Goal: Task Accomplishment & Management: Manage account settings

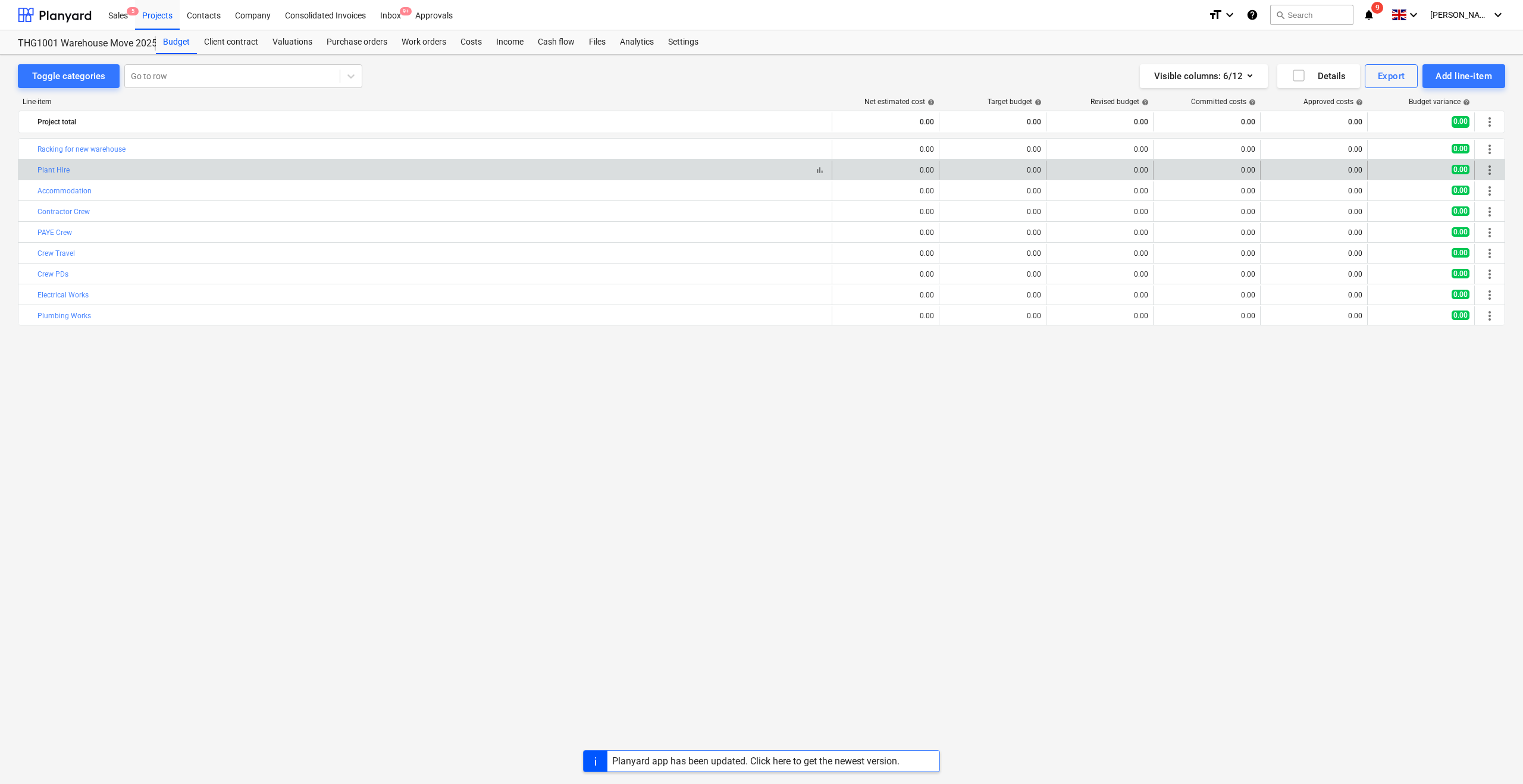
click at [78, 169] on div "bar_chart Plant Hire" at bounding box center [432, 170] width 789 height 8
click at [966, 159] on div "bar_chart Plant Hire edit 0.00 edit 0.00 edit 0.00 0.00 0.00 0.00 more_vert" at bounding box center [761, 169] width 1486 height 21
click at [1031, 170] on div "0.00" at bounding box center [992, 170] width 97 height 8
click at [949, 168] on span "edit" at bounding box center [952, 170] width 10 height 10
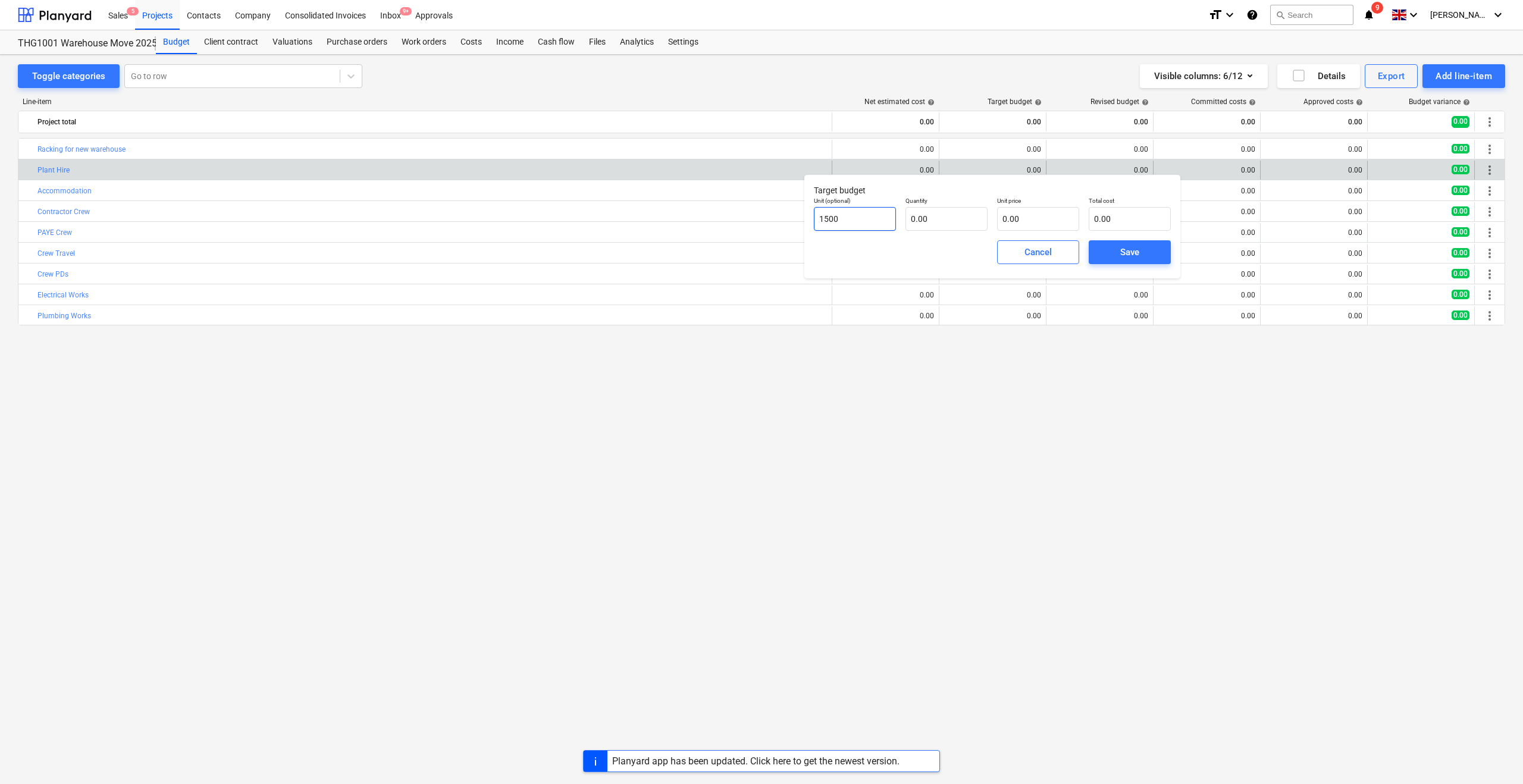
click at [850, 220] on input "1500" at bounding box center [854, 219] width 82 height 24
type input "1"
click at [920, 218] on input "text" at bounding box center [946, 219] width 82 height 24
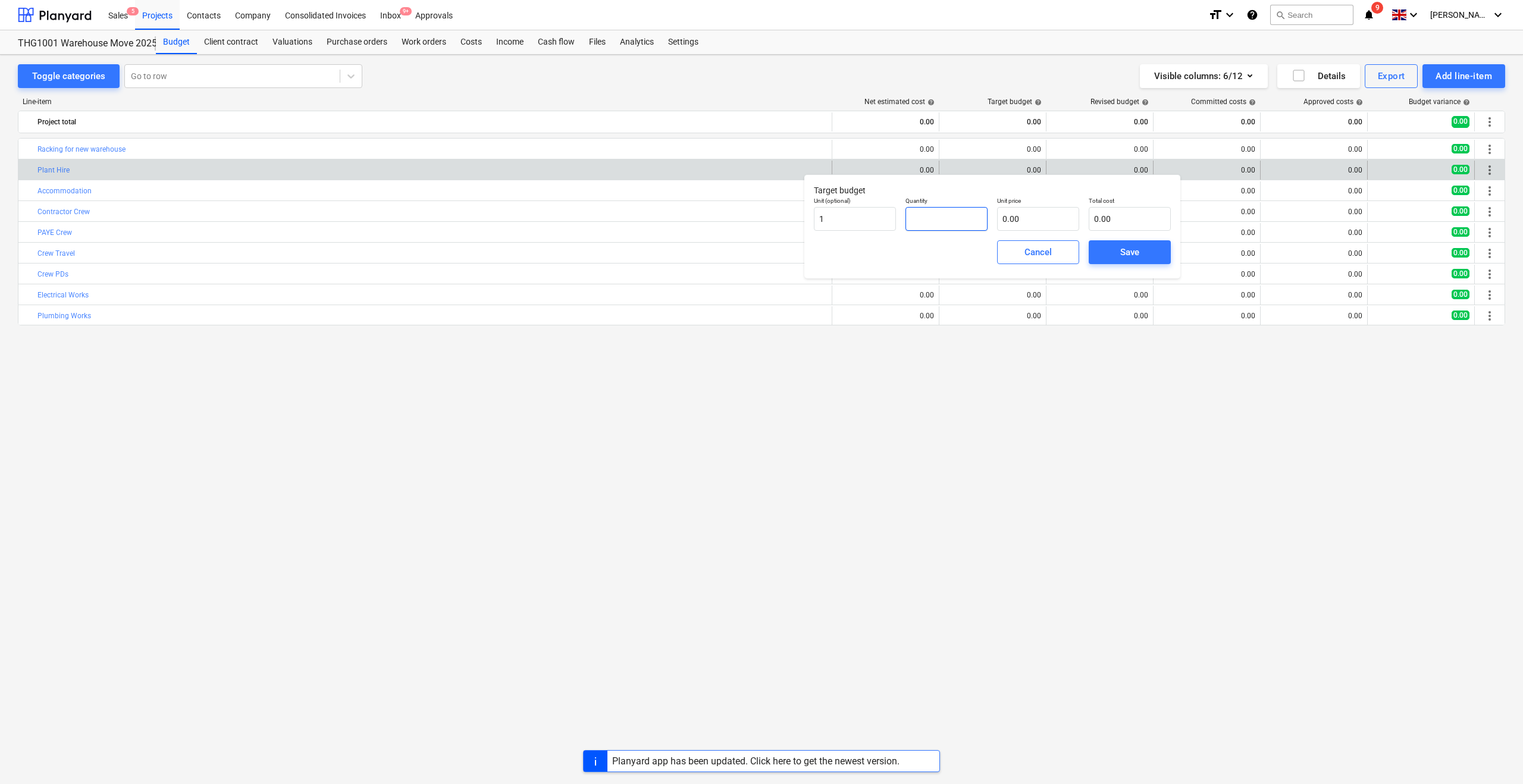
click at [920, 218] on input "text" at bounding box center [946, 219] width 82 height 24
type input "1,500.00"
click at [1009, 220] on input "text" at bounding box center [1038, 219] width 82 height 24
type input "0.00"
click at [939, 265] on div "Cancel Save" at bounding box center [992, 253] width 367 height 43
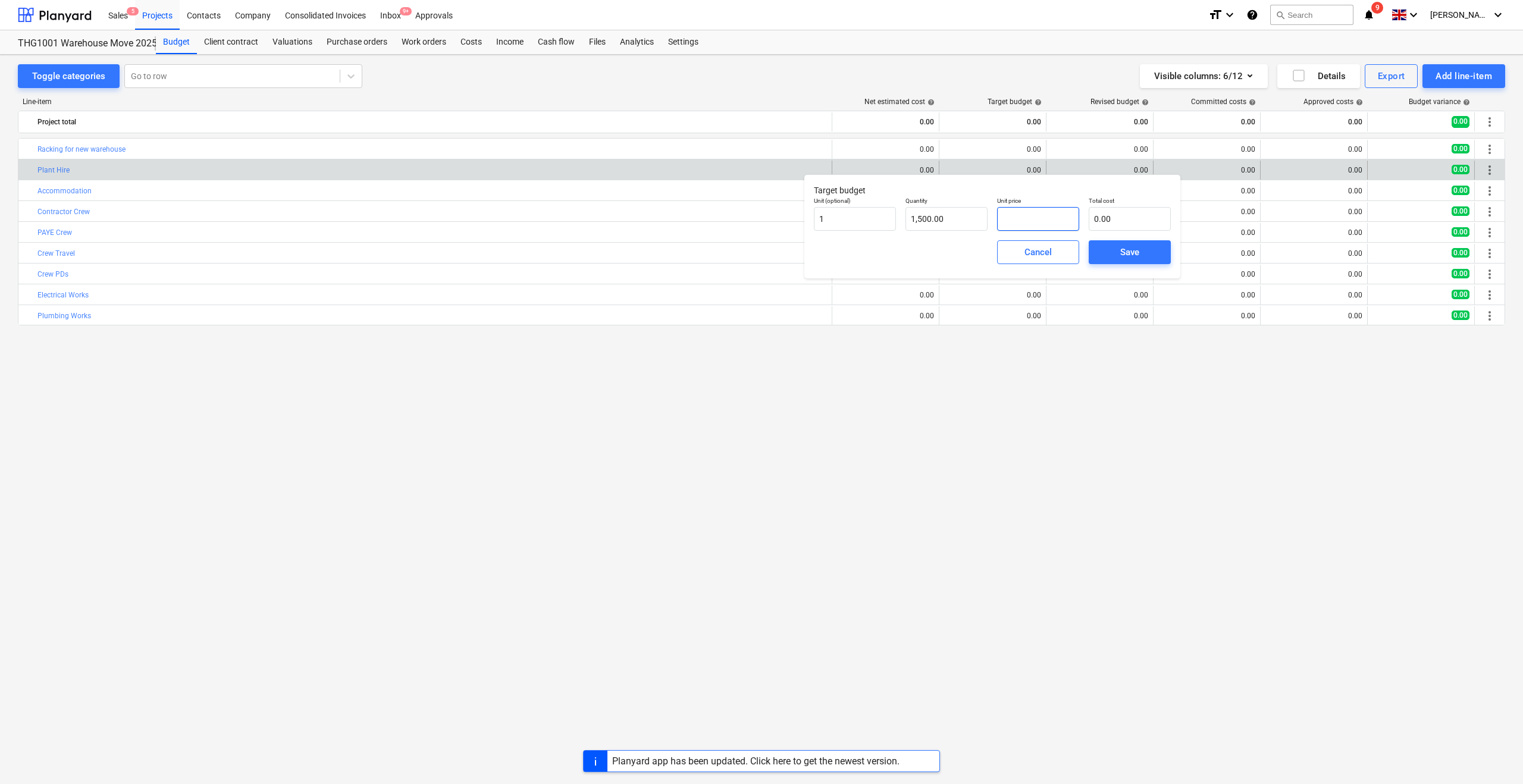
click at [1033, 221] on input "text" at bounding box center [1038, 219] width 82 height 24
type input "1"
type input "1,500.00"
type input "15"
type input "22,500.00"
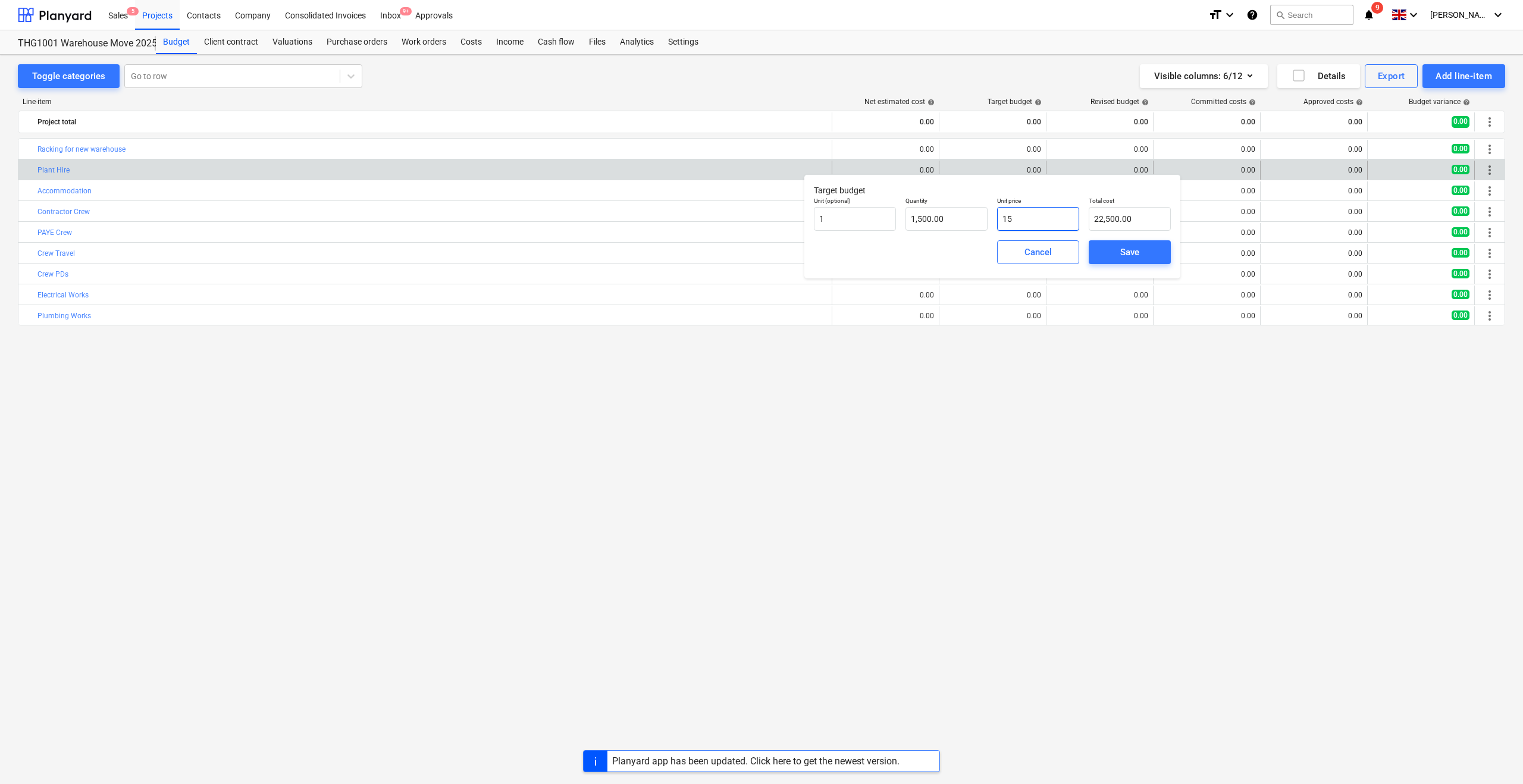
type input "150"
type input "225,000.00"
type input "1500"
type input "2,250,000.00"
type input "1,500.00"
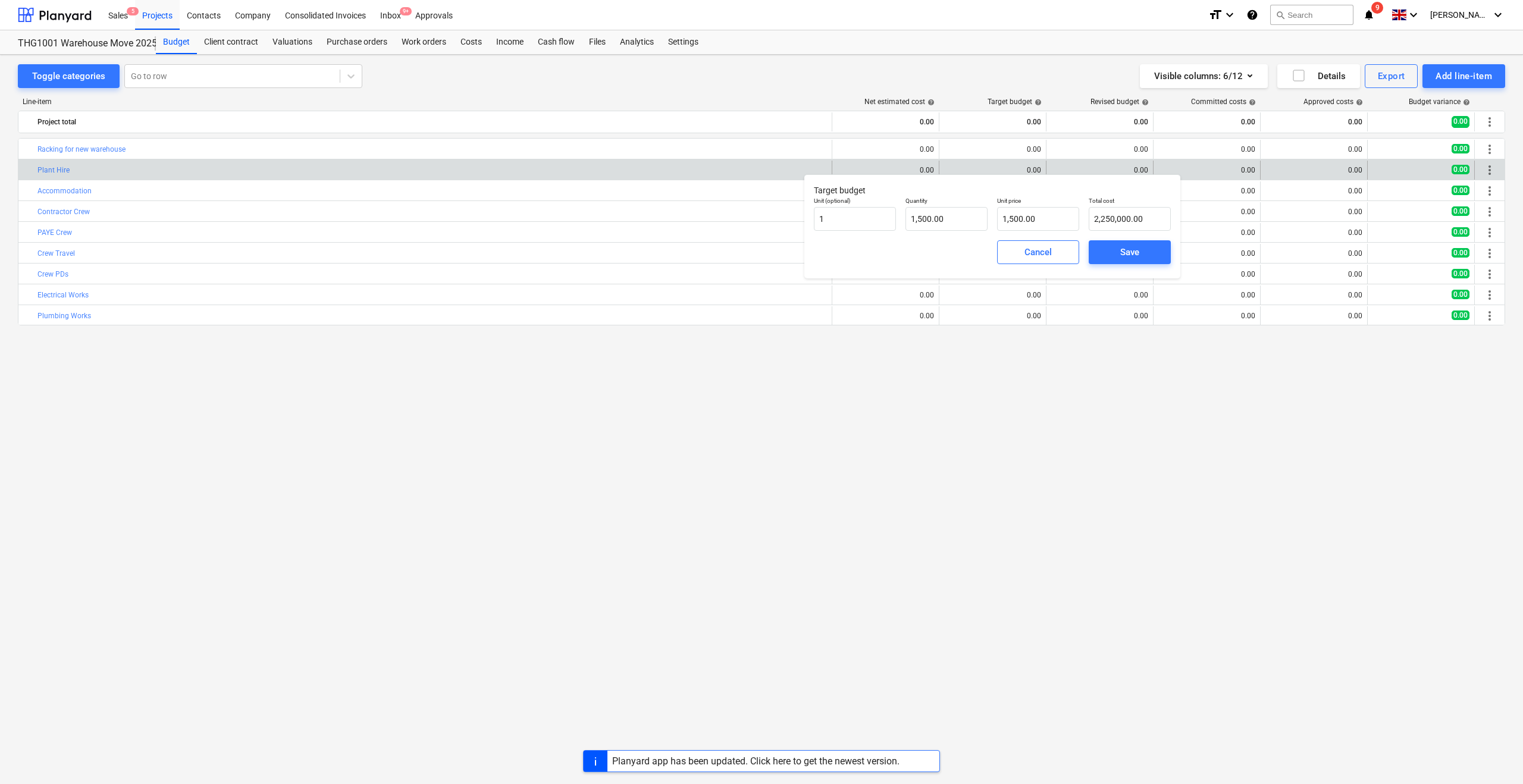
click at [964, 241] on div "Cancel Save" at bounding box center [992, 253] width 367 height 43
click at [934, 214] on input "1500" at bounding box center [946, 219] width 82 height 24
type input "1"
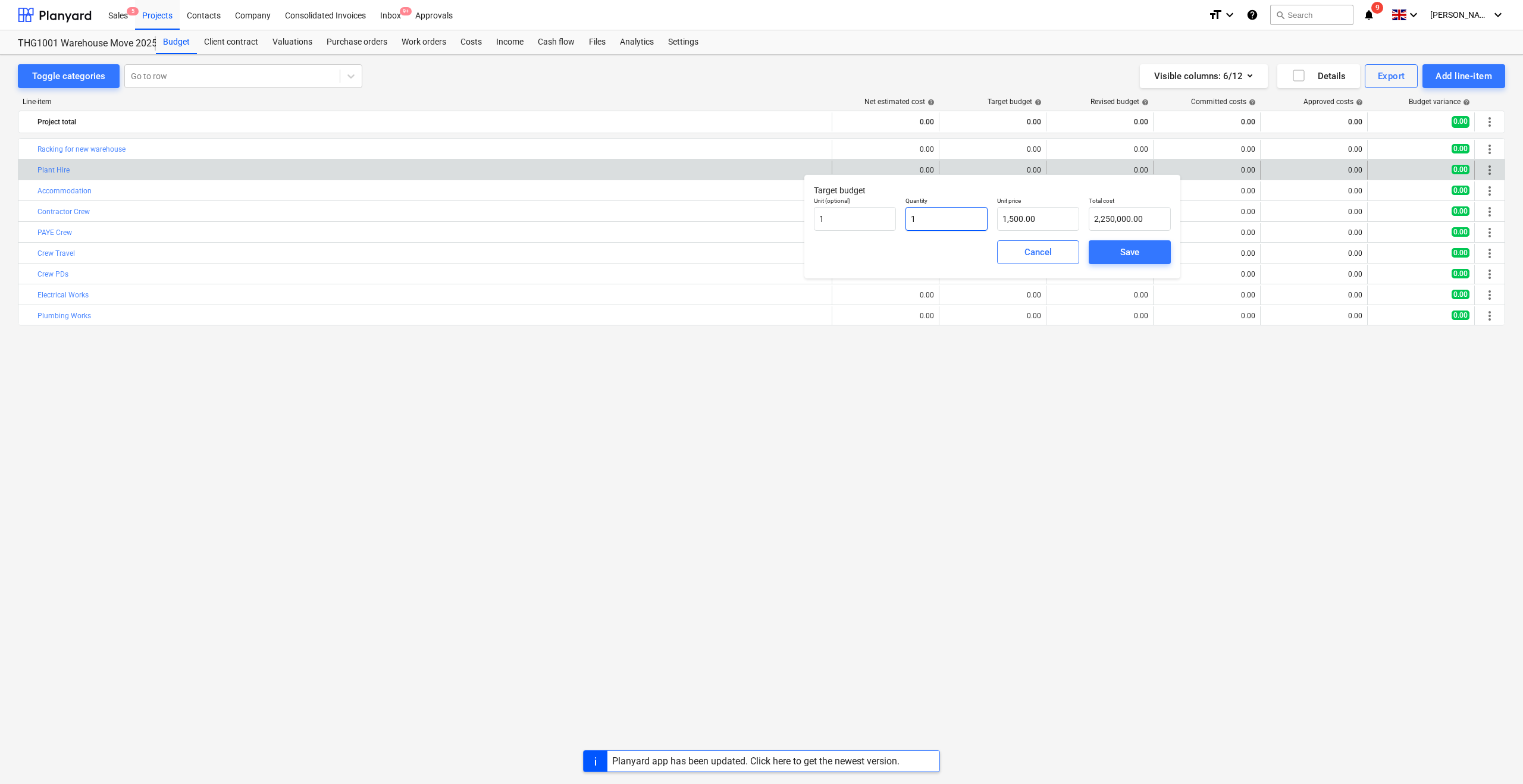
type input "1,500.00"
type input "1.00"
click at [934, 241] on div "Cancel Save" at bounding box center [992, 253] width 367 height 43
click at [1139, 253] on span "Save" at bounding box center [1129, 252] width 54 height 16
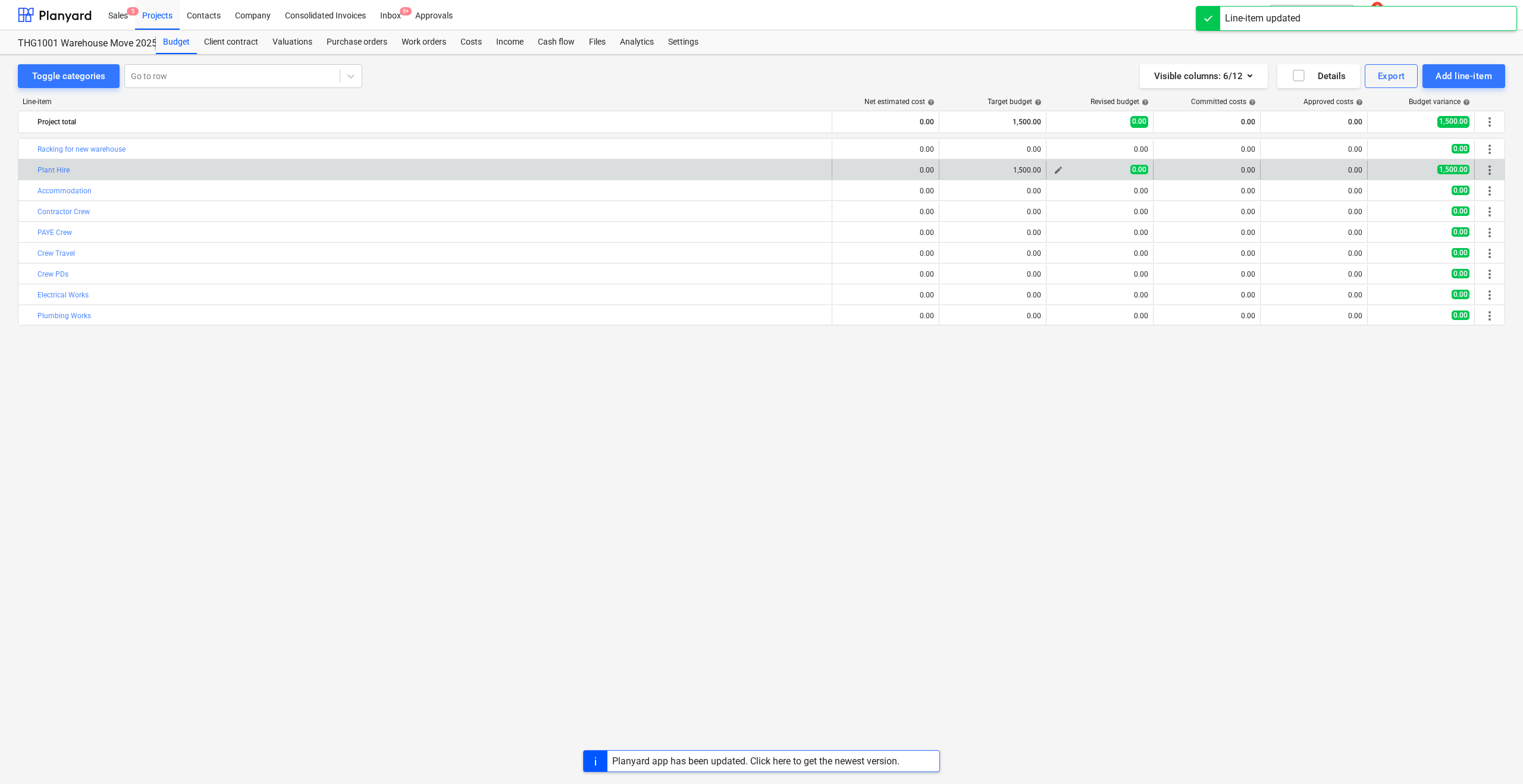
click at [1137, 170] on span "0.00" at bounding box center [1139, 170] width 18 height 10
click at [1057, 166] on span "edit" at bounding box center [1058, 170] width 10 height 10
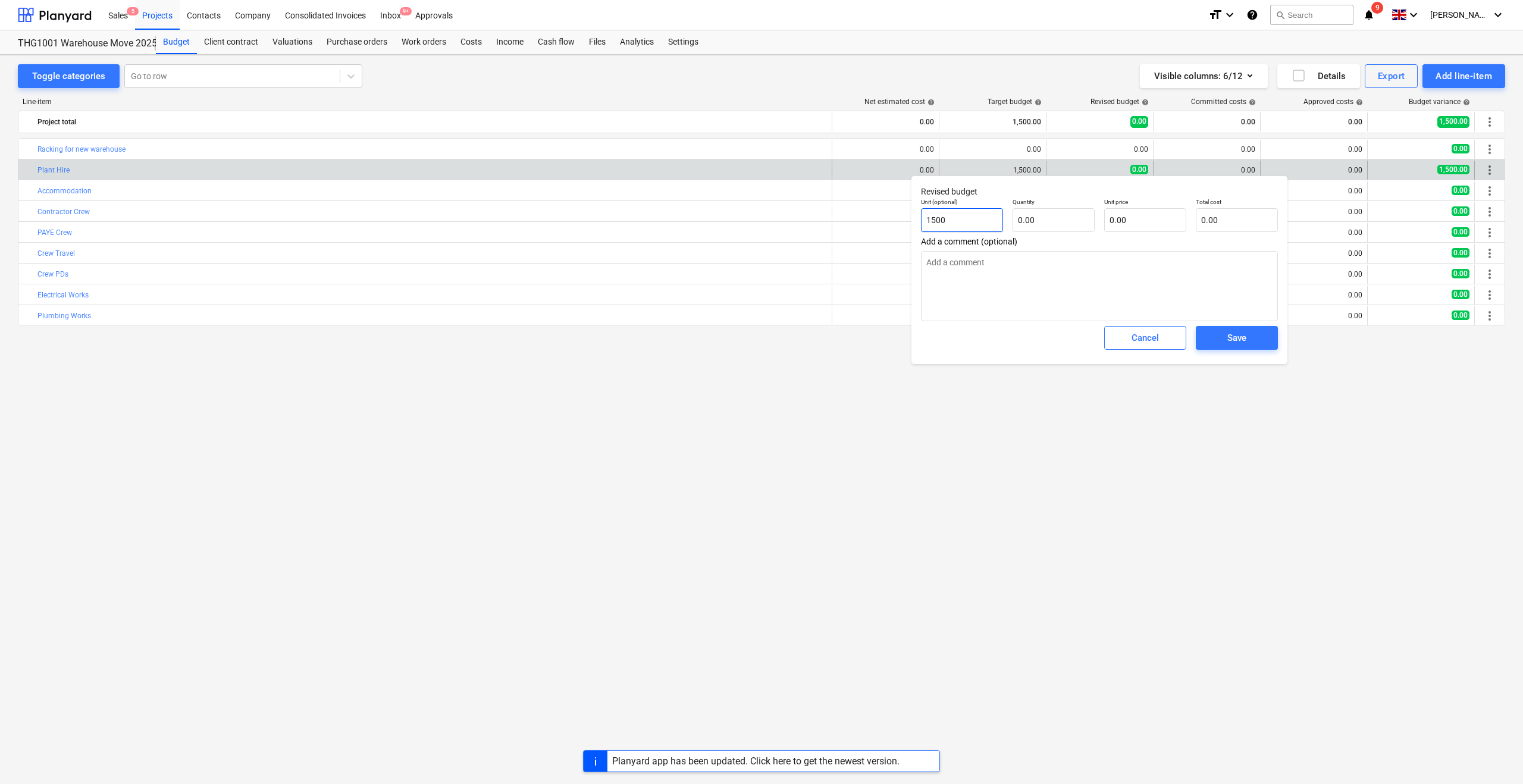
click at [953, 221] on input "1500" at bounding box center [962, 220] width 82 height 24
click at [880, 380] on div "bar_chart Racking for new warehouse edit 0.00 edit 0.00 edit 0.00 0.00 0.00 0.0…" at bounding box center [762, 436] width 1488 height 597
click at [1138, 339] on div "Cancel" at bounding box center [1145, 338] width 27 height 16
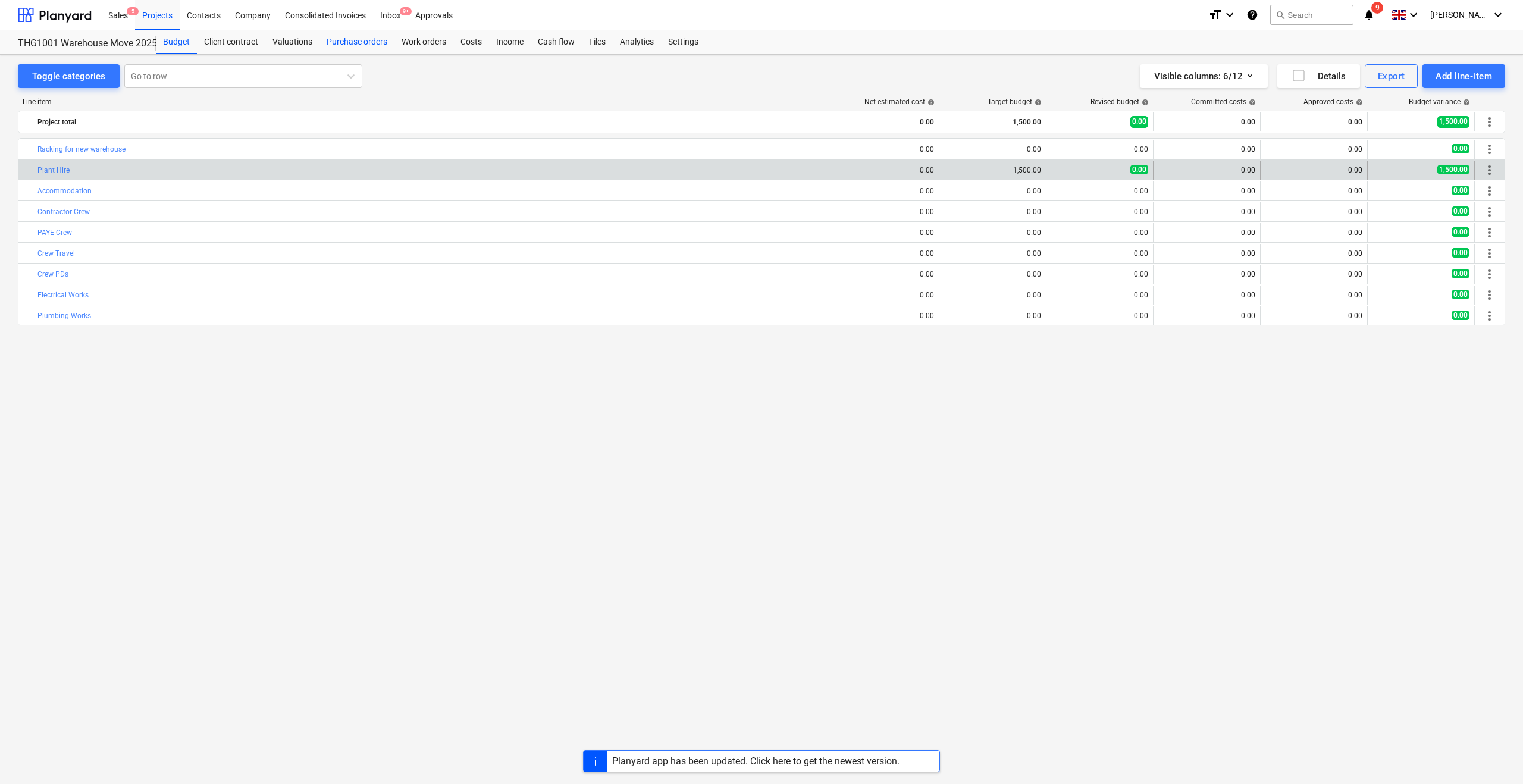
click at [352, 45] on div "Purchase orders" at bounding box center [357, 42] width 75 height 24
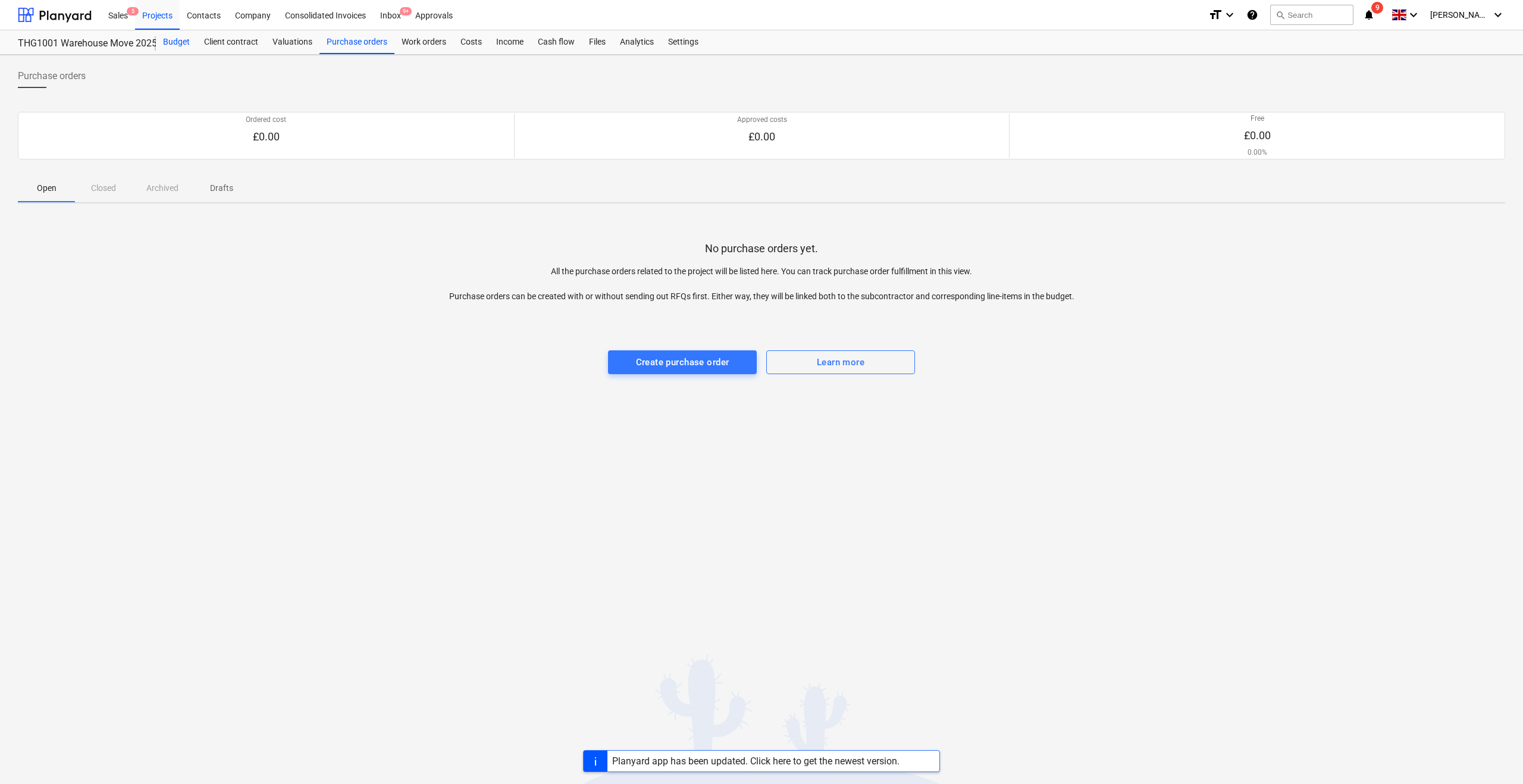
click at [174, 40] on div "Budget" at bounding box center [177, 42] width 41 height 24
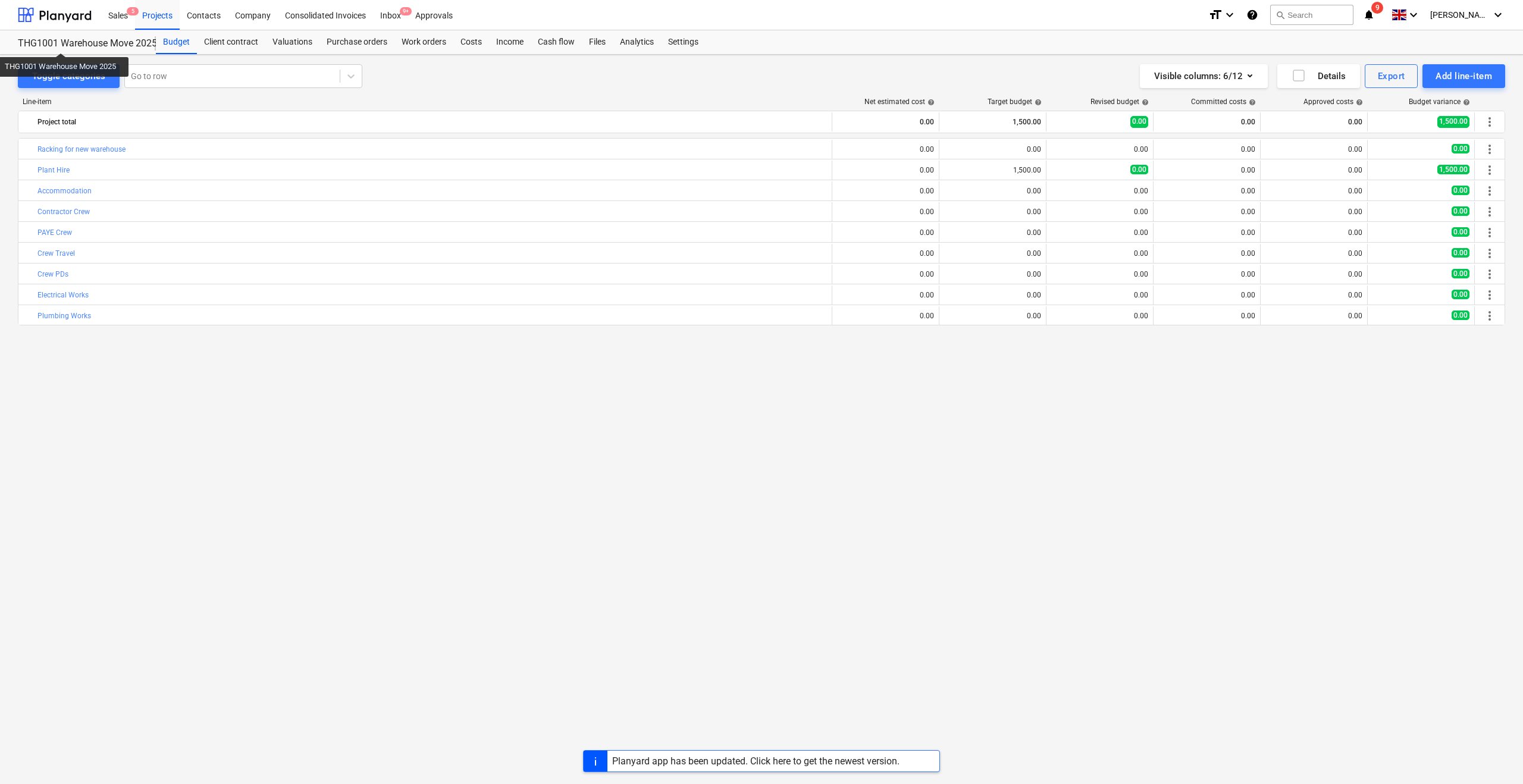
click at [61, 42] on div "THG1001 Warehouse Move 2025" at bounding box center [80, 43] width 124 height 12
click at [158, 19] on div "Projects" at bounding box center [158, 14] width 45 height 31
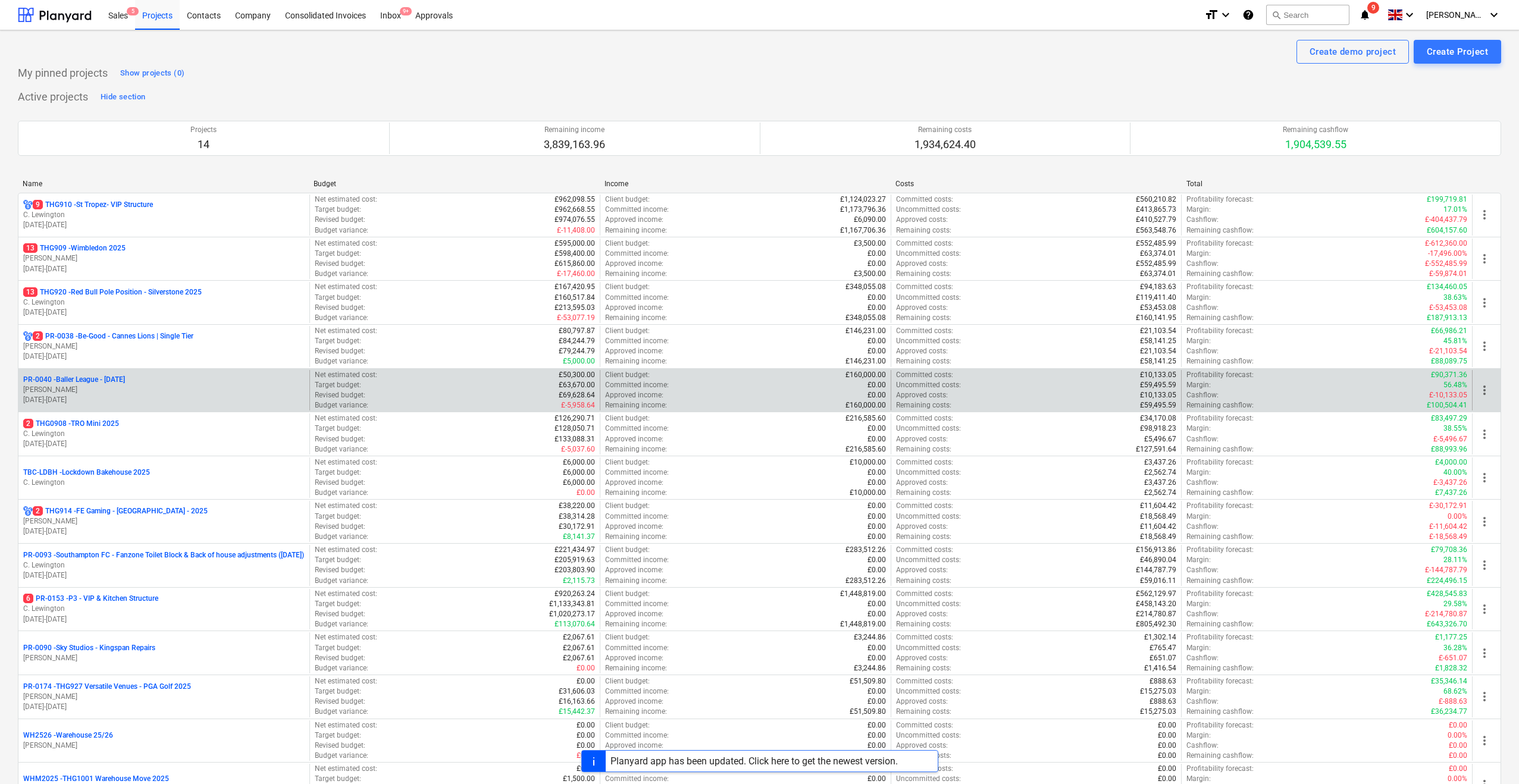
scroll to position [118, 0]
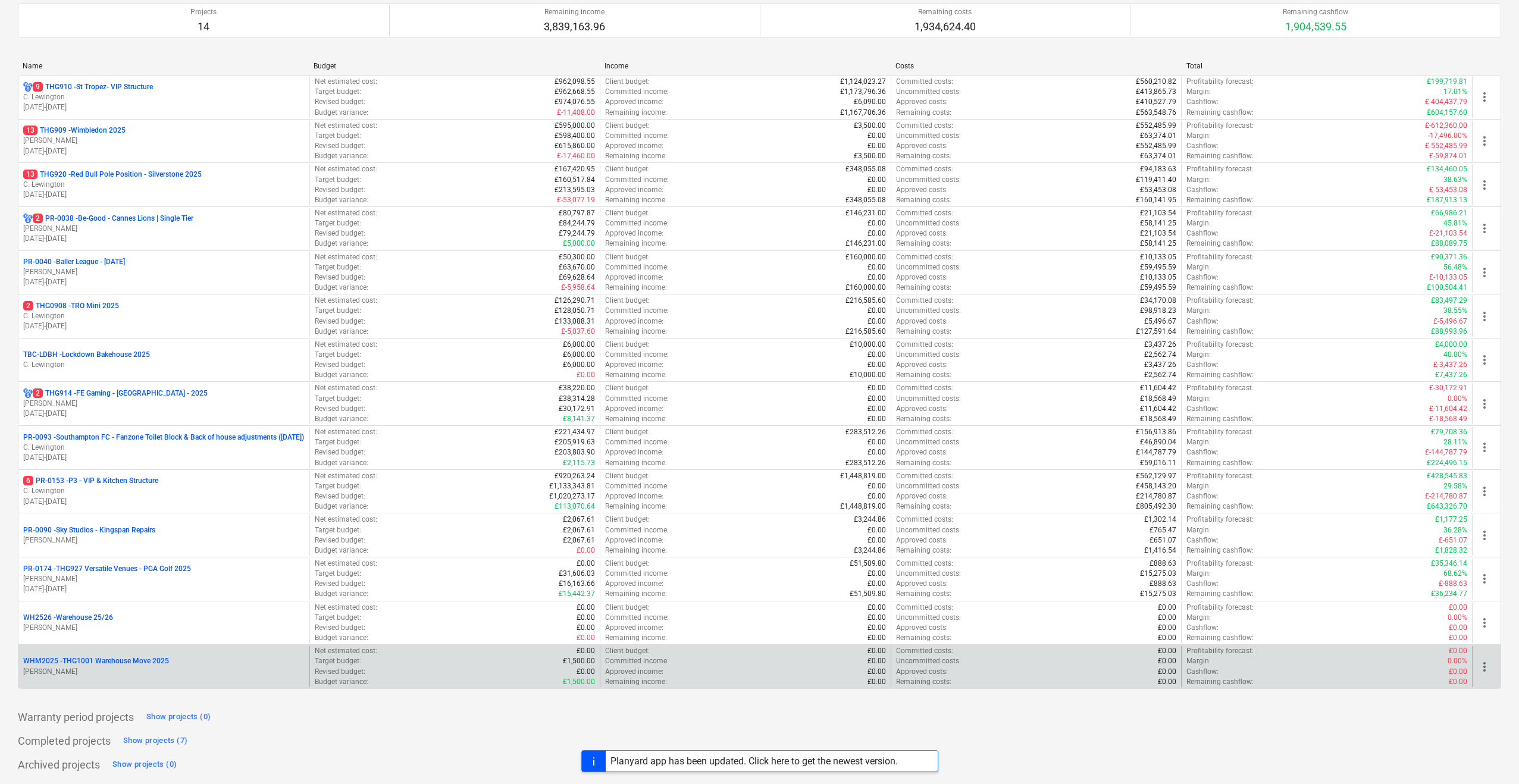
click at [109, 665] on p "WHM2025 - THG1001 Warehouse Move 2025" at bounding box center [96, 661] width 146 height 10
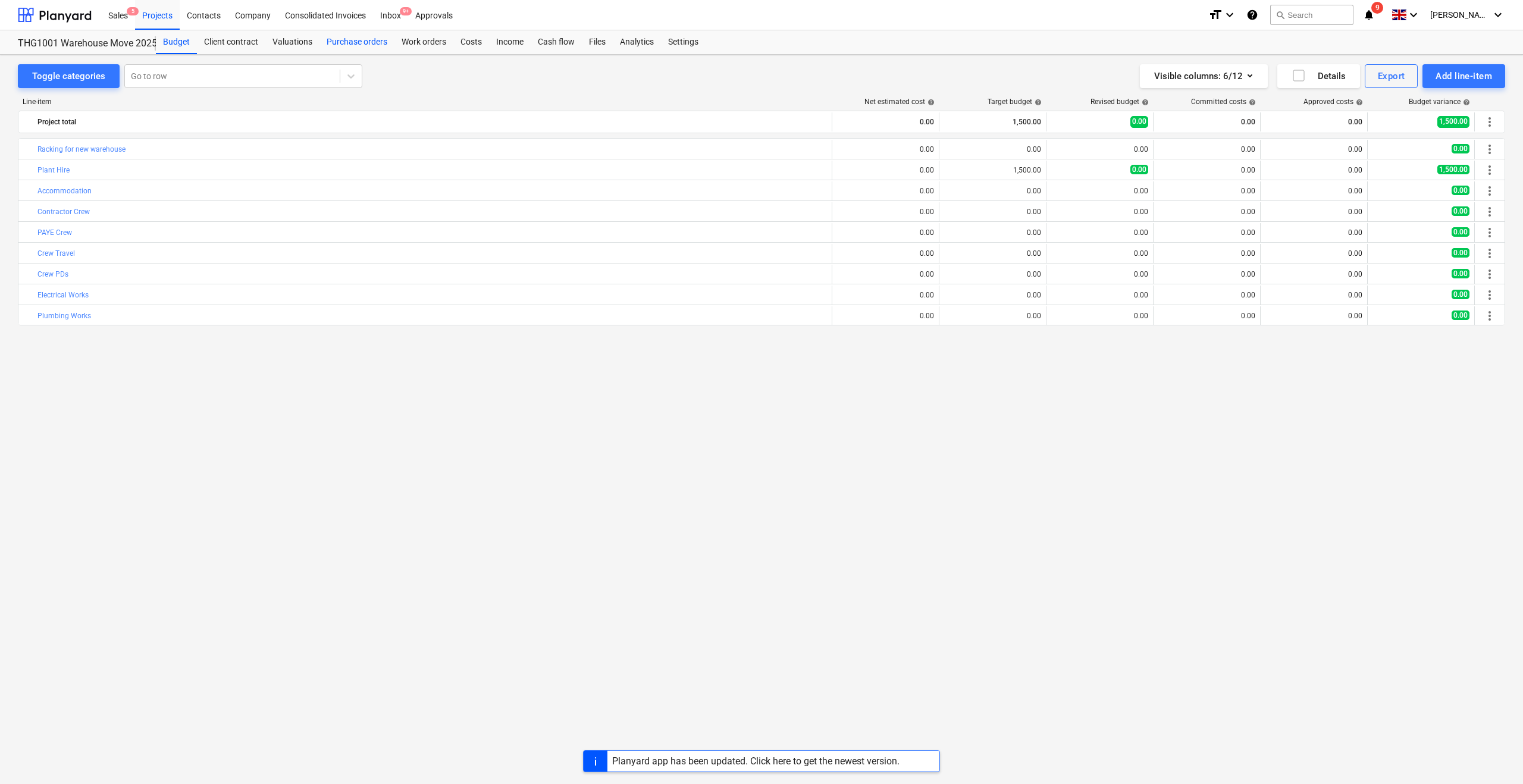
click at [361, 45] on div "Purchase orders" at bounding box center [357, 42] width 75 height 24
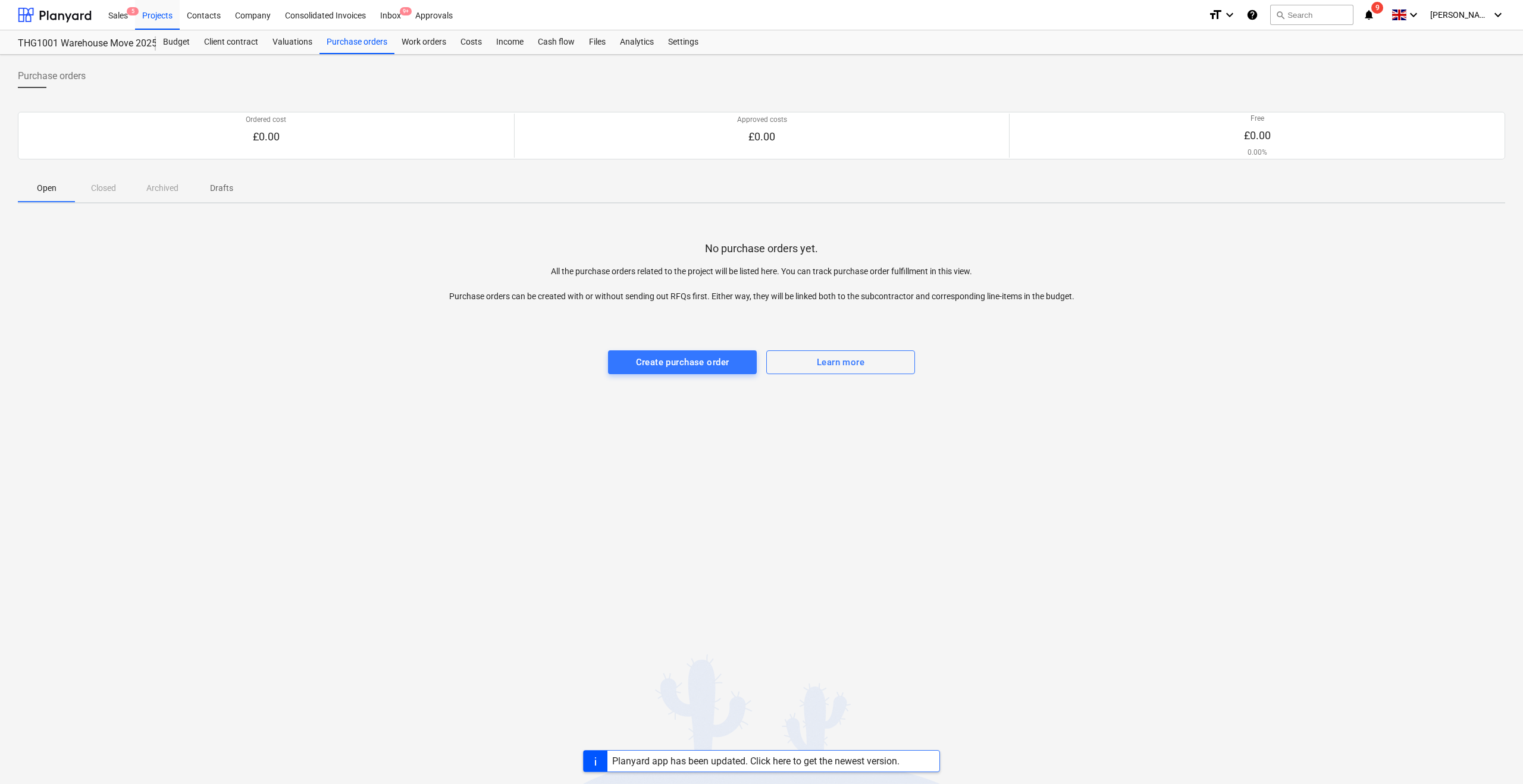
click at [102, 182] on div "Open Closed Archived Drafts" at bounding box center [762, 187] width 1488 height 29
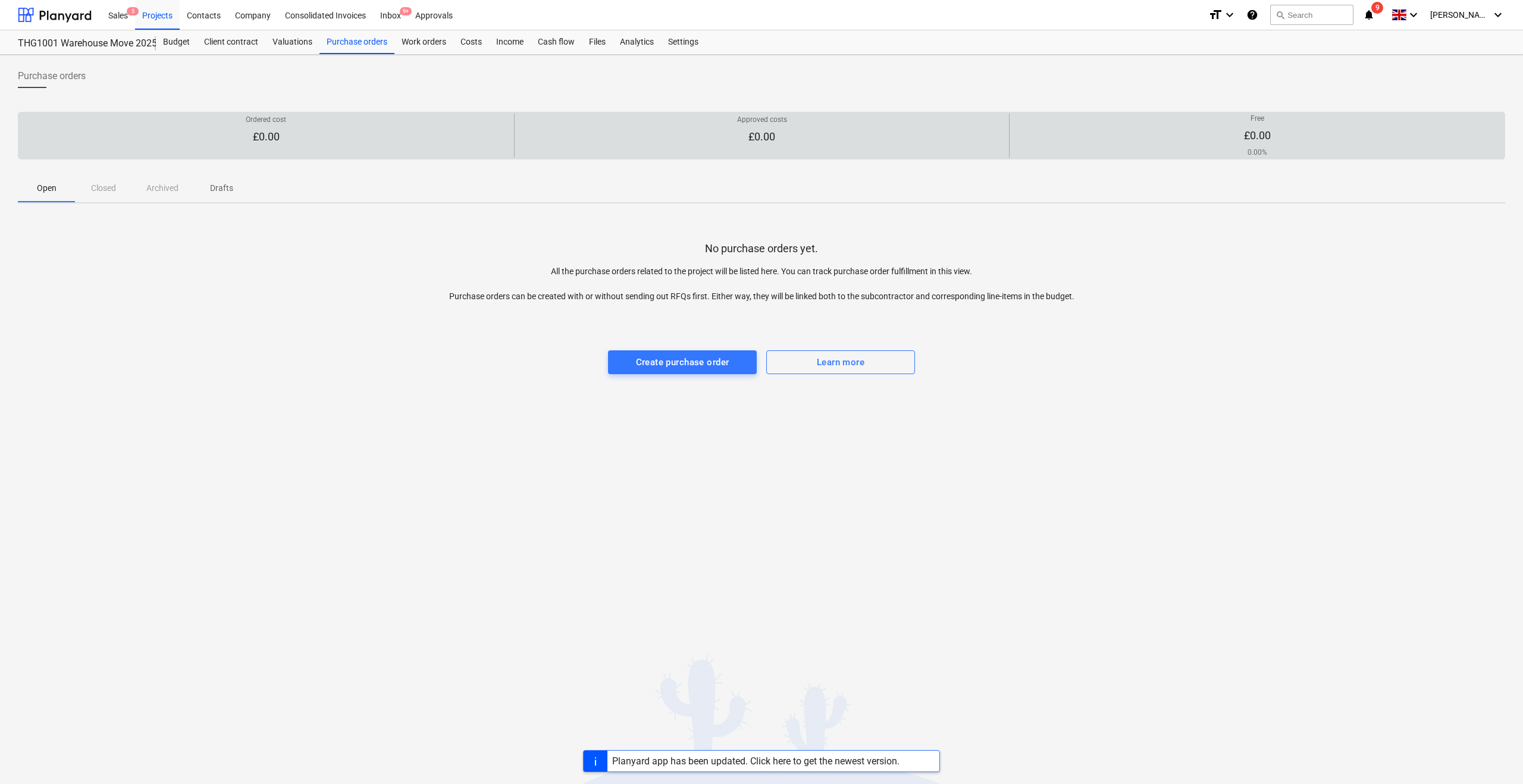
click at [240, 127] on div "Ordered cost £0.00" at bounding box center [266, 135] width 486 height 42
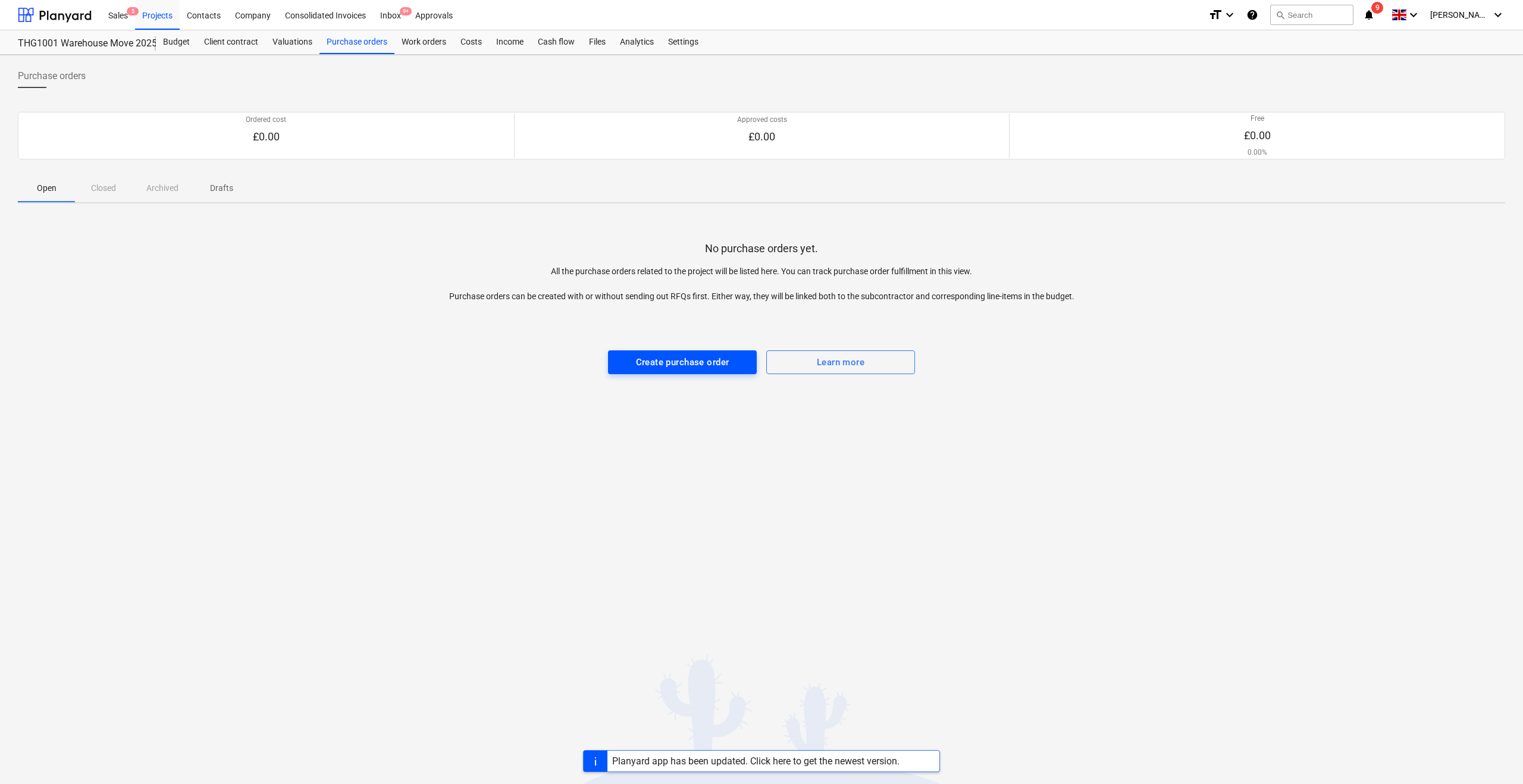
click at [679, 359] on div "Create purchase order" at bounding box center [682, 362] width 93 height 16
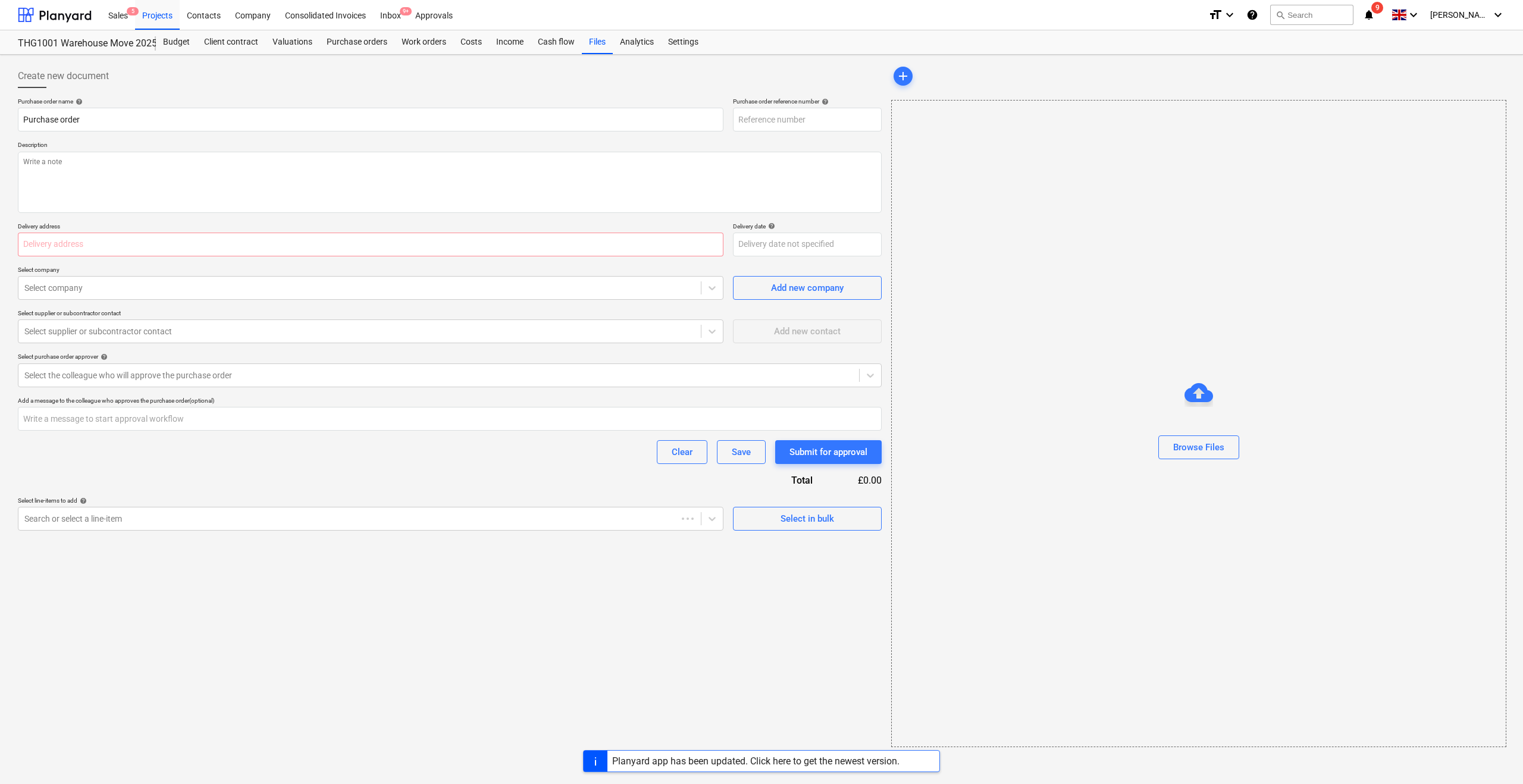
type textarea "x"
type input "WHM2025-PO-001"
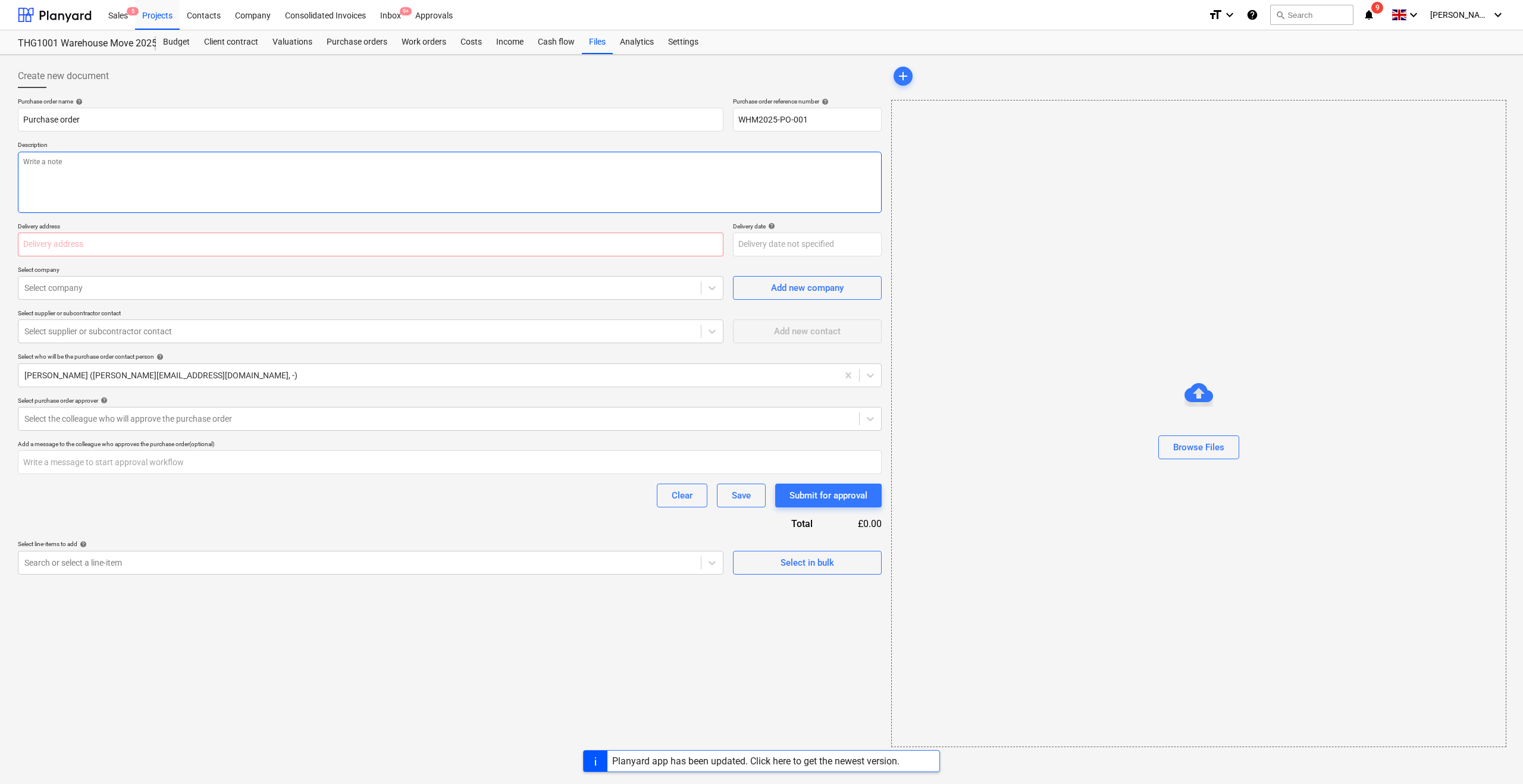
click at [73, 169] on textarea at bounding box center [450, 182] width 863 height 61
type textarea "x"
type textarea "P"
type textarea "x"
type textarea "Pl"
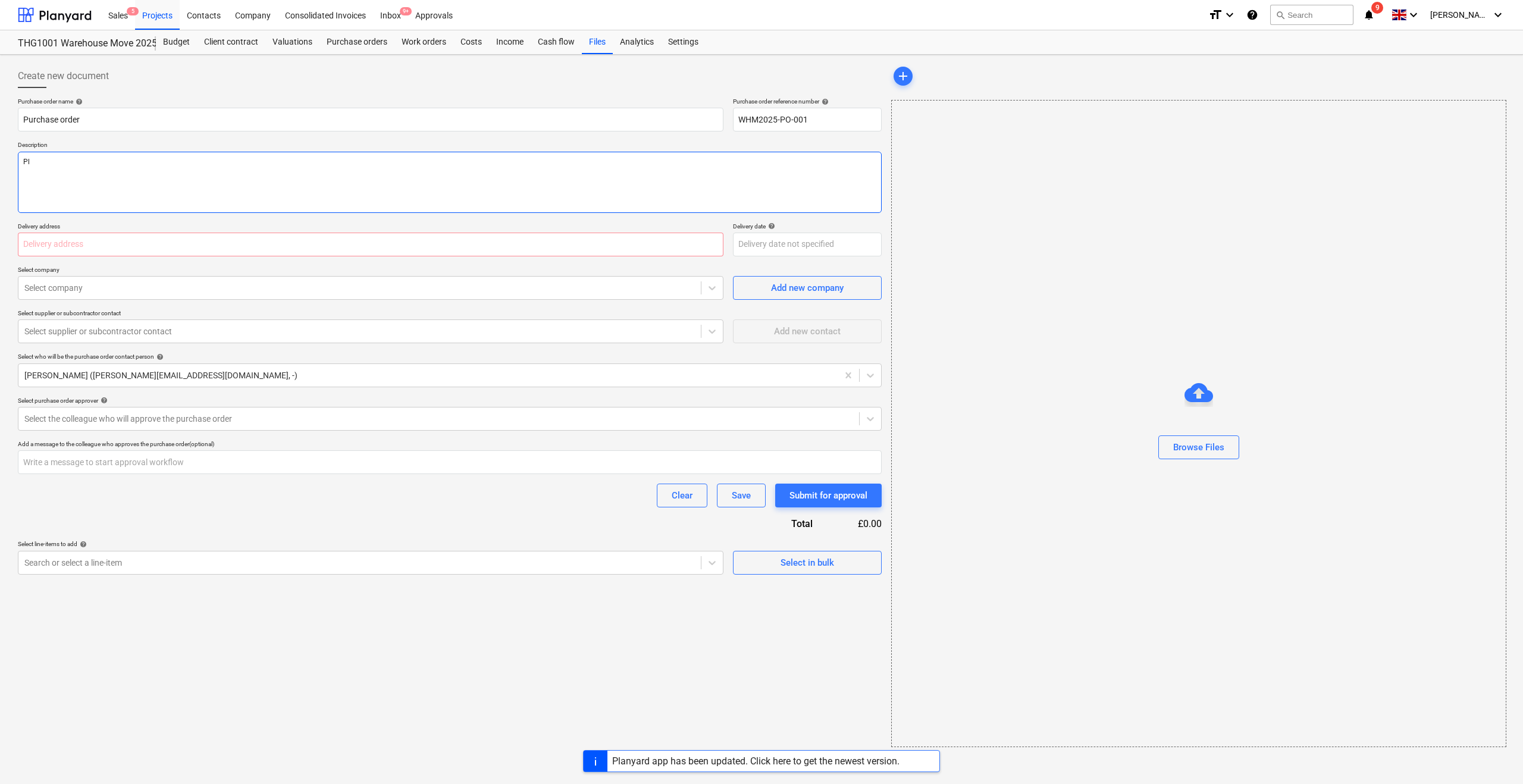
type textarea "x"
type textarea "Pla"
type textarea "x"
type textarea "Pl"
type textarea "x"
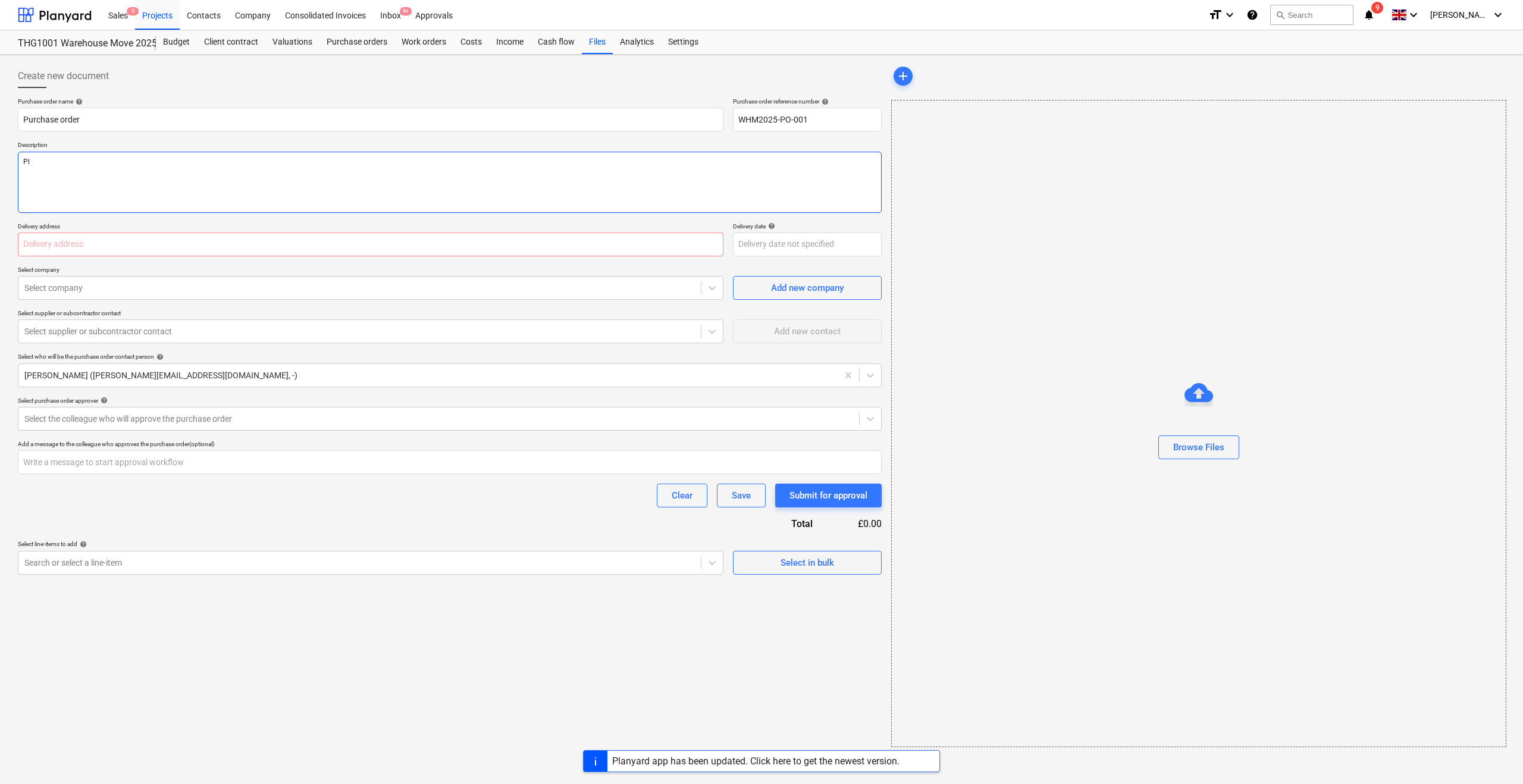
type textarea "P"
type textarea "x"
type textarea "R"
type textarea "x"
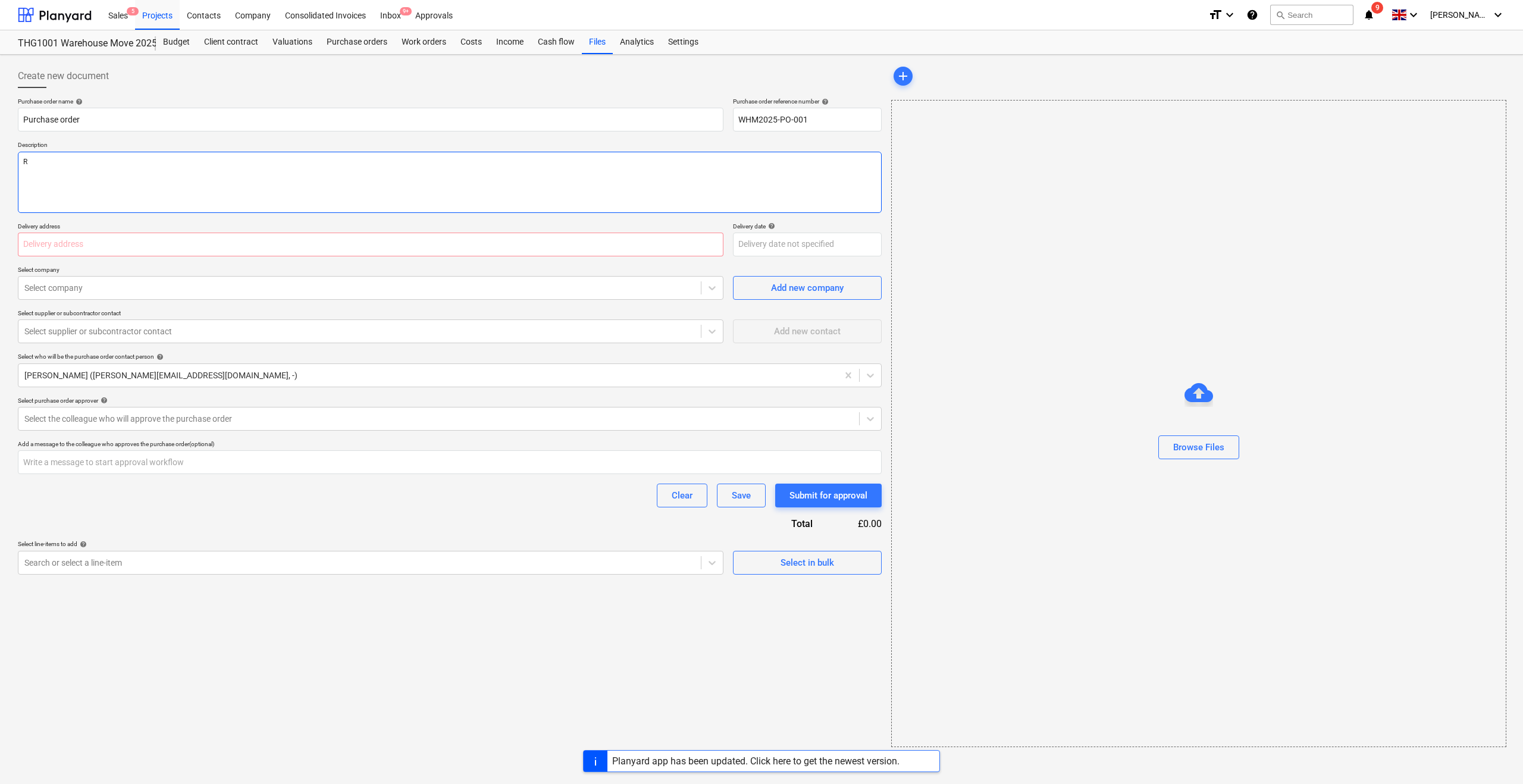
type textarea "Re"
type textarea "x"
type textarea "Res"
type textarea "x"
type textarea "Reso"
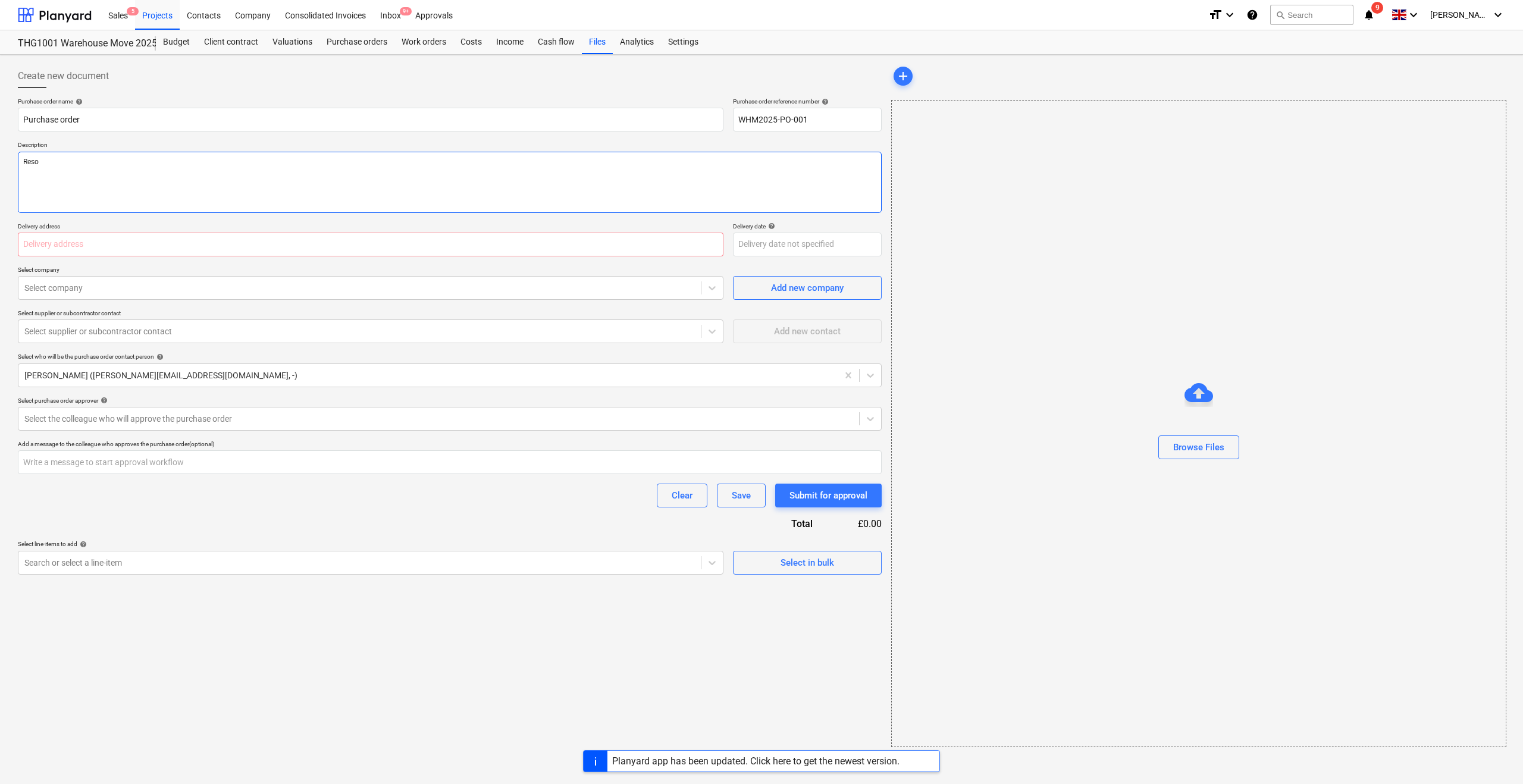
type textarea "x"
type textarea "Resol"
type textarea "x"
type textarea "Resolv"
type textarea "x"
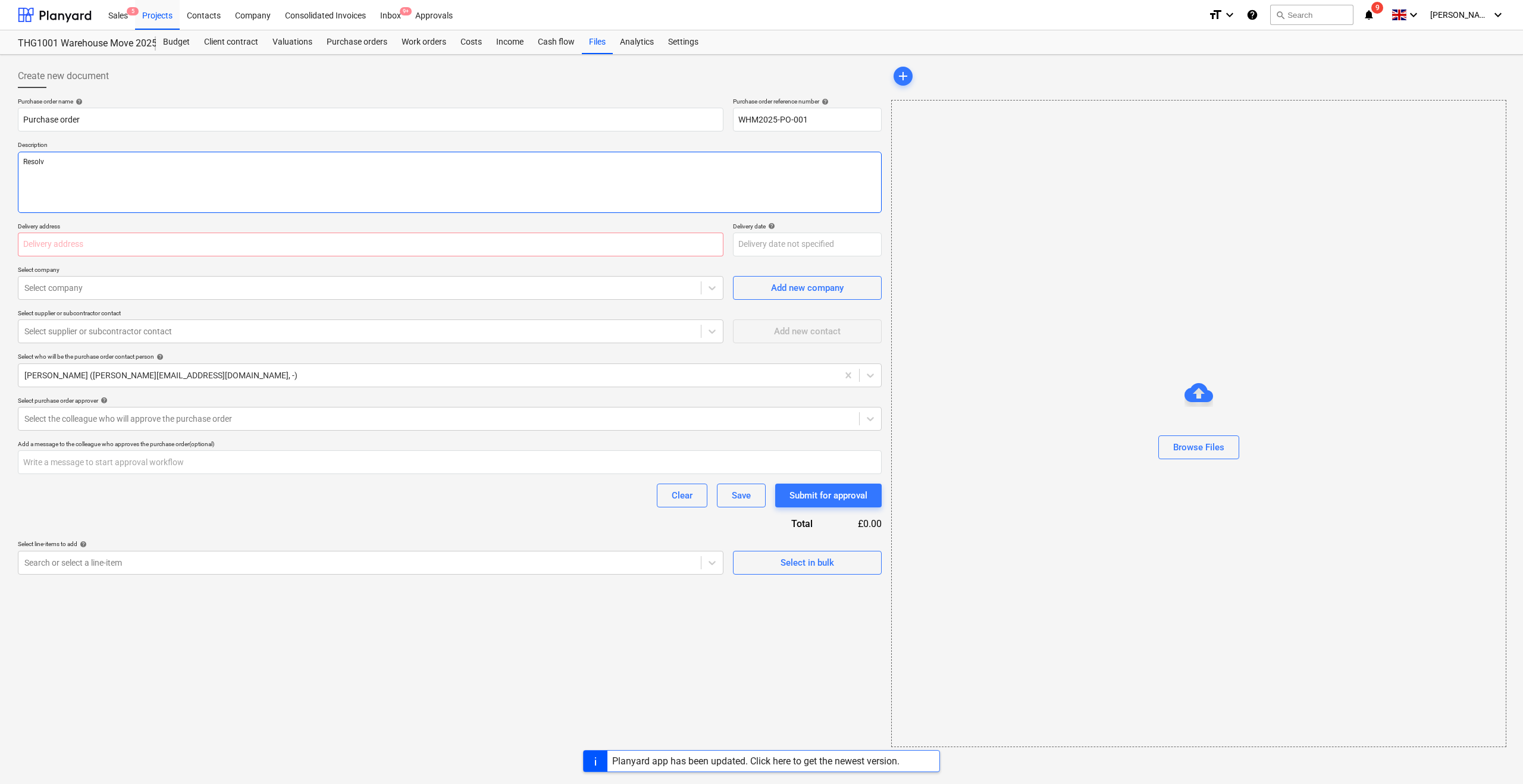
type textarea "Resolve"
type textarea "x"
type textarea "Resolve P"
type textarea "x"
type textarea "Resolve Pl"
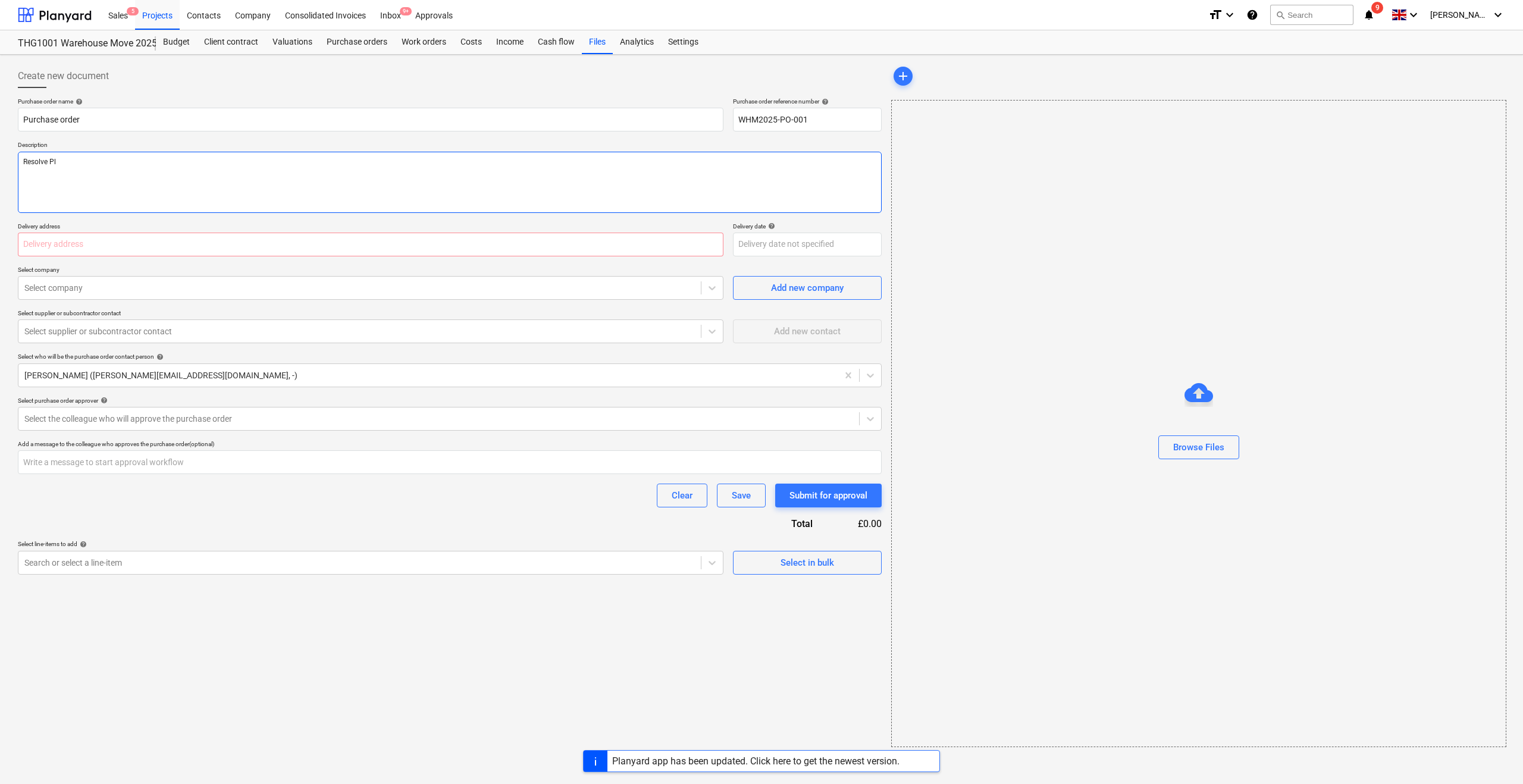
type textarea "x"
type textarea "Resolve Pla"
type textarea "x"
type textarea "Resolve Plan"
type textarea "x"
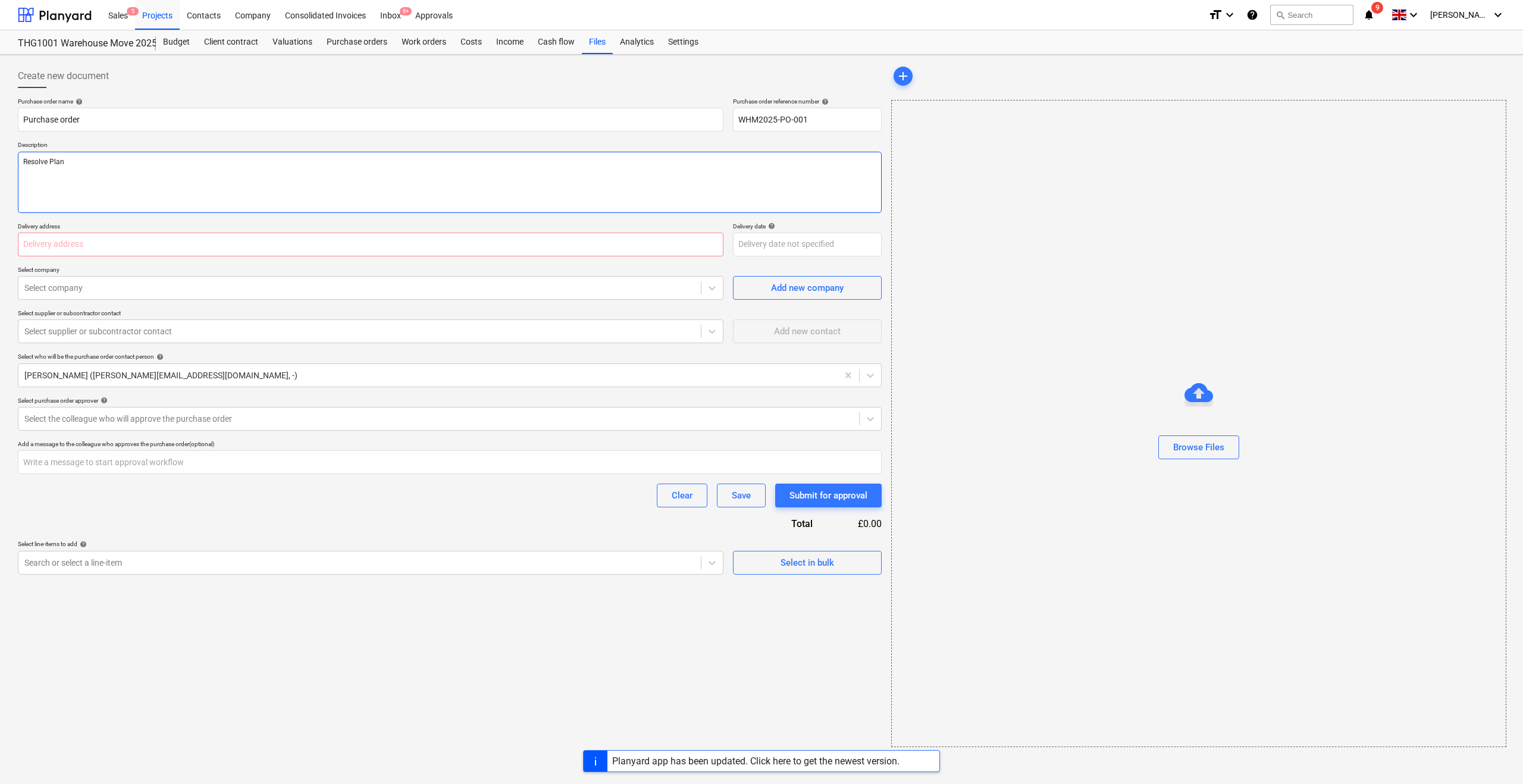
type textarea "Resolve Plant"
type textarea "x"
type textarea "Resolve Plant"
type textarea "x"
type textarea "Resolve Plant H"
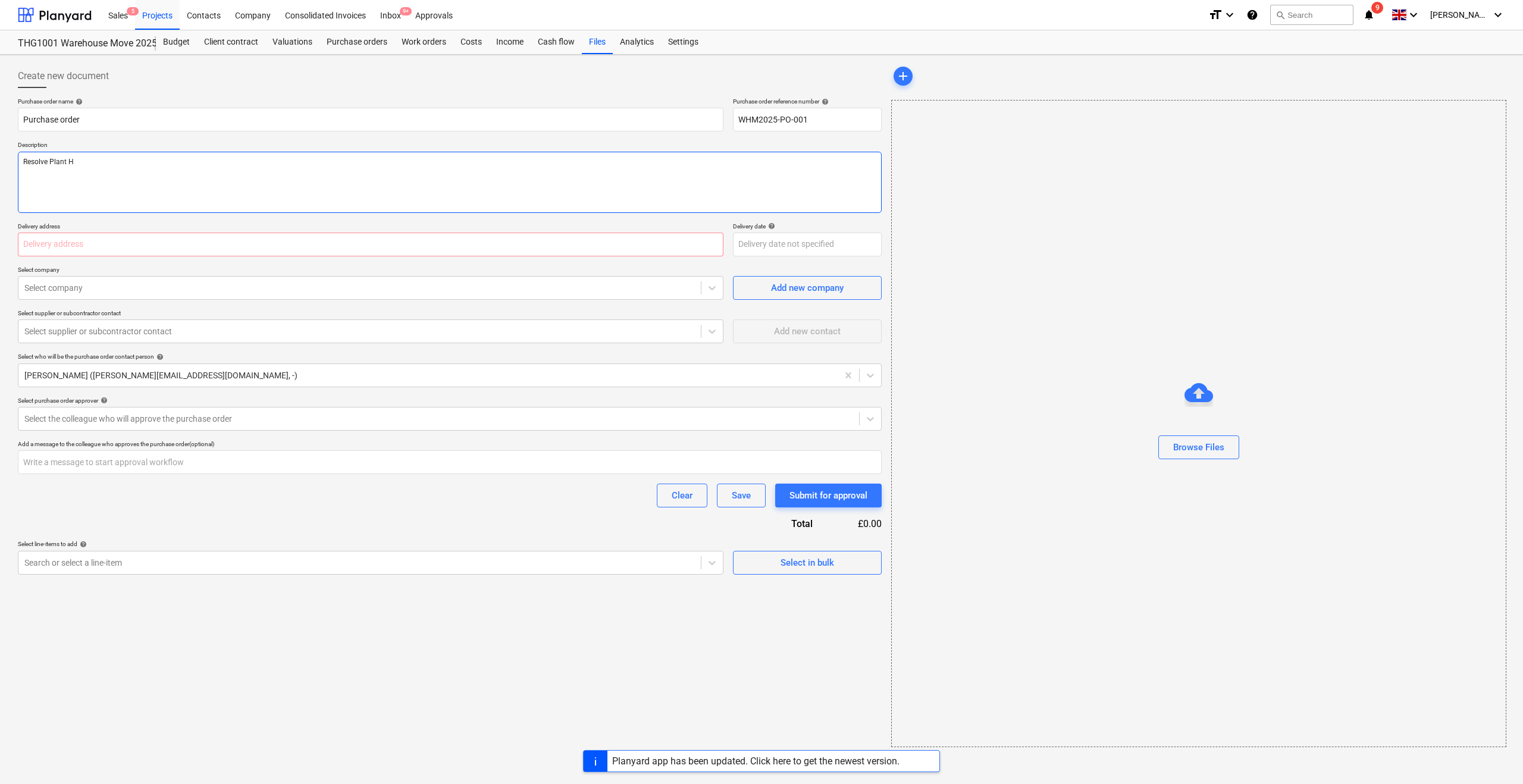
type textarea "x"
type textarea "Resolve Plant Hi"
type textarea "x"
type textarea "Resolve Plant Hir"
type textarea "x"
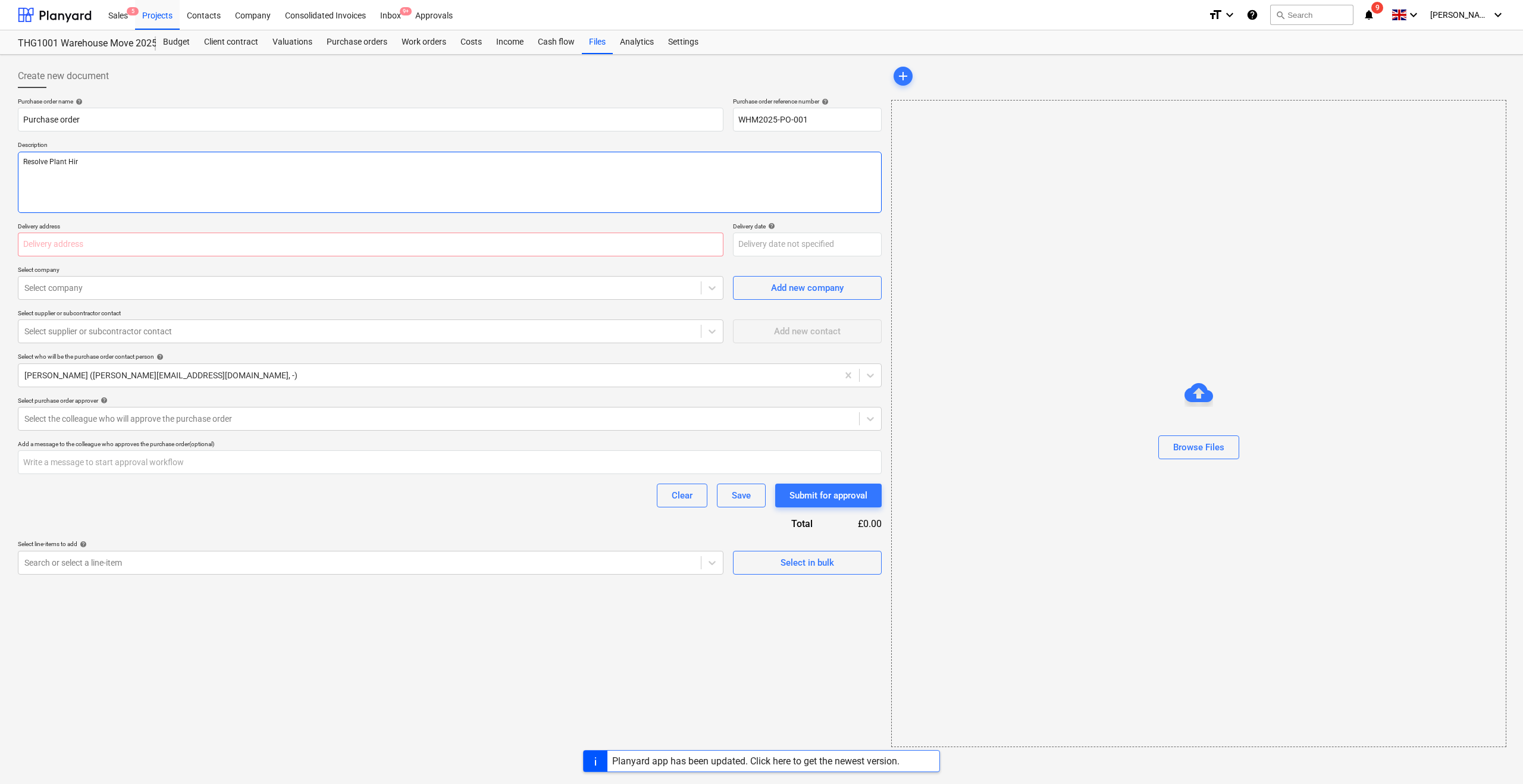
type textarea "Resolve Plant Hire"
type textarea "x"
type textarea "Resolve Plant Hire"
click at [48, 245] on input "text" at bounding box center [371, 244] width 706 height 24
click at [93, 165] on textarea "Resolve Plant Hire" at bounding box center [450, 182] width 863 height 61
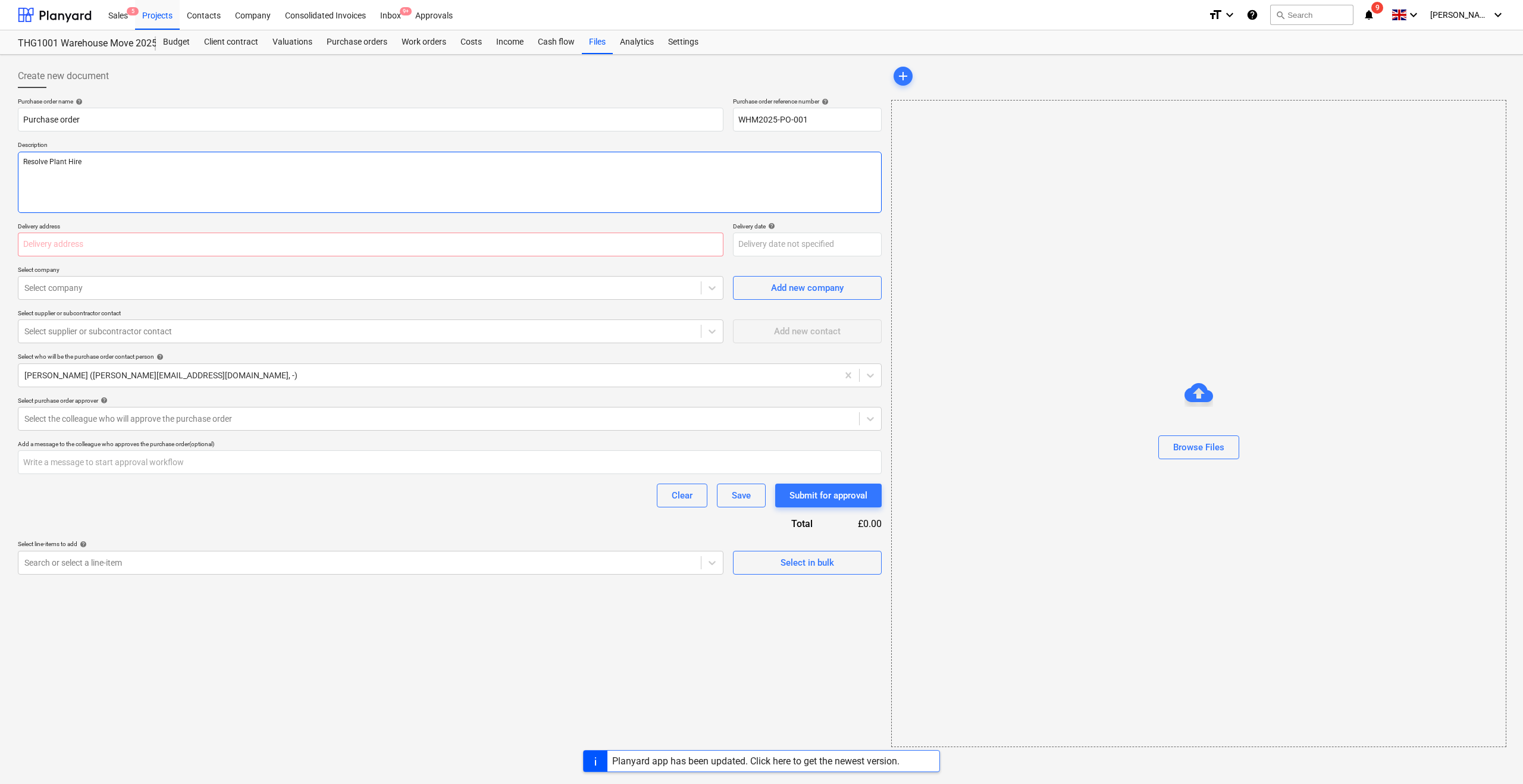
type textarea "x"
type textarea "Resolve Plant Hire F"
type textarea "x"
type textarea "Resolve Plant Hire Fo"
type textarea "x"
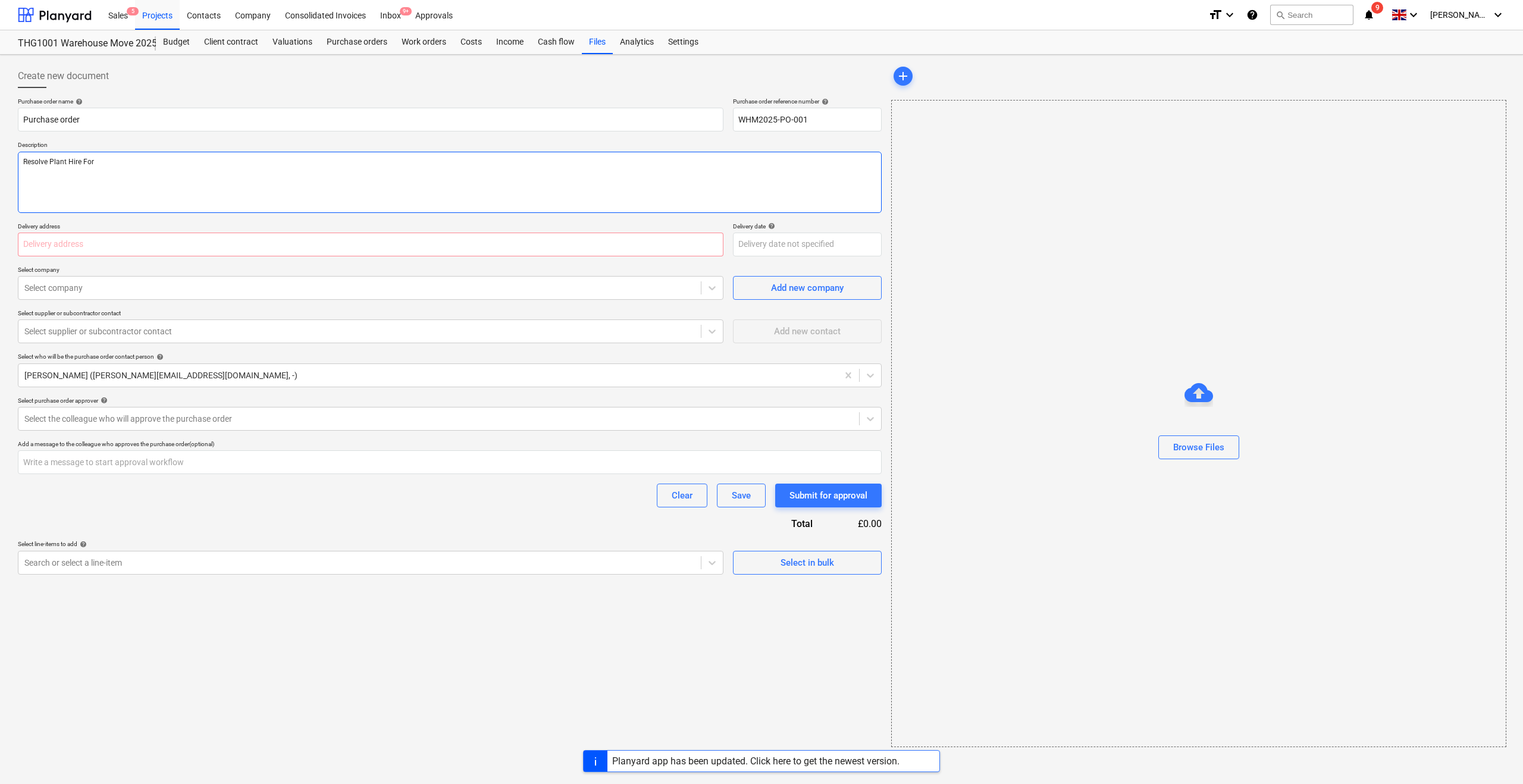
type textarea "Resolve Plant Hire For"
type textarea "x"
type textarea "Resolve Plant Hire For"
type textarea "x"
type textarea "Resolve Plant Hire Fo"
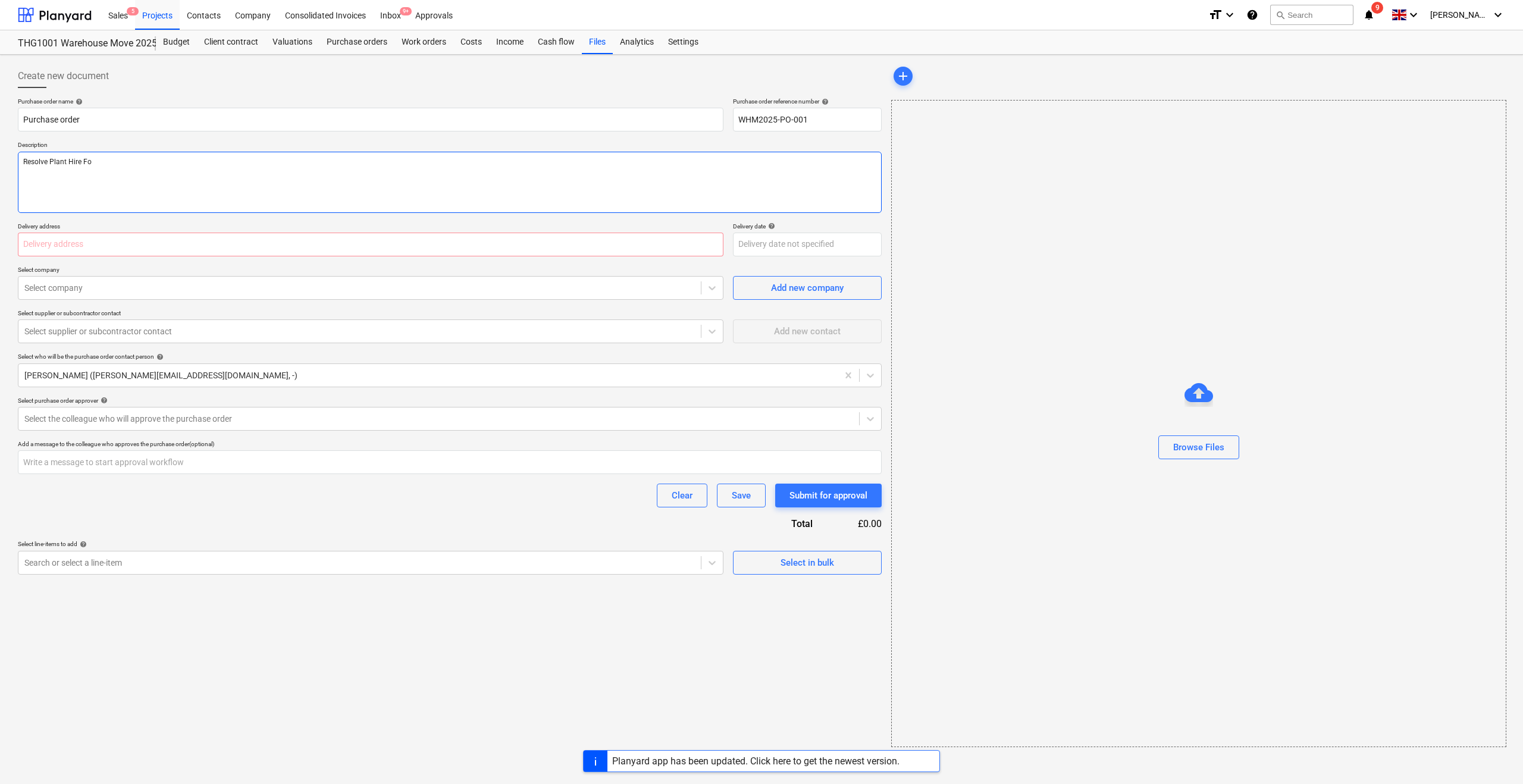
type textarea "x"
type textarea "Resolve Plant Hire F"
type textarea "x"
type textarea "Resolve Plant Hire"
type textarea "x"
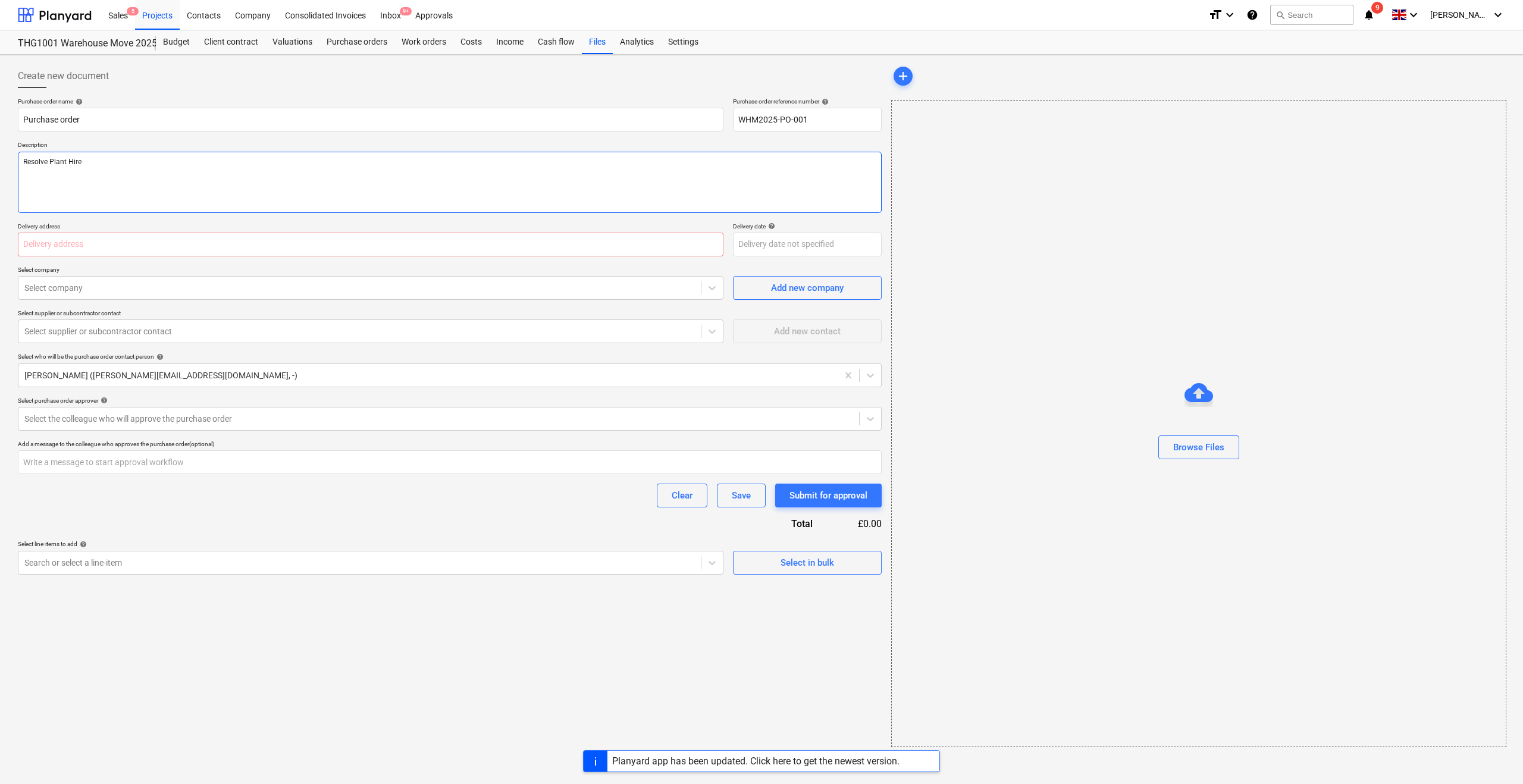
type textarea "Resolve Plant Hire f"
type textarea "x"
type textarea "Resolve Plant Hire fo"
type textarea "x"
type textarea "Resolve Plant Hire for"
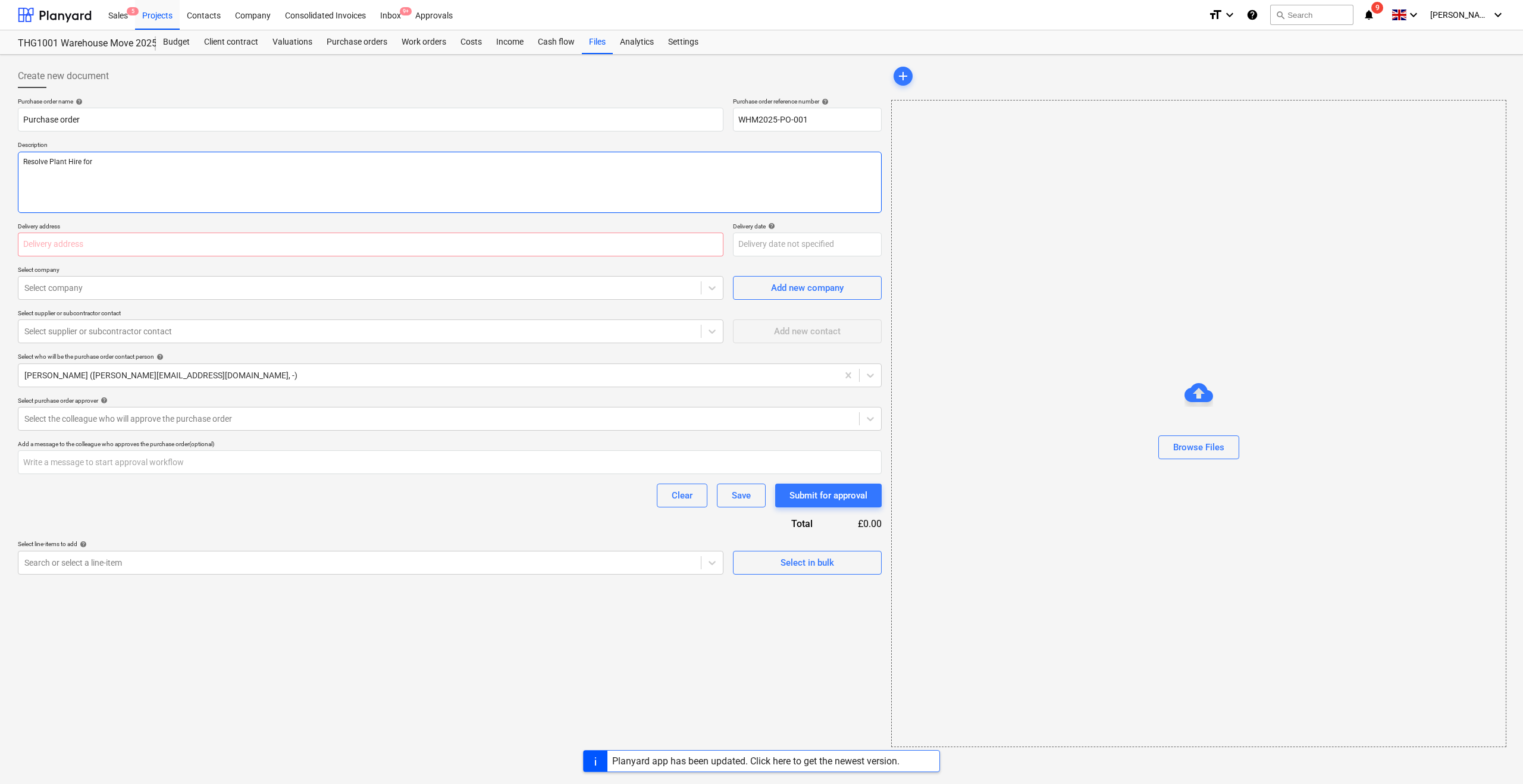
type textarea "x"
type textarea "Resolve Plant Hire for n"
type textarea "x"
type textarea "Resolve Plant Hire for ne"
type textarea "x"
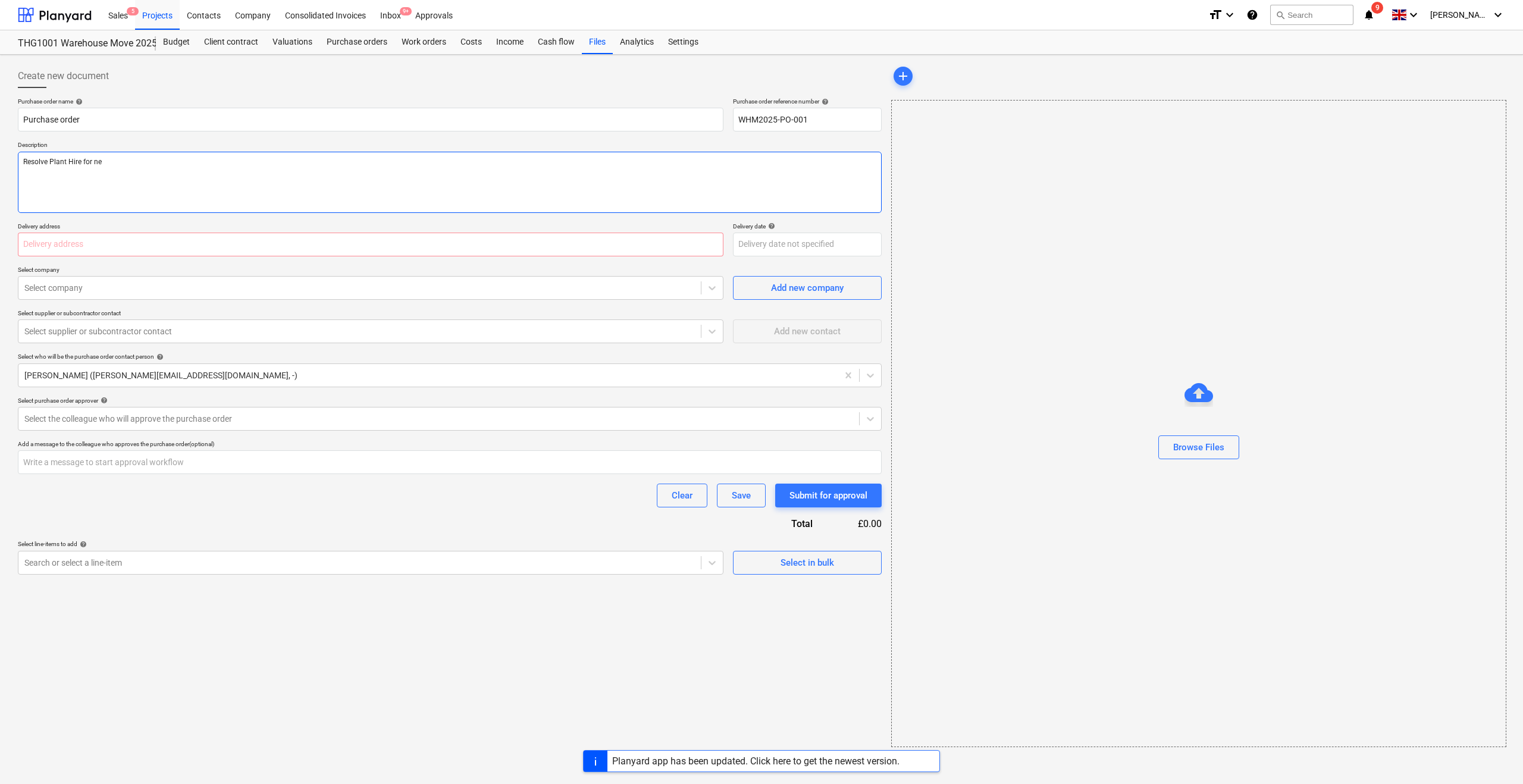
type textarea "Resolve Plant Hire for new"
type textarea "x"
type textarea "Resolve Plant Hire for new"
type textarea "x"
type textarea "Resolve Plant Hire for new w"
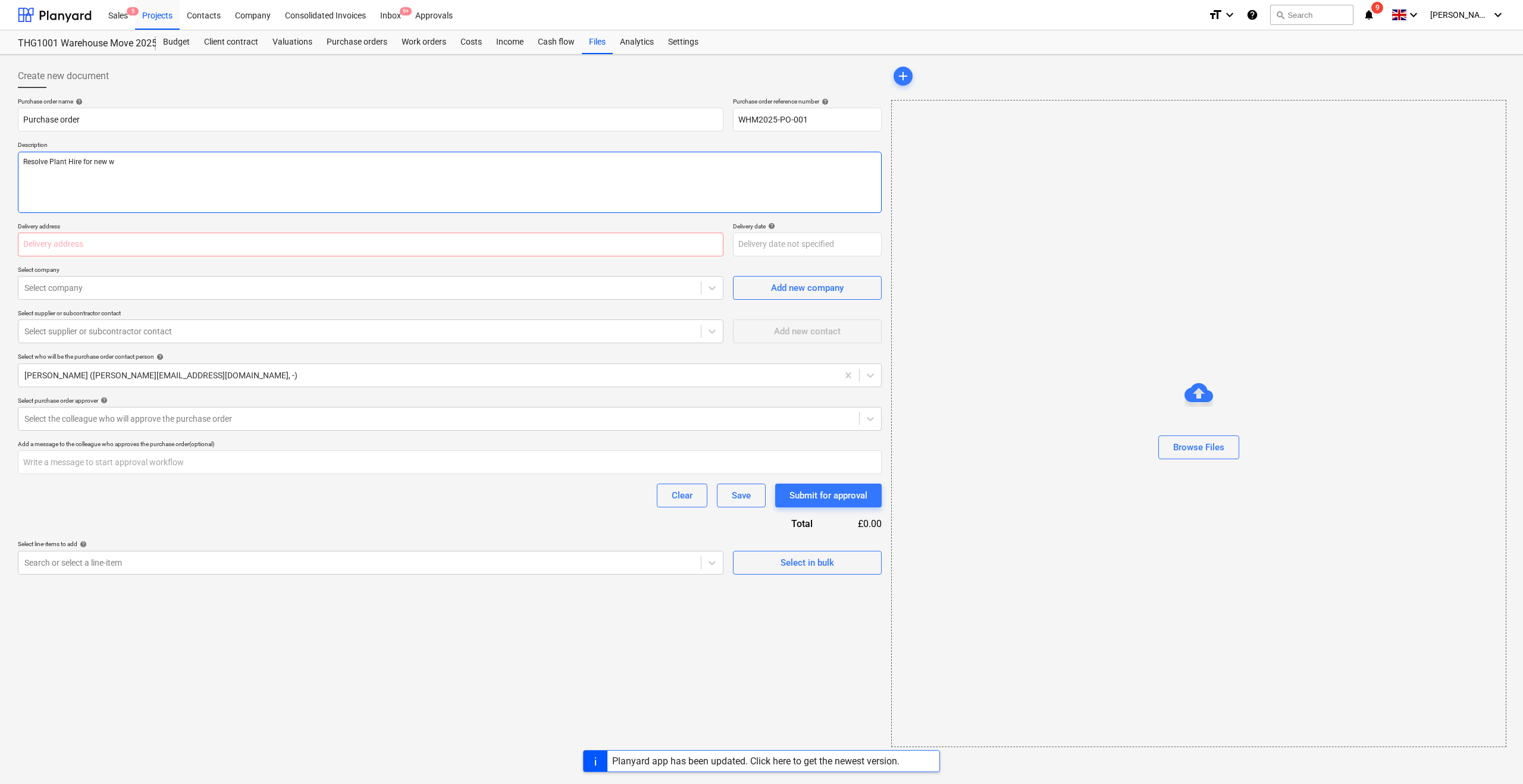
type textarea "x"
type textarea "Resolve Plant Hire for new wa"
type textarea "x"
type textarea "Resolve Plant Hire for new war"
type textarea "x"
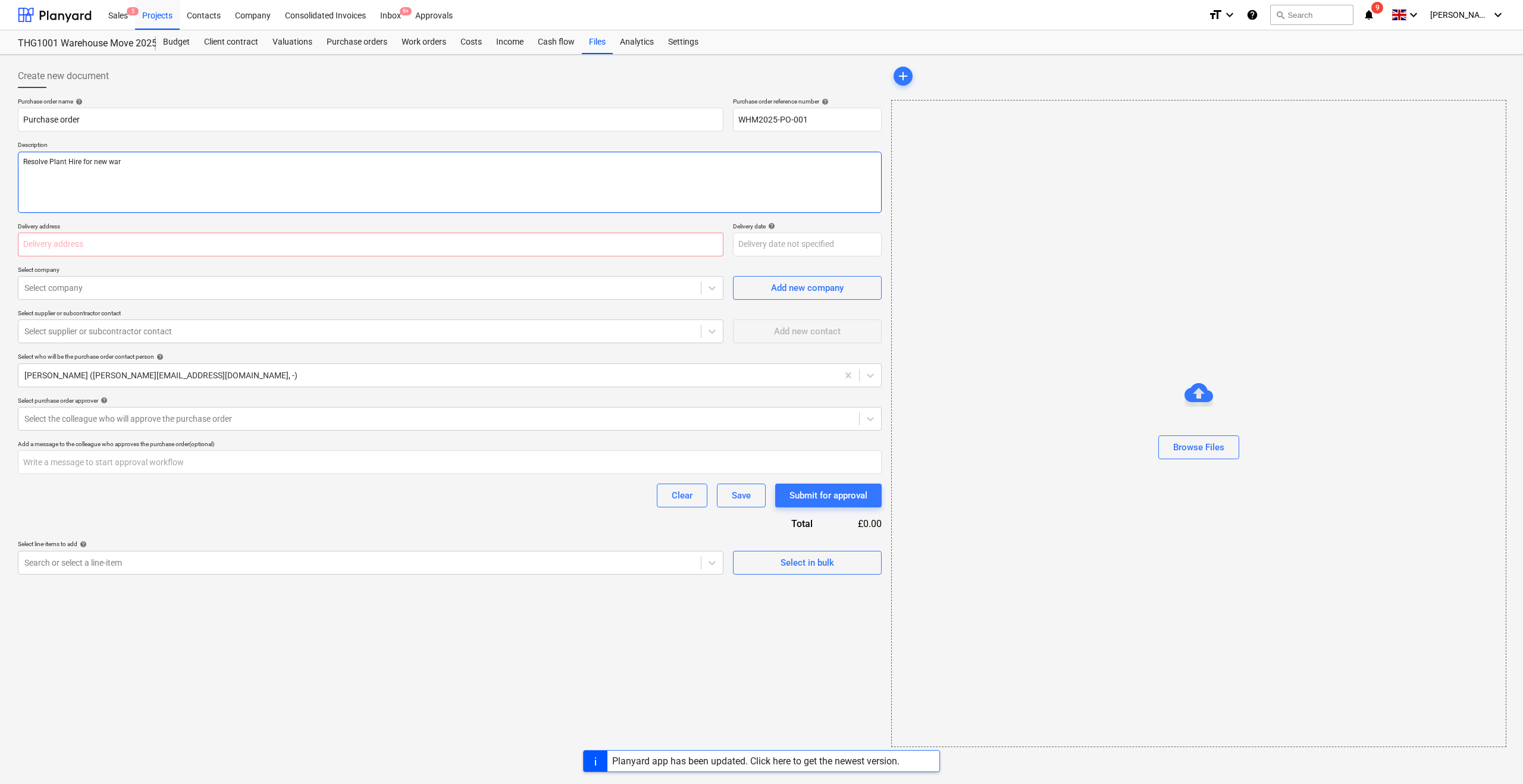
type textarea "Resolve Plant Hire for new ware"
type textarea "x"
type textarea "Resolve Plant Hire for new wareh"
type textarea "x"
type textarea "Resolve Plant Hire for new wareho"
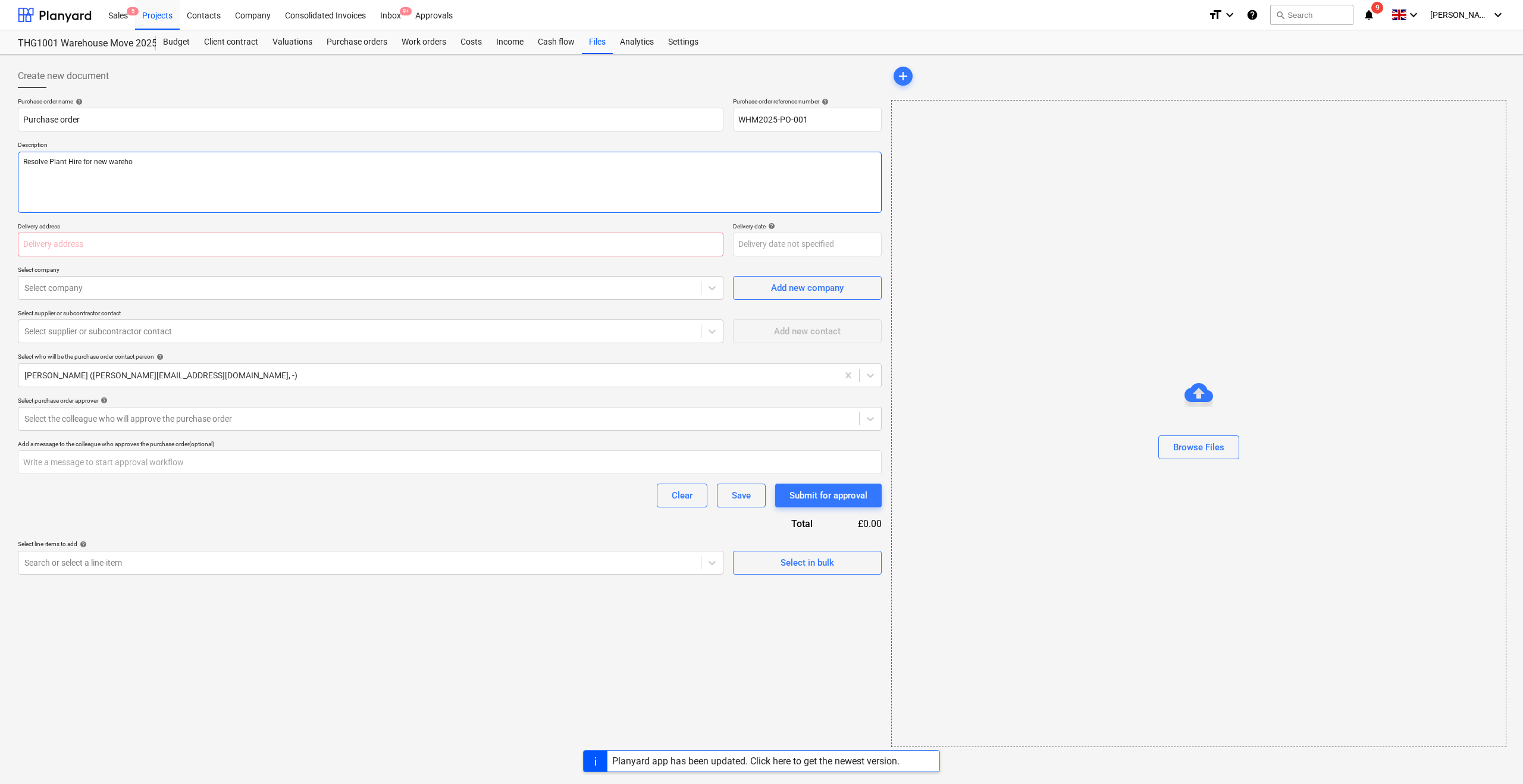
type textarea "x"
type textarea "Resolve Plant Hire for new warehous"
type textarea "x"
type textarea "Resolve Plant Hire for new warehouse"
type textarea "x"
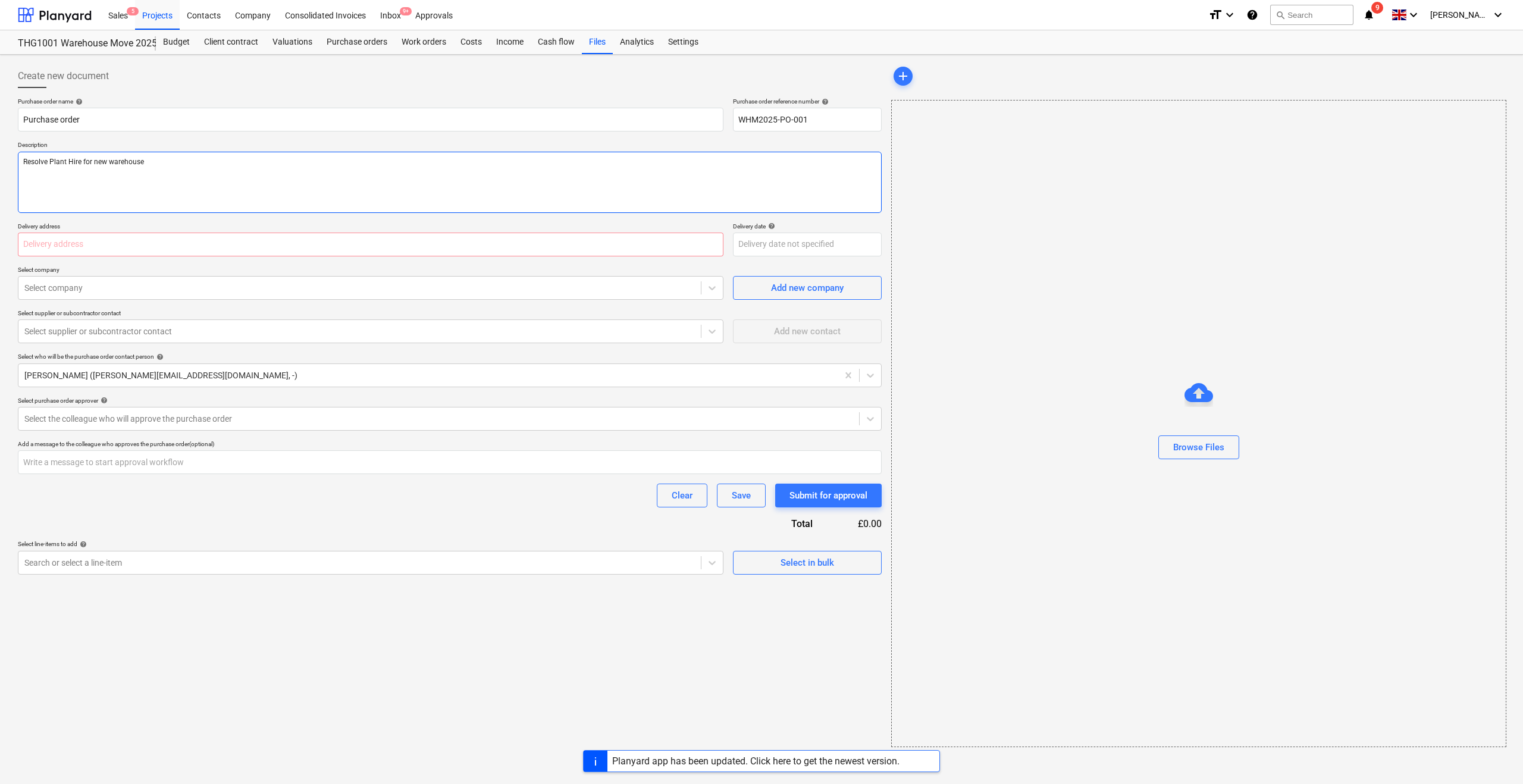
type textarea "Resolve Plant Hire for new warehouse"
type textarea "x"
type textarea "Resolve Plant Hire for new warehouse m"
type textarea "x"
type textarea "Resolve Plant Hire for new warehouse mo"
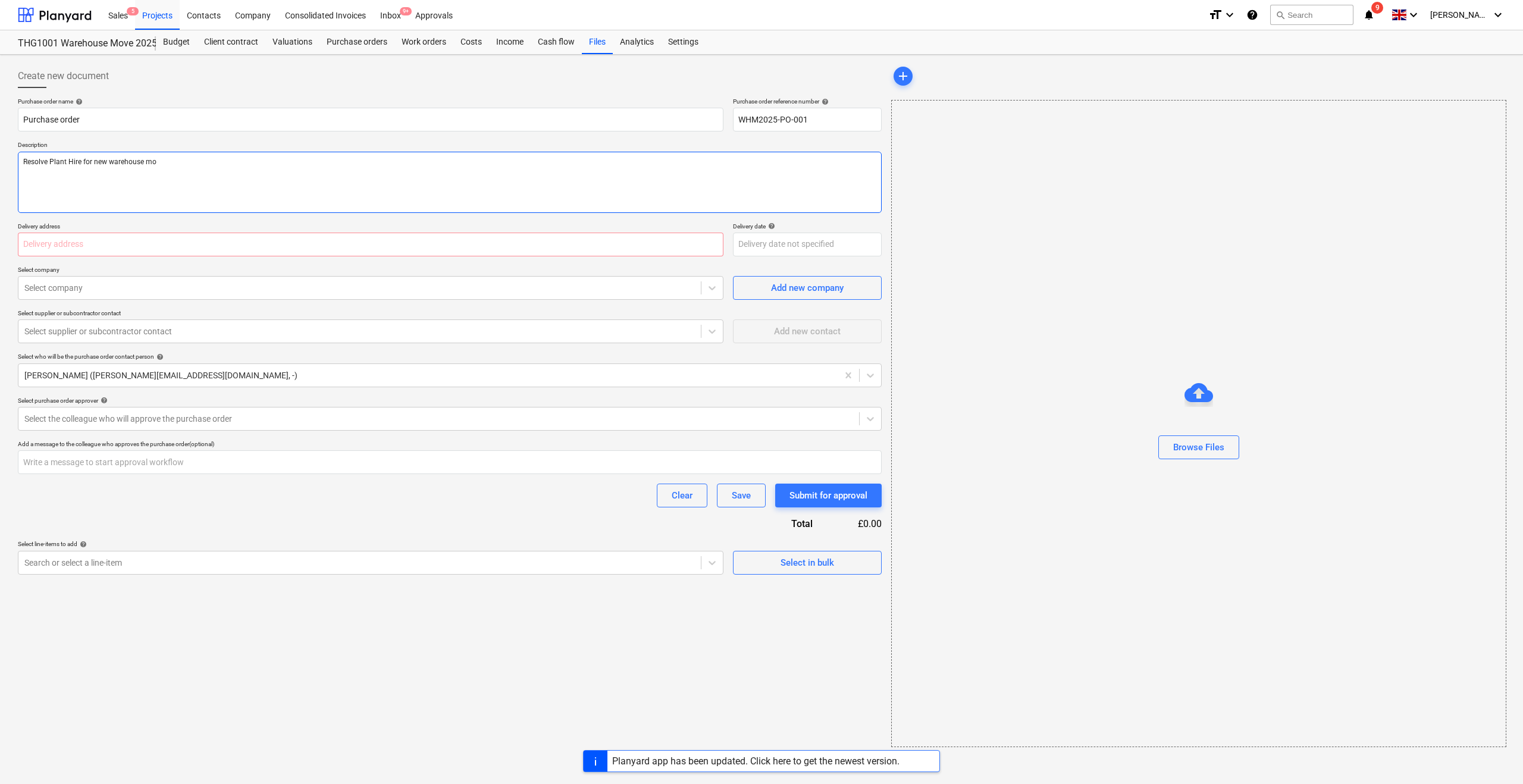
type textarea "x"
type textarea "Resolve Plant Hire for new warehouse mor"
type textarea "x"
type textarea "Resolve Plant Hire for new warehouse more"
type textarea "x"
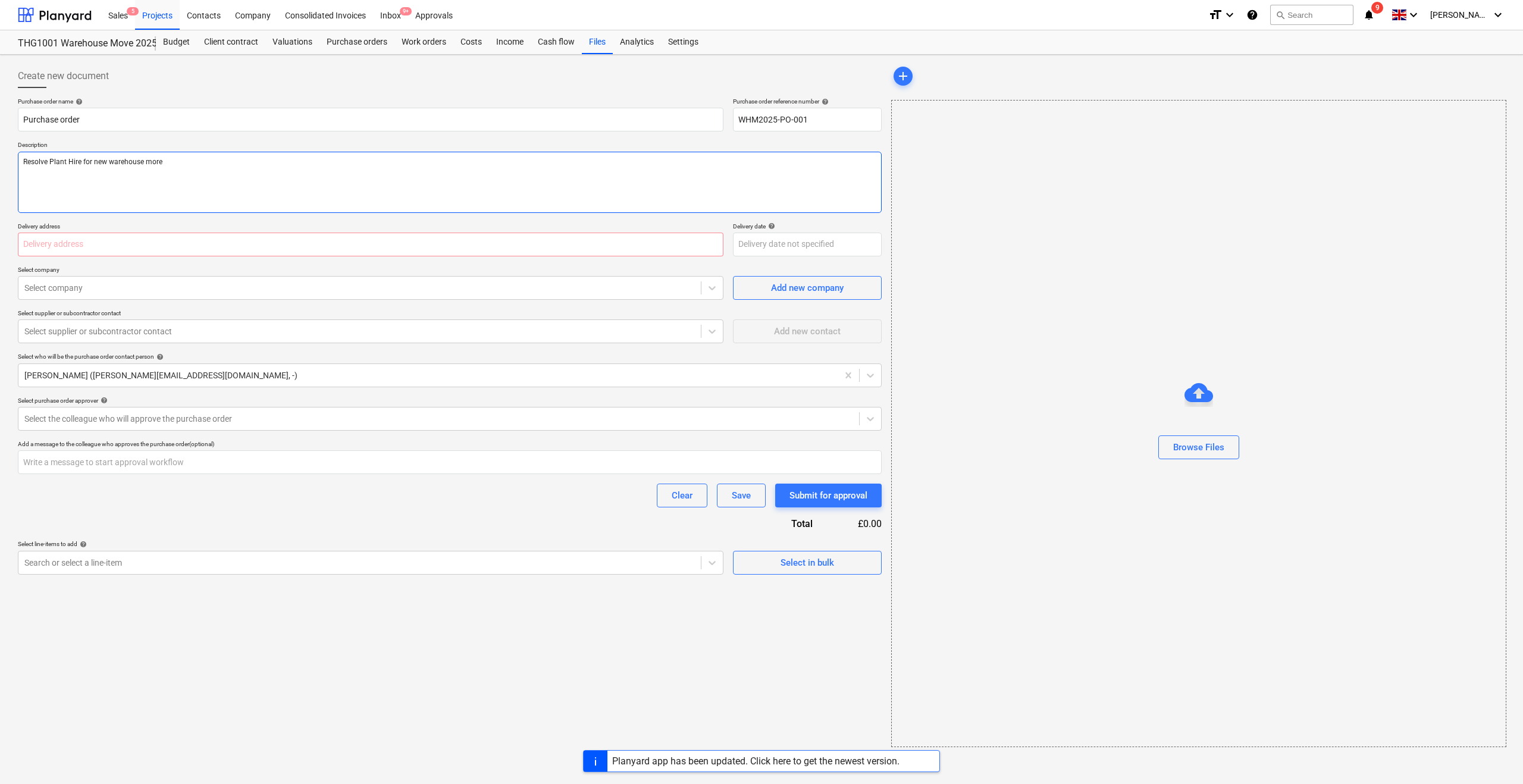
type textarea "Resolve Plant Hire for new warehouse more"
type textarea "x"
type textarea "Resolve Plant Hire for new warehouse mor"
type textarea "x"
type textarea "Resolve Plant Hire for new warehouse mo"
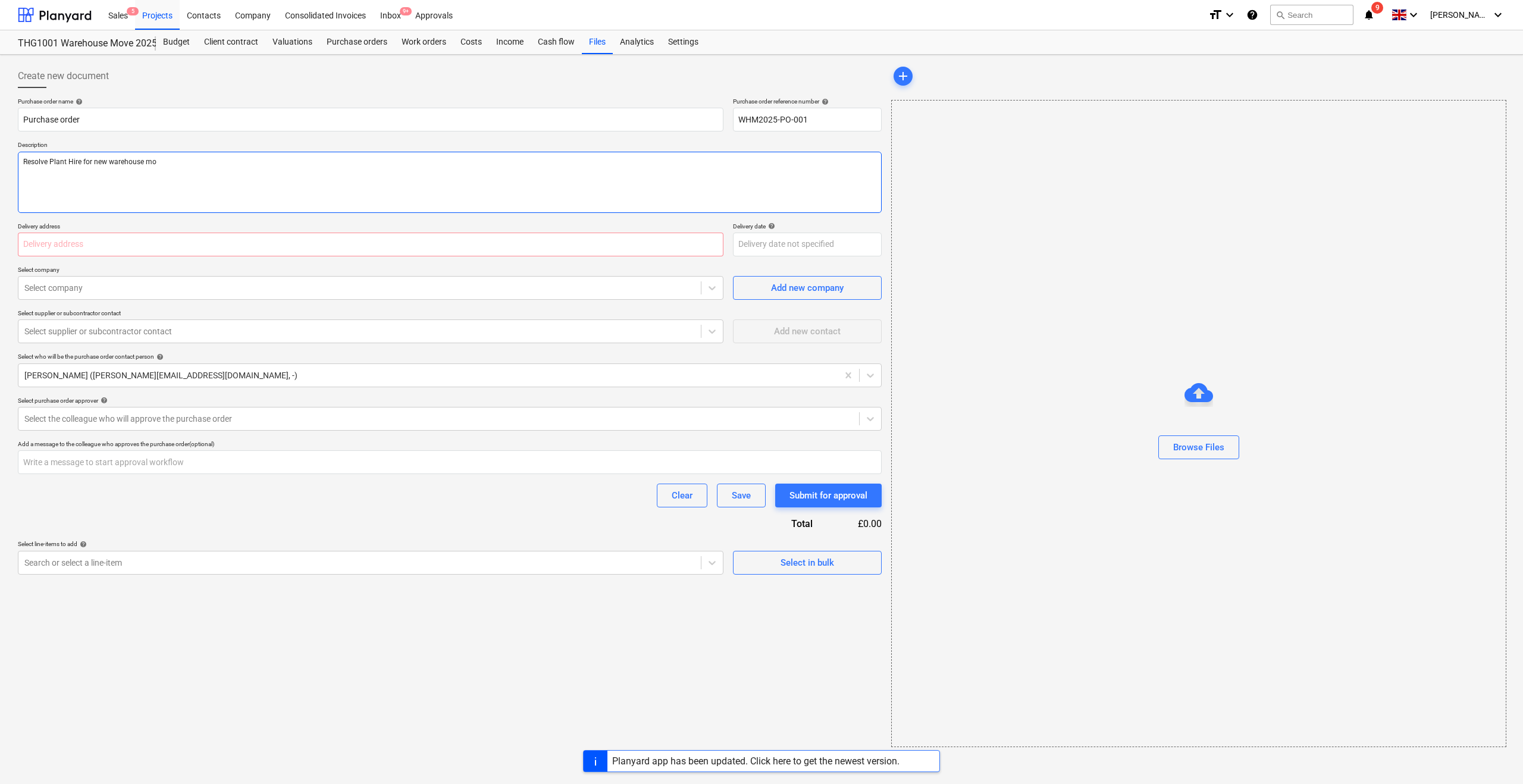
type textarea "x"
type textarea "Resolve Plant Hire for new warehouse m"
type textarea "x"
type textarea "Resolve Plant Hire for new warehouse mv"
type textarea "x"
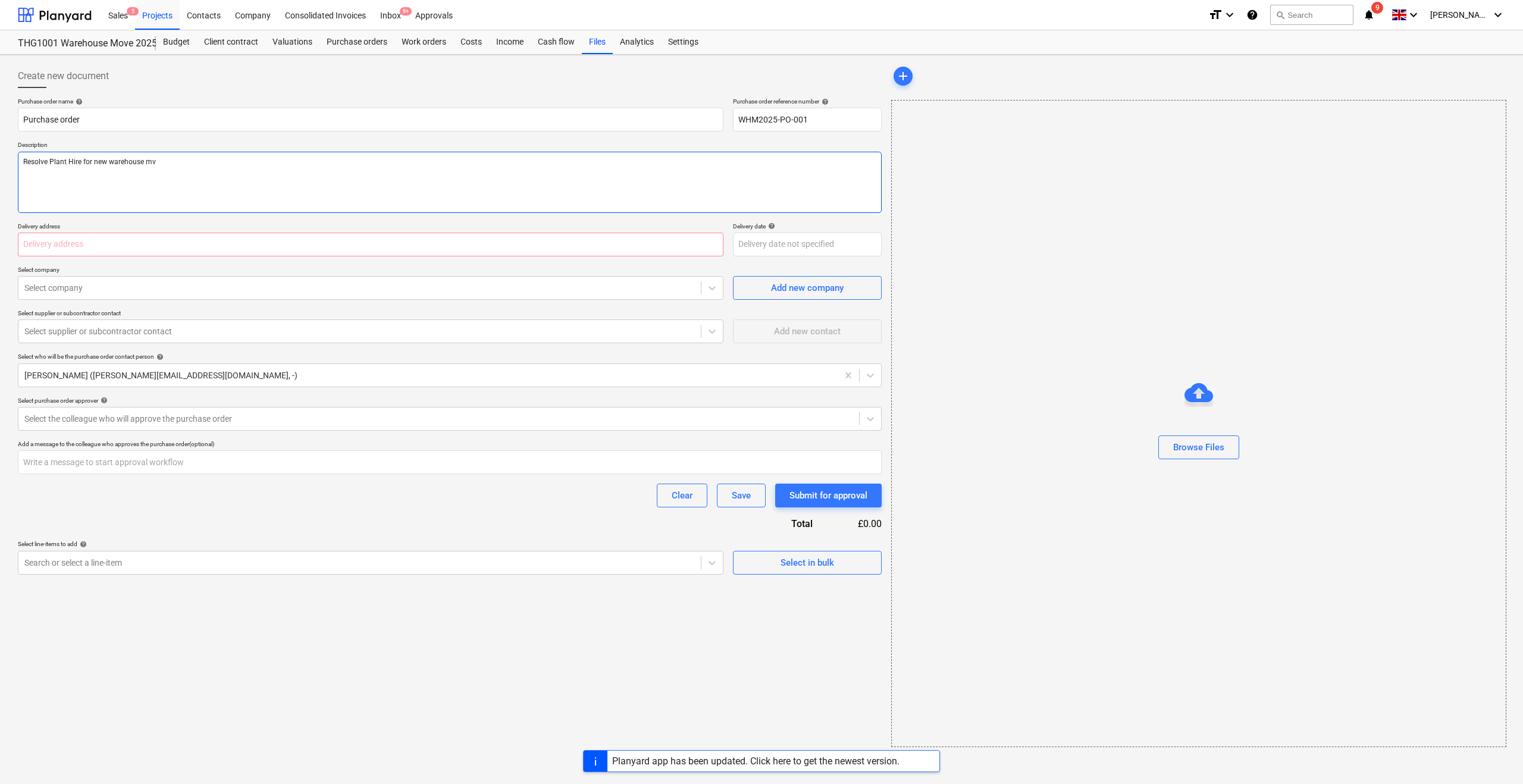
type textarea "Resolve Plant Hire for new warehouse mve"
type textarea "x"
type textarea "Resolve Plant Hire for new warehouse mve"
type textarea "x"
type textarea "Resolve Plant Hire for new warehouse mv"
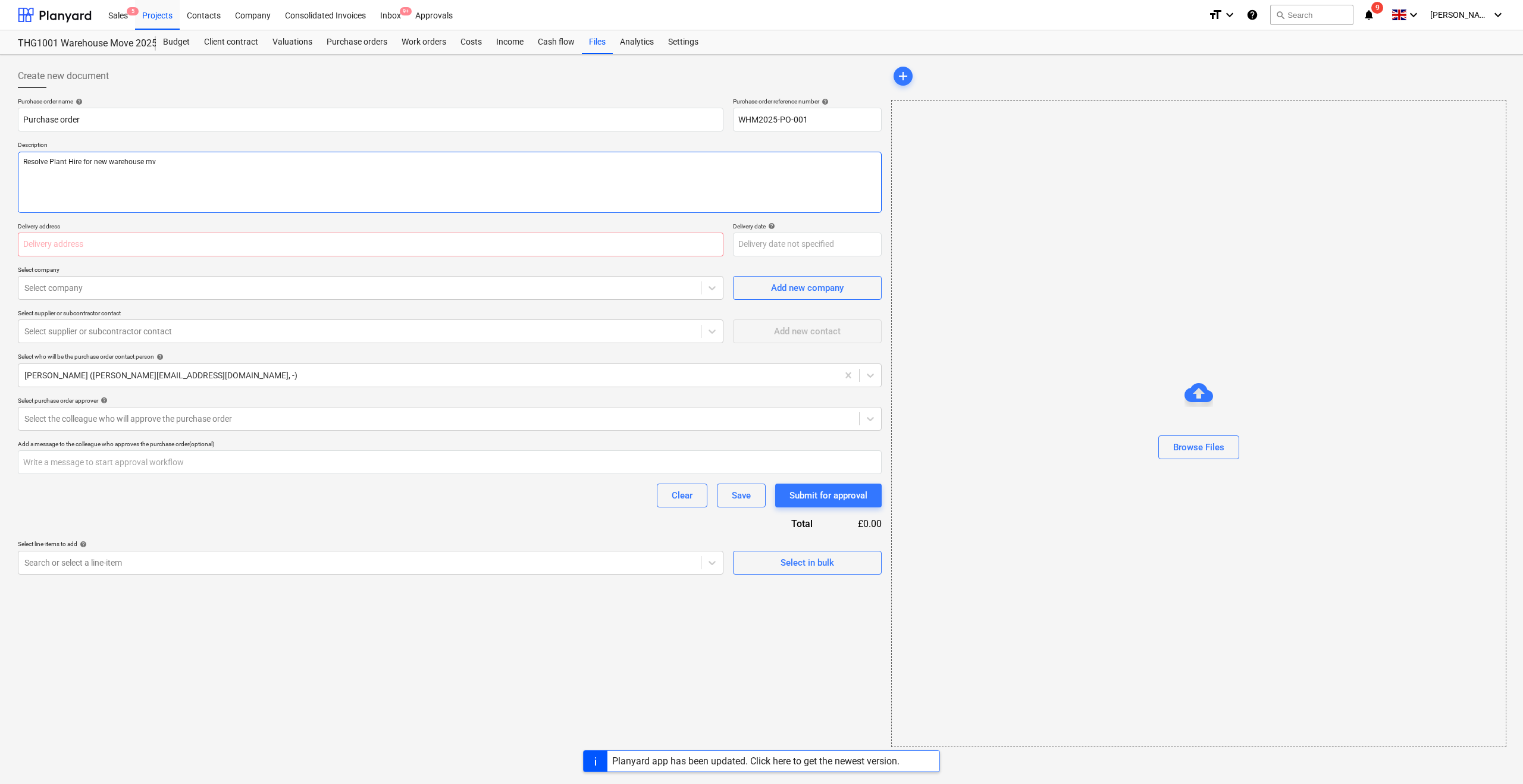
type textarea "x"
type textarea "Resolve Plant Hire for new warehouse mo"
type textarea "x"
type textarea "Resolve Plant Hire for new warehouse mop"
type textarea "x"
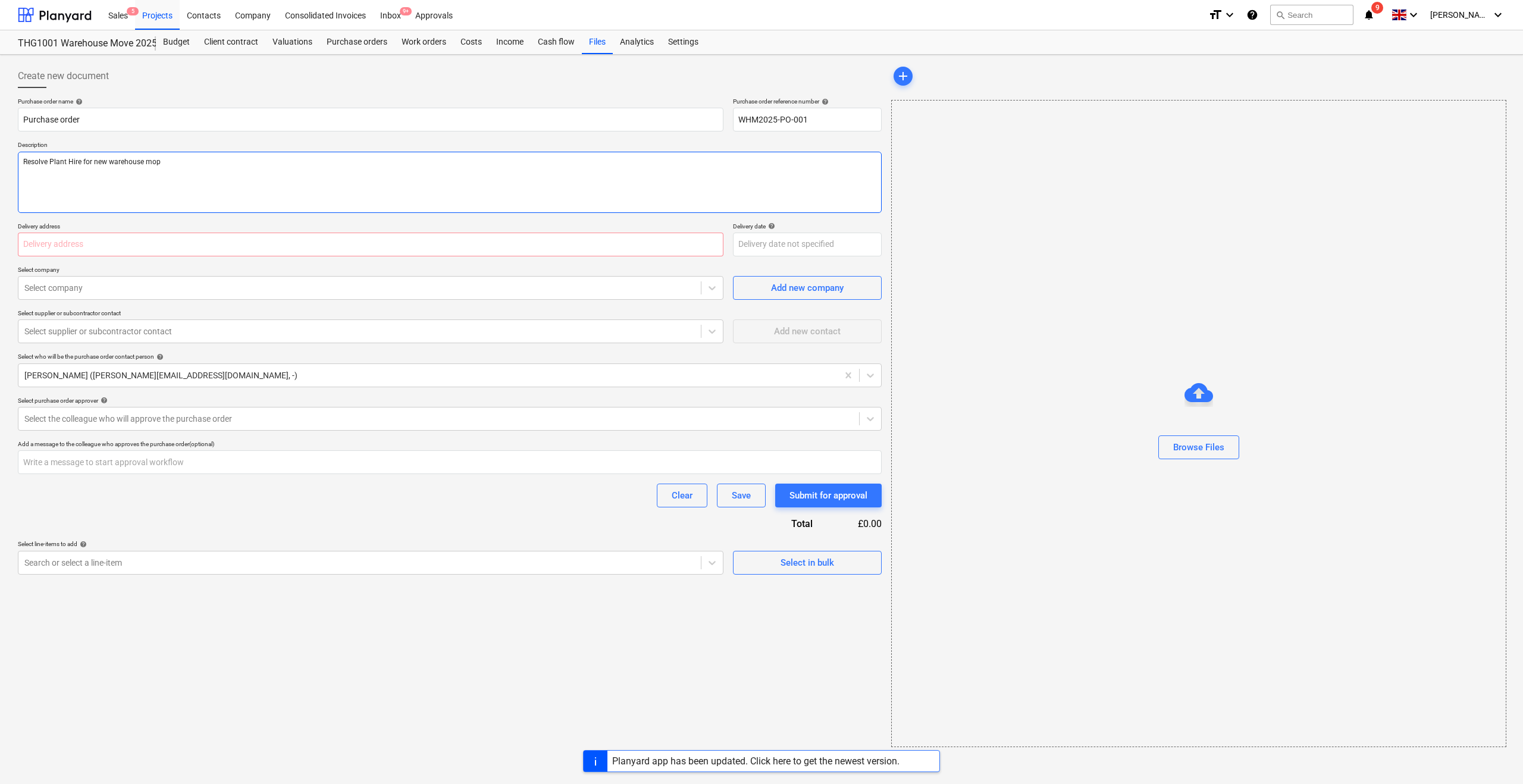
type textarea "Resolve Plant Hire for new warehouse mopv"
type textarea "x"
type textarea "Resolve Plant Hire for new warehouse mopve"
type textarea "x"
type textarea "Resolve Plant Hire for new warehouse mopv"
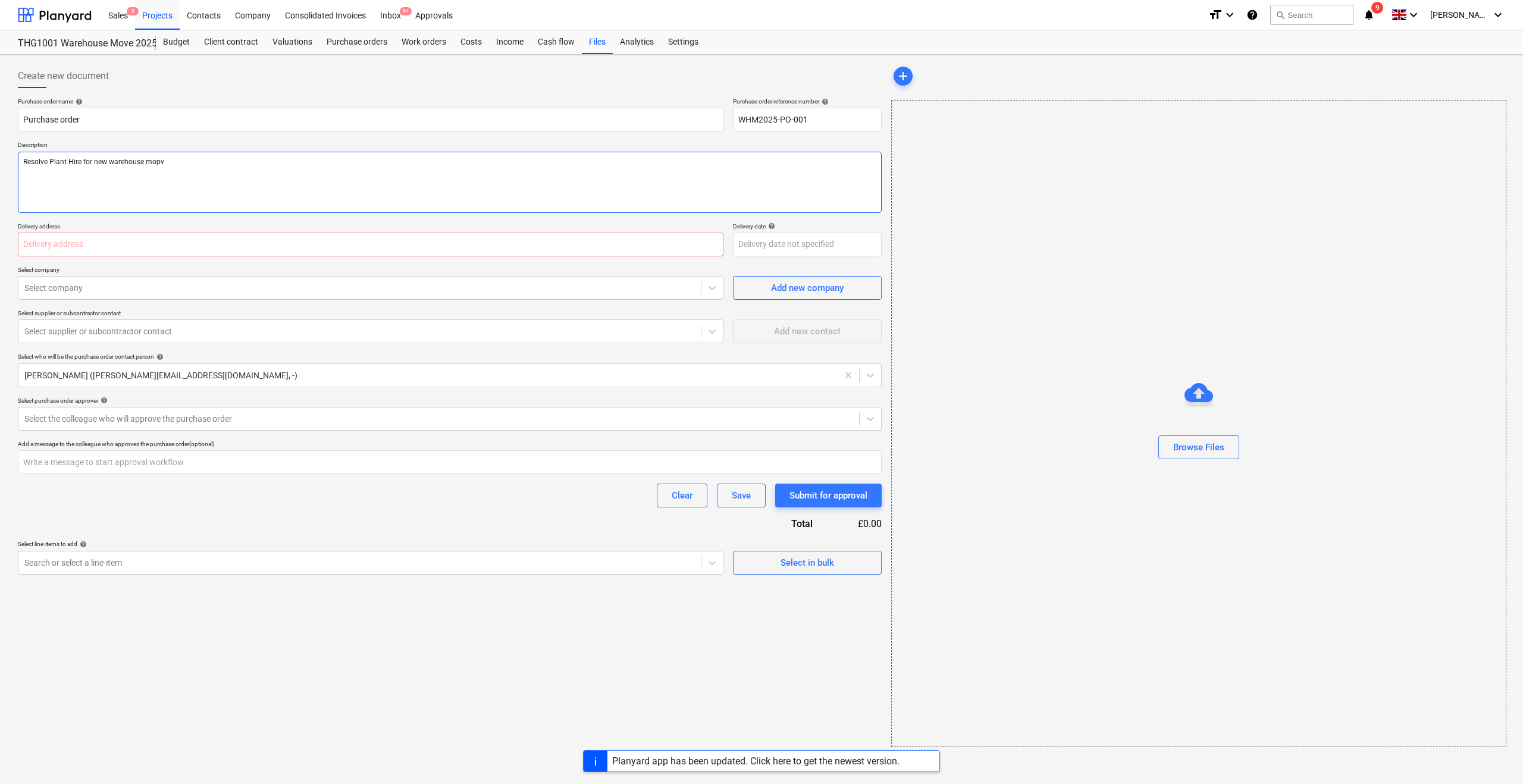
type textarea "x"
type textarea "Resolve Plant Hire for new warehouse mop"
type textarea "x"
type textarea "Resolve Plant Hire for new warehouse mo"
type textarea "x"
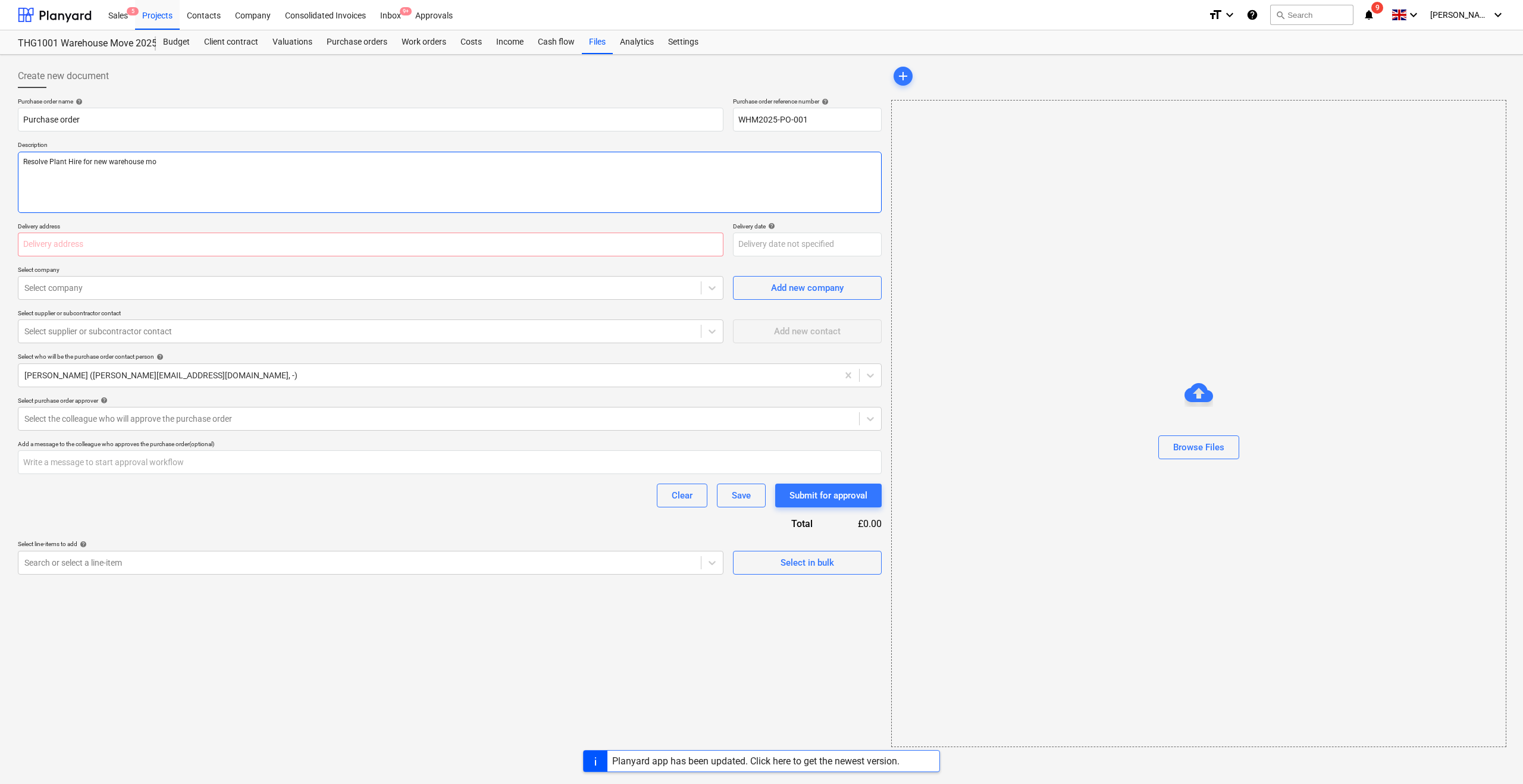
type textarea "Resolve Plant Hire for new warehouse mov"
type textarea "x"
type textarea "Resolve Plant Hire for new warehouse move"
type textarea "x"
click at [100, 251] on input "text" at bounding box center [371, 244] width 706 height 24
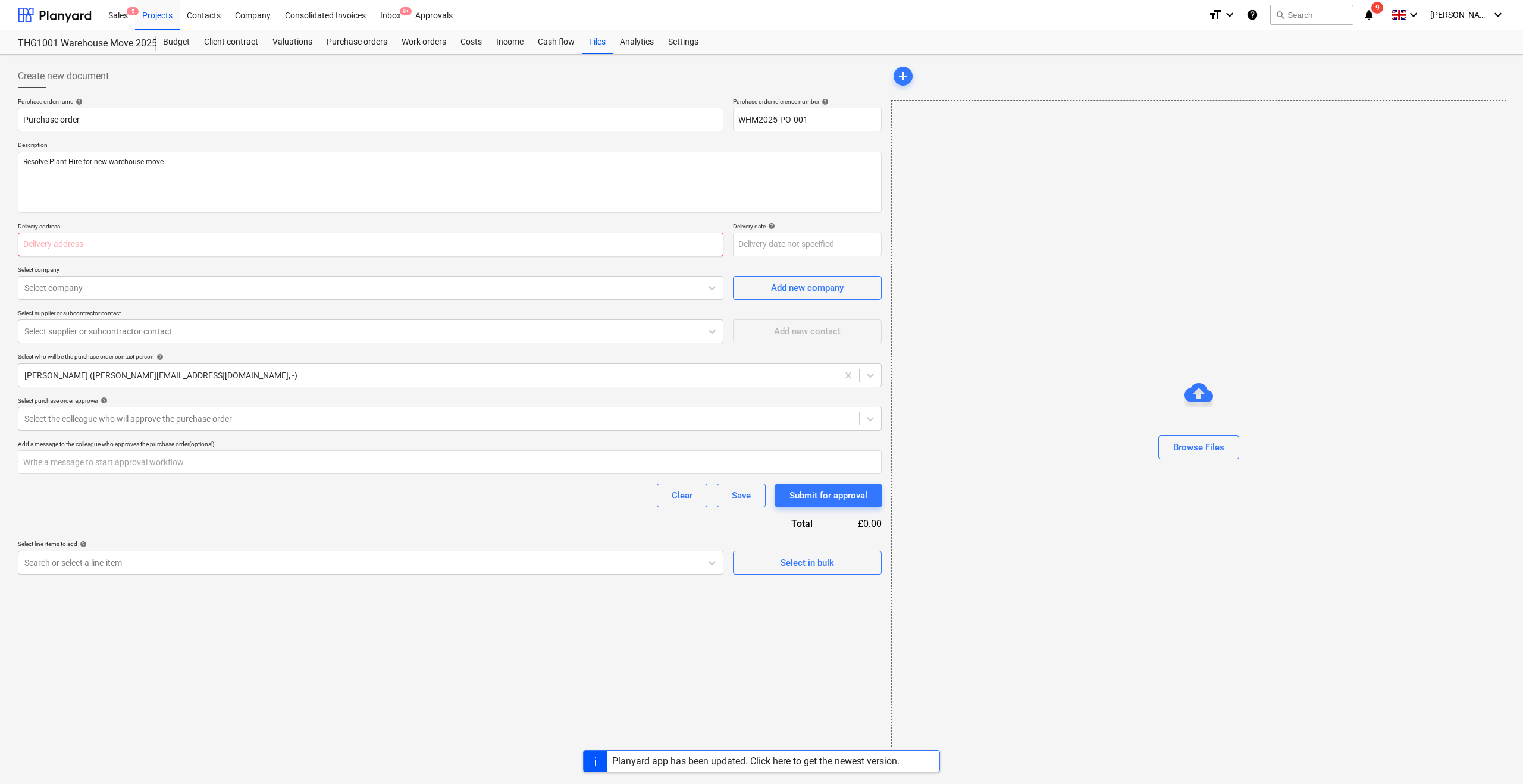
type input "Foundry"
type input "The Halo Group"
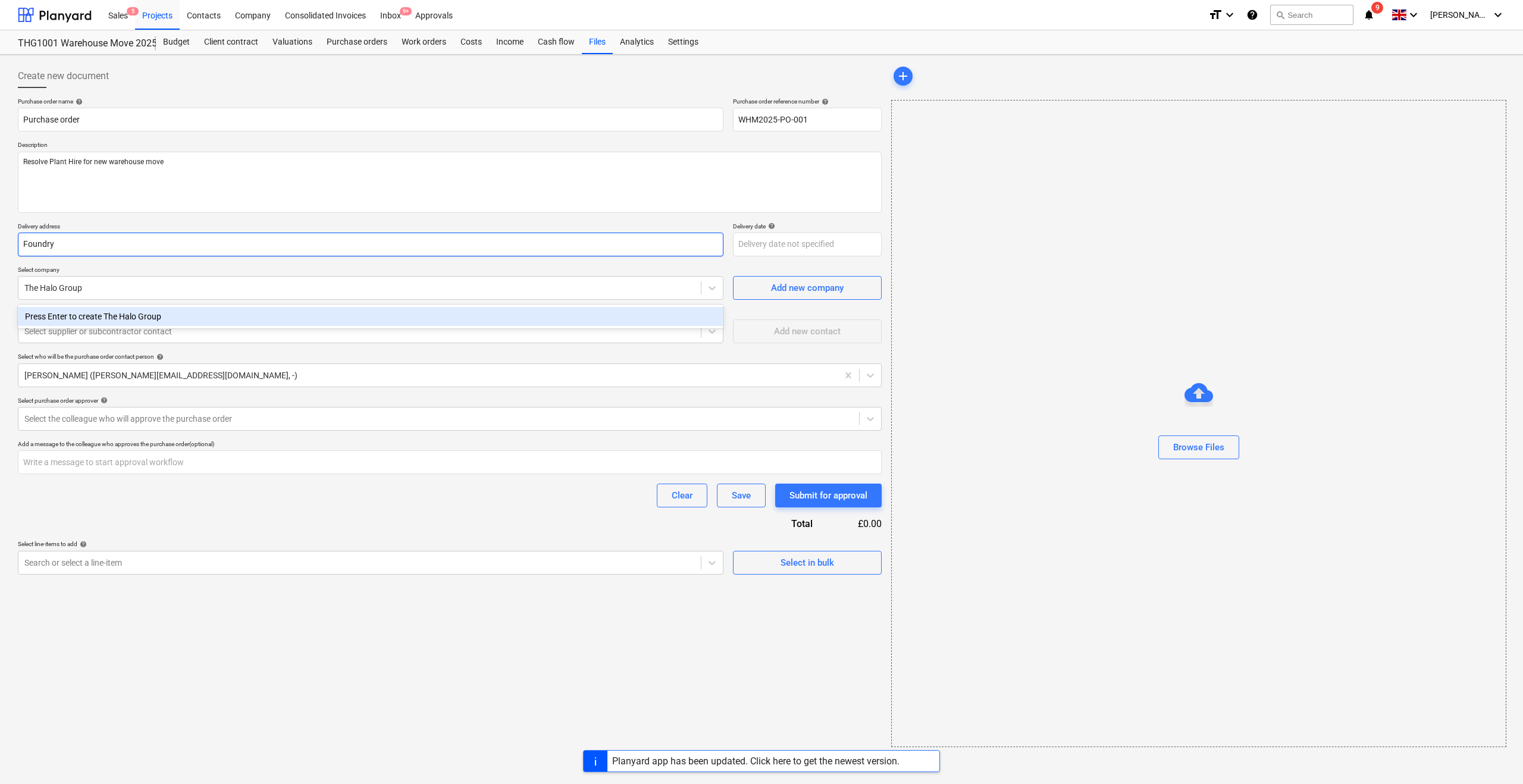
click at [89, 238] on input "Foundry" at bounding box center [371, 244] width 706 height 24
click at [0, 284] on div "Create new document Purchase order name help Purchase order Purchase order refe…" at bounding box center [761, 419] width 1523 height 730
click at [76, 314] on div "Press Enter to create The Halo Group" at bounding box center [371, 316] width 706 height 19
type textarea "x"
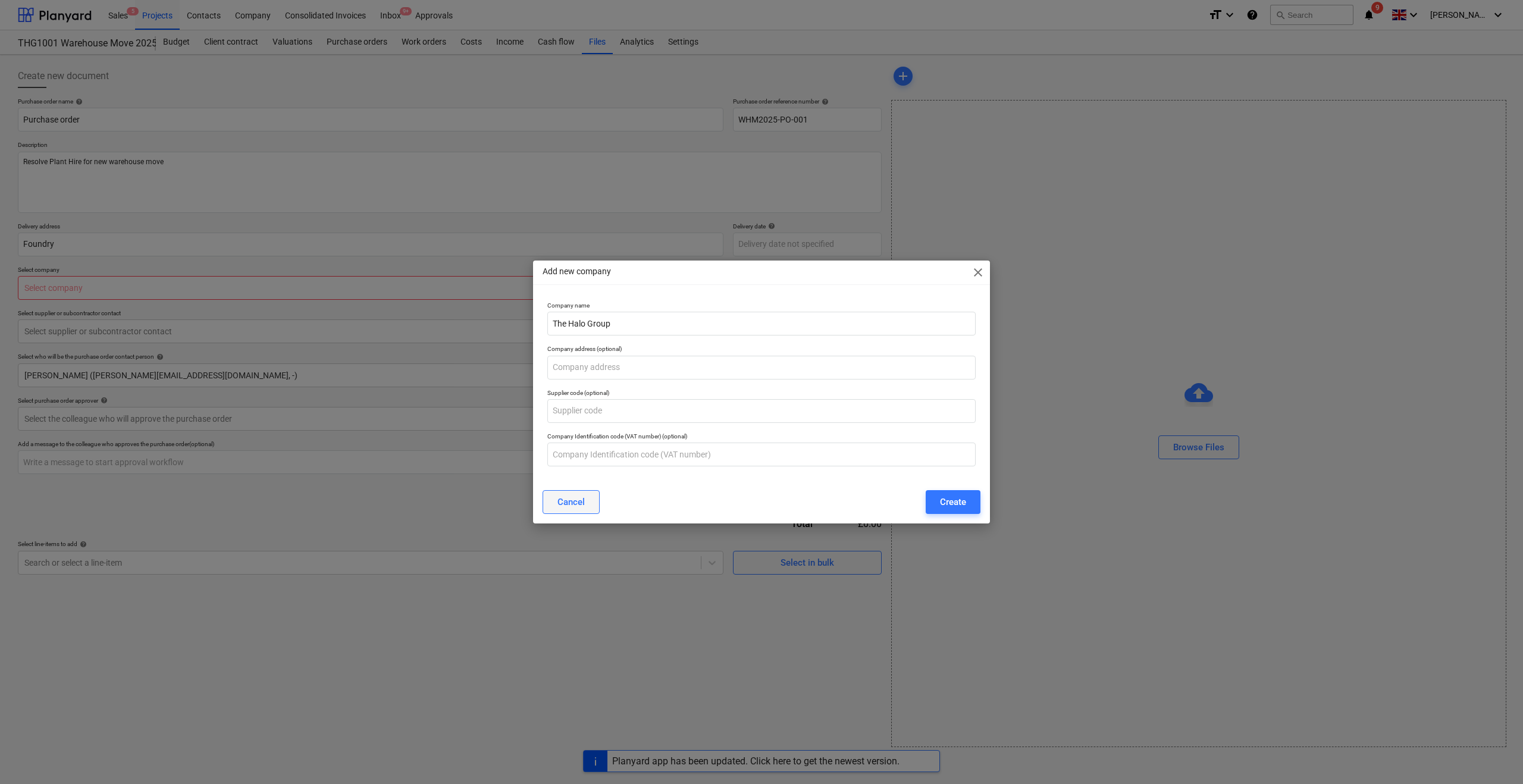
click at [571, 508] on div "Cancel" at bounding box center [570, 502] width 27 height 16
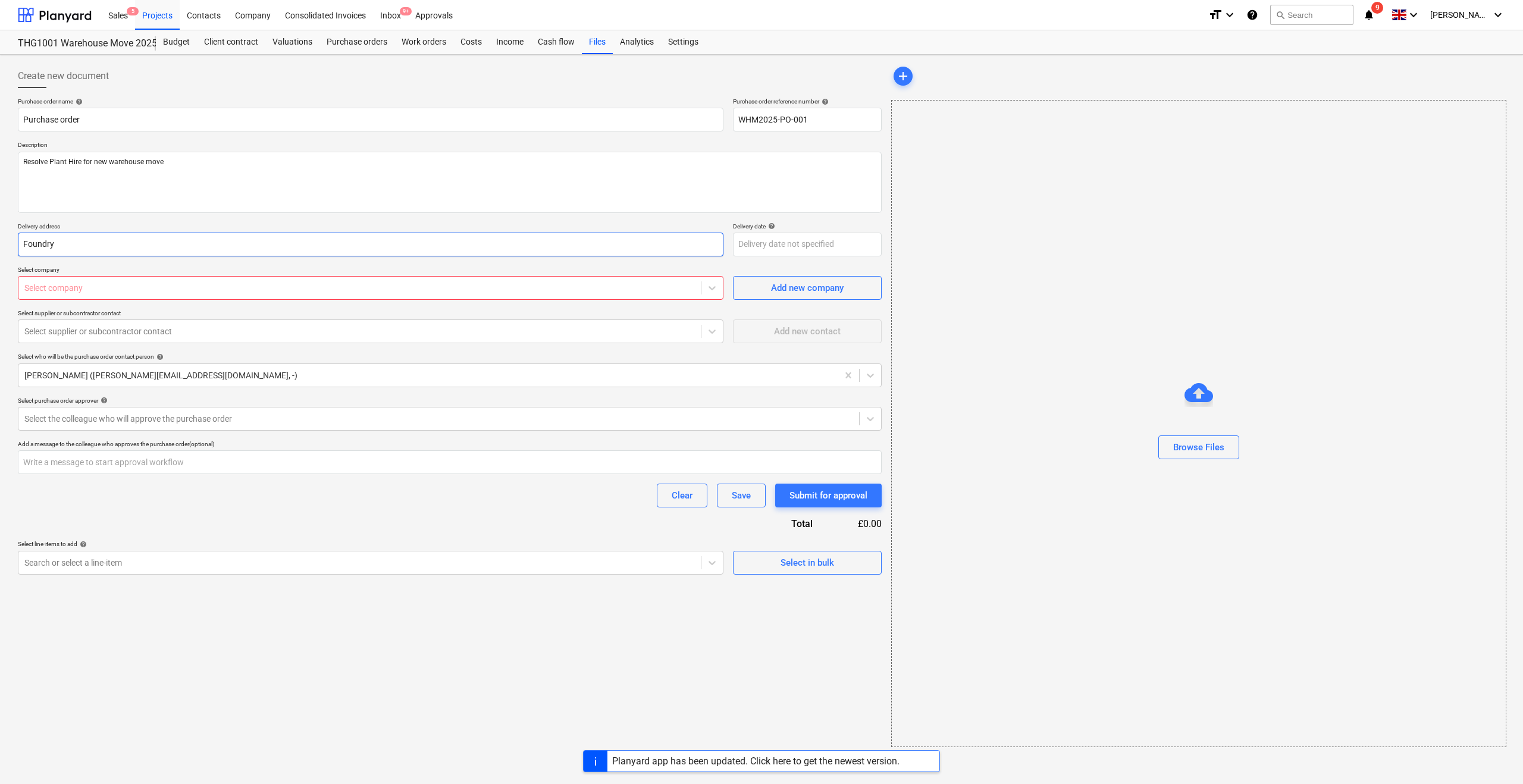
click at [62, 242] on input "Foundry" at bounding box center [371, 244] width 706 height 24
type textarea "x"
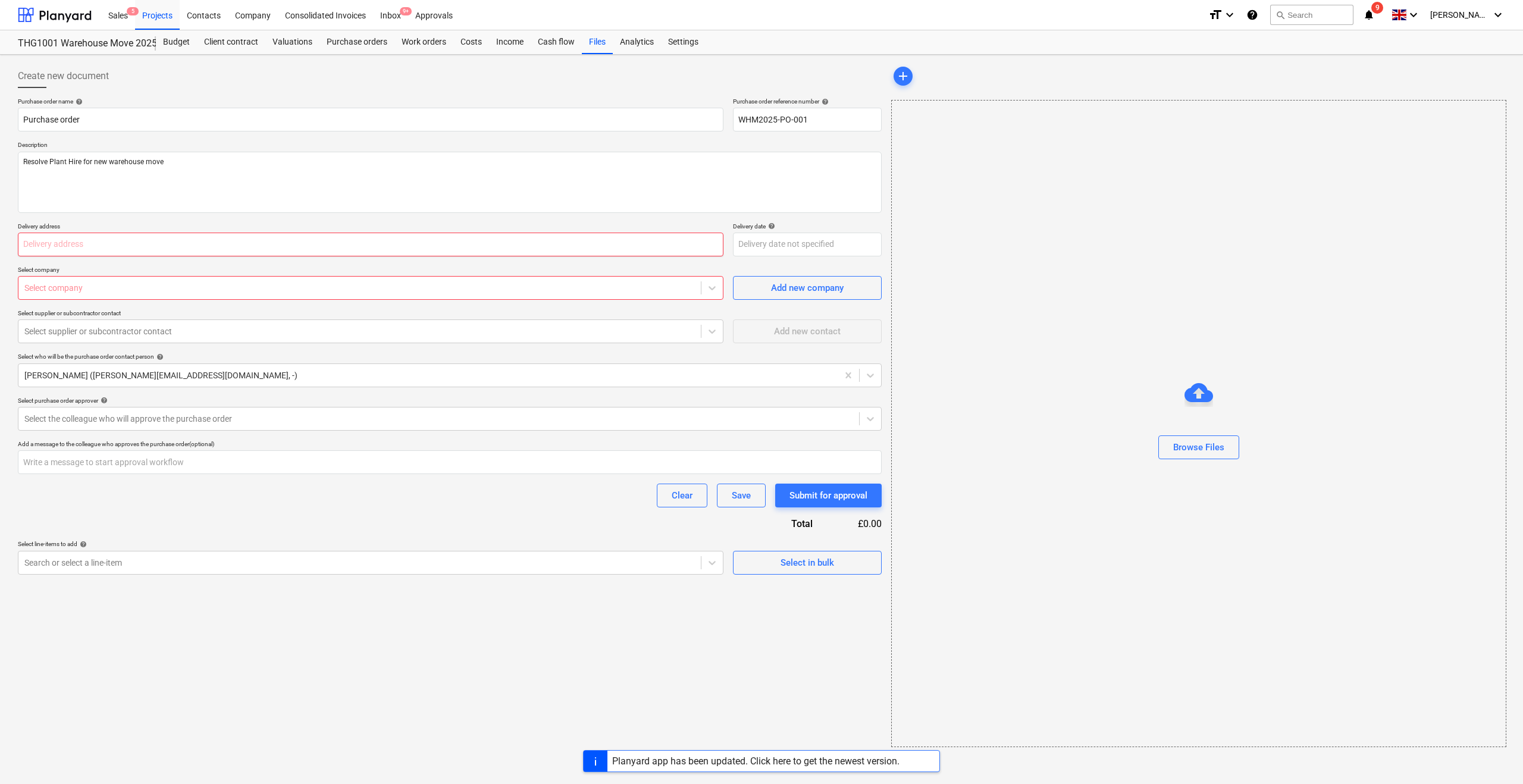
type input "t"
type textarea "x"
type input "th"
type textarea "x"
type input "the"
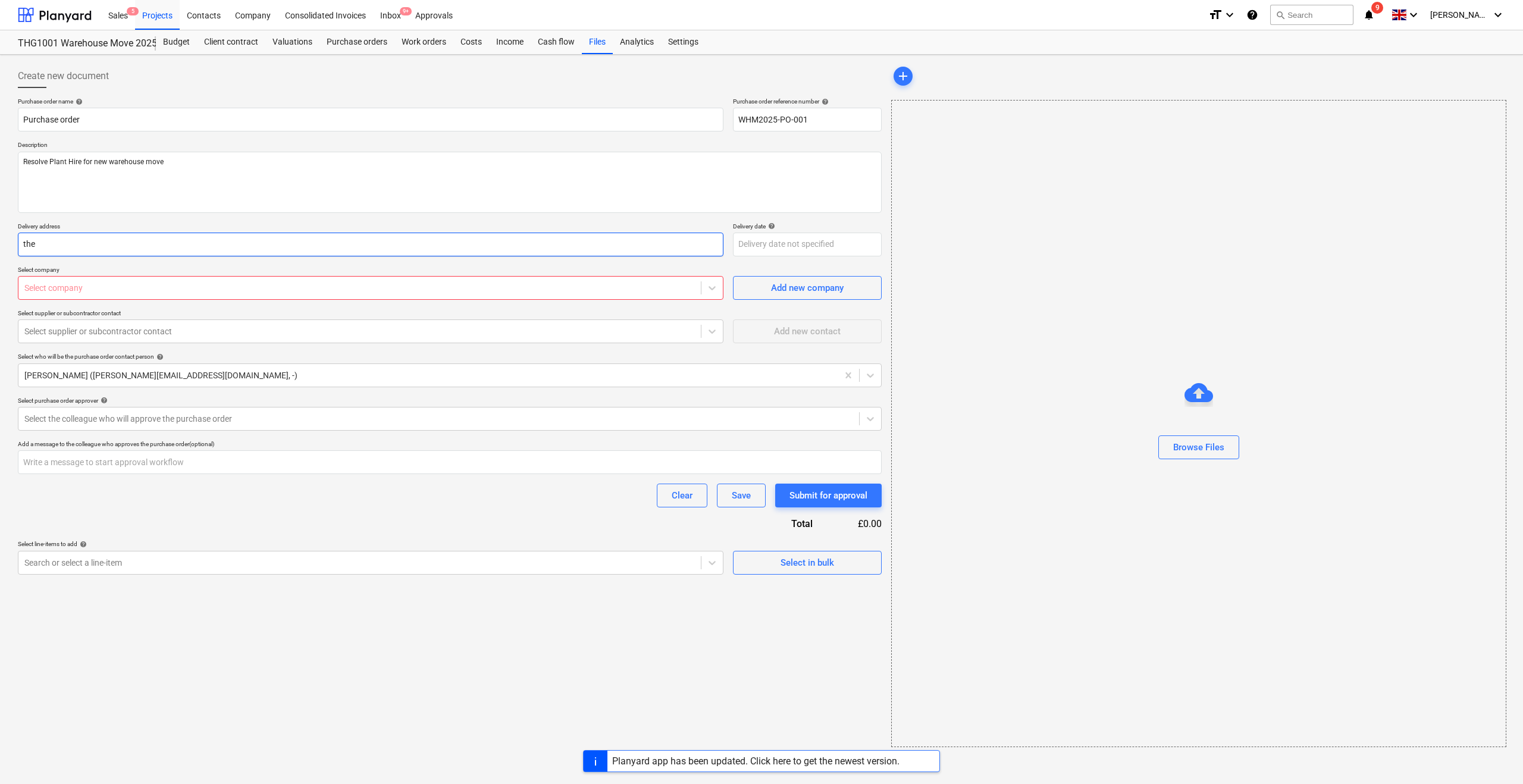
type textarea "x"
type input "the"
type textarea "x"
type input "the"
type textarea "x"
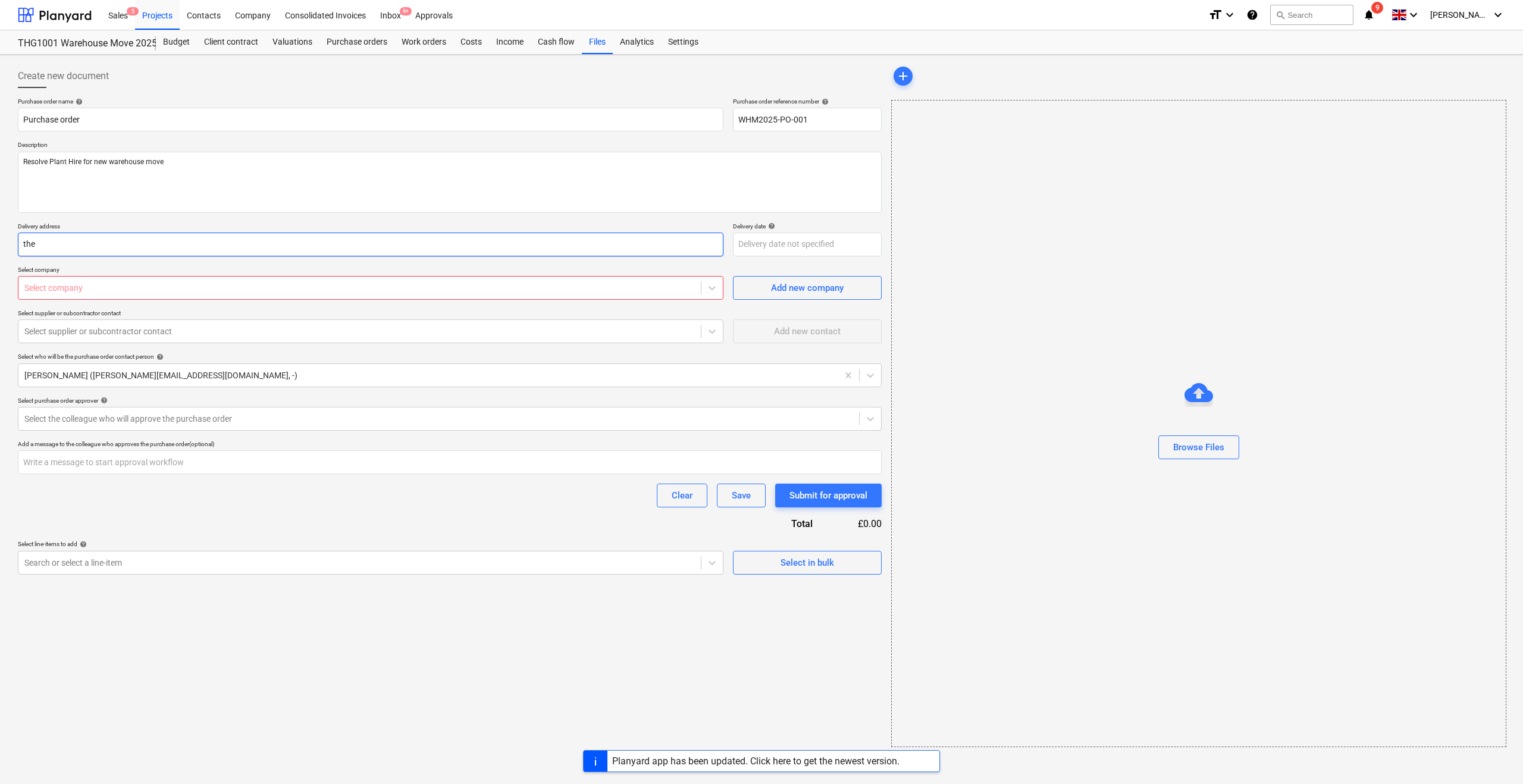
type input "th"
type textarea "x"
type input "t"
type textarea "x"
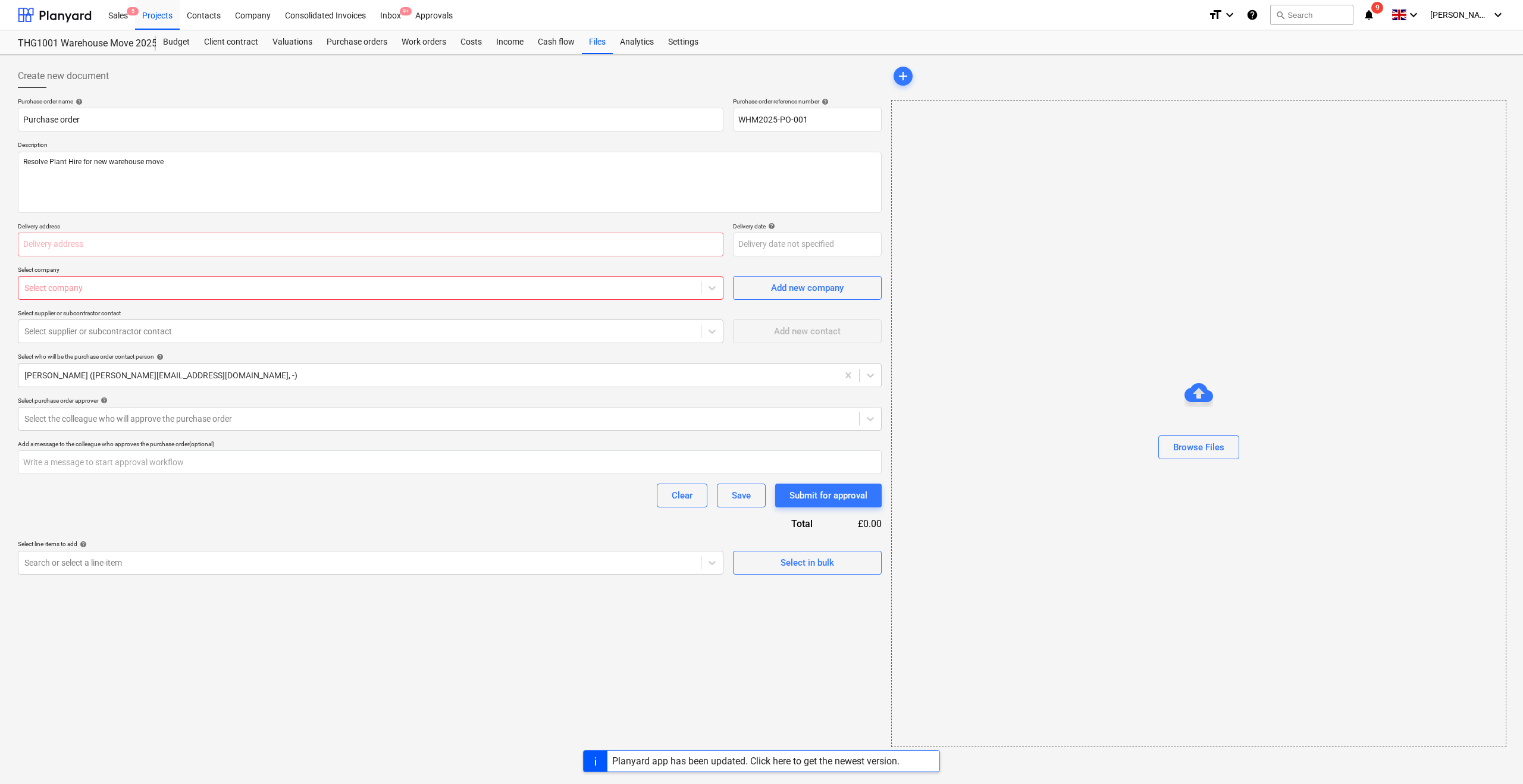
click at [64, 287] on div at bounding box center [360, 288] width 670 height 12
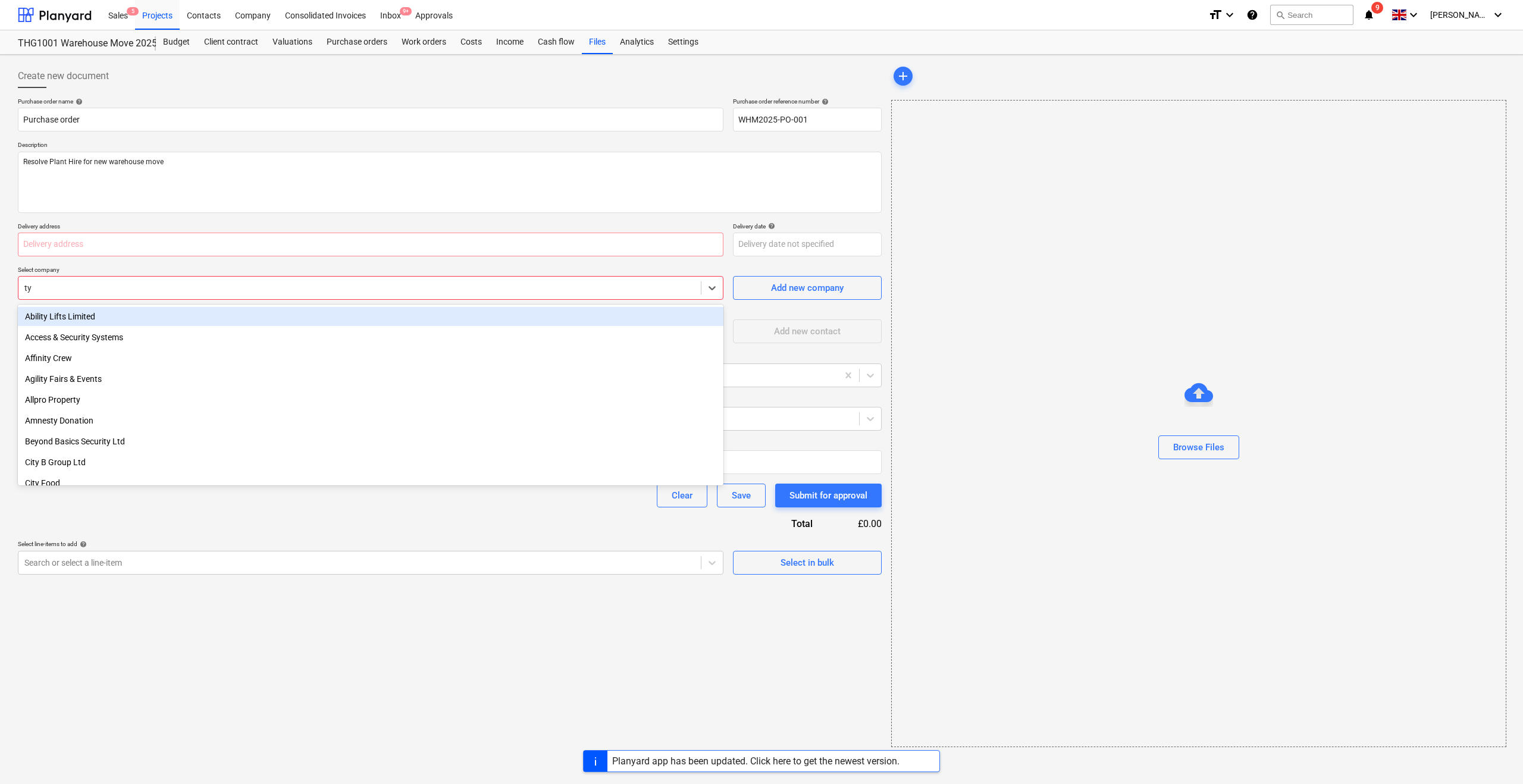
type input "t"
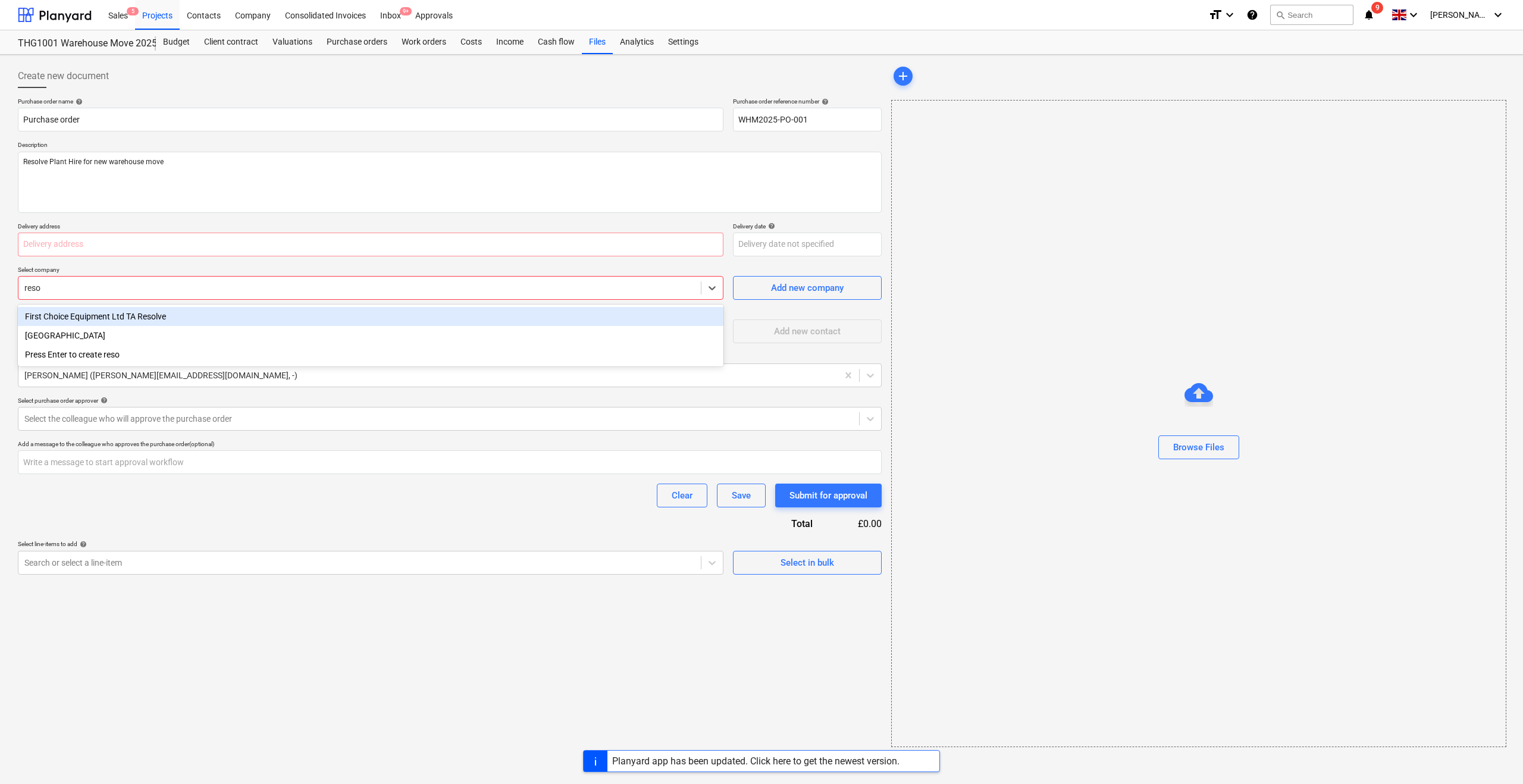
type input "resol"
click at [63, 316] on div "First Choice Equipment Ltd TA Resolve" at bounding box center [371, 316] width 706 height 19
type textarea "x"
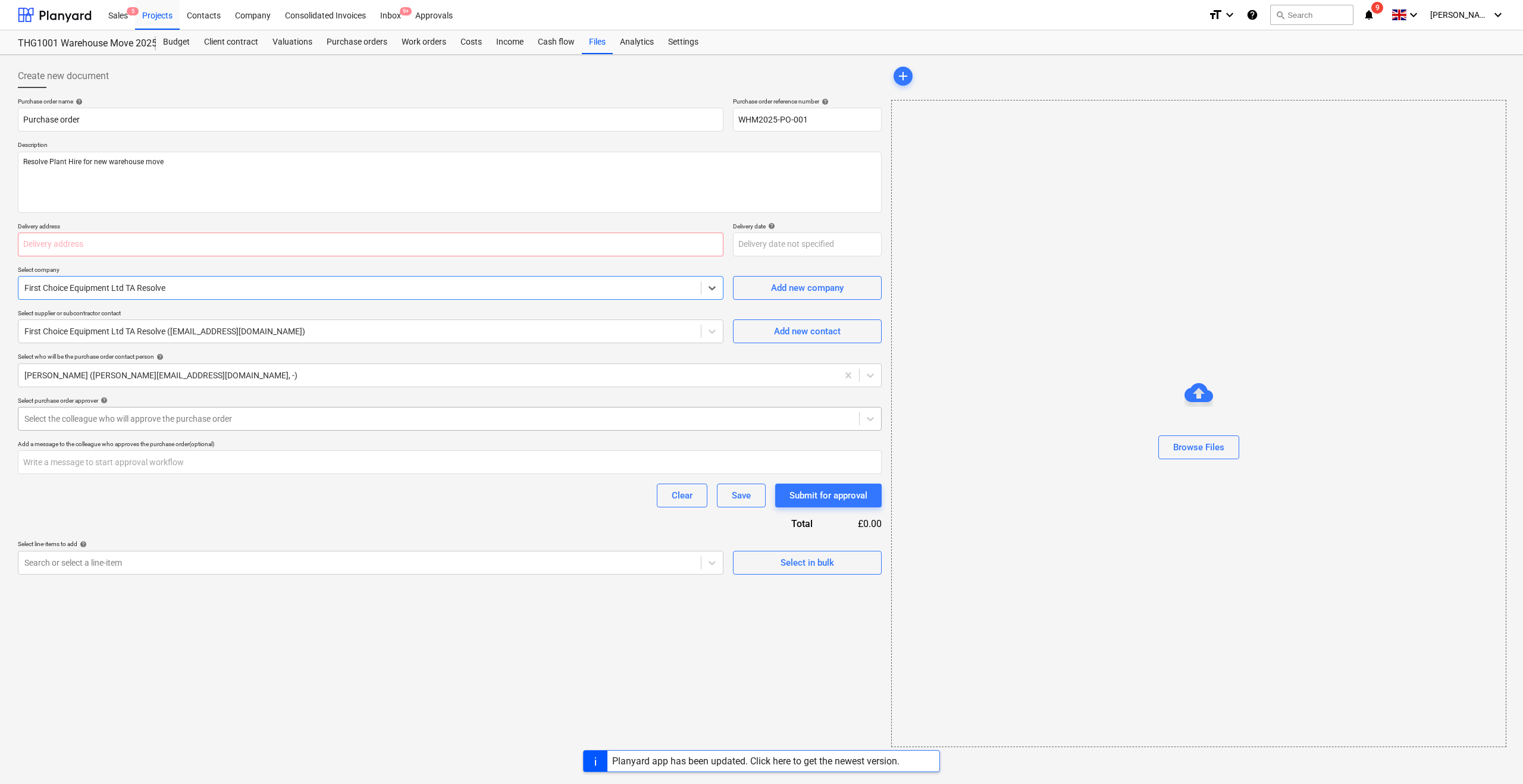
click at [72, 421] on div at bounding box center [439, 418] width 829 height 12
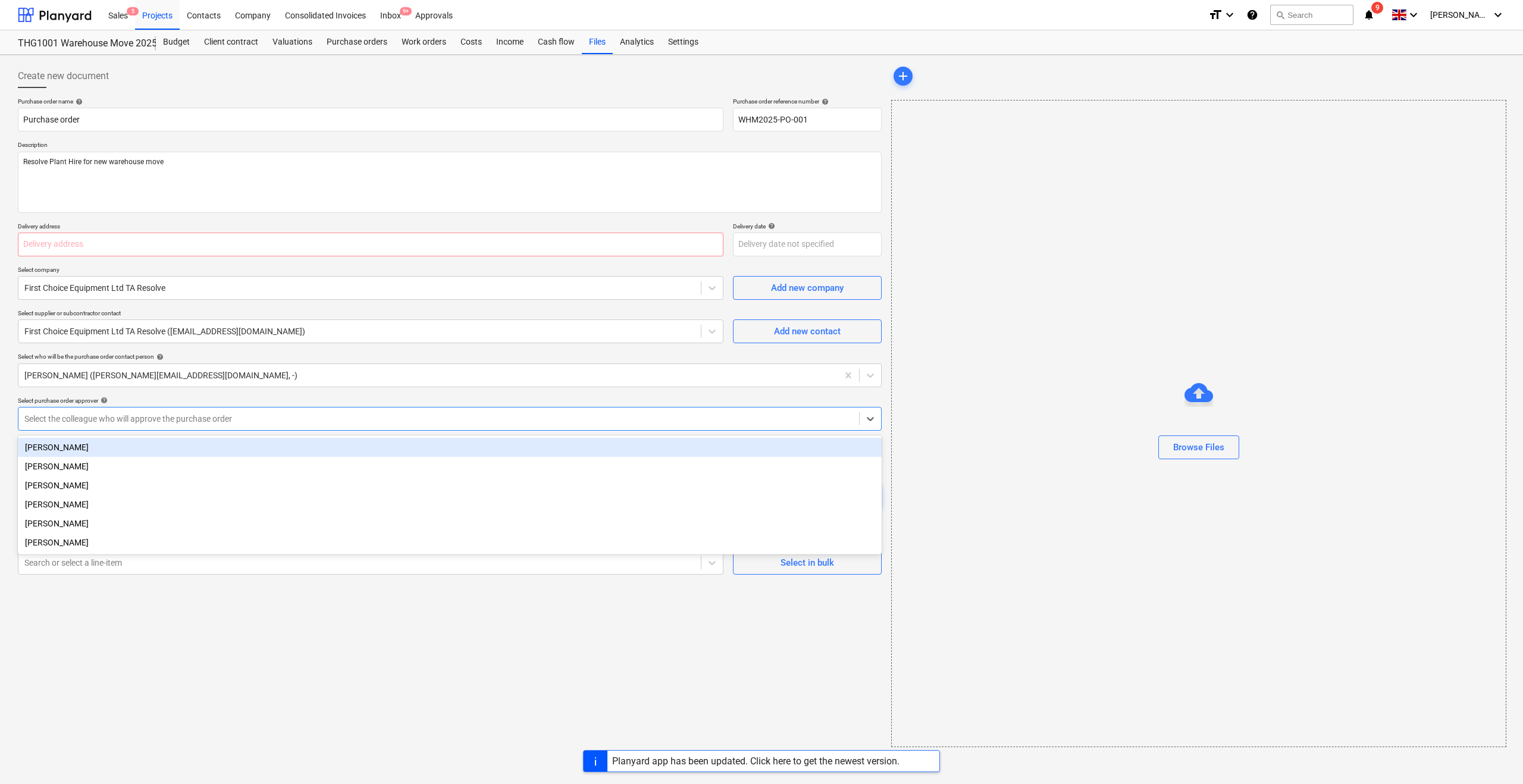
click at [48, 449] on div "[PERSON_NAME]" at bounding box center [450, 446] width 863 height 19
click at [5, 419] on div "Create new document Purchase order name help Purchase order Purchase order refe…" at bounding box center [761, 419] width 1523 height 730
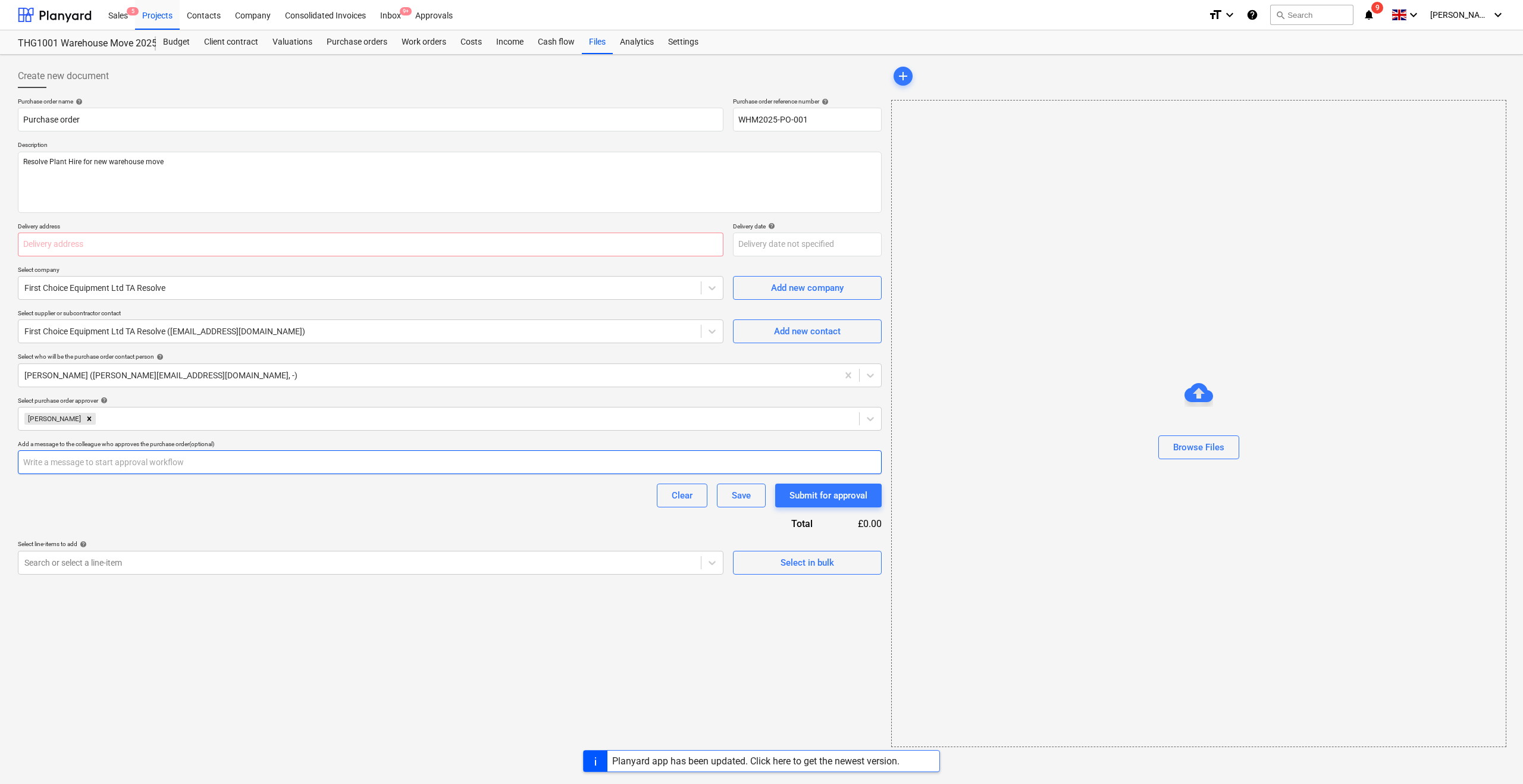
click at [80, 461] on input "text" at bounding box center [450, 462] width 863 height 24
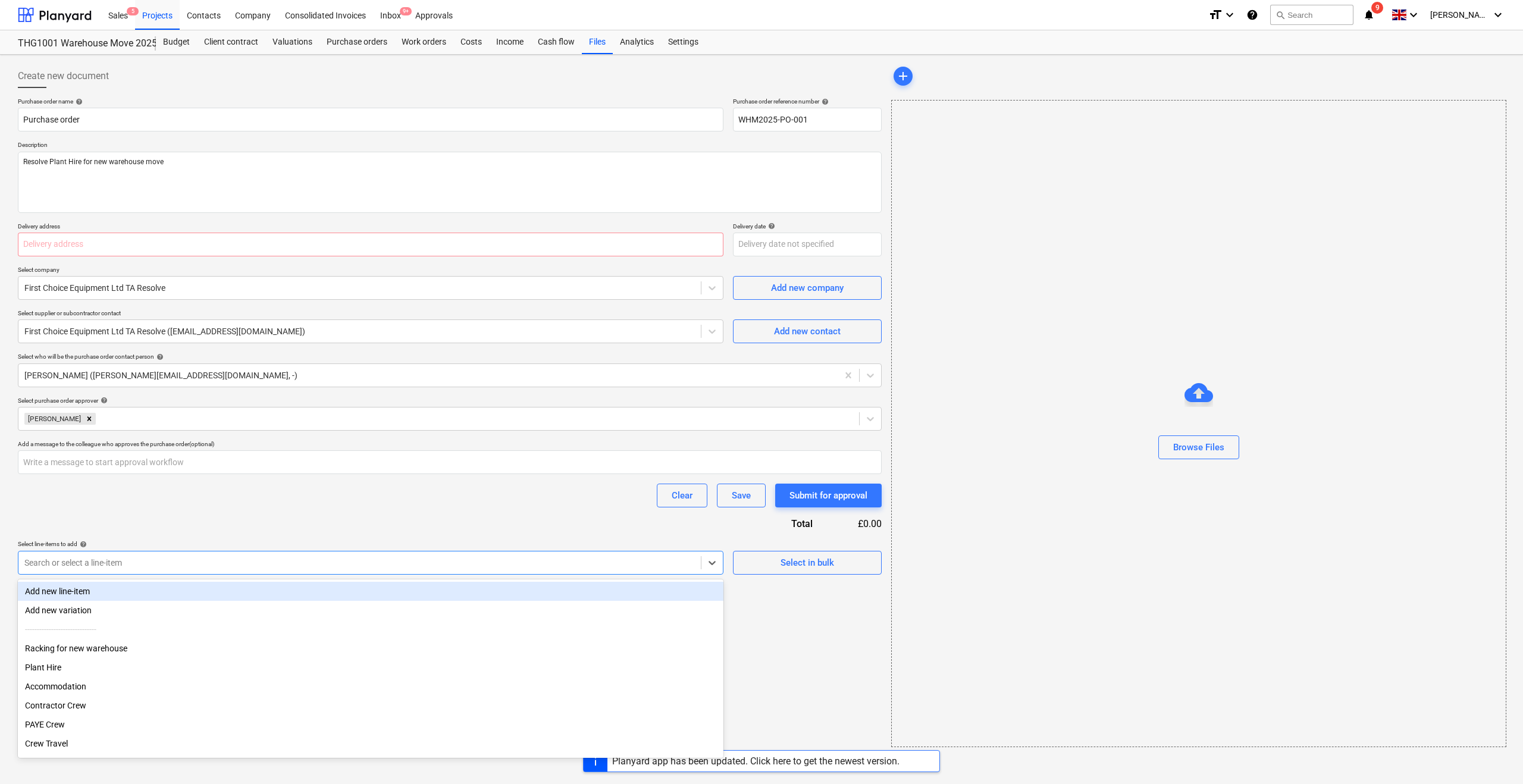
click at [386, 560] on div at bounding box center [360, 563] width 670 height 12
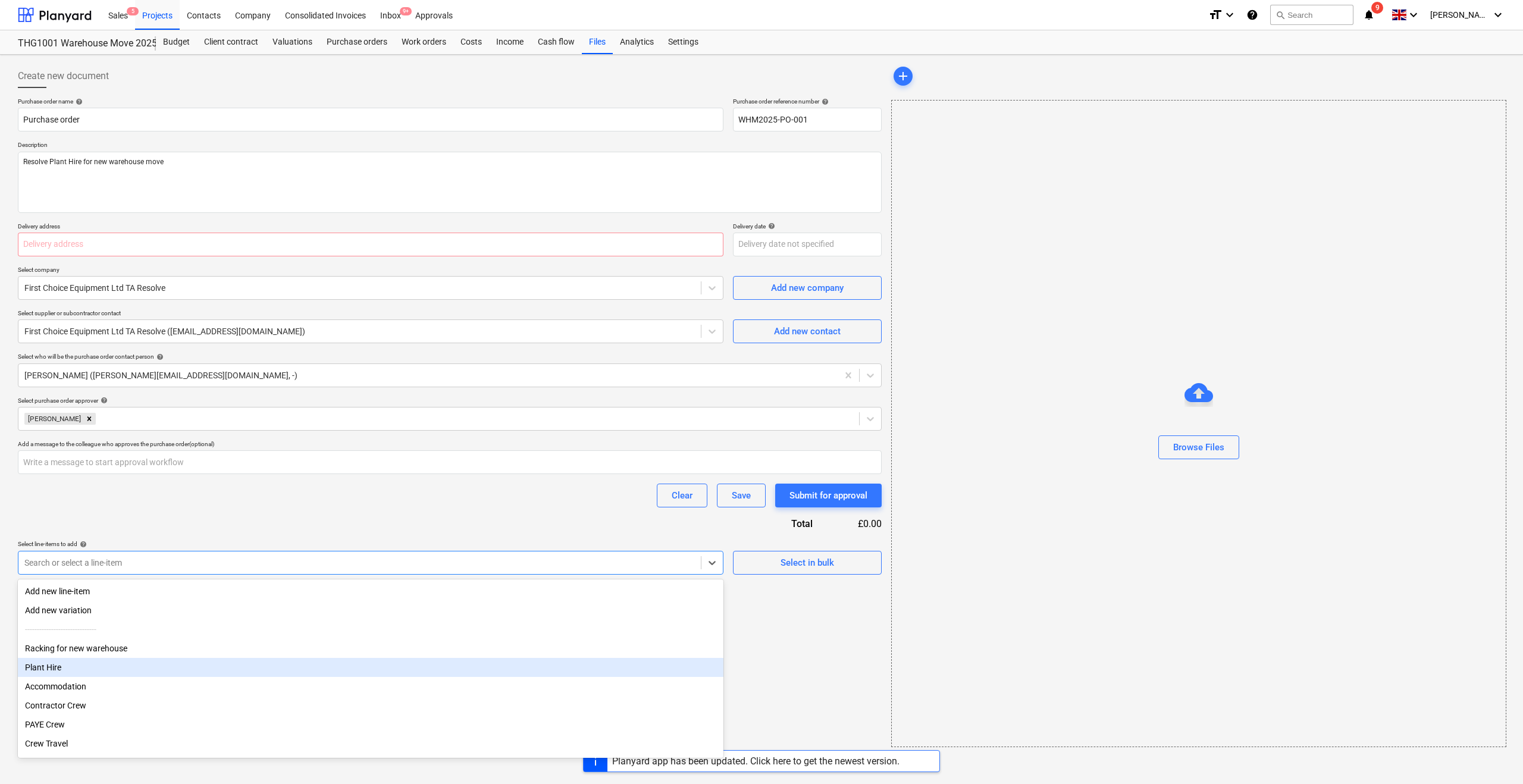
click at [48, 665] on div "Plant Hire" at bounding box center [371, 667] width 706 height 19
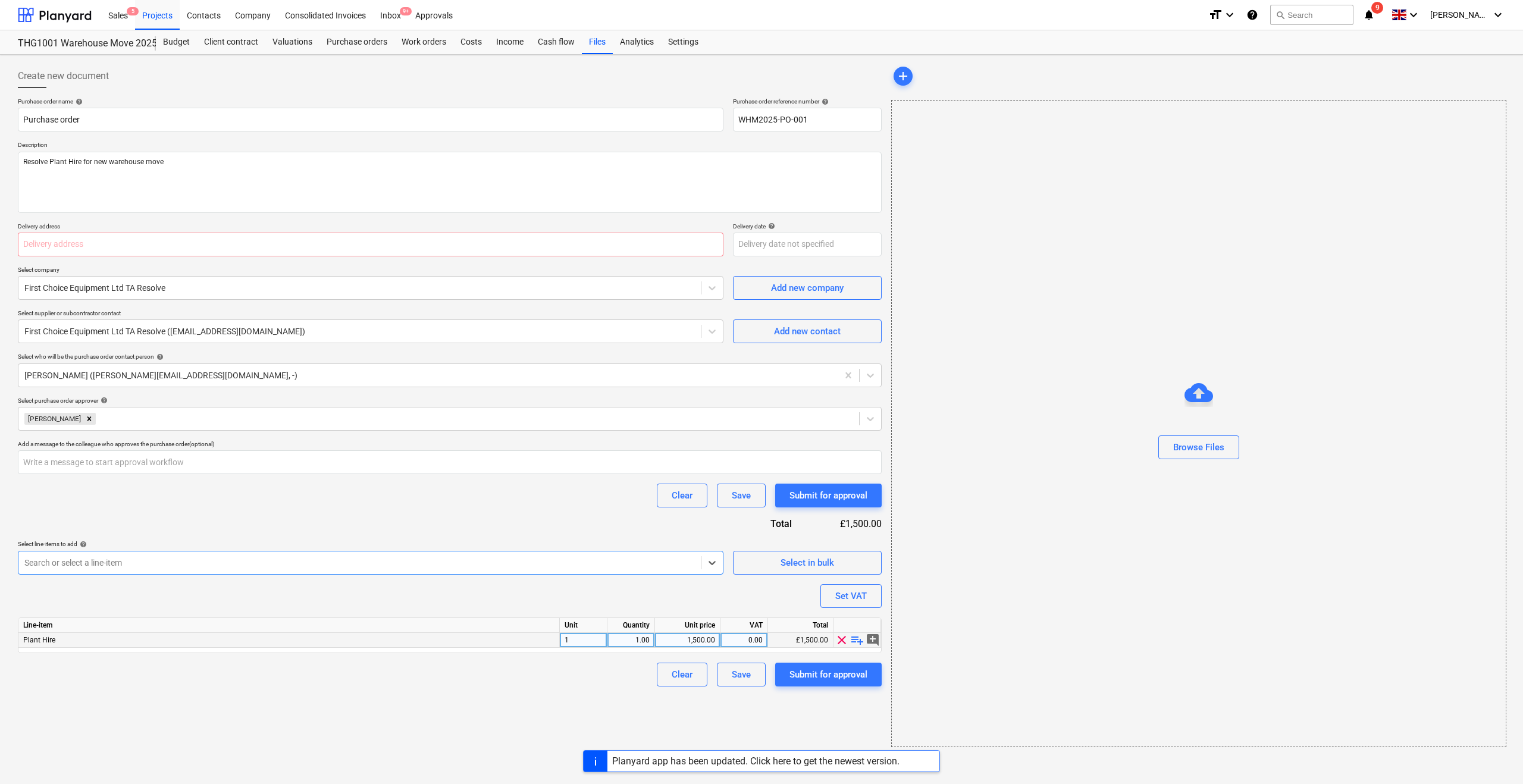
type textarea "x"
click at [691, 643] on div "1,500.00" at bounding box center [687, 640] width 55 height 15
type input "864"
click at [627, 682] on div "Clear Save Submit for approval" at bounding box center [450, 674] width 863 height 24
click at [175, 243] on input "text" at bounding box center [371, 244] width 706 height 24
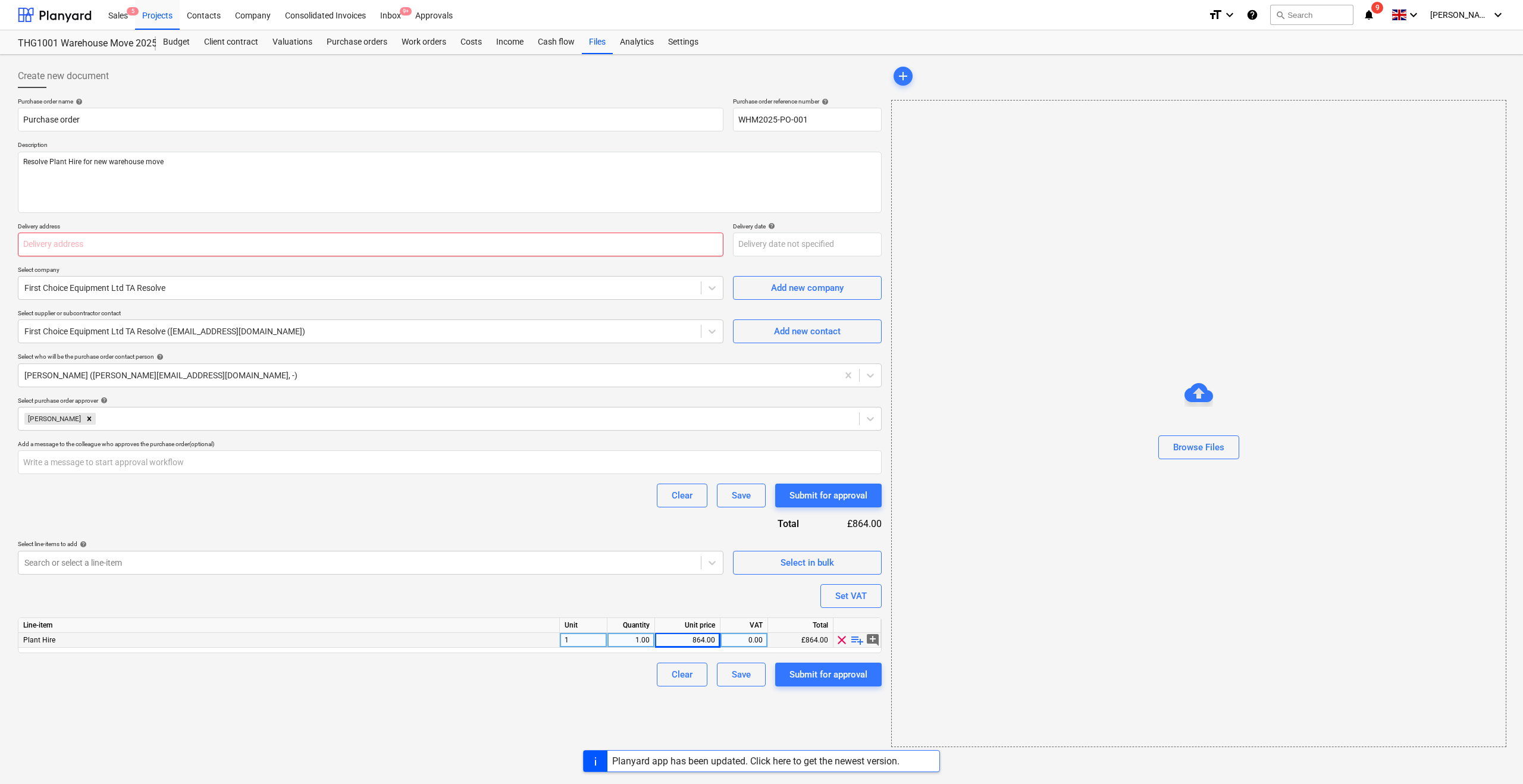
type textarea "x"
type input "r"
type textarea "x"
type input "re"
type textarea "x"
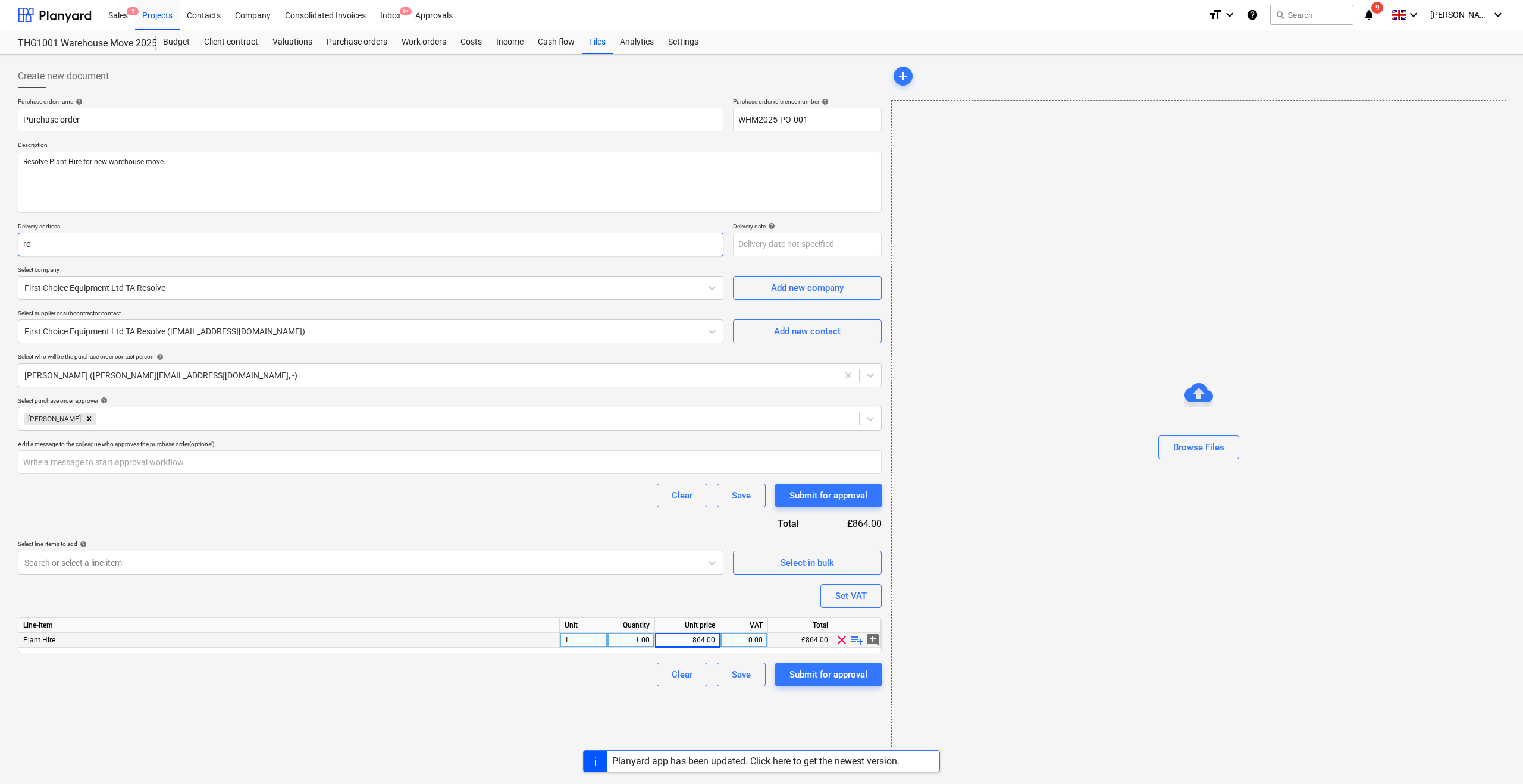
type input "re"
type textarea "x"
type input "res"
type textarea "x"
type input "reso"
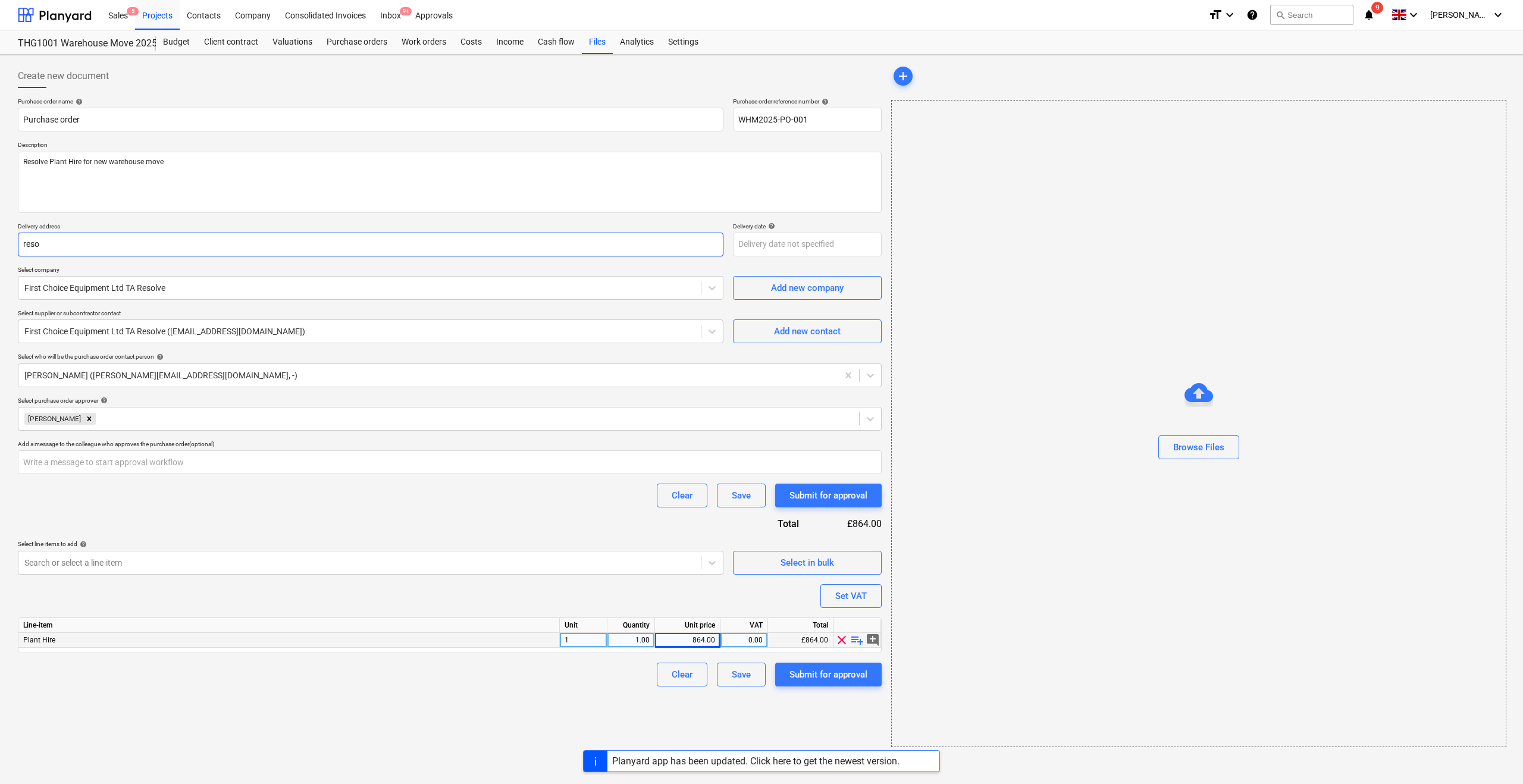
type textarea "x"
type input "resol"
type textarea "x"
type input "resole"
type textarea "x"
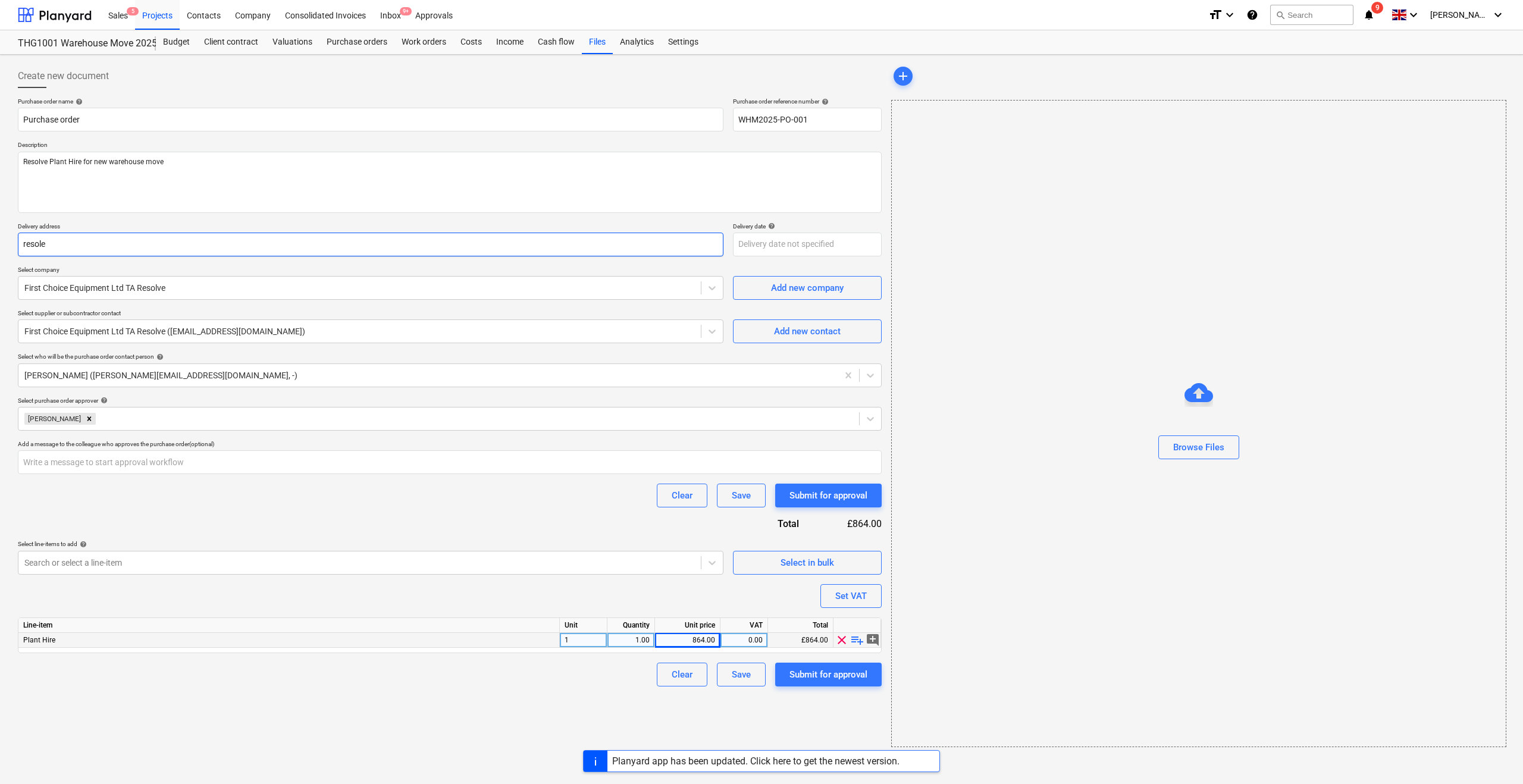
type input "resole"
type textarea "x"
drag, startPoint x: 85, startPoint y: 235, endPoint x: 12, endPoint y: 236, distance: 73.0
click at [12, 236] on div "Create new document Purchase order name help Purchase order Purchase order refe…" at bounding box center [761, 419] width 1523 height 730
drag, startPoint x: 59, startPoint y: 245, endPoint x: 0, endPoint y: 245, distance: 59.0
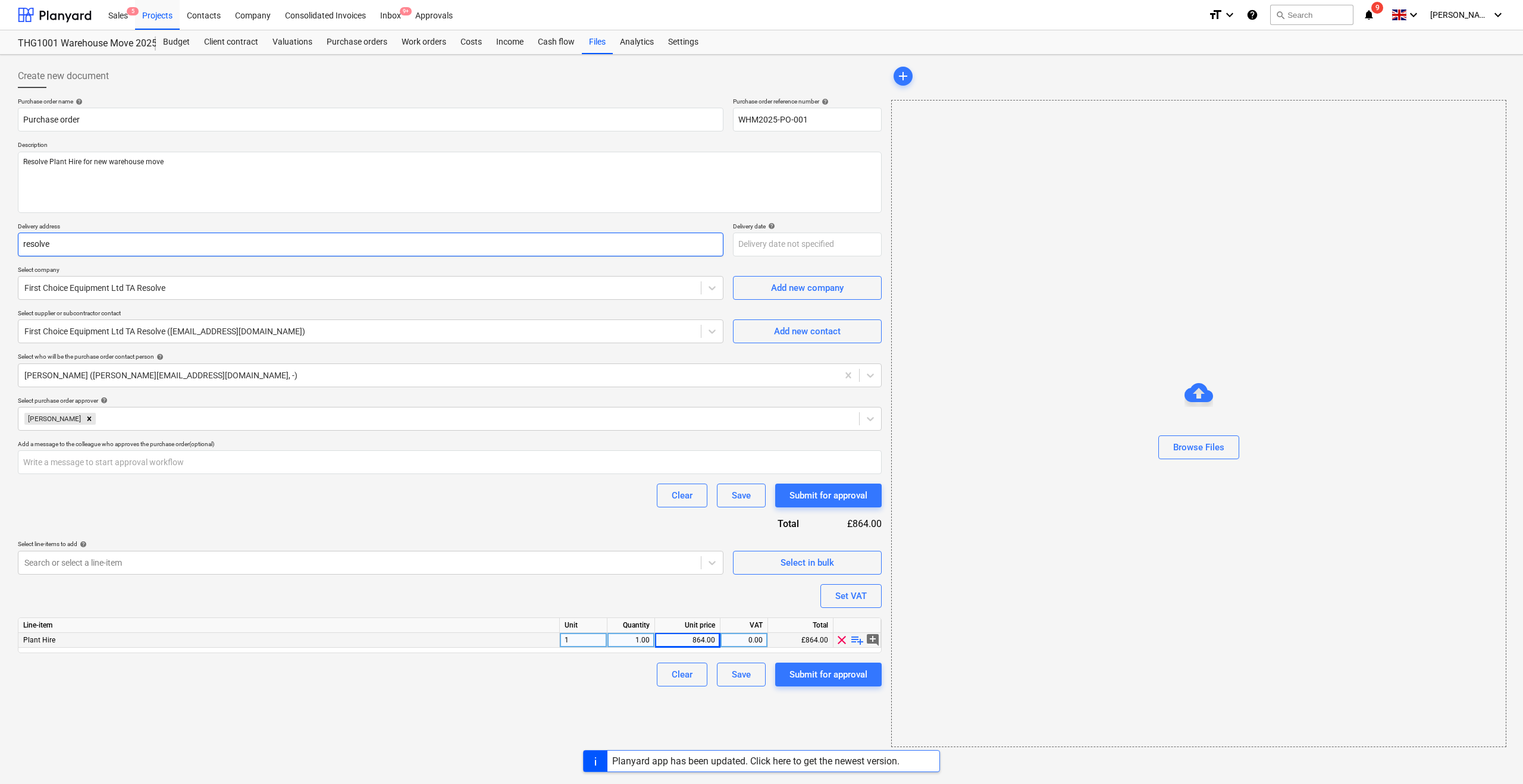
click at [0, 245] on div "Create new document Purchase order name help Purchase order Purchase order refe…" at bounding box center [761, 419] width 1523 height 730
click at [6, 253] on div "Create new document Purchase order name help Purchase order Purchase order refe…" at bounding box center [761, 419] width 1523 height 730
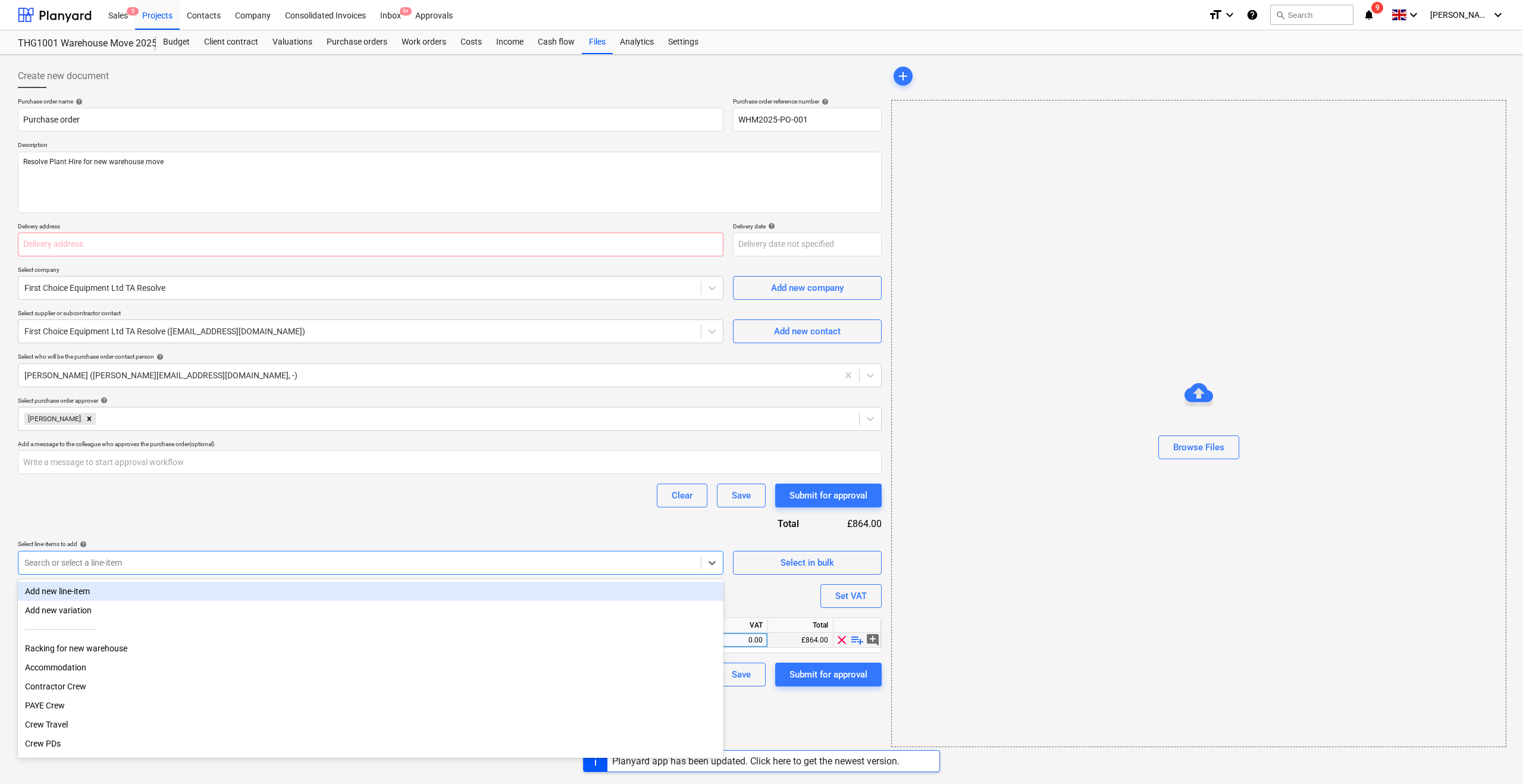
click at [193, 558] on div at bounding box center [360, 563] width 670 height 12
click at [201, 517] on div "Purchase order name help Purchase order Purchase order reference number help WH…" at bounding box center [450, 391] width 863 height 588
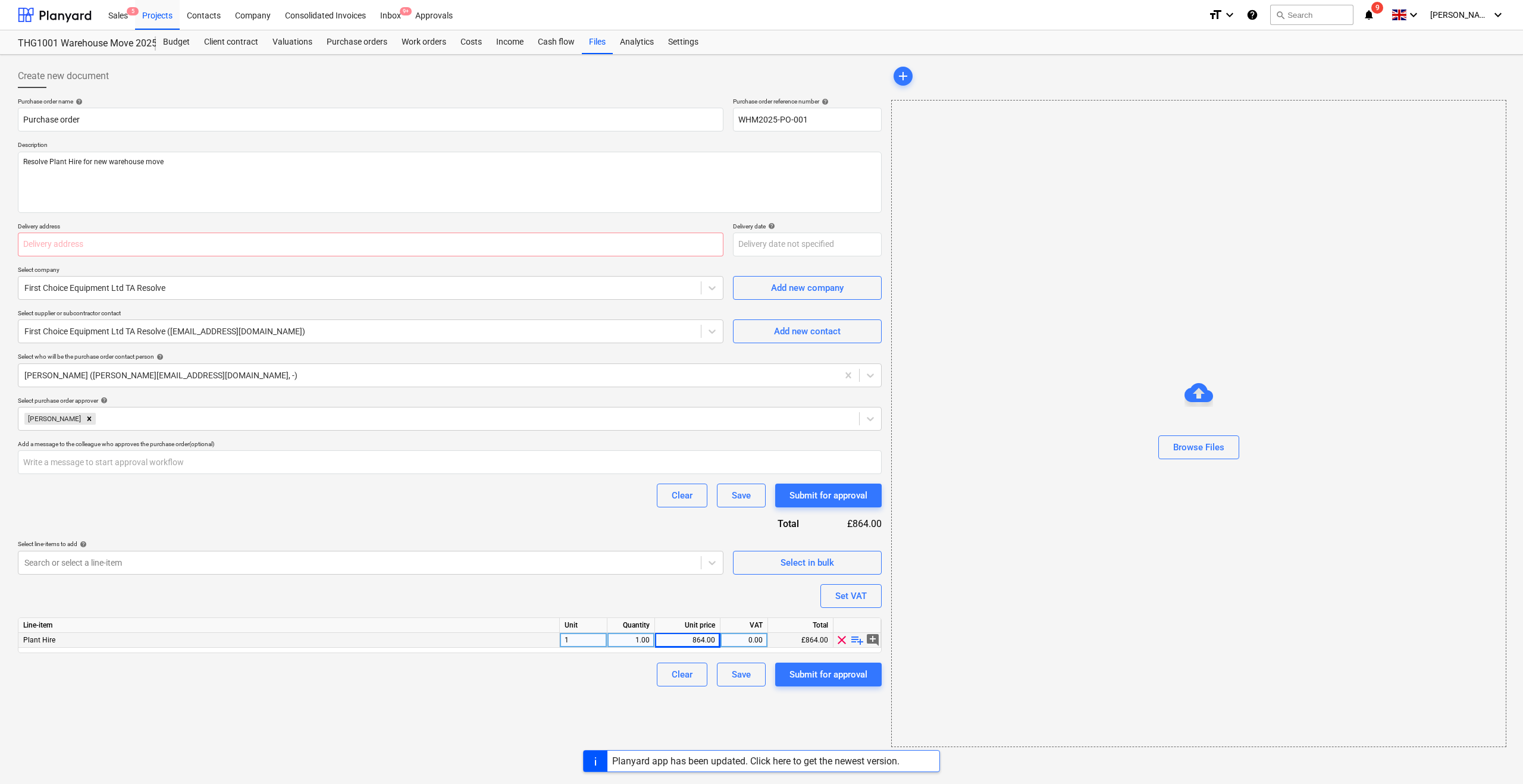
click at [733, 643] on div "0.00" at bounding box center [744, 640] width 37 height 15
click at [712, 642] on div "864.00" at bounding box center [687, 640] width 55 height 15
click at [712, 642] on input "864" at bounding box center [687, 640] width 65 height 14
click at [636, 672] on div "Clear Save Submit for approval" at bounding box center [450, 674] width 863 height 24
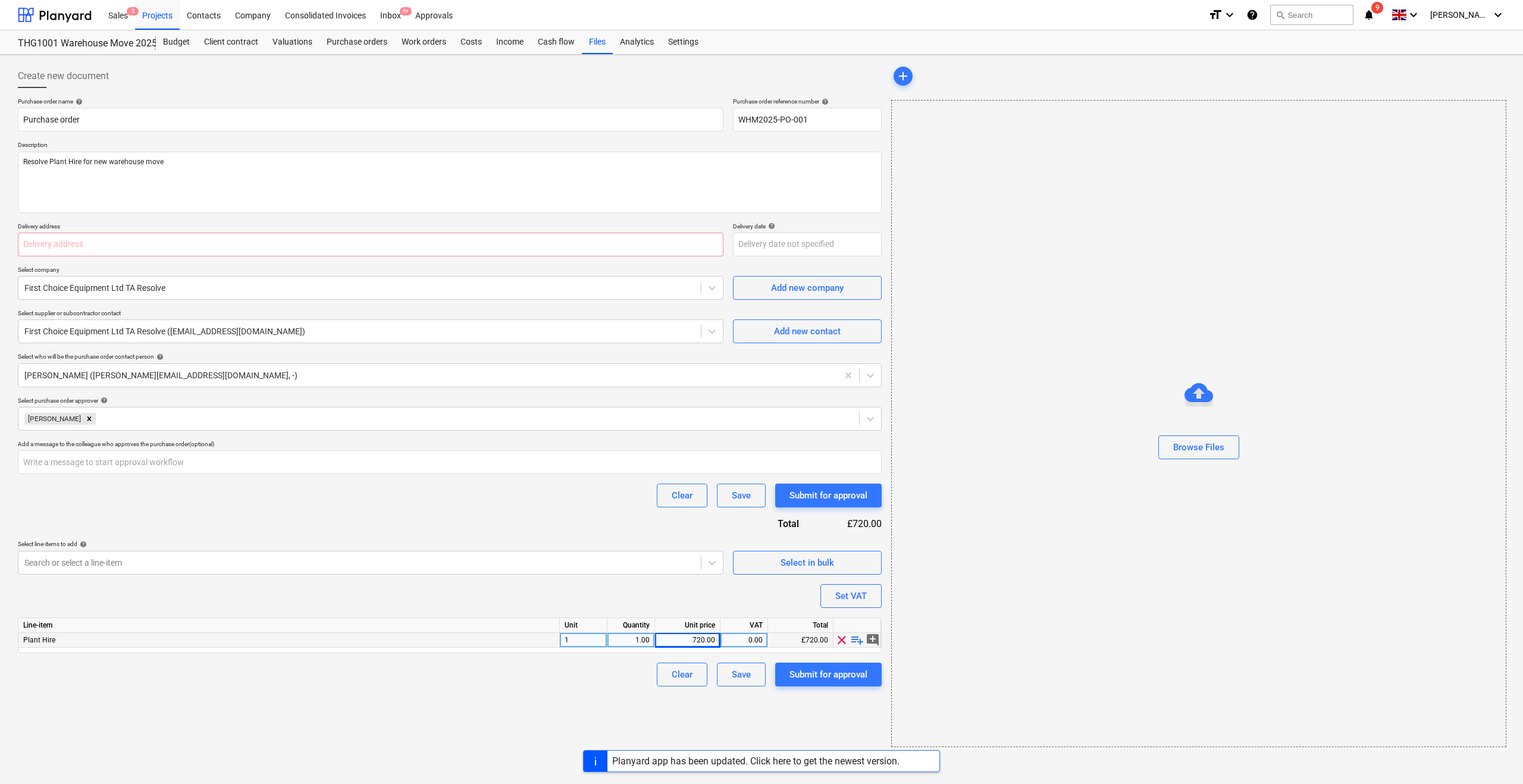
click at [756, 640] on div "0.00" at bounding box center [744, 640] width 37 height 15
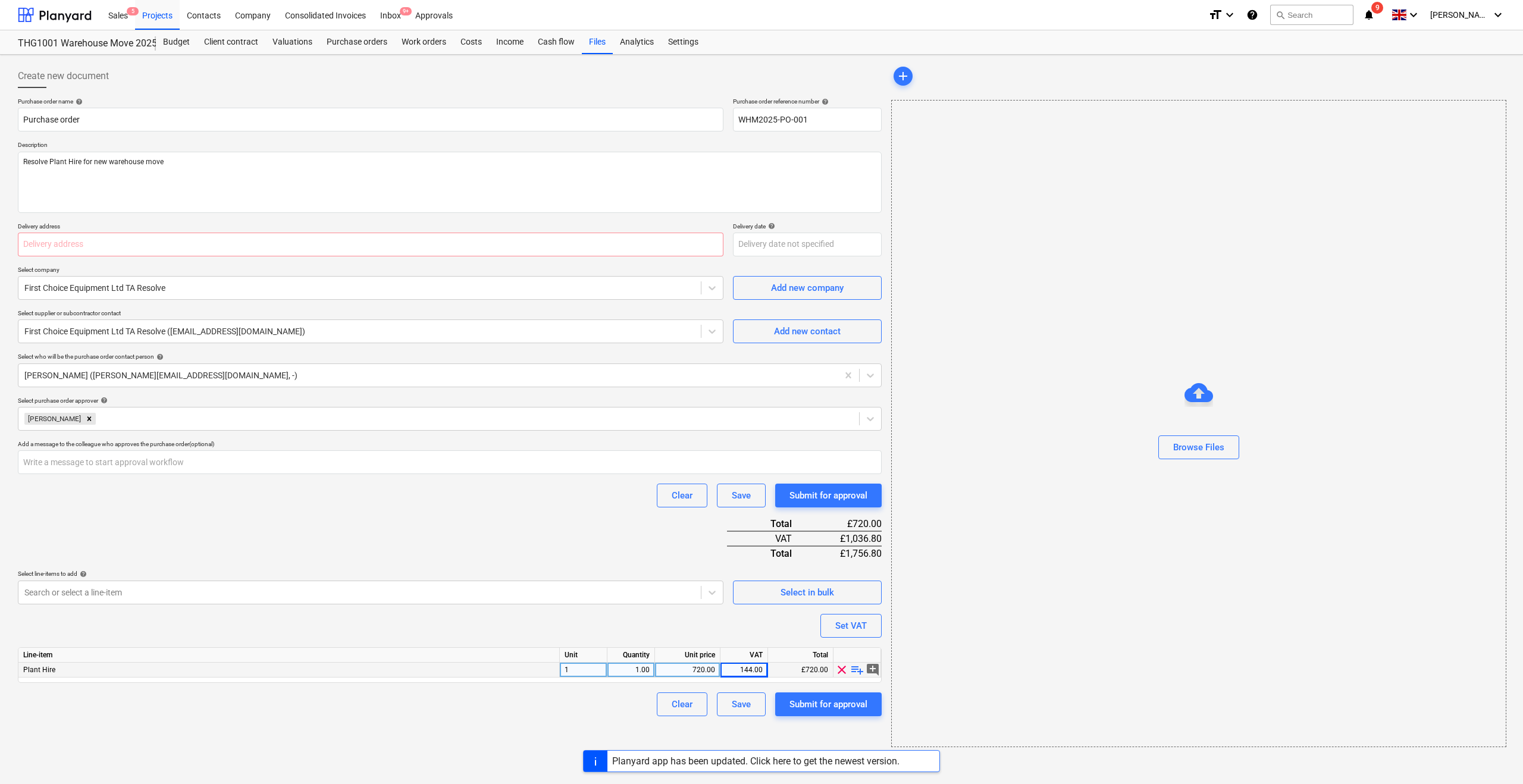
click at [561, 689] on div "Create new document Purchase order name help Purchase order Purchase order refe…" at bounding box center [450, 405] width 873 height 692
click at [740, 671] on div "144.00" at bounding box center [744, 670] width 37 height 15
click at [740, 671] on input "144" at bounding box center [744, 669] width 47 height 14
click at [584, 703] on div "Create new document Purchase order name help Purchase order Purchase order refe…" at bounding box center [450, 405] width 873 height 692
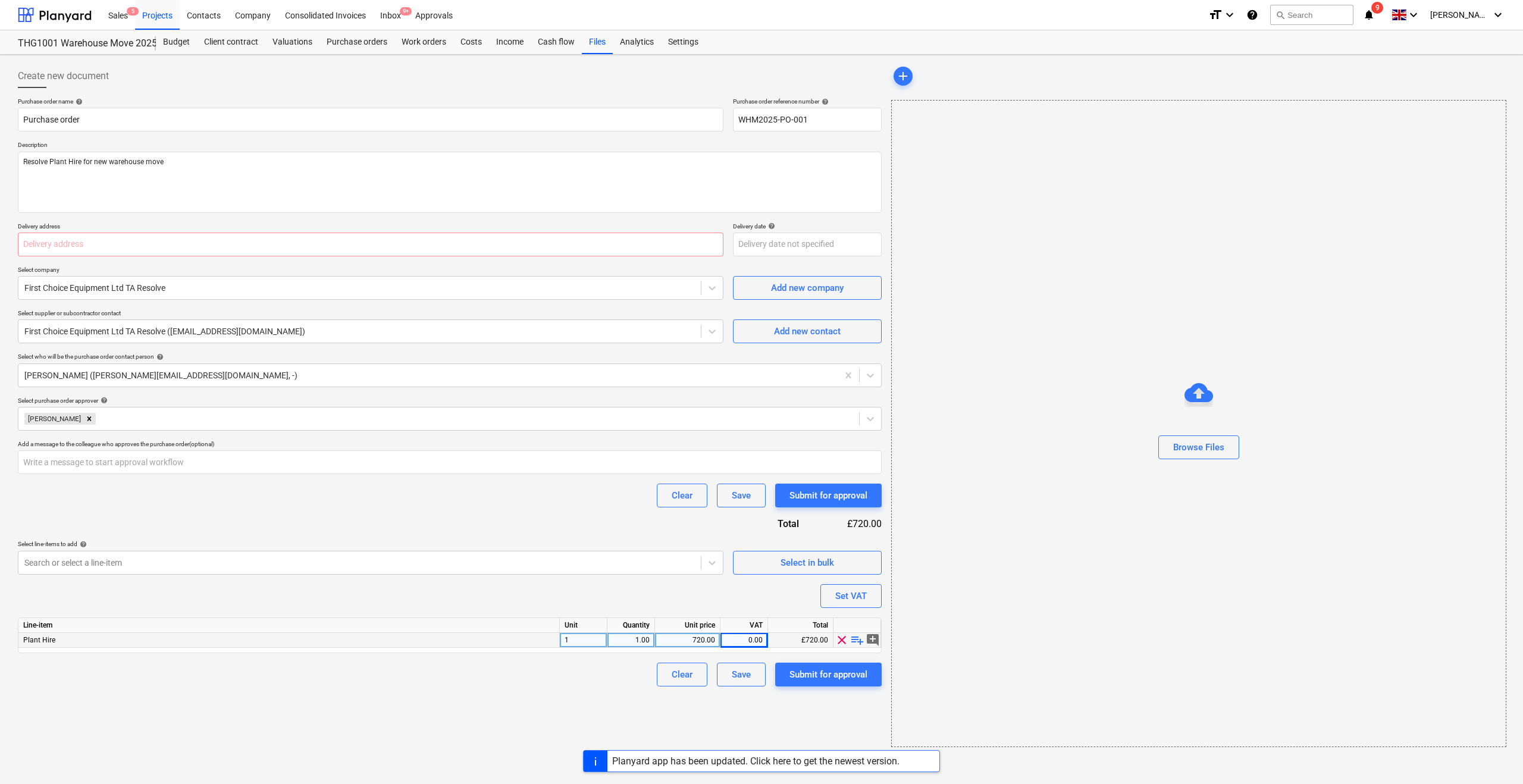
click at [758, 641] on div "0.00" at bounding box center [744, 640] width 37 height 15
click at [590, 670] on div "Purchase order name help Purchase order Purchase order reference number help WH…" at bounding box center [450, 391] width 863 height 588
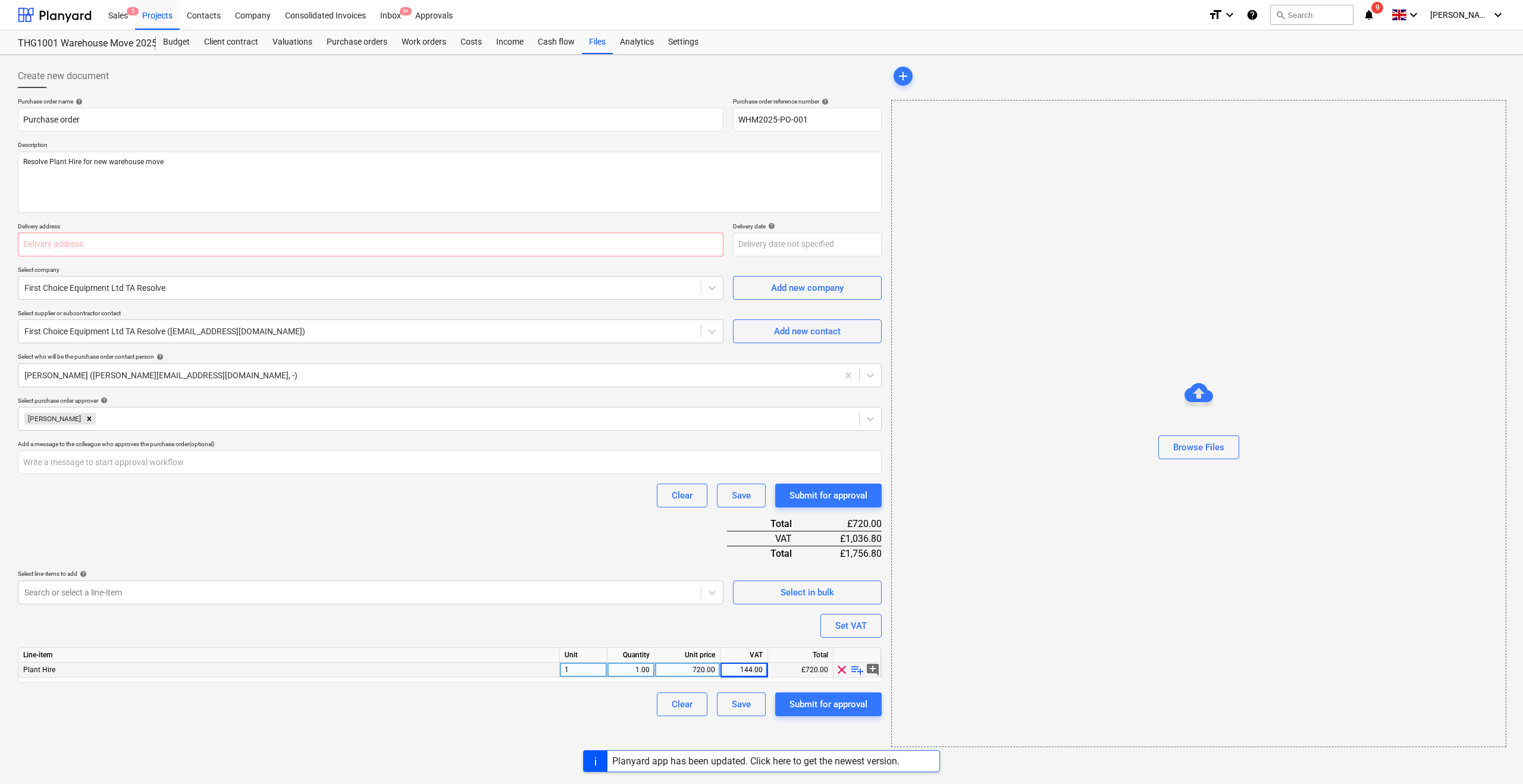
click at [809, 669] on div "£720.00" at bounding box center [800, 670] width 65 height 15
click at [482, 730] on div "Create new document Purchase order name help Purchase order Purchase order refe…" at bounding box center [450, 405] width 873 height 692
click at [561, 632] on div "Purchase order name help Purchase order Purchase order reference number help WH…" at bounding box center [450, 407] width 863 height 619
click at [688, 671] on div "720.00" at bounding box center [687, 670] width 55 height 15
click at [688, 671] on input "720" at bounding box center [687, 669] width 65 height 14
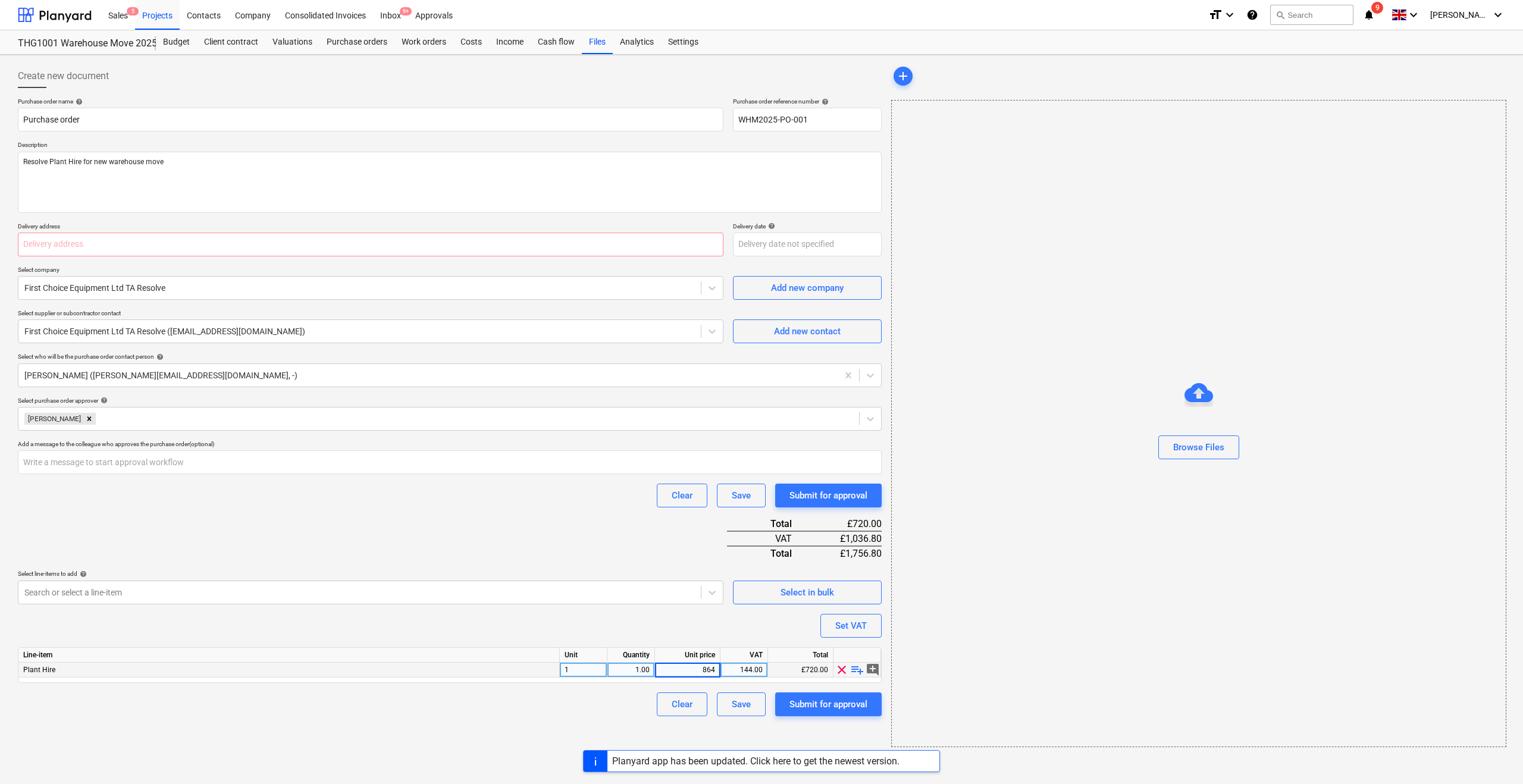
click at [576, 715] on div "Clear Save Submit for approval" at bounding box center [450, 704] width 863 height 24
click at [738, 670] on div "144.00" at bounding box center [744, 670] width 37 height 15
click at [604, 712] on div "Create new document Purchase order name help Purchase order Purchase order refe…" at bounding box center [450, 405] width 873 height 692
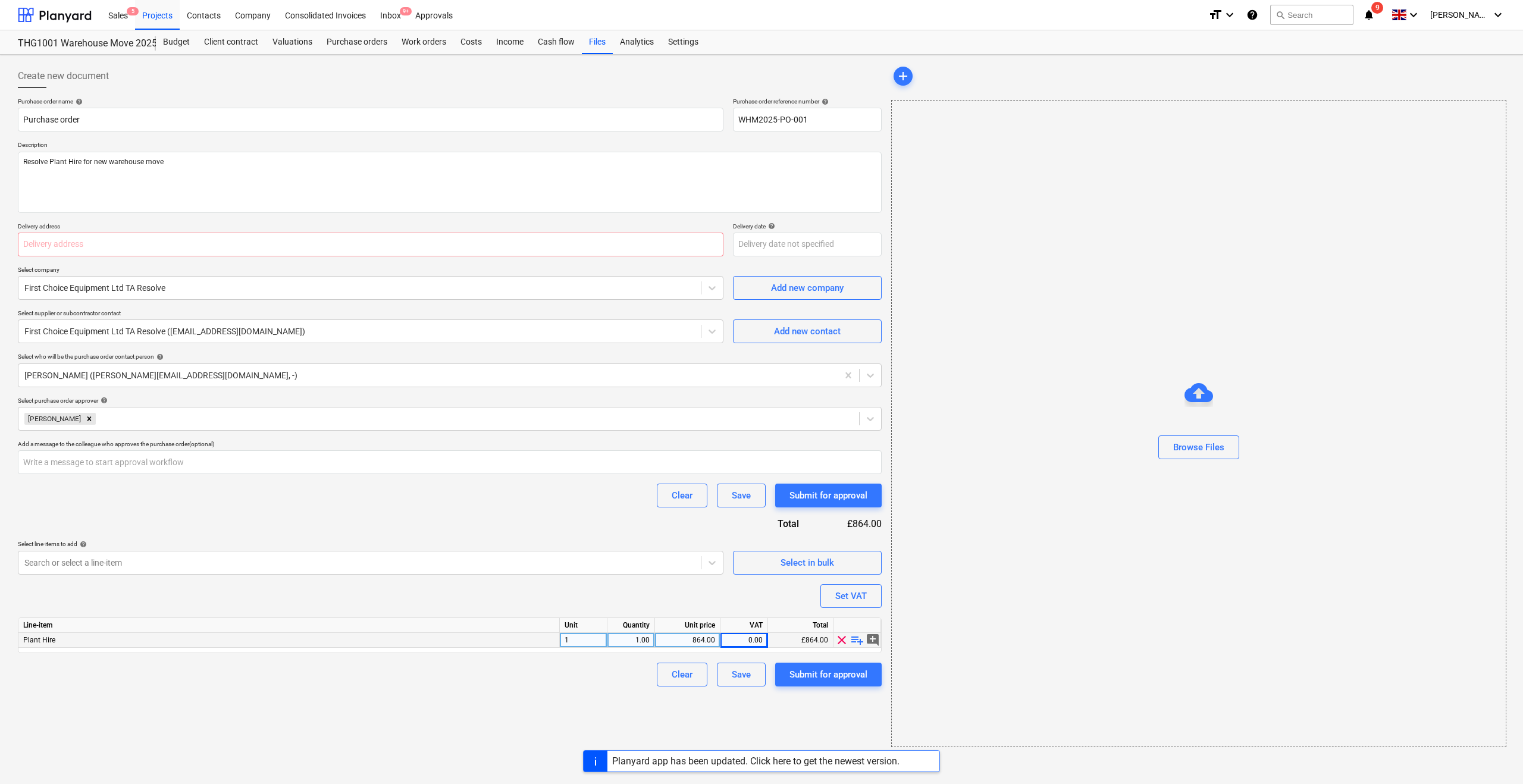
click at [702, 639] on div "864.00" at bounding box center [687, 640] width 55 height 15
click at [589, 638] on div "1" at bounding box center [584, 640] width 48 height 15
click at [598, 665] on div "Clear Save Submit for approval" at bounding box center [450, 674] width 863 height 24
click at [737, 638] on div "0.00" at bounding box center [744, 640] width 37 height 15
click at [695, 642] on div "864.00" at bounding box center [687, 640] width 55 height 15
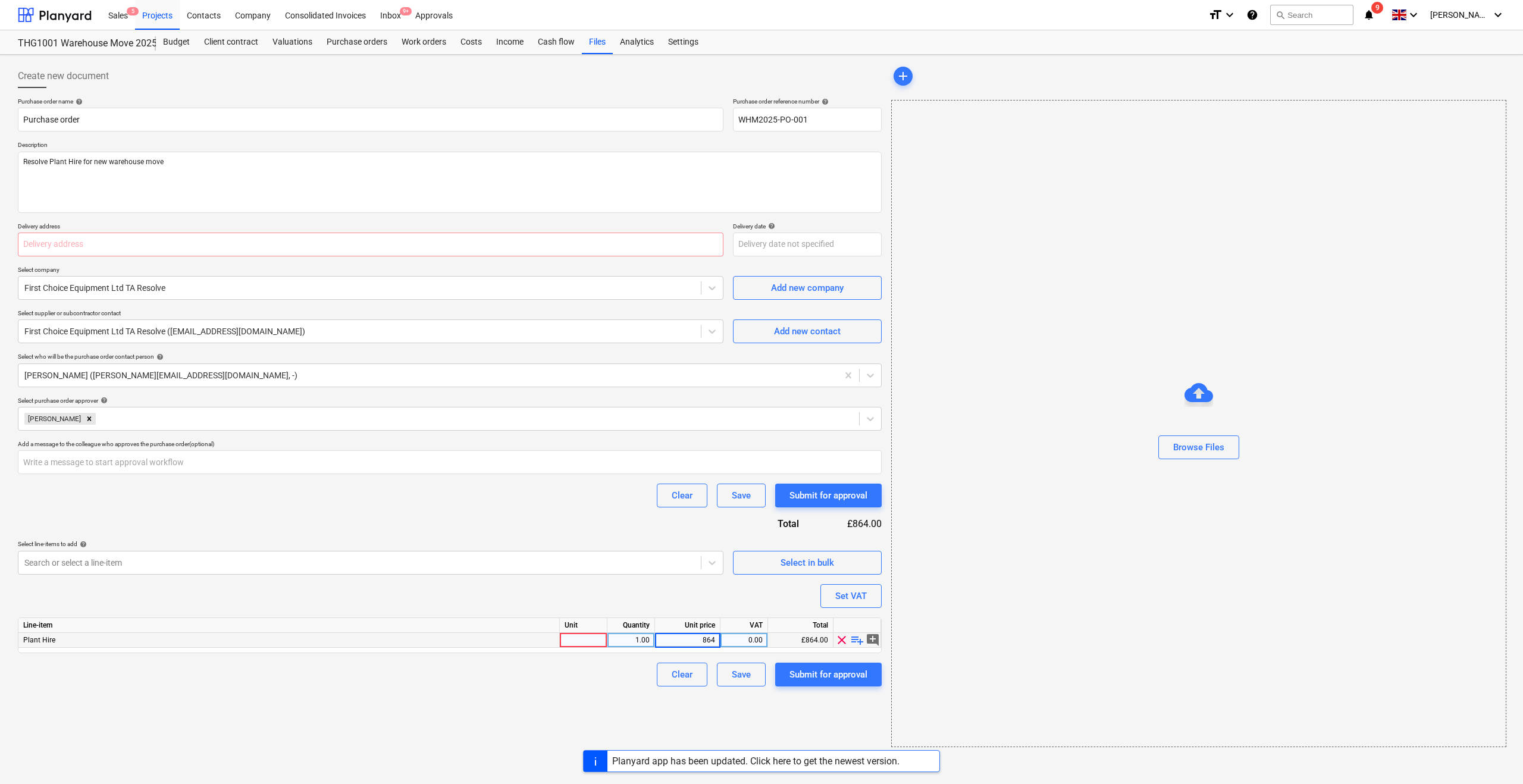
click at [583, 646] on div at bounding box center [584, 640] width 48 height 15
click at [624, 682] on div "Clear Save Submit for approval" at bounding box center [450, 674] width 863 height 24
click at [687, 640] on div "864.00" at bounding box center [687, 640] width 55 height 15
click at [585, 686] on div "Create new document Purchase order name help Purchase order Purchase order refe…" at bounding box center [450, 405] width 873 height 692
click at [749, 640] on div "0.00" at bounding box center [744, 640] width 37 height 15
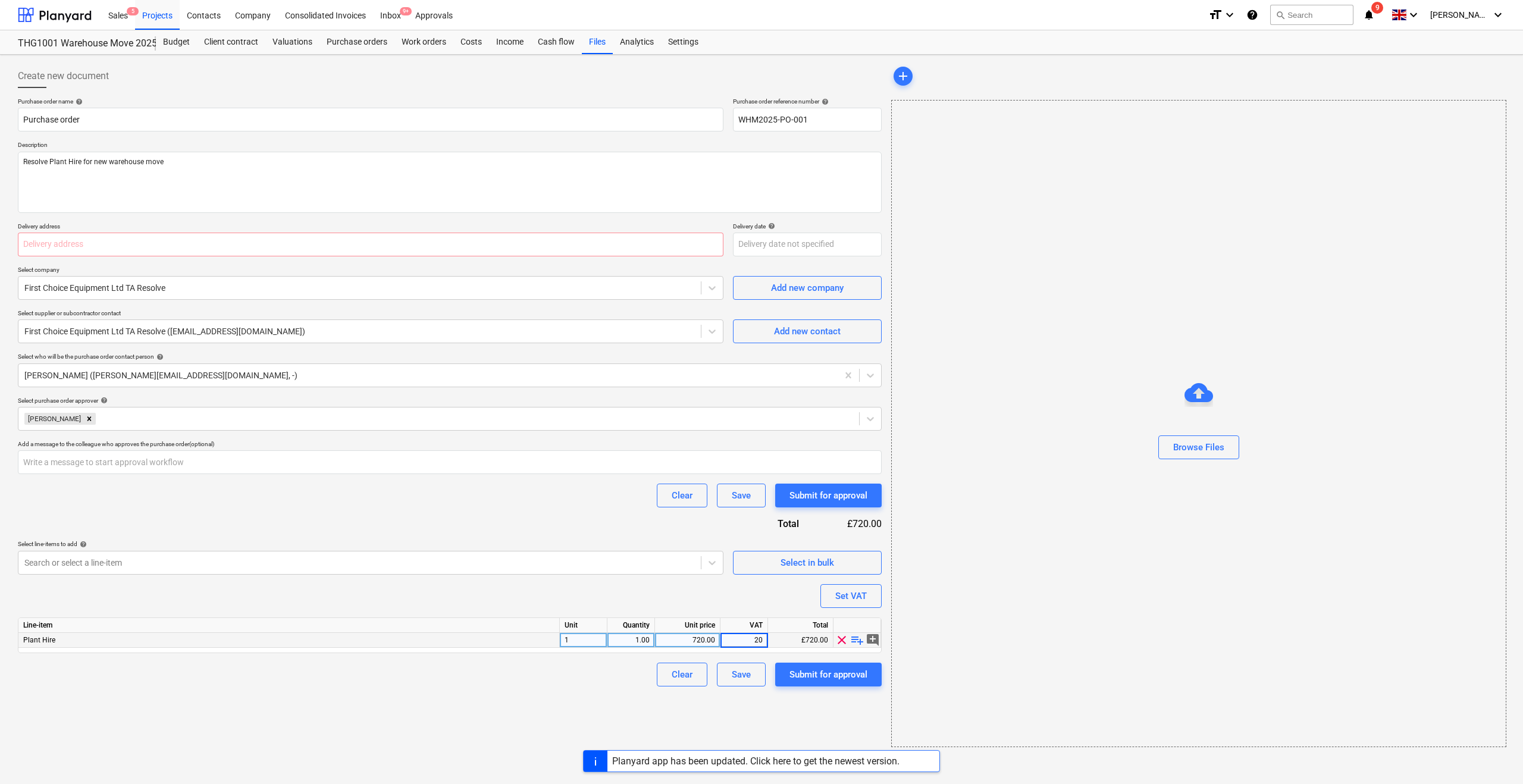
click at [563, 694] on div "Create new document Purchase order name help Purchase order Purchase order refe…" at bounding box center [450, 405] width 873 height 692
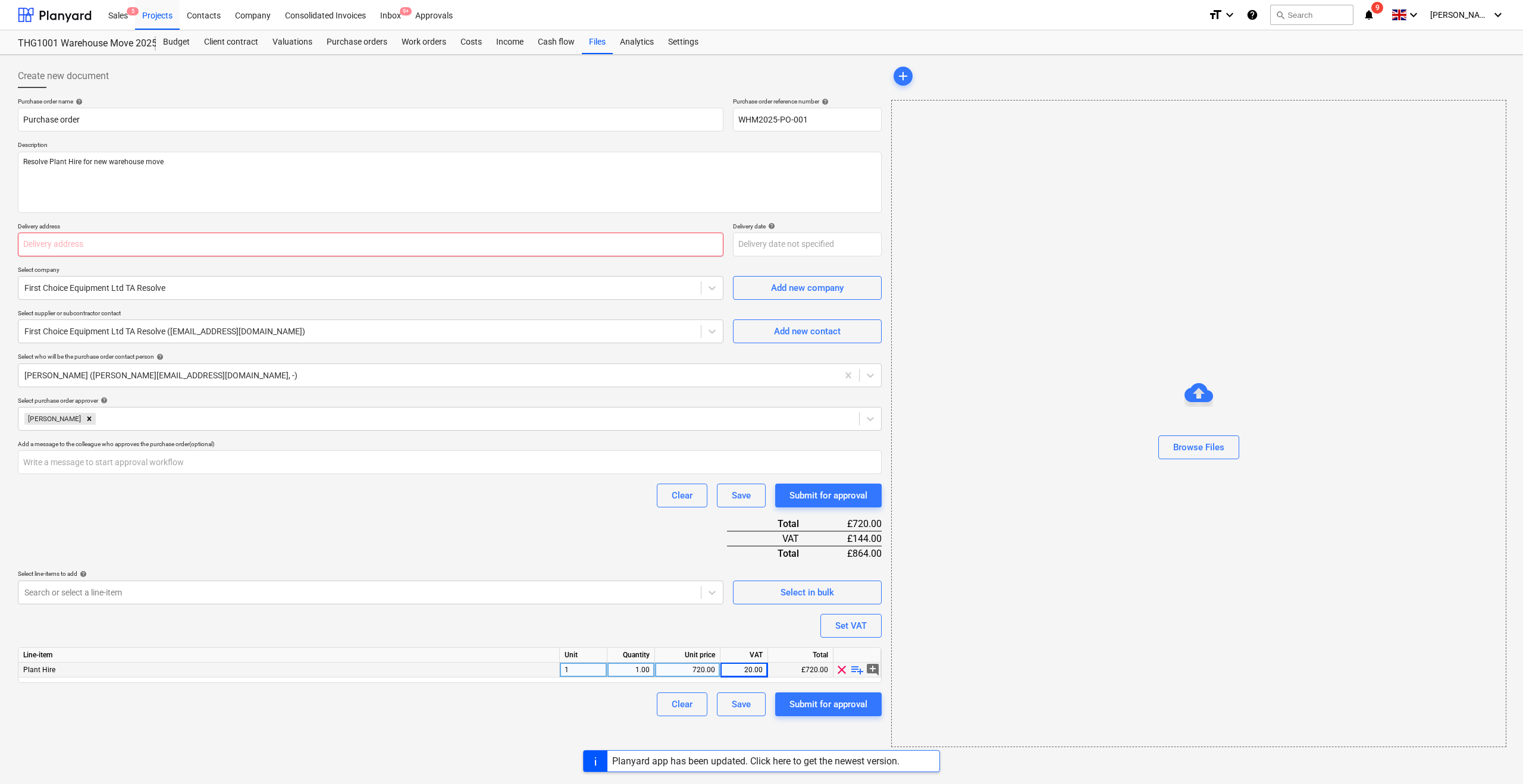
click at [91, 243] on input "text" at bounding box center [371, 244] width 706 height 24
click at [54, 242] on input "Unit 21 -24" at bounding box center [371, 244] width 706 height 24
click at [90, 235] on input "Unit 21 - 24" at bounding box center [371, 244] width 706 height 24
click at [88, 251] on input "Unit 21 - 24" at bounding box center [371, 244] width 706 height 24
click at [173, 244] on input "Unit 21 - [GEOGRAPHIC_DATA]" at bounding box center [371, 244] width 706 height 24
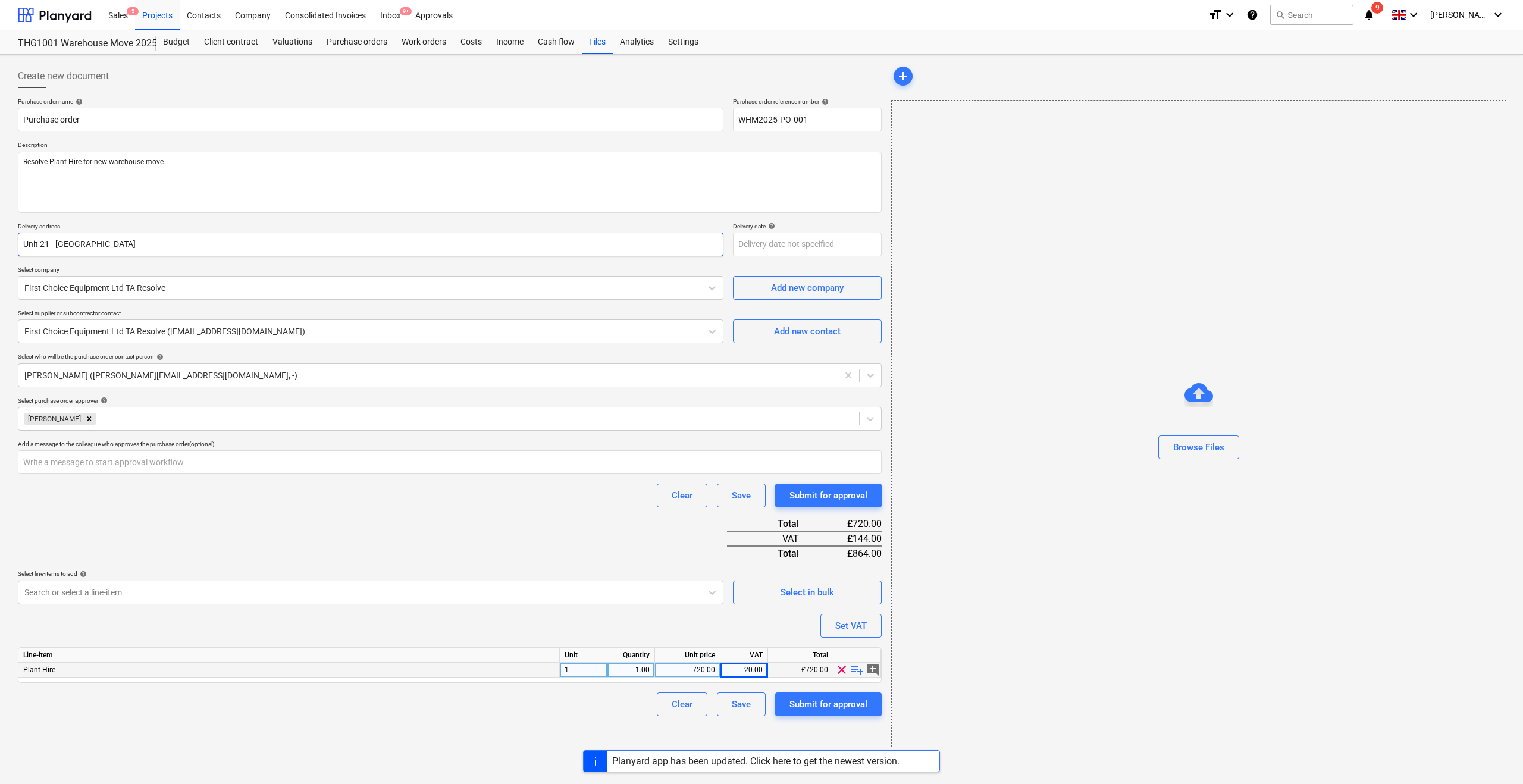
click at [169, 243] on input "Unit 21 - [GEOGRAPHIC_DATA]" at bounding box center [371, 244] width 706 height 24
click at [206, 243] on input "Unit 21 - [GEOGRAPHIC_DATA] [GEOGRAPHIC_DATA]" at bounding box center [371, 244] width 706 height 24
click at [203, 243] on input "[STREET_ADDRESS]" at bounding box center [371, 244] width 706 height 24
click at [243, 242] on input "[STREET_ADDRESS]" at bounding box center [371, 244] width 706 height 24
click at [229, 269] on p "Select company" at bounding box center [371, 271] width 706 height 10
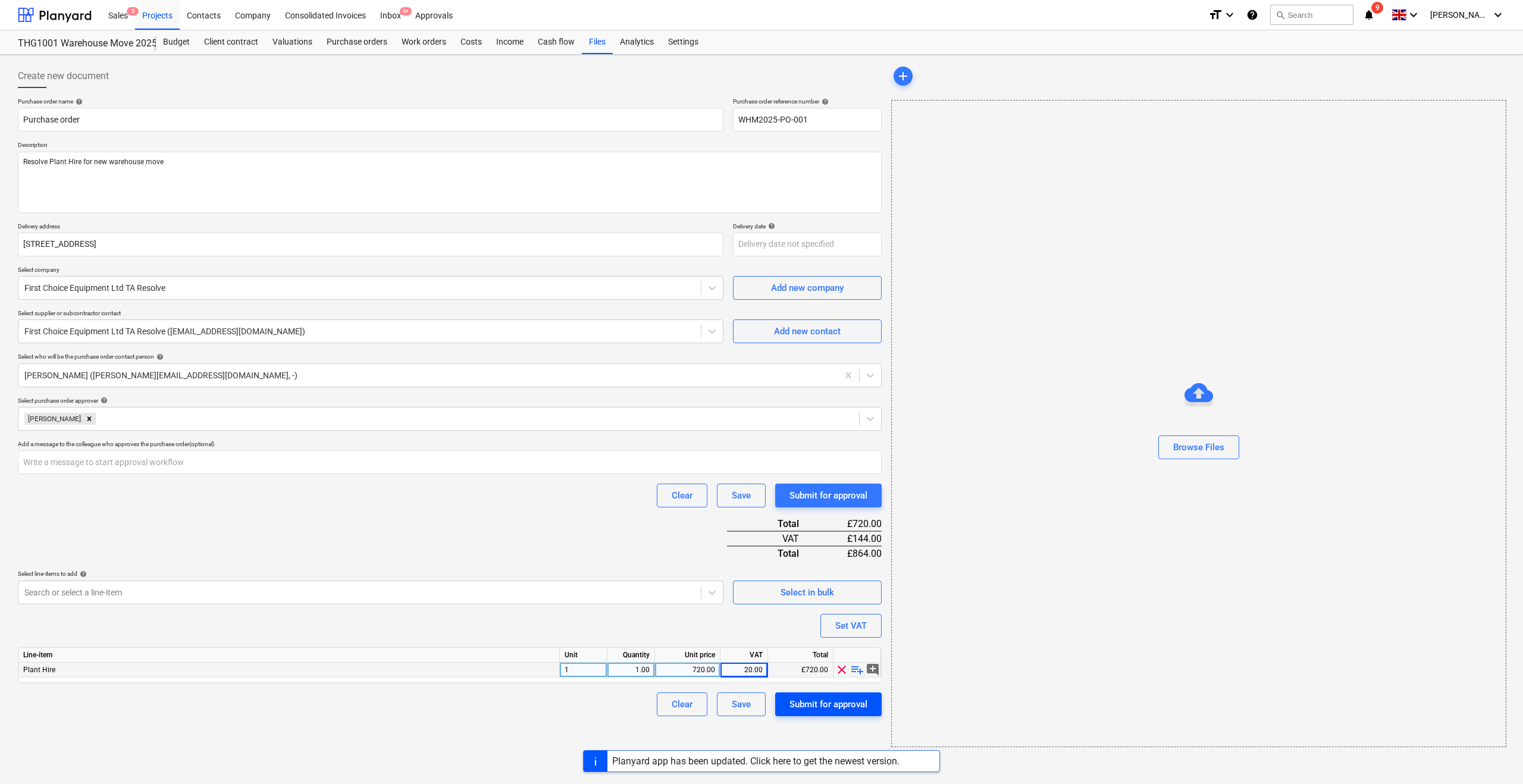
click at [805, 706] on div "Submit for approval" at bounding box center [828, 704] width 78 height 16
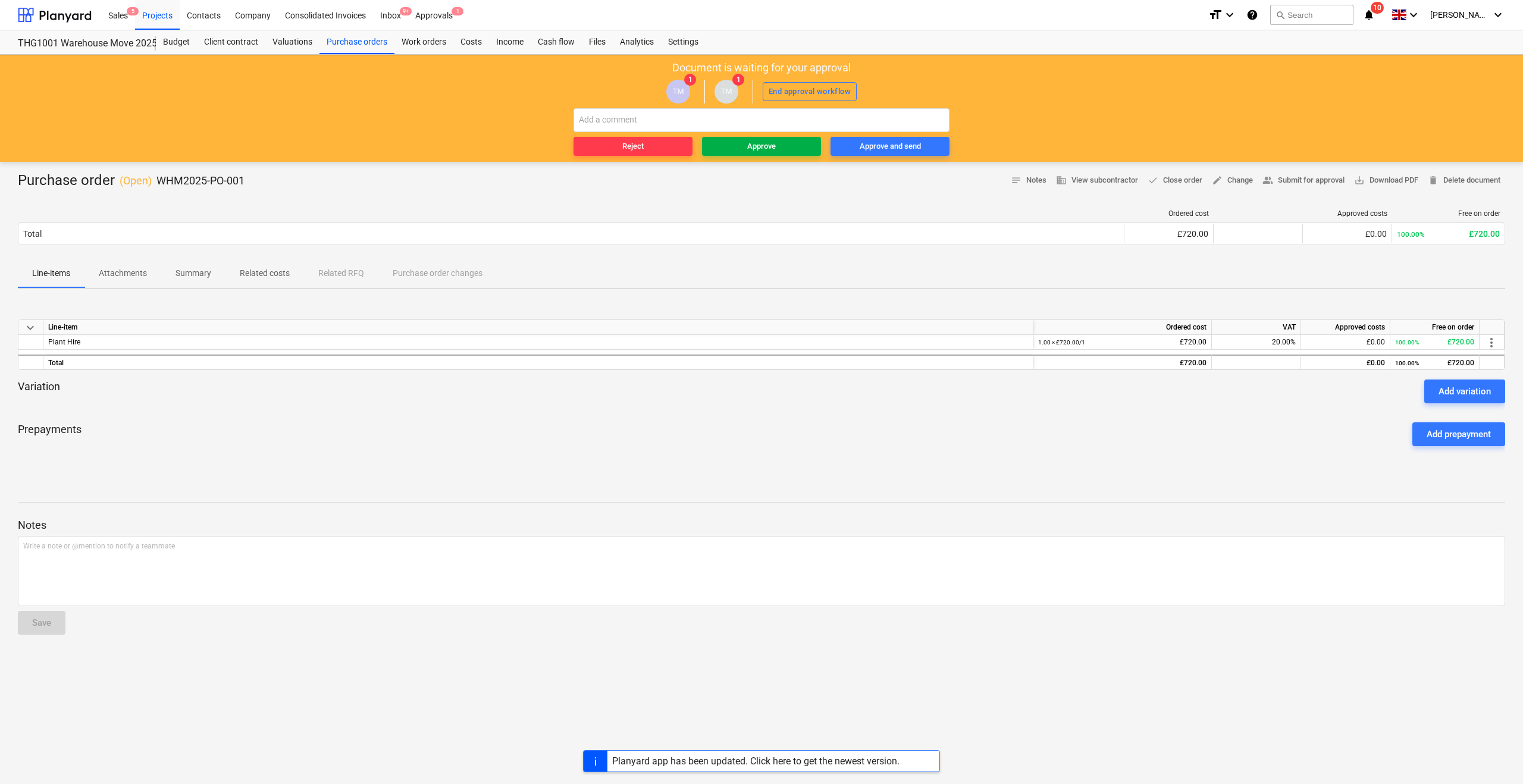
click at [739, 148] on span "Approve" at bounding box center [761, 146] width 110 height 14
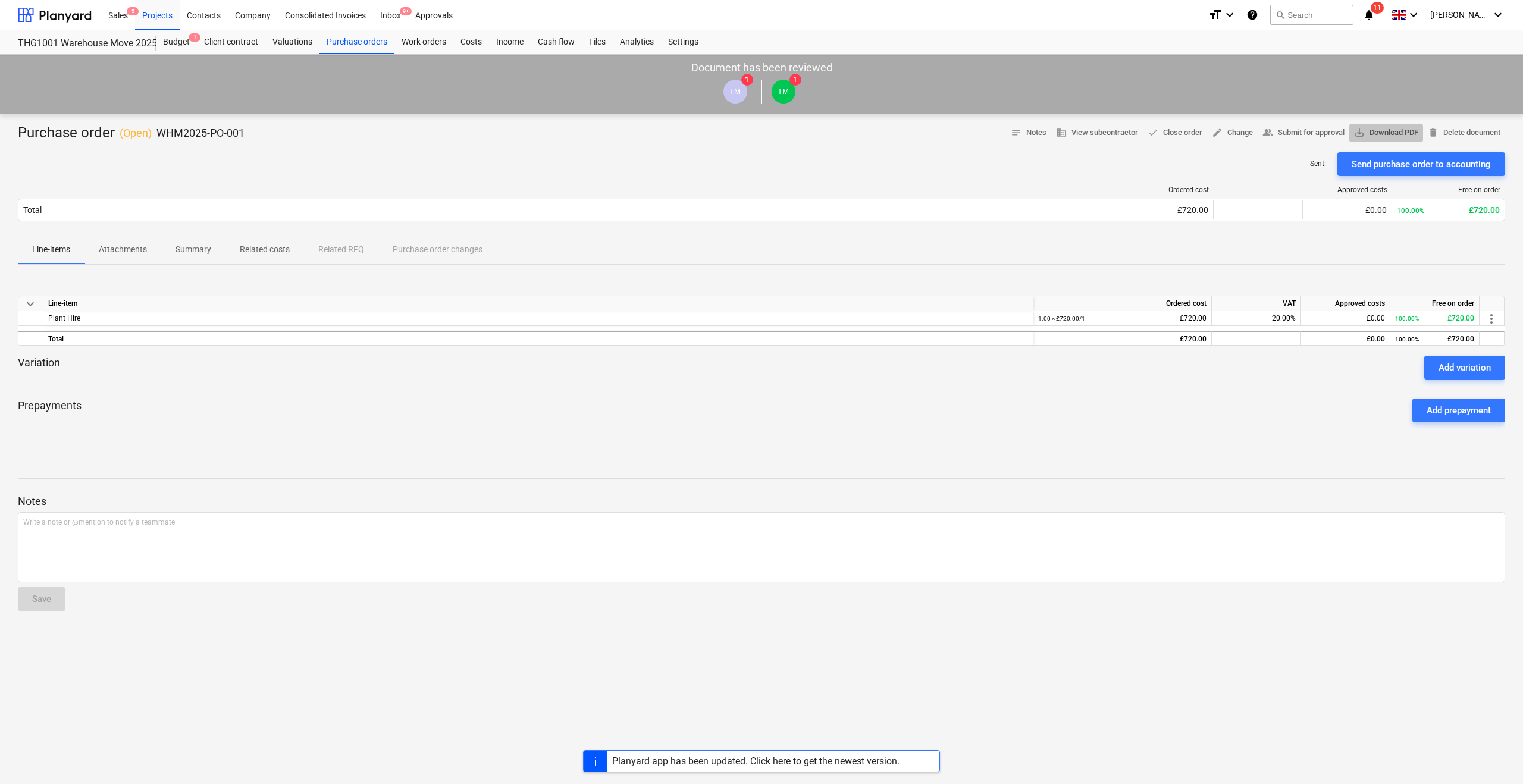
click at [1374, 131] on span "save_alt Download PDF" at bounding box center [1386, 133] width 64 height 14
click at [176, 43] on div "Budget 1" at bounding box center [177, 42] width 41 height 24
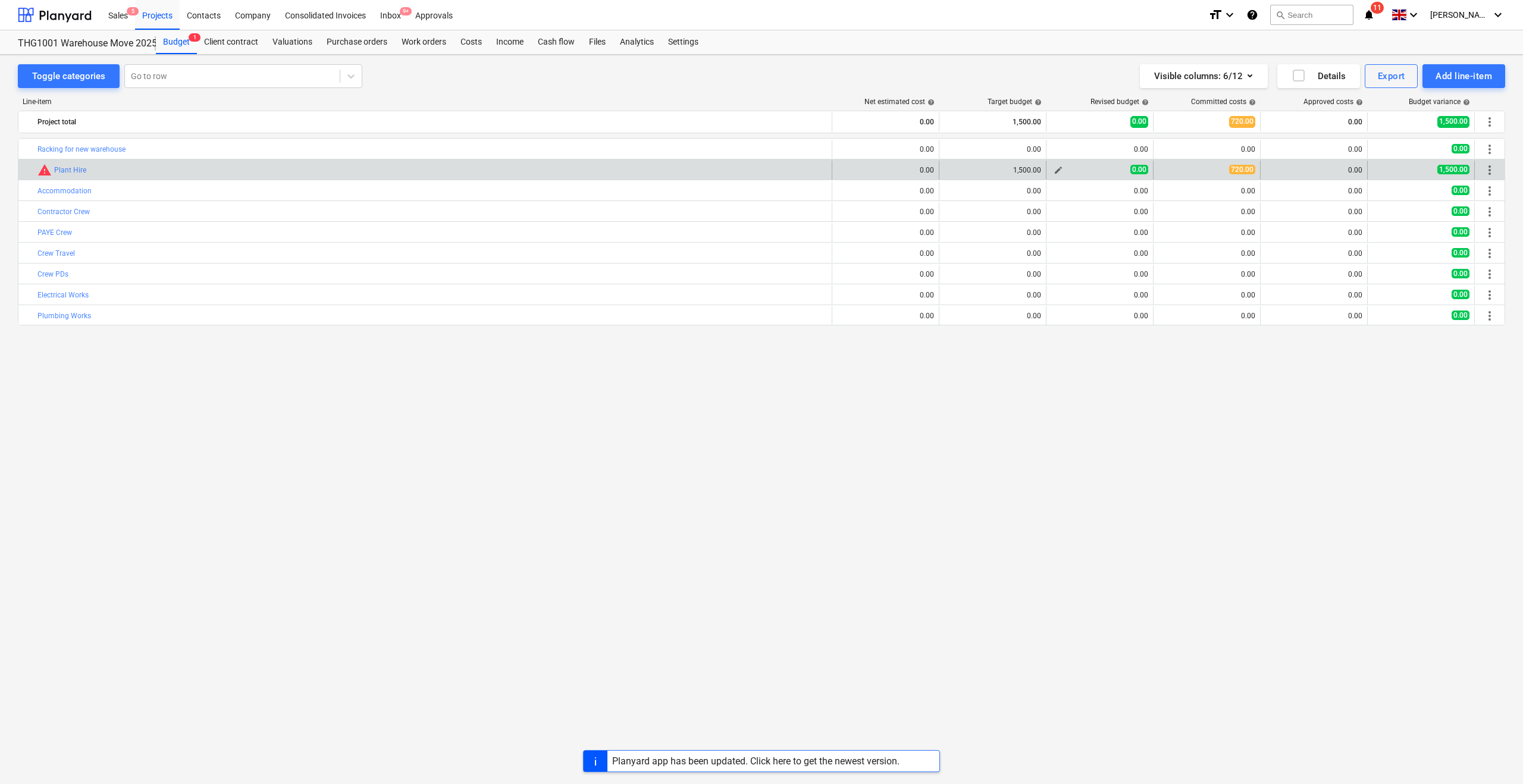
click at [1074, 169] on div "0.00" at bounding box center [1099, 170] width 97 height 10
click at [1052, 173] on button "edit" at bounding box center [1057, 169] width 14 height 14
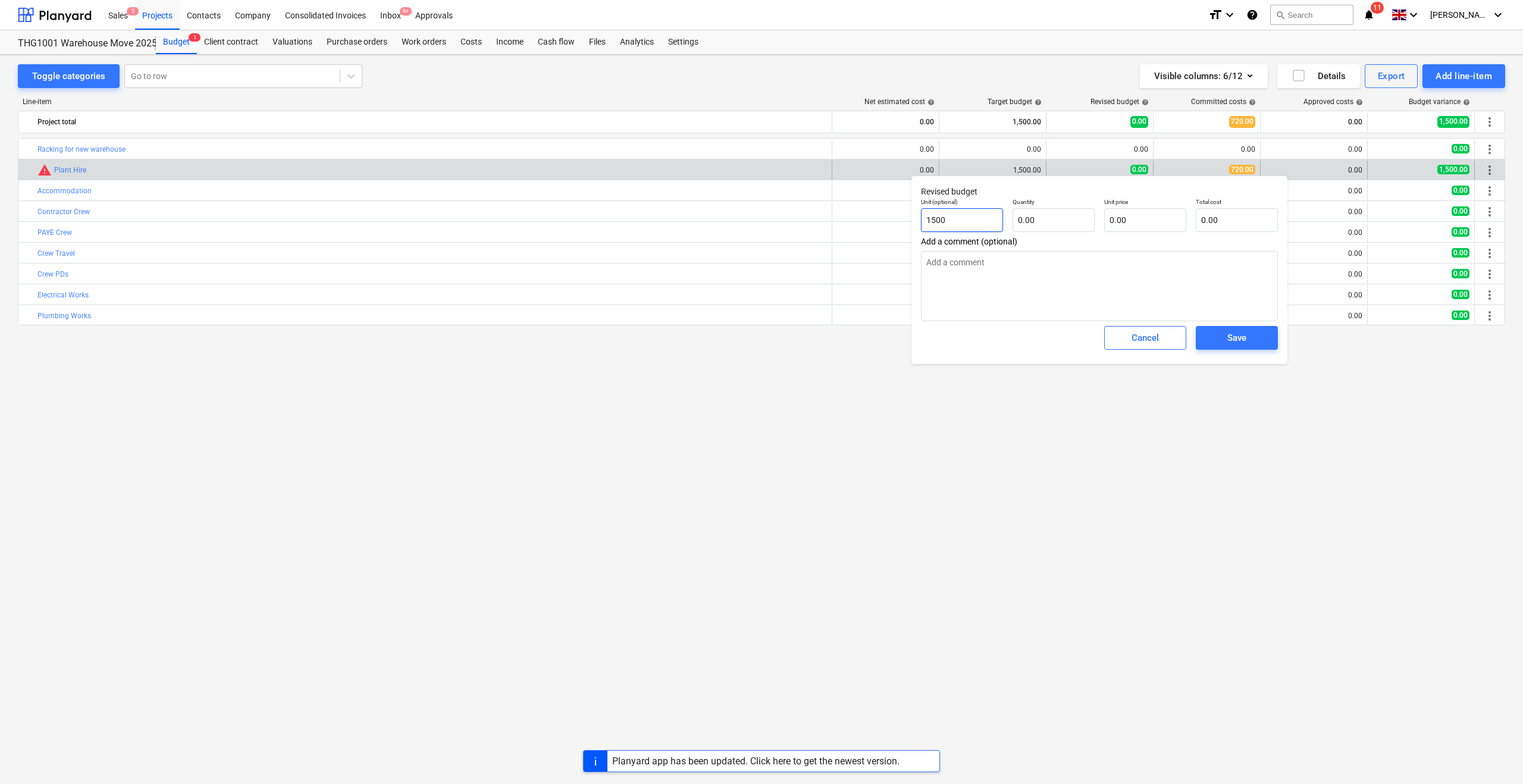
click at [946, 220] on input "1500" at bounding box center [962, 220] width 82 height 24
click at [1018, 218] on input "text" at bounding box center [1053, 220] width 82 height 24
click at [1223, 343] on span "Save" at bounding box center [1237, 338] width 54 height 16
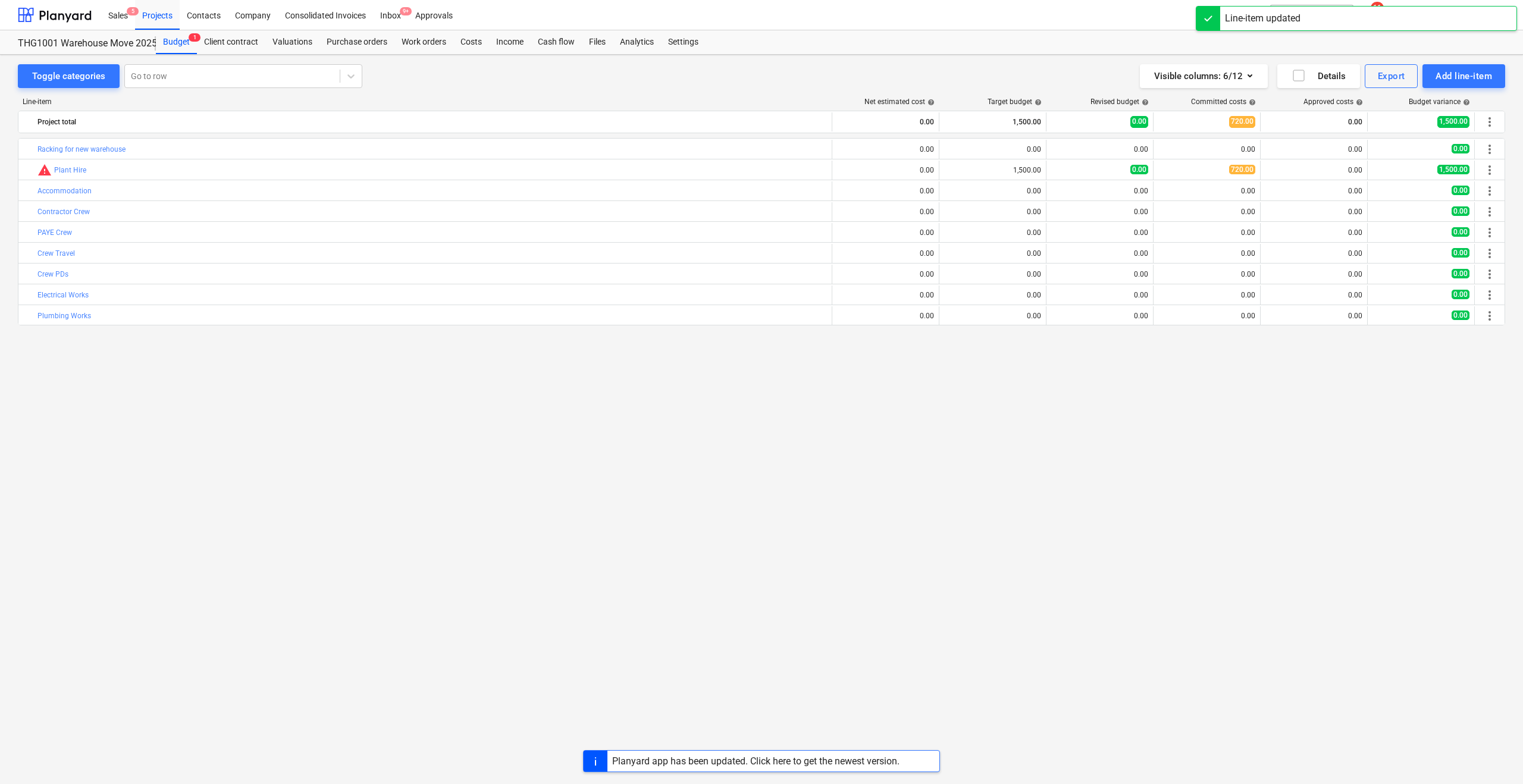
click at [1079, 176] on div "edit 0.00" at bounding box center [1099, 170] width 97 height 19
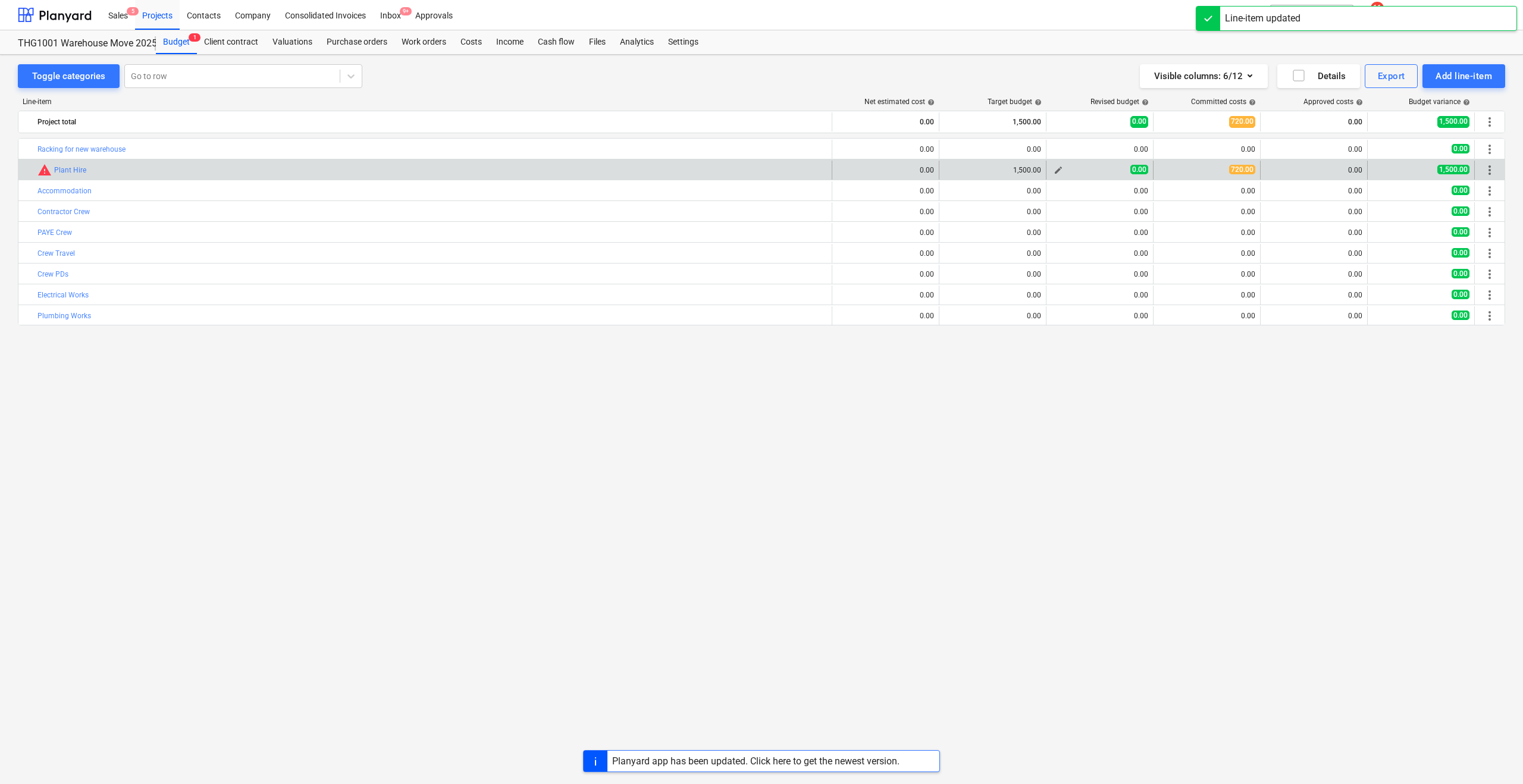
click at [1057, 170] on span "edit" at bounding box center [1058, 170] width 10 height 10
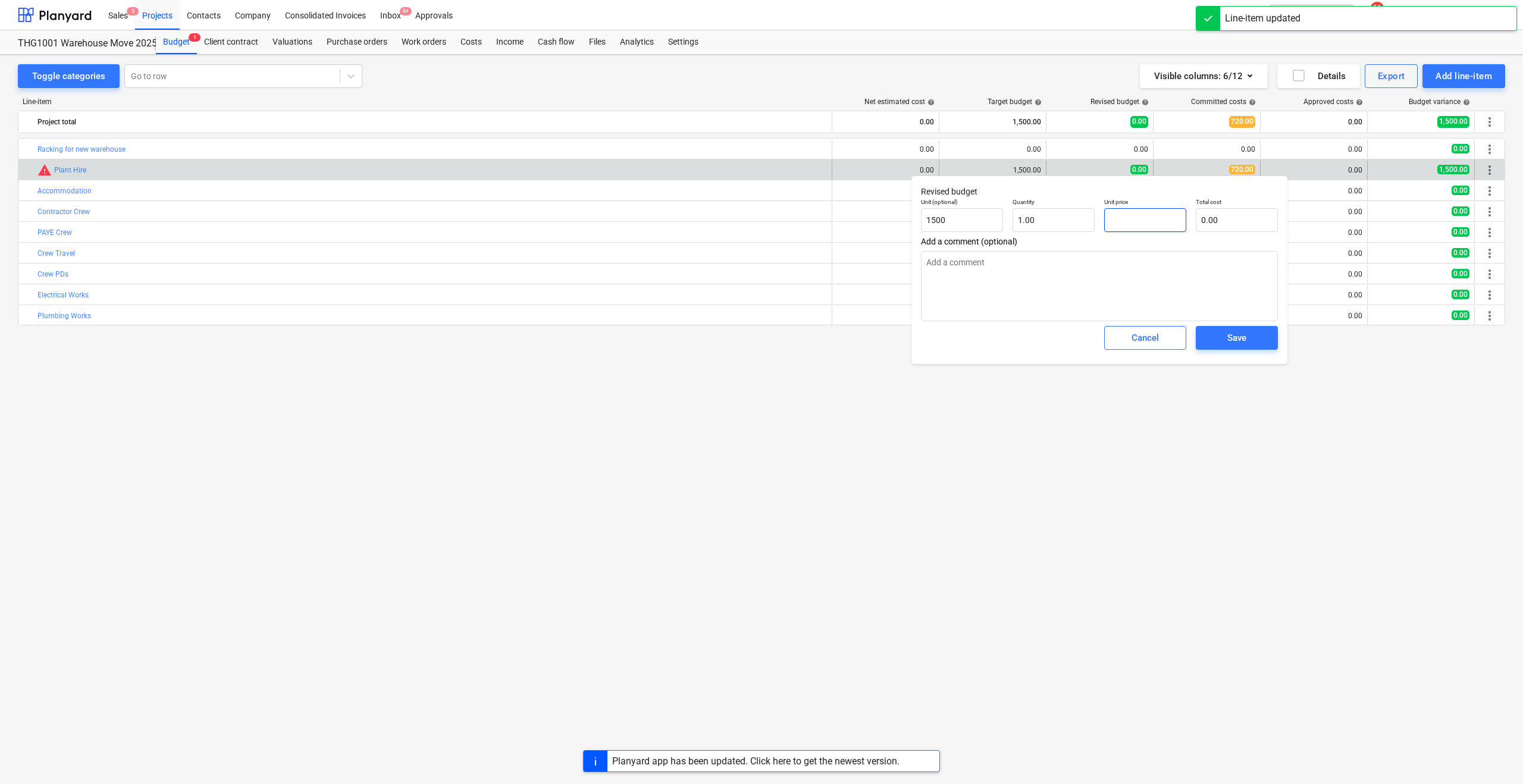
click at [1126, 220] on input "text" at bounding box center [1145, 220] width 82 height 24
click at [1101, 243] on span "Add a comment (optional)" at bounding box center [1100, 242] width 357 height 10
click at [1119, 220] on input "1500" at bounding box center [1145, 220] width 82 height 24
click at [1236, 342] on div "Save" at bounding box center [1237, 338] width 19 height 16
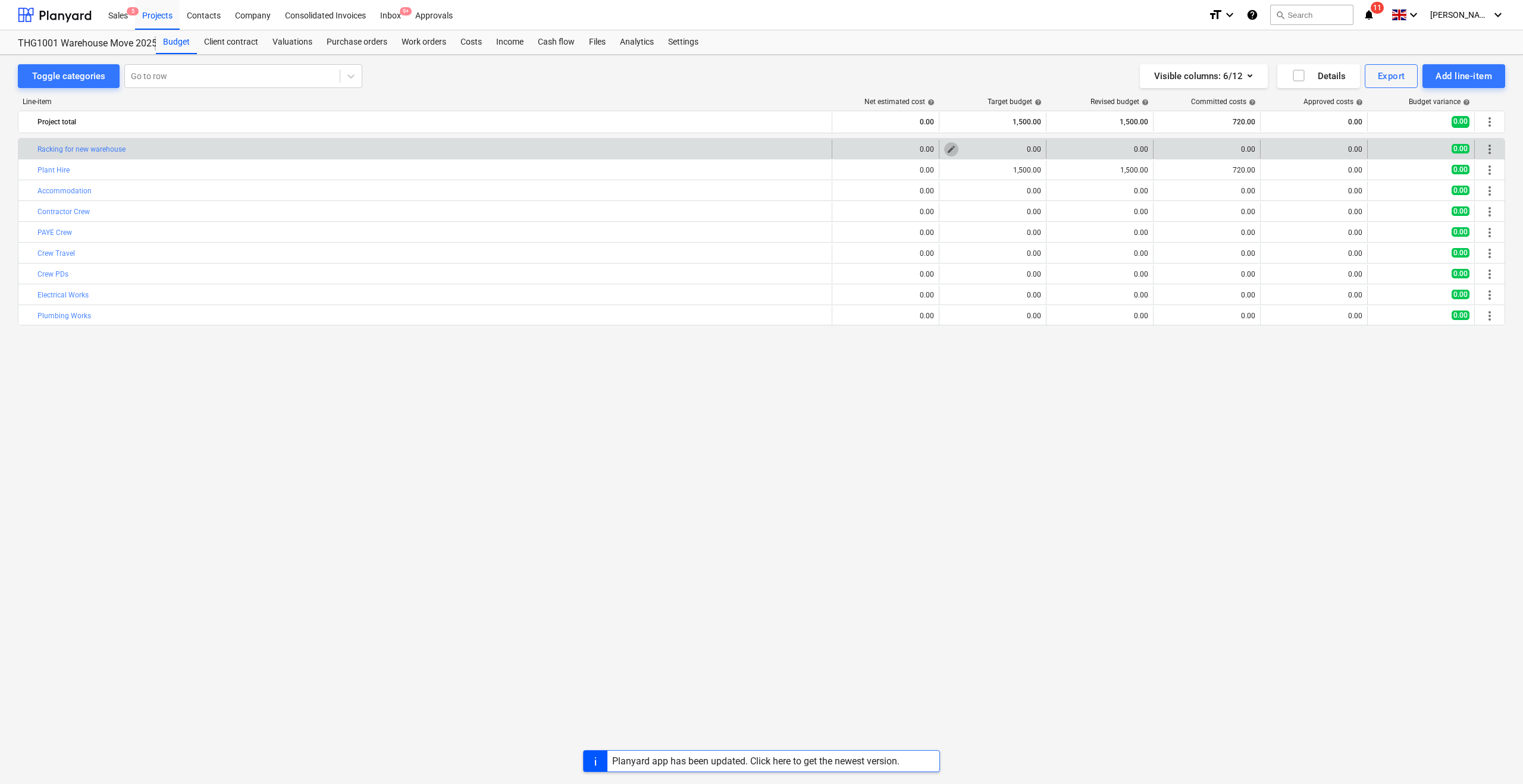
click at [947, 149] on span "edit" at bounding box center [952, 149] width 10 height 10
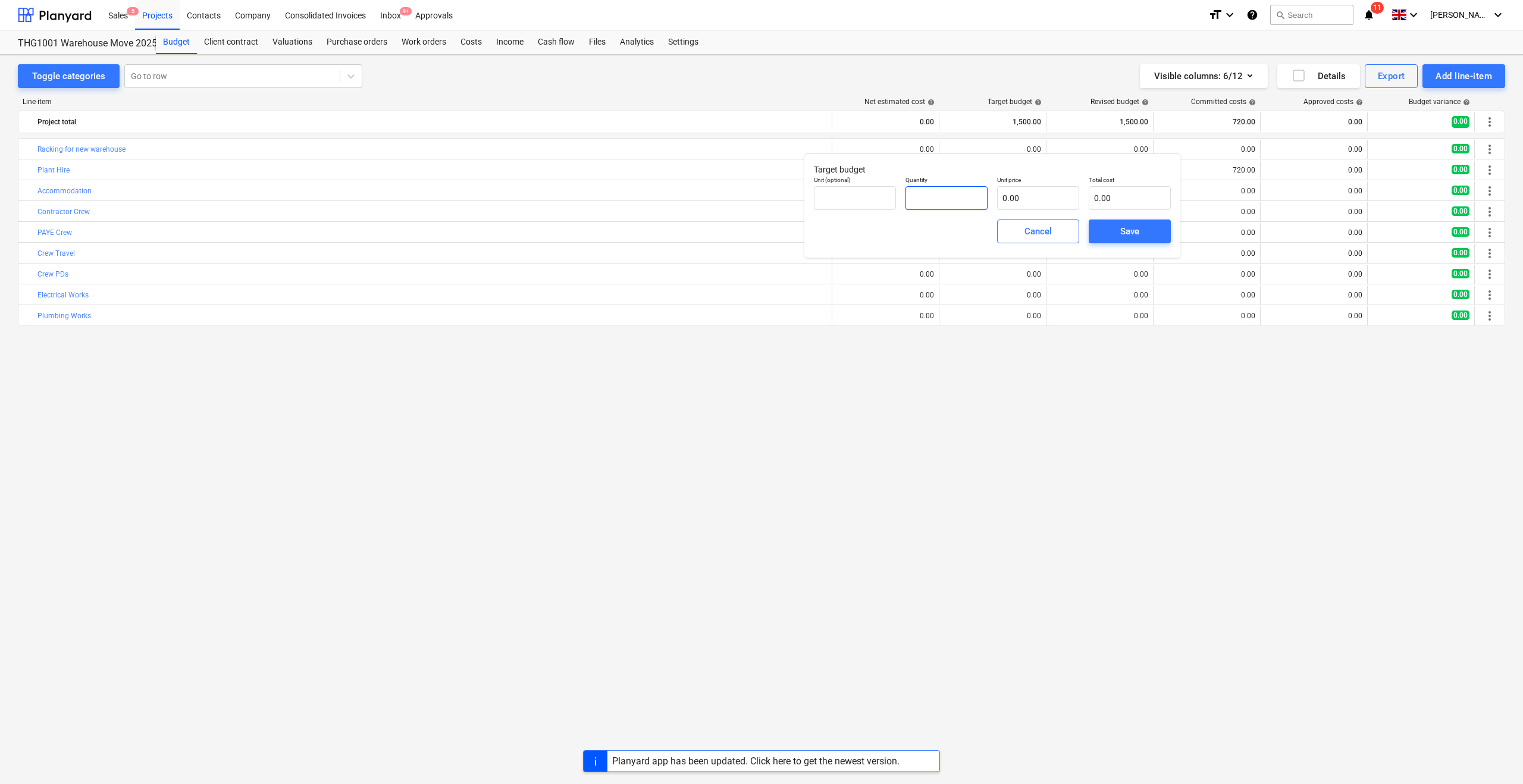
click at [933, 208] on input "text" at bounding box center [946, 198] width 82 height 24
click at [1104, 228] on span "Save" at bounding box center [1129, 231] width 54 height 16
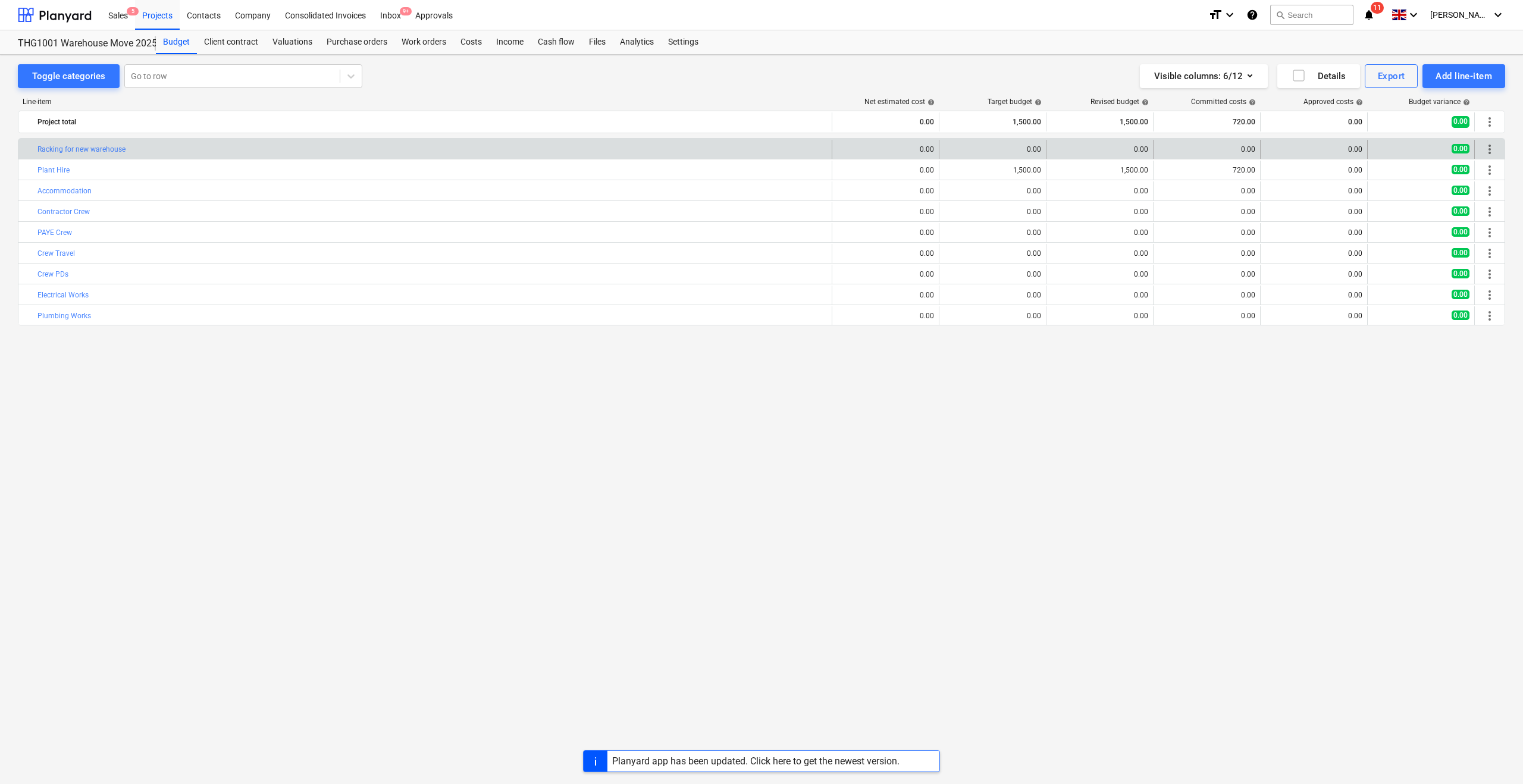
click at [1000, 144] on div "edit 0.00" at bounding box center [992, 149] width 97 height 19
click at [947, 146] on span "edit" at bounding box center [952, 149] width 10 height 10
click at [1007, 198] on input "text" at bounding box center [1038, 198] width 82 height 24
drag, startPoint x: 943, startPoint y: 198, endPoint x: 870, endPoint y: 197, distance: 73.0
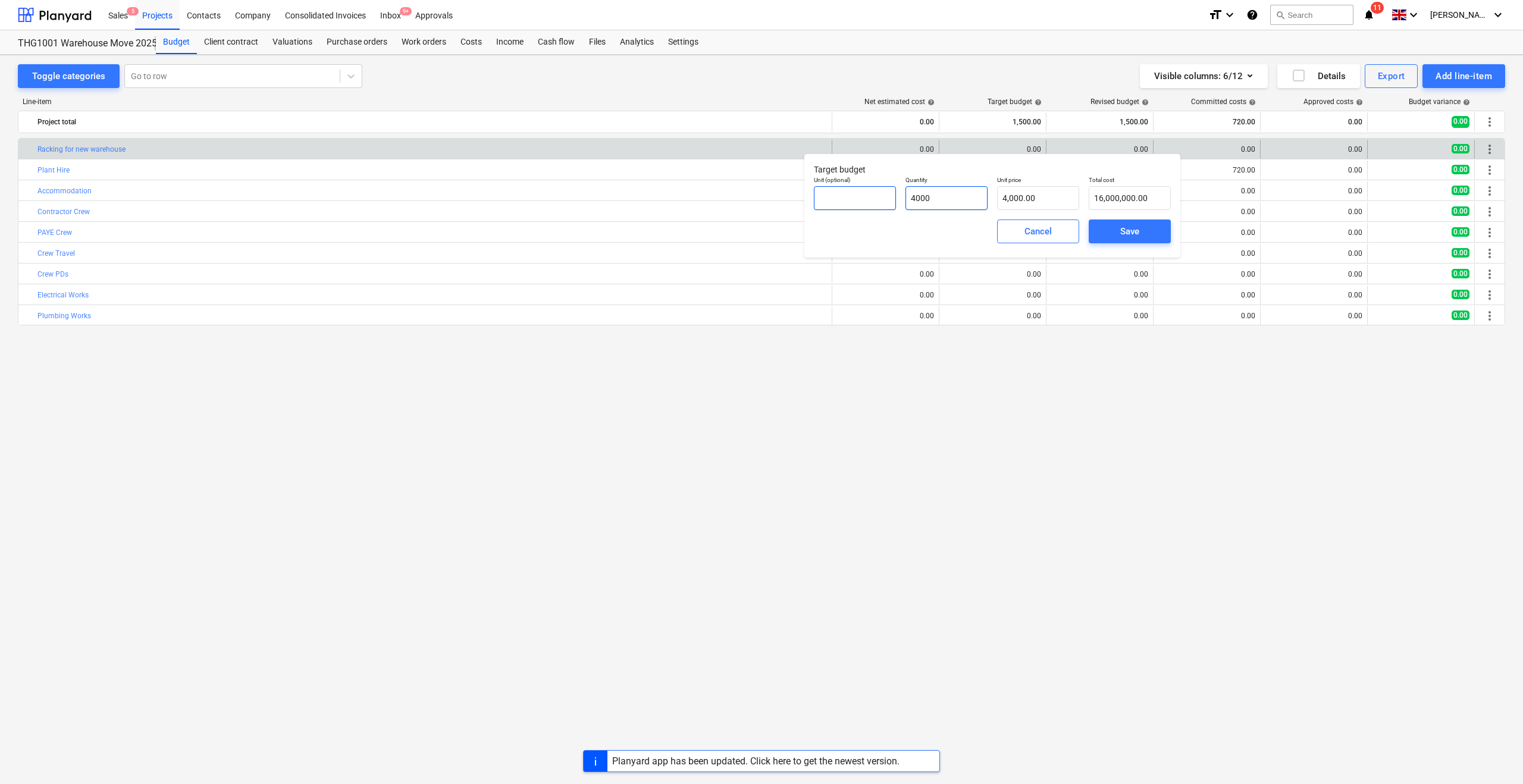
click at [870, 197] on div "Unit (optional) Quantity 4000 Unit price 4,000.00 Total cost 16,000,000.00" at bounding box center [992, 193] width 367 height 44
click at [901, 221] on div "Cancel Save" at bounding box center [992, 231] width 367 height 43
click at [1128, 226] on div "Save" at bounding box center [1129, 231] width 19 height 16
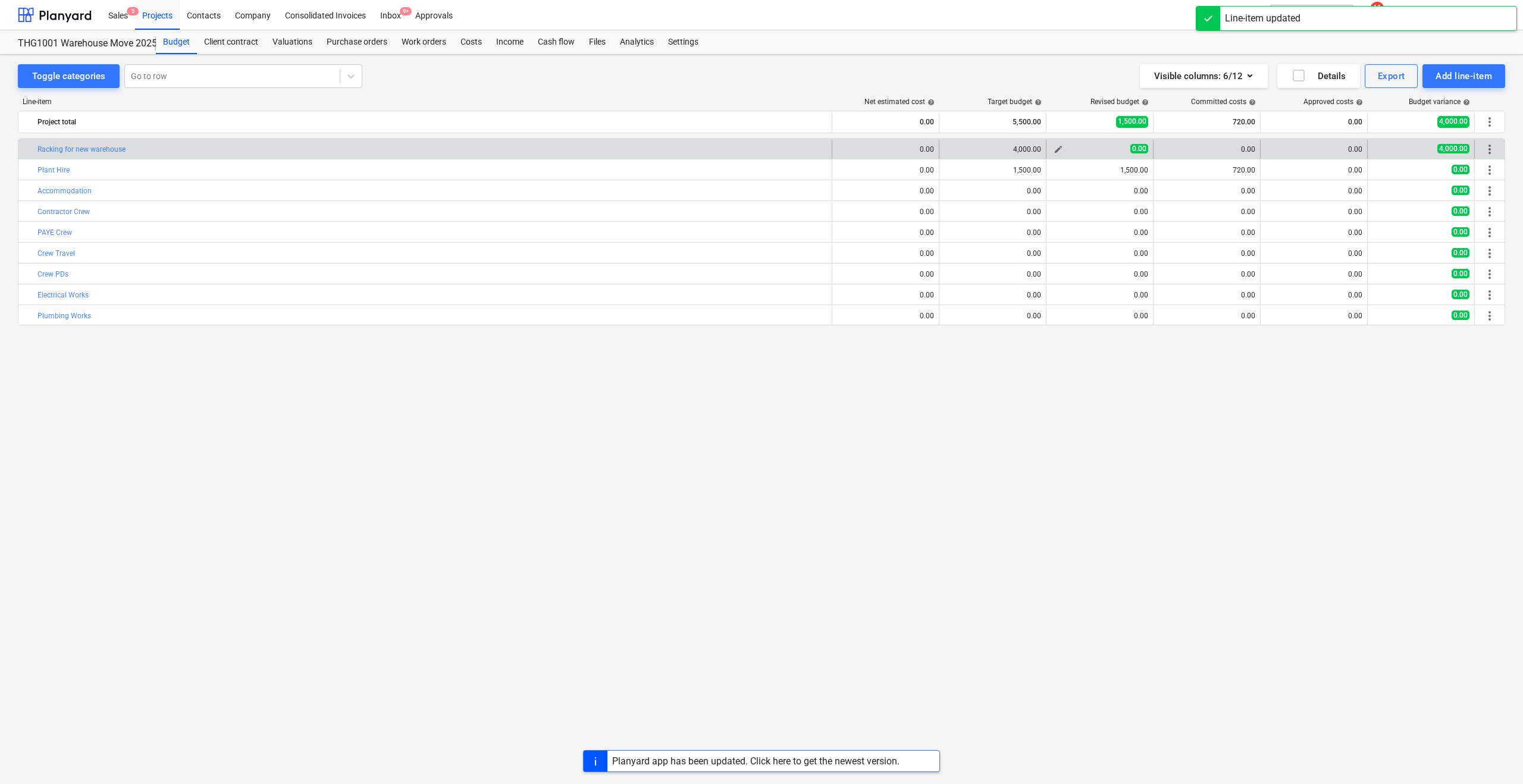
click at [1085, 146] on div "0.00" at bounding box center [1099, 149] width 97 height 10
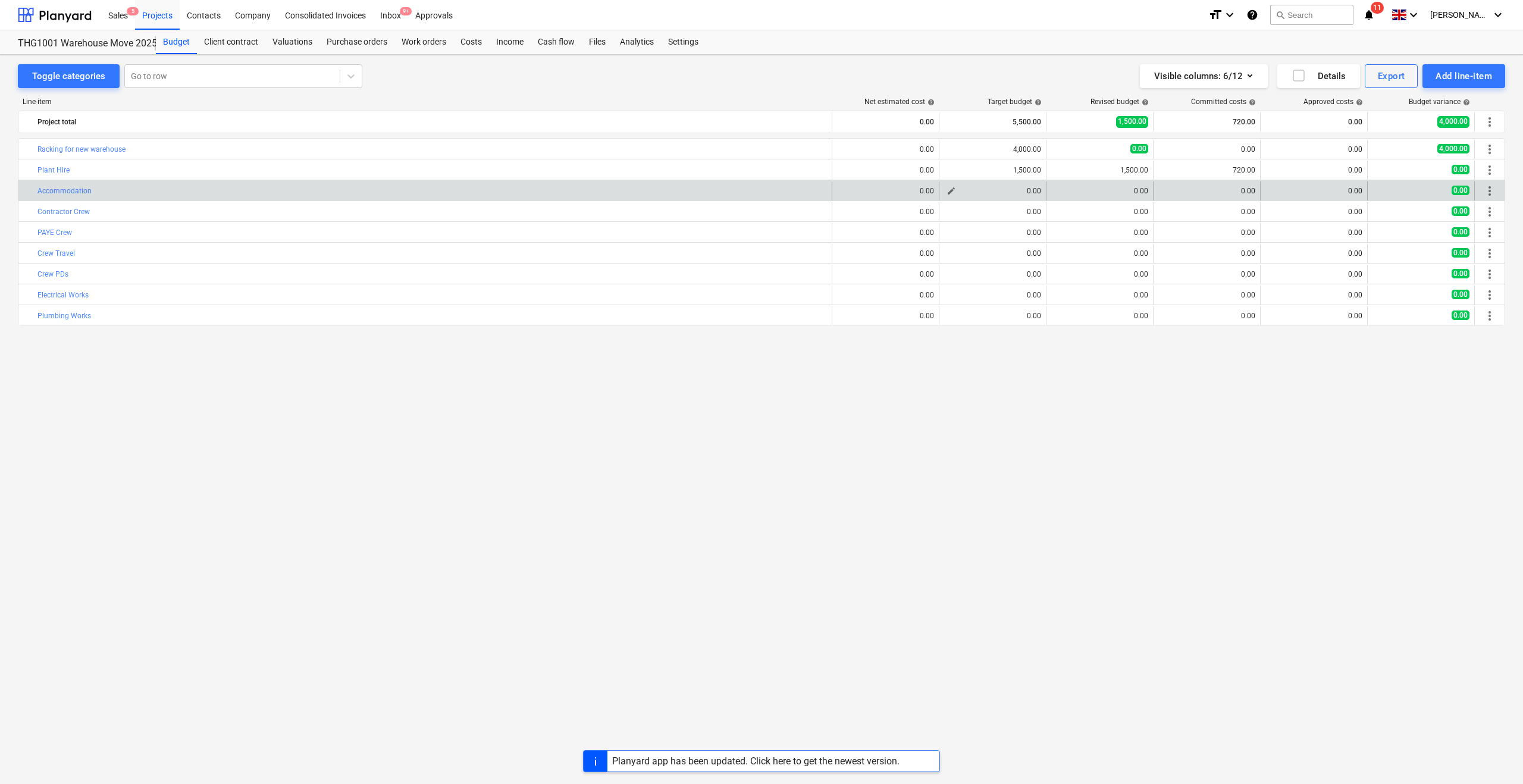
click at [1016, 188] on div "0.00" at bounding box center [992, 191] width 97 height 8
click at [948, 191] on span "edit" at bounding box center [952, 191] width 10 height 10
click at [922, 243] on input "text" at bounding box center [946, 239] width 82 height 24
click at [1117, 274] on span "Save" at bounding box center [1129, 272] width 54 height 16
click at [993, 182] on div "edit 0.00" at bounding box center [992, 191] width 97 height 19
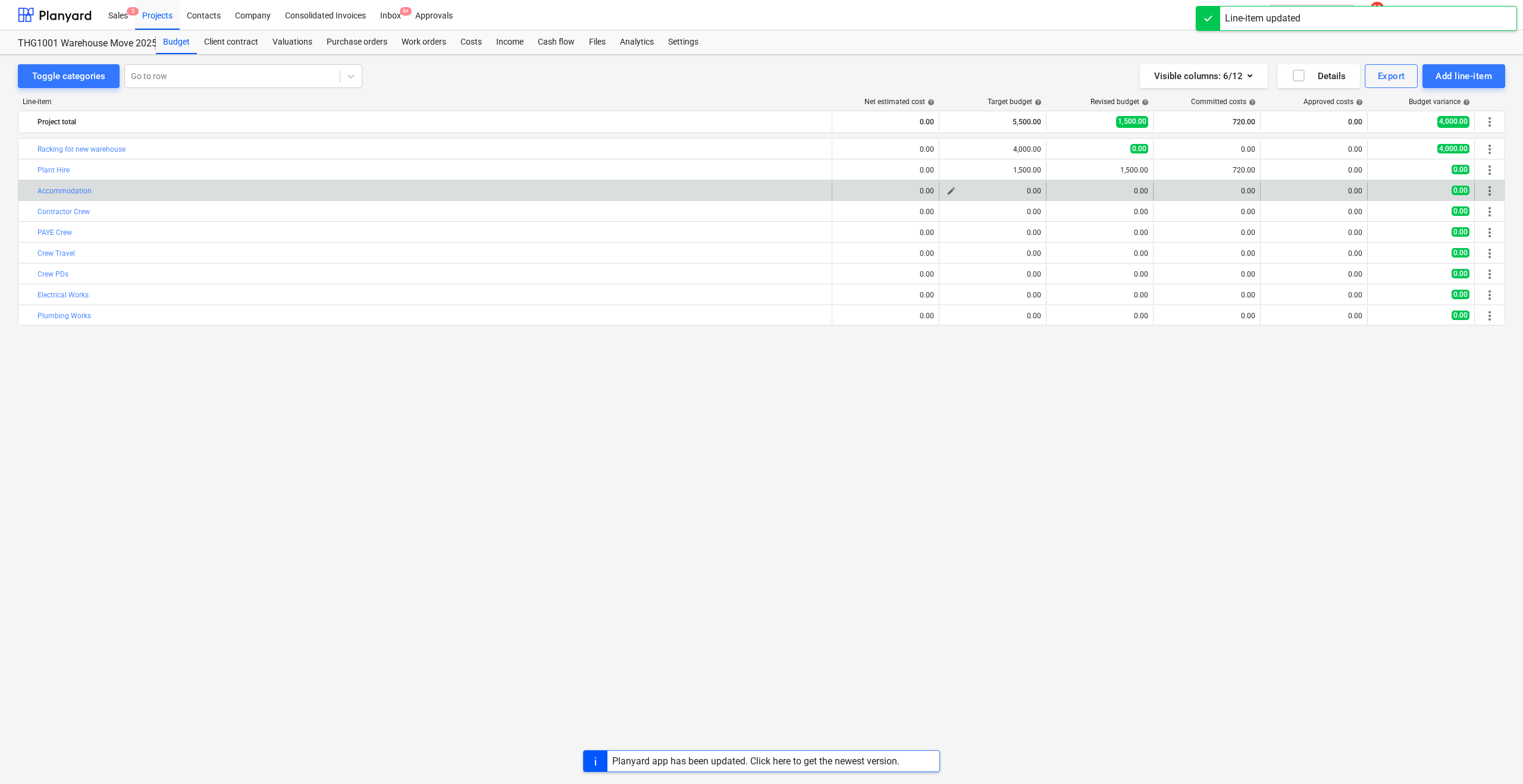
click at [949, 191] on span "edit" at bounding box center [952, 191] width 10 height 10
click at [917, 236] on input "5000" at bounding box center [946, 239] width 82 height 24
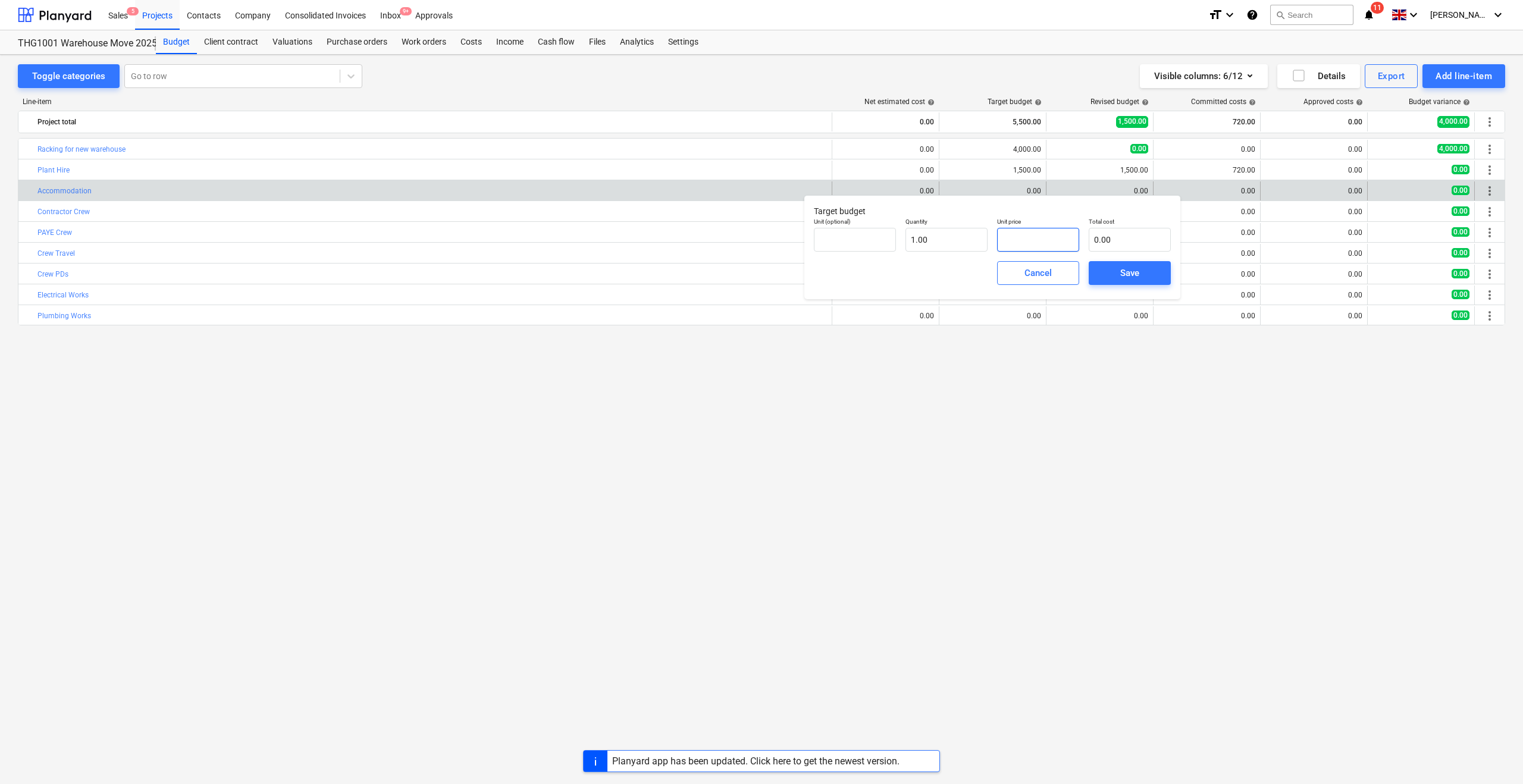
click at [1011, 238] on input "text" at bounding box center [1038, 239] width 82 height 24
click at [1109, 267] on span "Save" at bounding box center [1129, 272] width 54 height 16
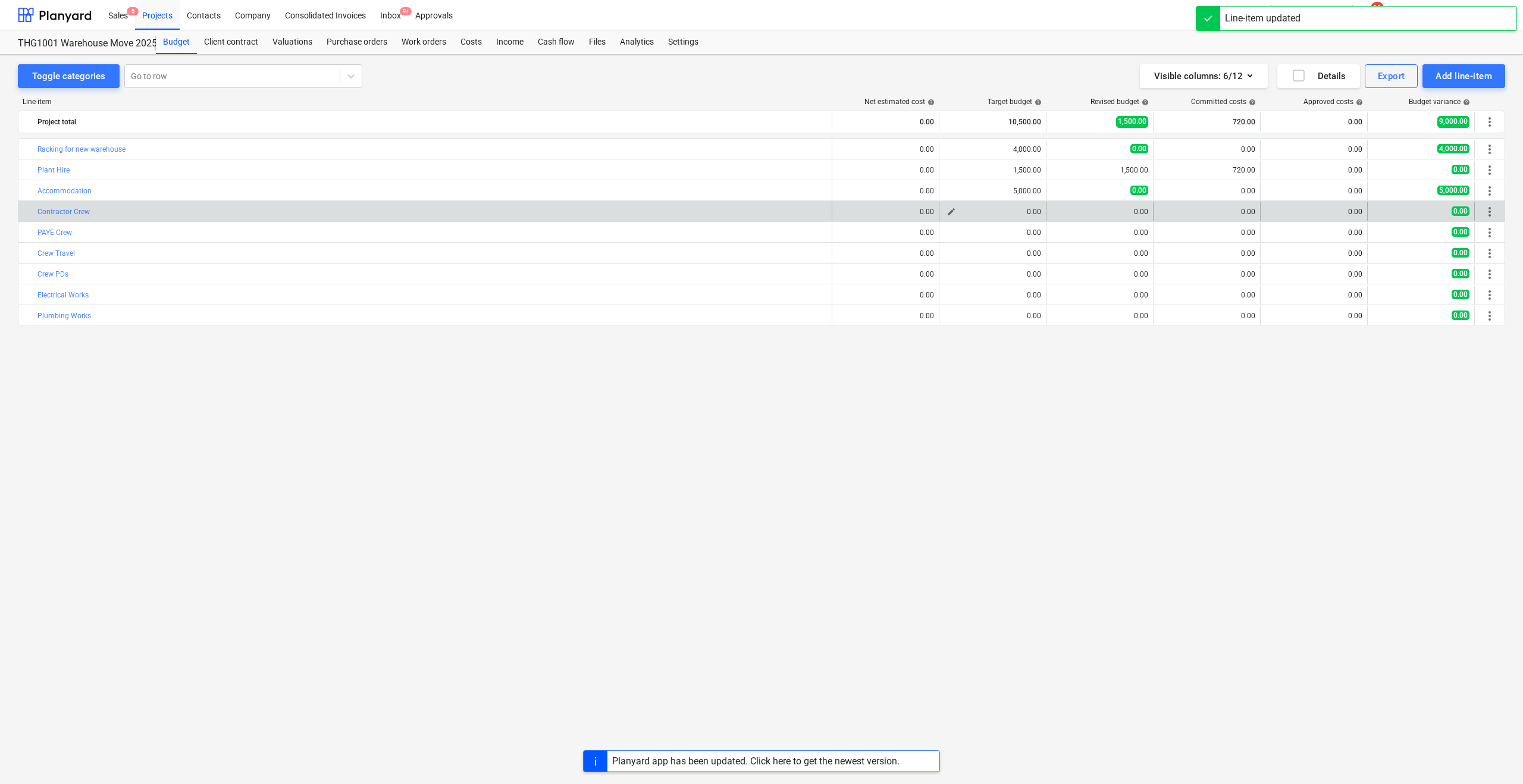
click at [983, 215] on div "0.00" at bounding box center [992, 212] width 97 height 8
click at [949, 212] on span "edit" at bounding box center [952, 212] width 10 height 10
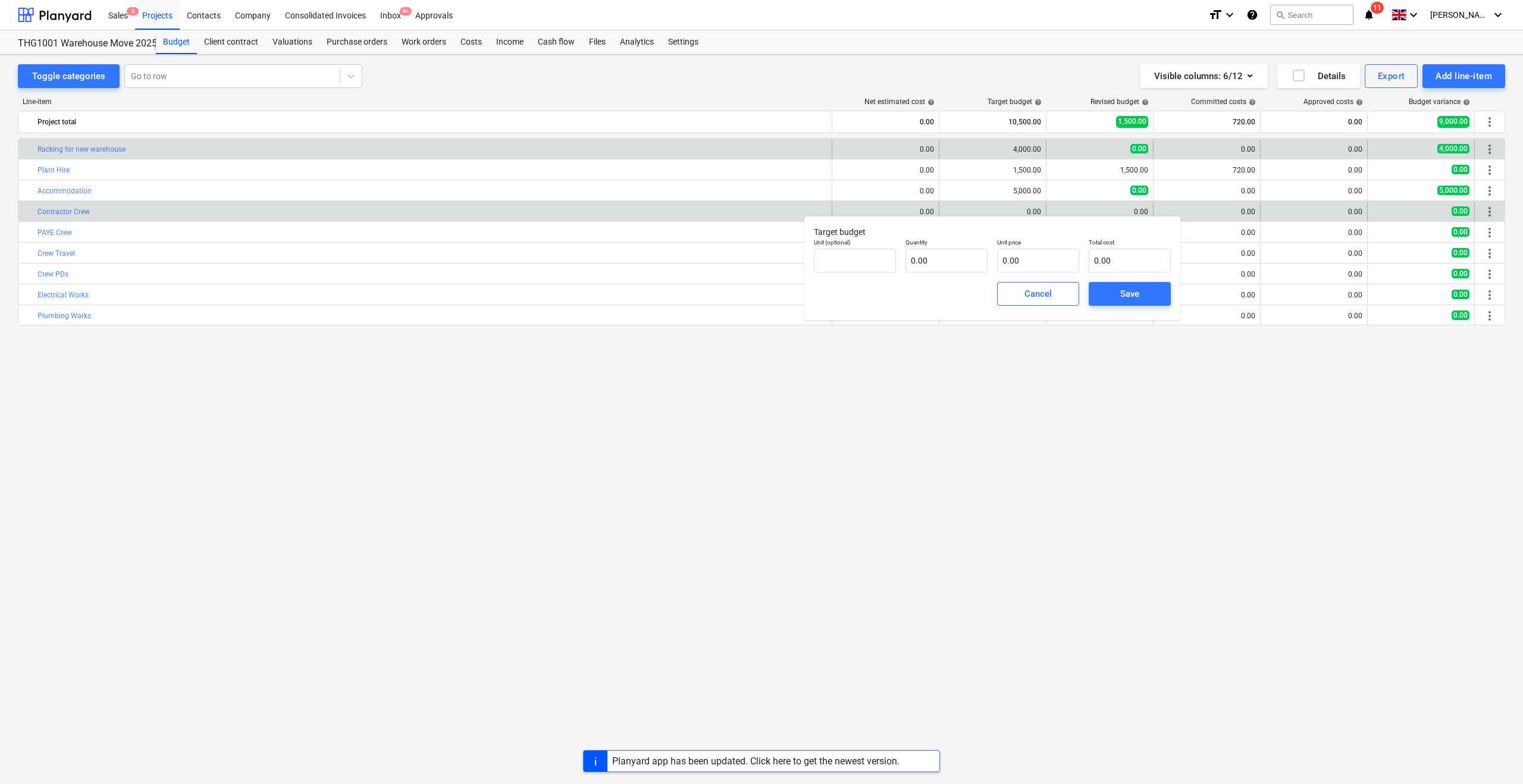
click at [1060, 146] on div "edit 0.00" at bounding box center [1099, 149] width 97 height 19
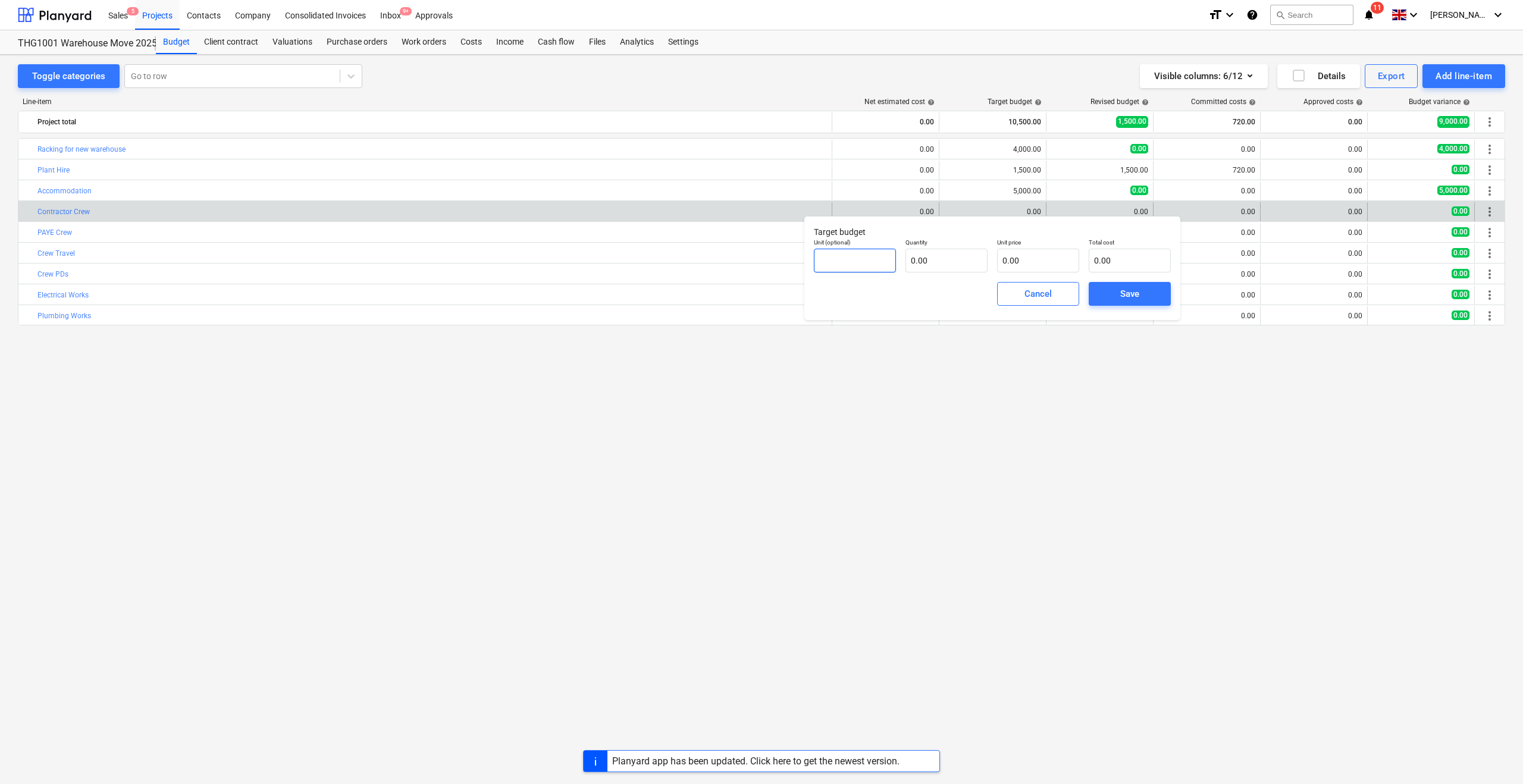
click at [863, 261] on input "text" at bounding box center [854, 260] width 82 height 24
click at [921, 260] on input "text" at bounding box center [946, 260] width 82 height 24
click at [1027, 261] on input "text" at bounding box center [1038, 260] width 82 height 24
click at [1027, 290] on div "Cancel" at bounding box center [1038, 294] width 27 height 16
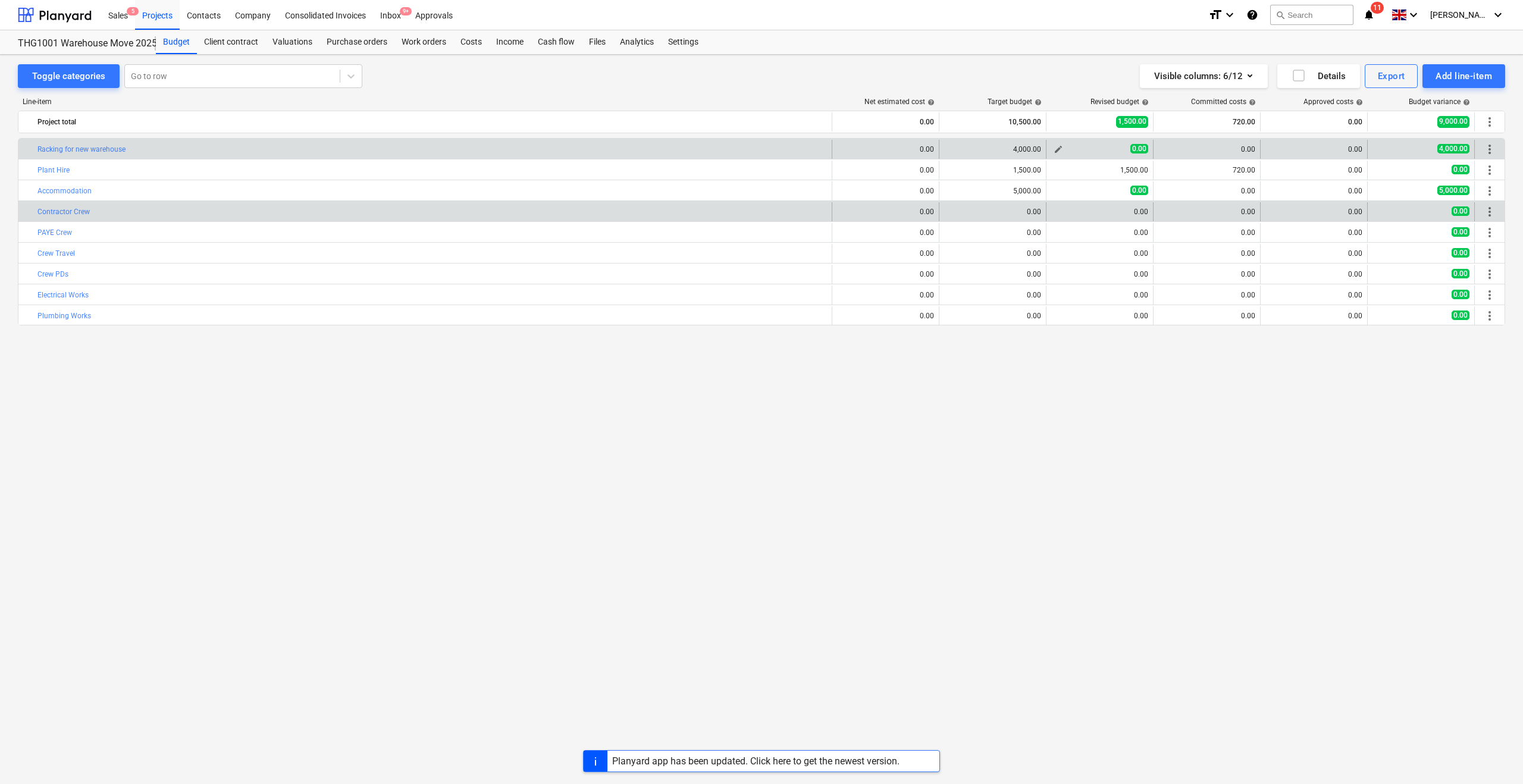
click at [1123, 149] on div "0.00" at bounding box center [1099, 149] width 97 height 10
click at [1056, 151] on span "edit" at bounding box center [1058, 149] width 10 height 10
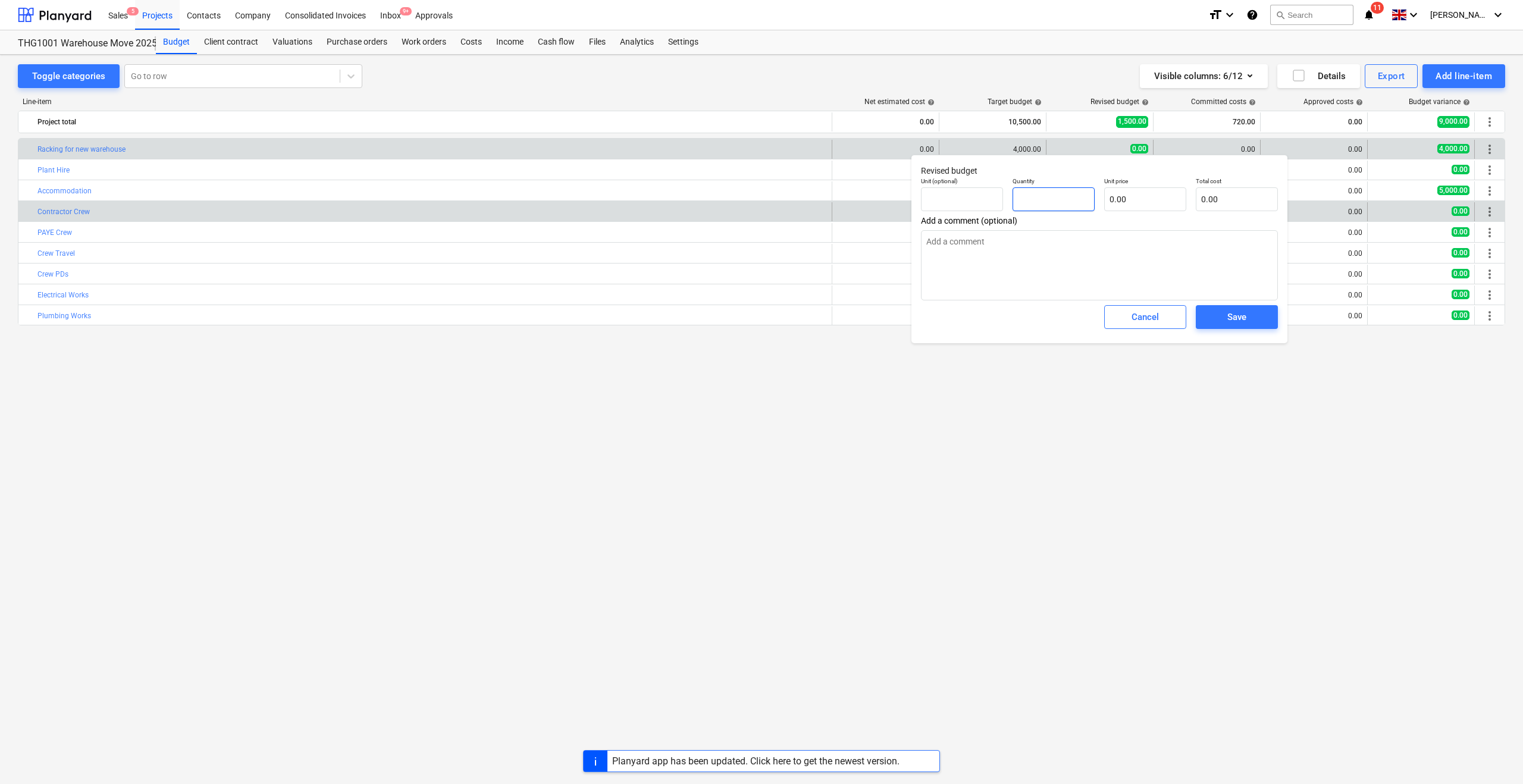
click at [1034, 199] on input "text" at bounding box center [1053, 199] width 82 height 24
click at [1130, 198] on input "text" at bounding box center [1145, 199] width 82 height 24
click at [1224, 316] on span "Save" at bounding box center [1237, 317] width 54 height 16
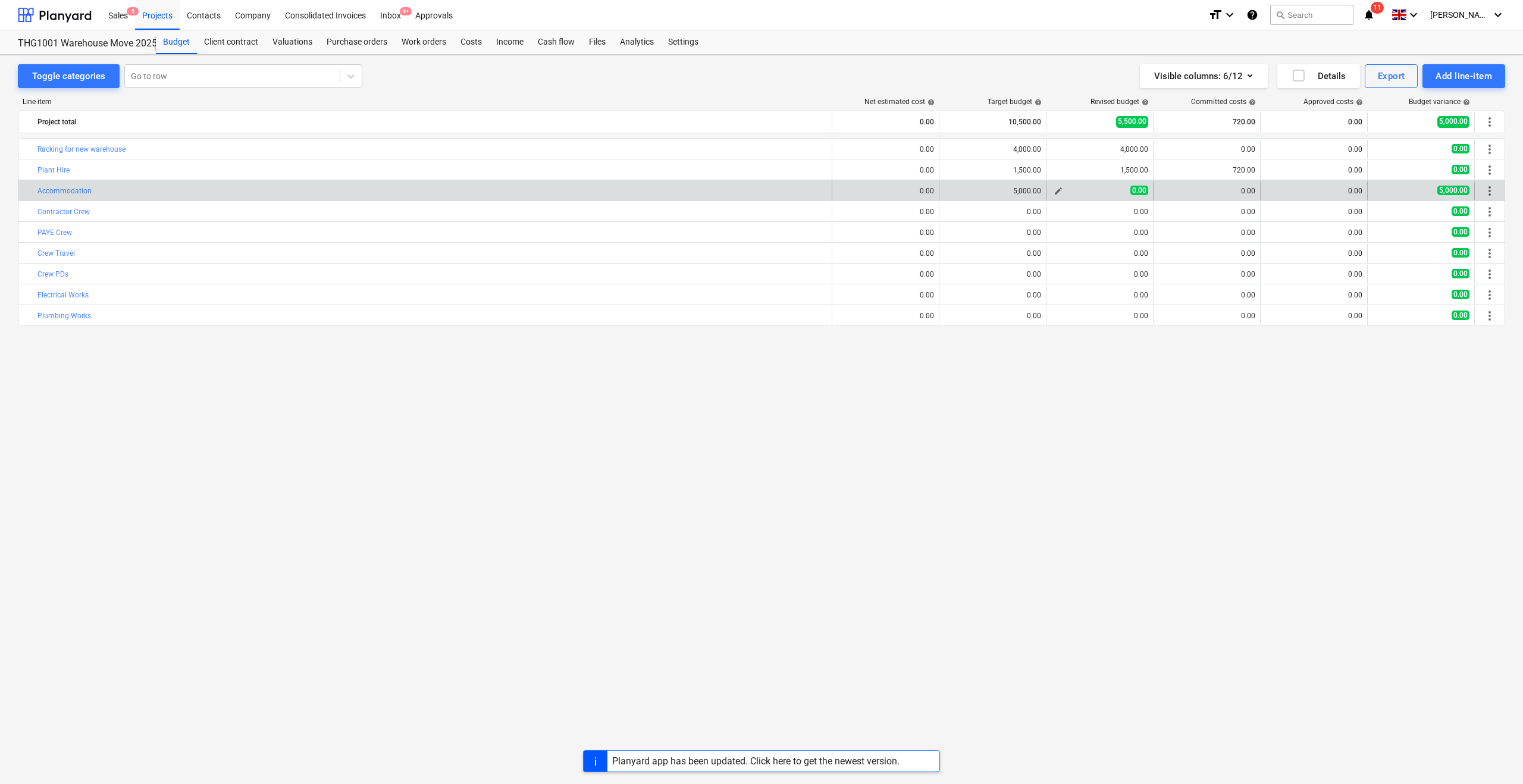
click at [1096, 190] on div "0.00" at bounding box center [1099, 191] width 97 height 10
click at [1057, 191] on span "edit" at bounding box center [1058, 191] width 10 height 10
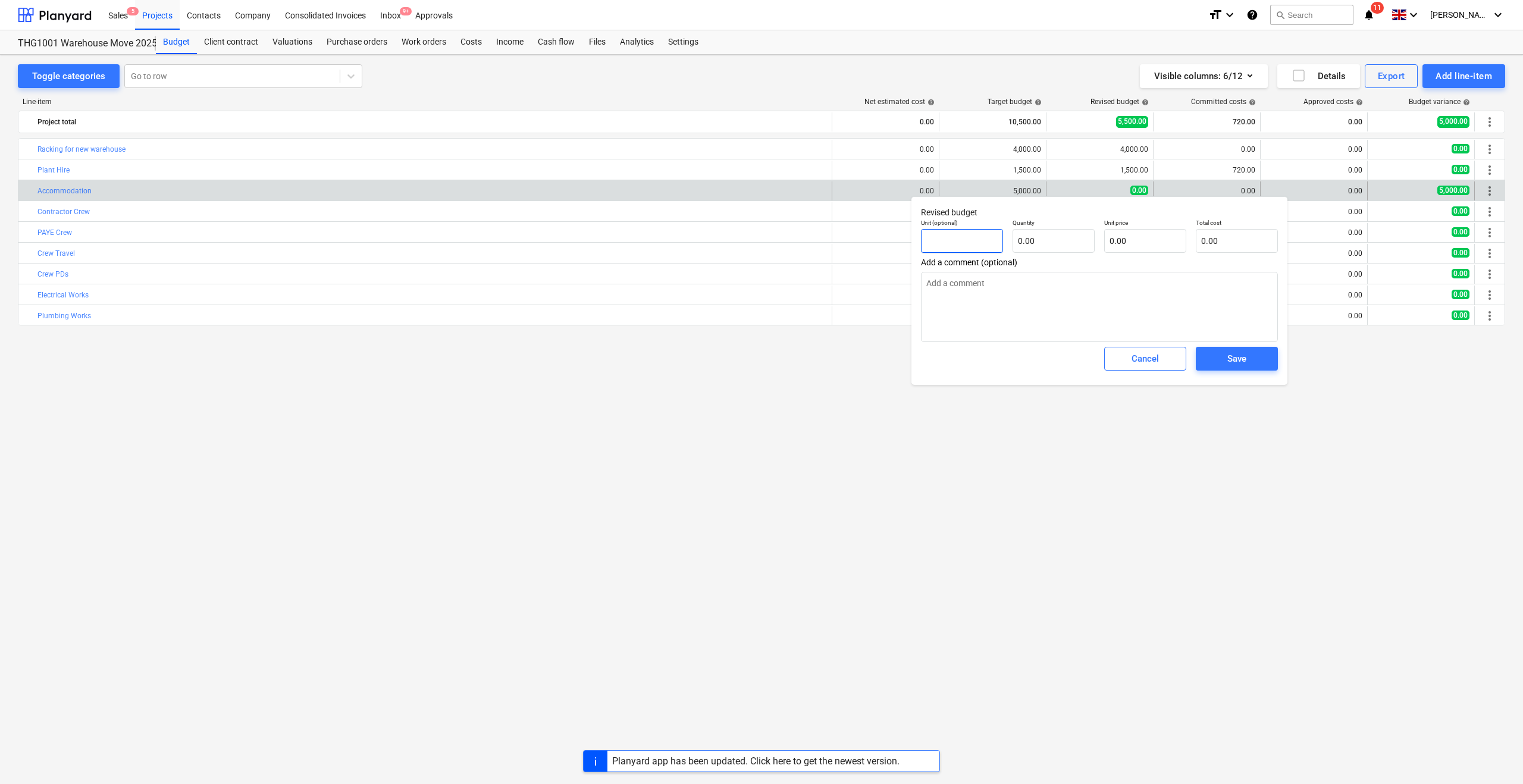
click at [976, 238] on input "text" at bounding box center [962, 240] width 82 height 24
click at [1245, 357] on div "Save" at bounding box center [1237, 358] width 19 height 16
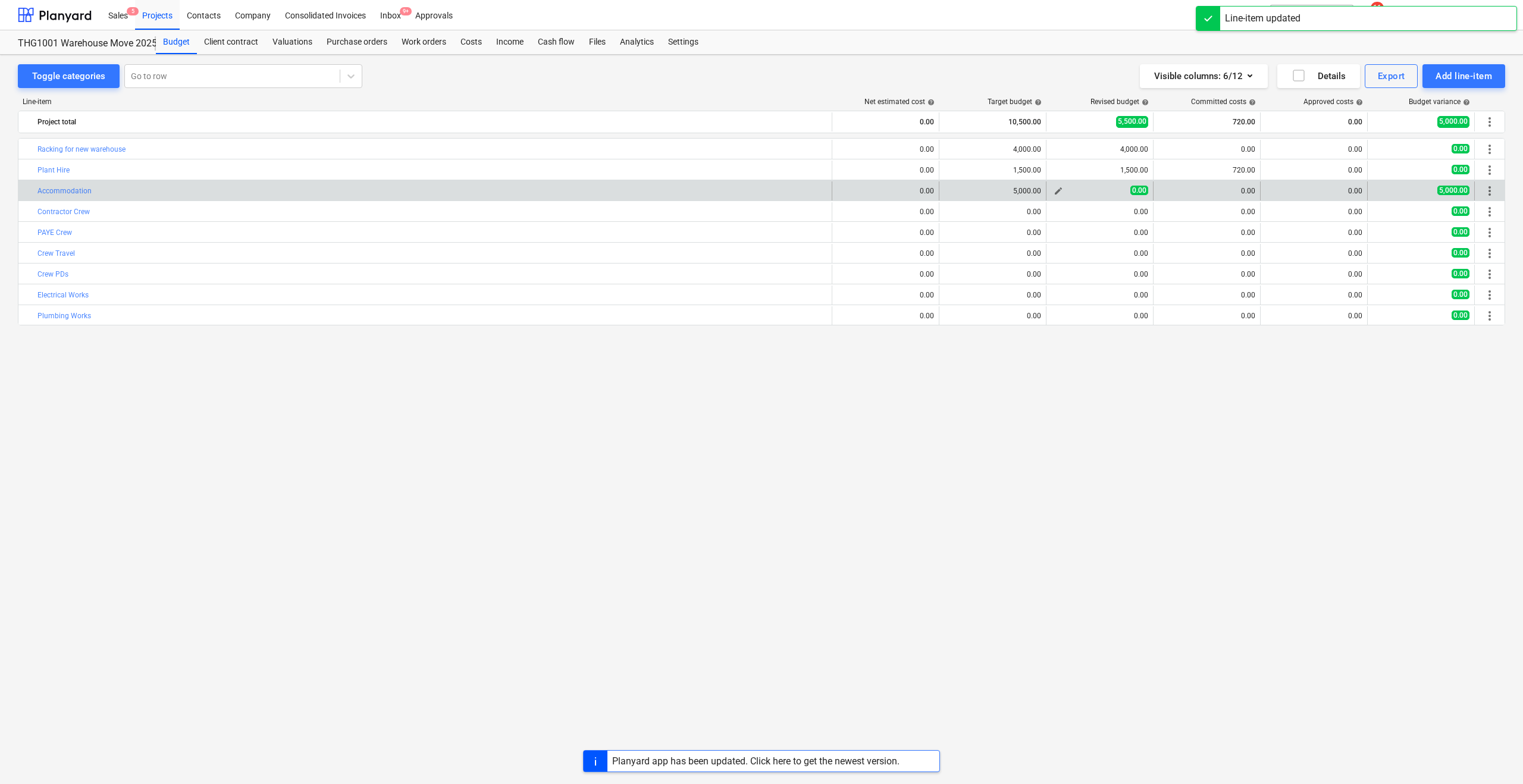
click at [1077, 194] on div "0.00" at bounding box center [1099, 191] width 97 height 10
click at [1056, 191] on span "edit" at bounding box center [1058, 191] width 10 height 10
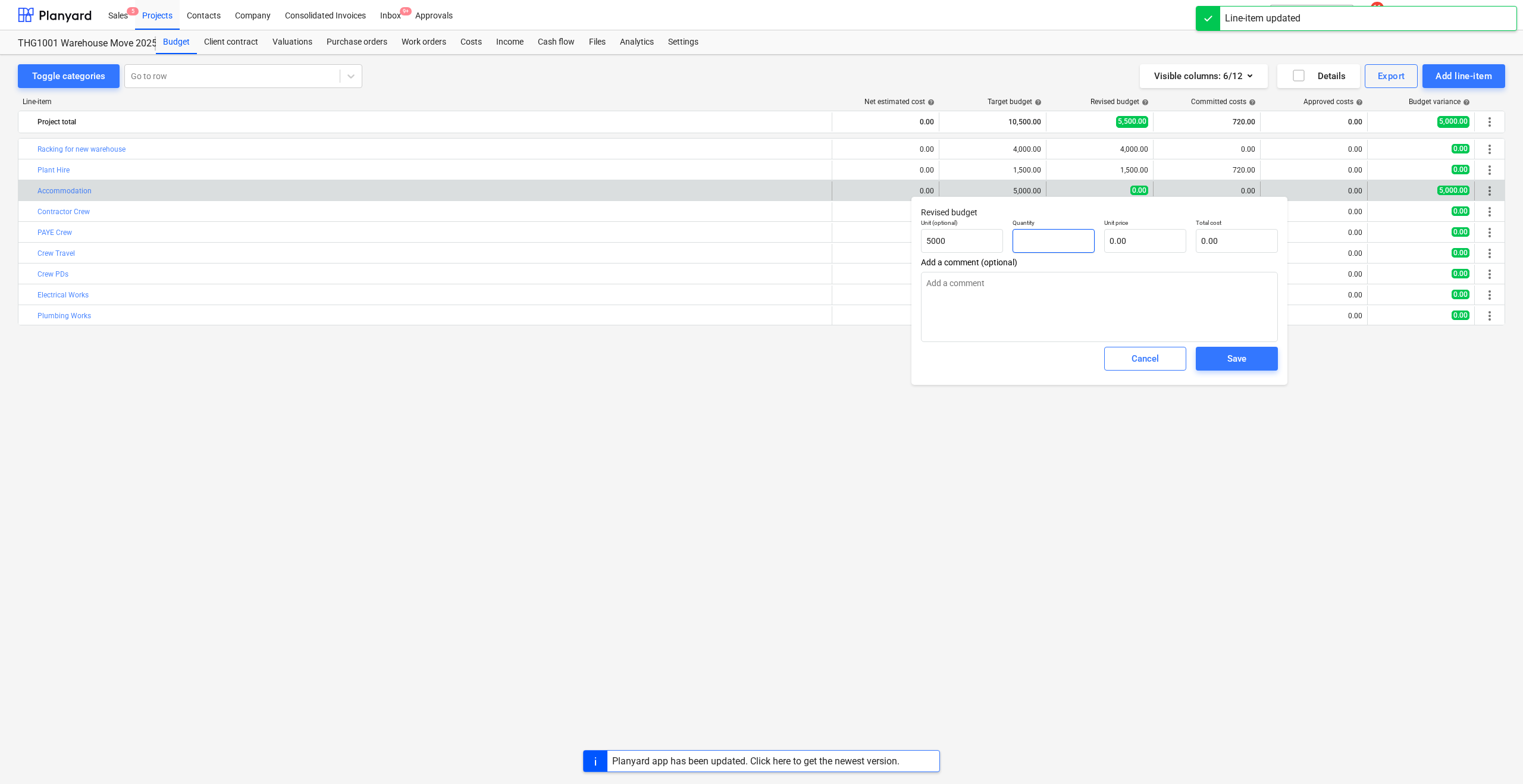
click at [1032, 236] on input "text" at bounding box center [1053, 240] width 82 height 24
click at [1115, 239] on input "text" at bounding box center [1145, 240] width 82 height 24
click at [925, 239] on input "5000" at bounding box center [962, 240] width 82 height 24
click at [1235, 357] on div "Save" at bounding box center [1237, 358] width 19 height 16
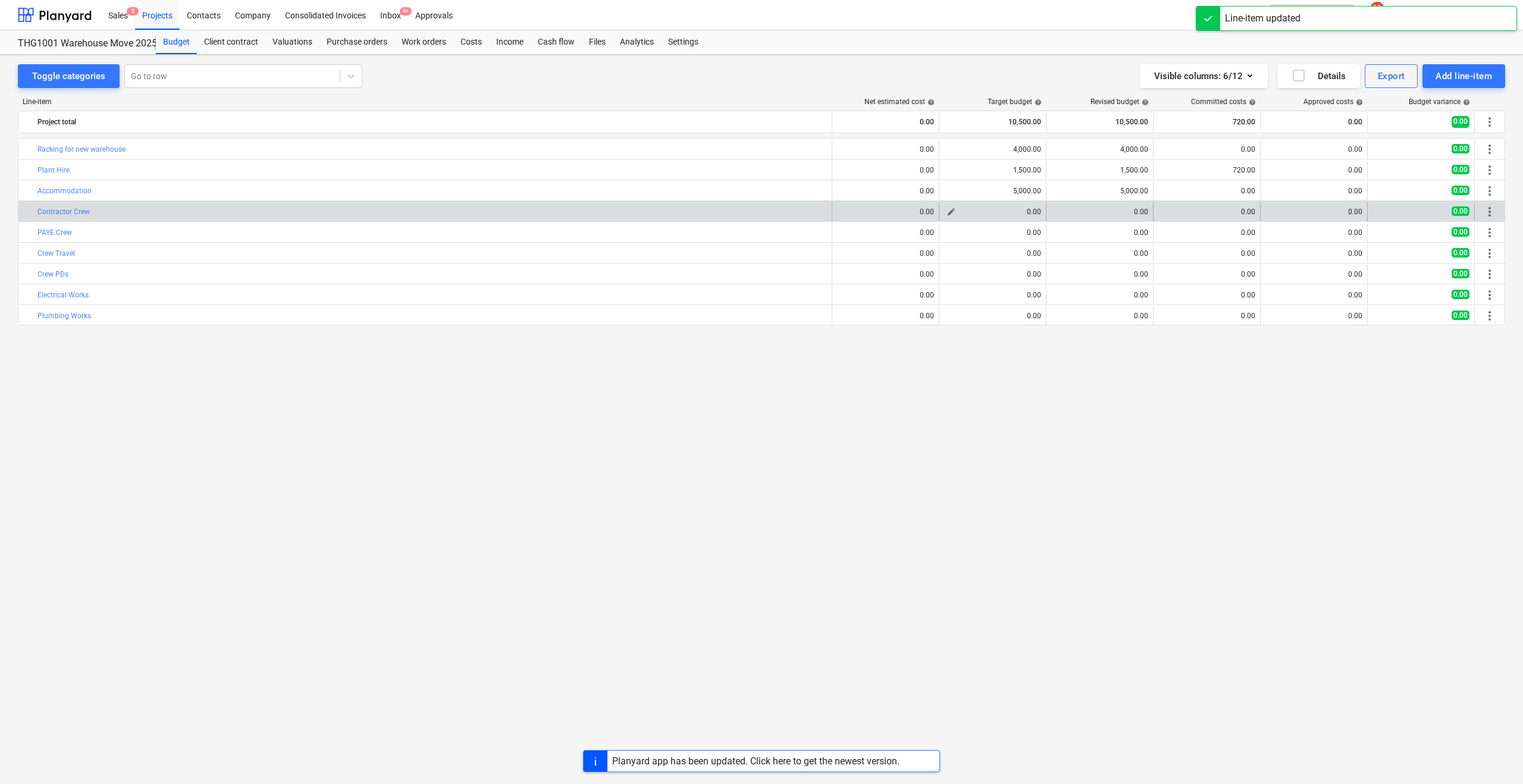
click at [948, 211] on span "edit" at bounding box center [952, 212] width 10 height 10
click at [927, 259] on input "text" at bounding box center [946, 260] width 82 height 24
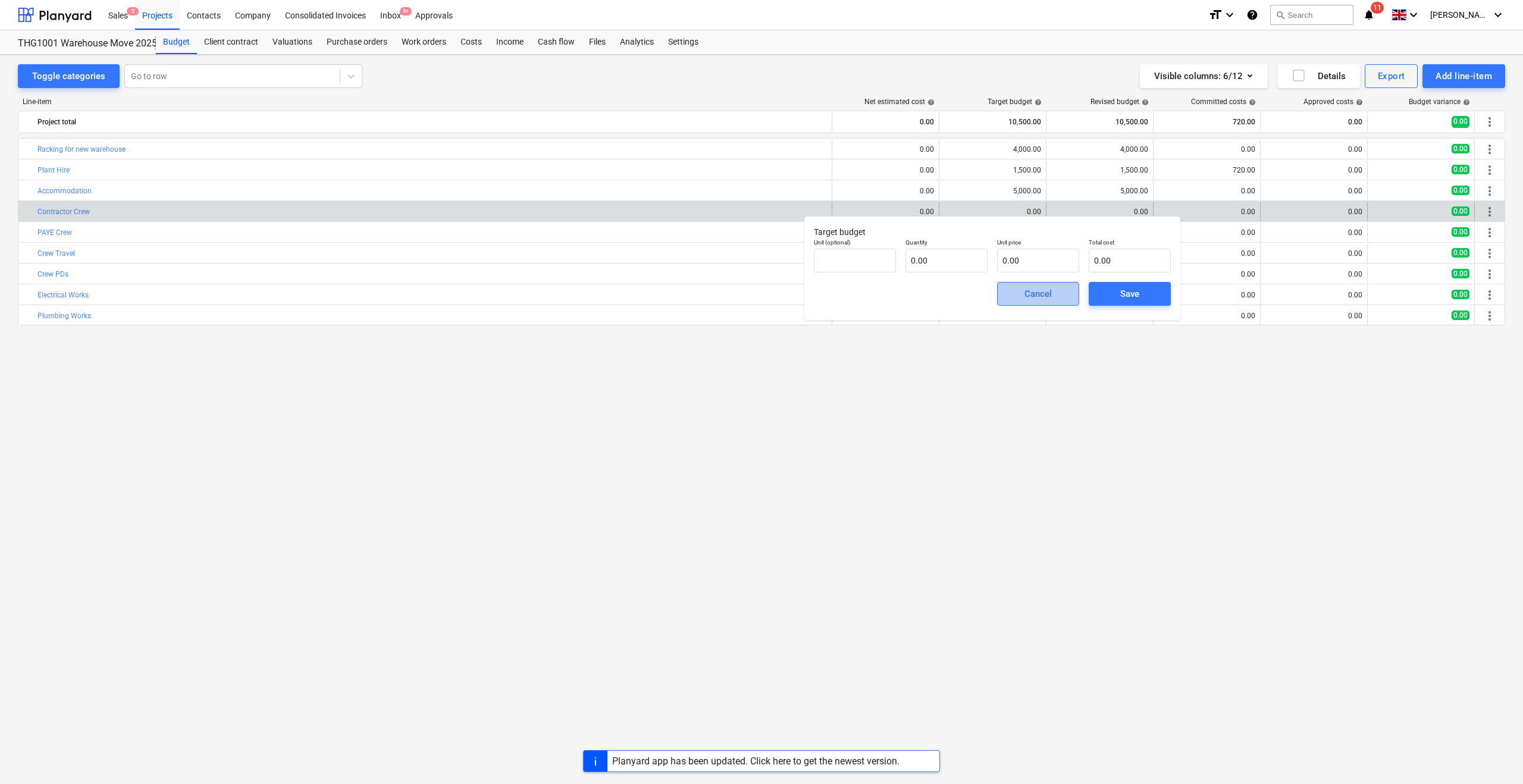
click at [1029, 290] on div "Cancel" at bounding box center [1038, 294] width 27 height 16
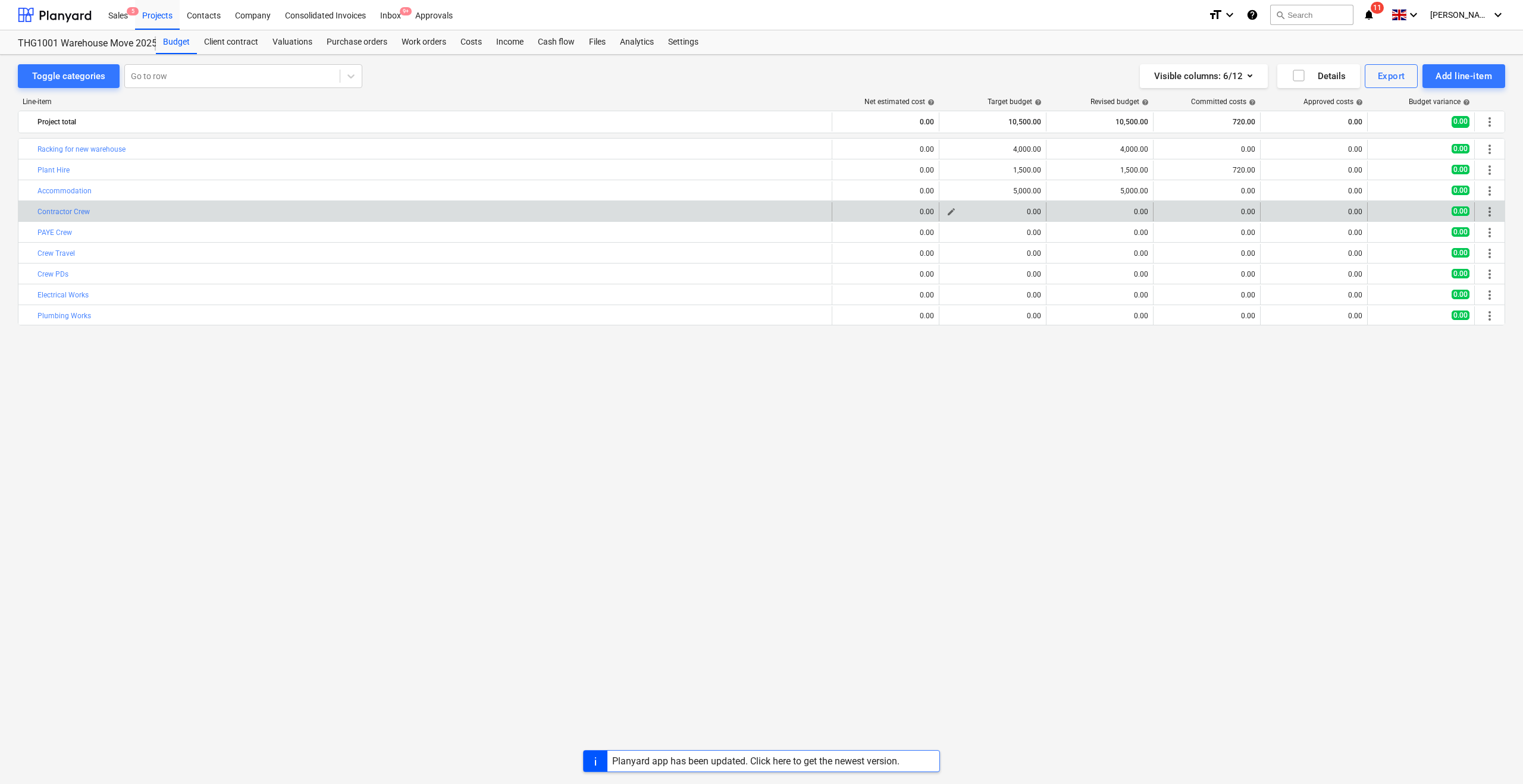
click at [951, 209] on span "edit" at bounding box center [952, 212] width 10 height 10
click at [943, 254] on input "text" at bounding box center [946, 260] width 82 height 24
click at [934, 261] on input "6000" at bounding box center [946, 260] width 82 height 24
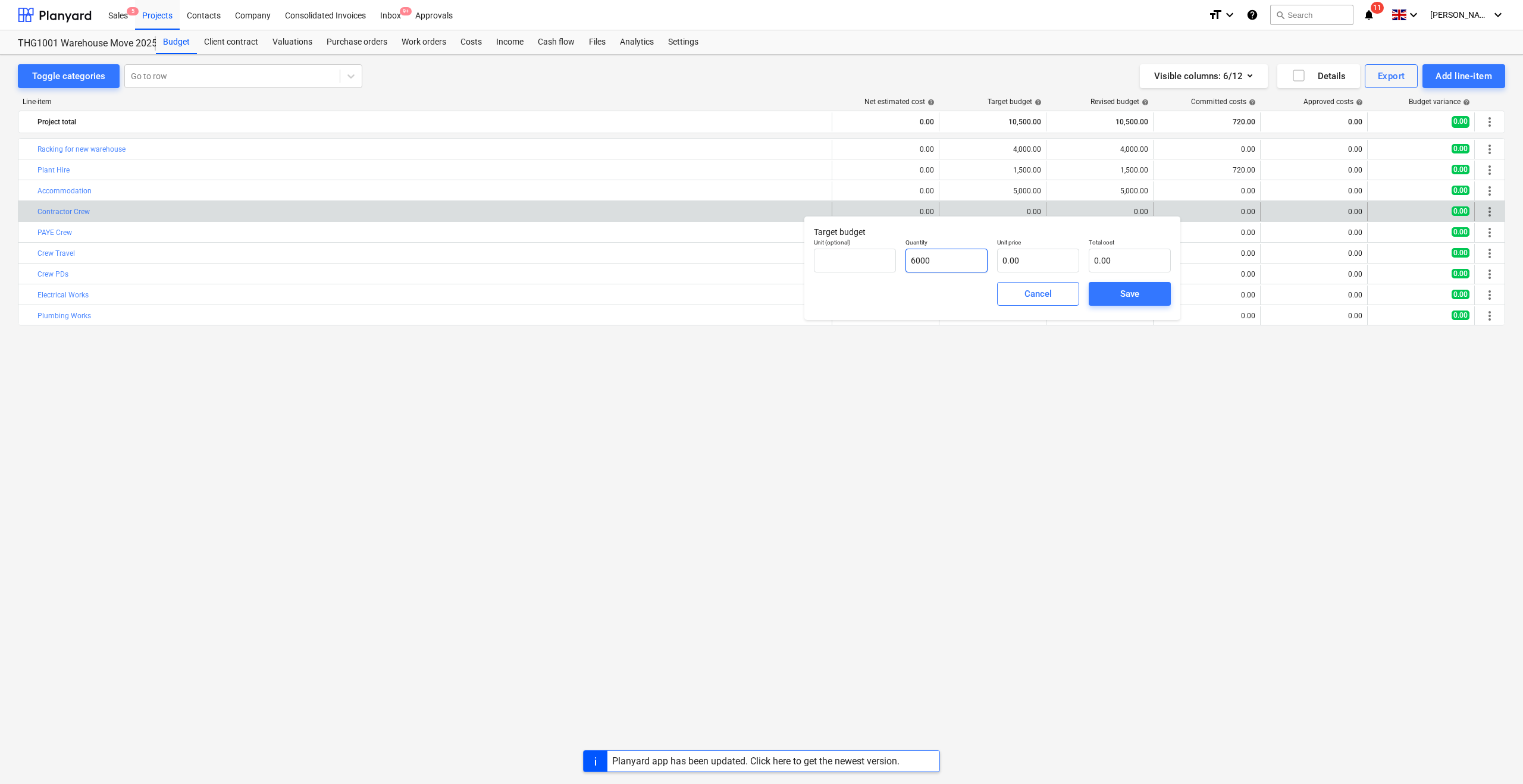
click at [934, 261] on input "6000" at bounding box center [946, 260] width 82 height 24
click at [1017, 254] on input "text" at bounding box center [1038, 260] width 82 height 24
click at [1104, 296] on span "Save" at bounding box center [1129, 294] width 54 height 16
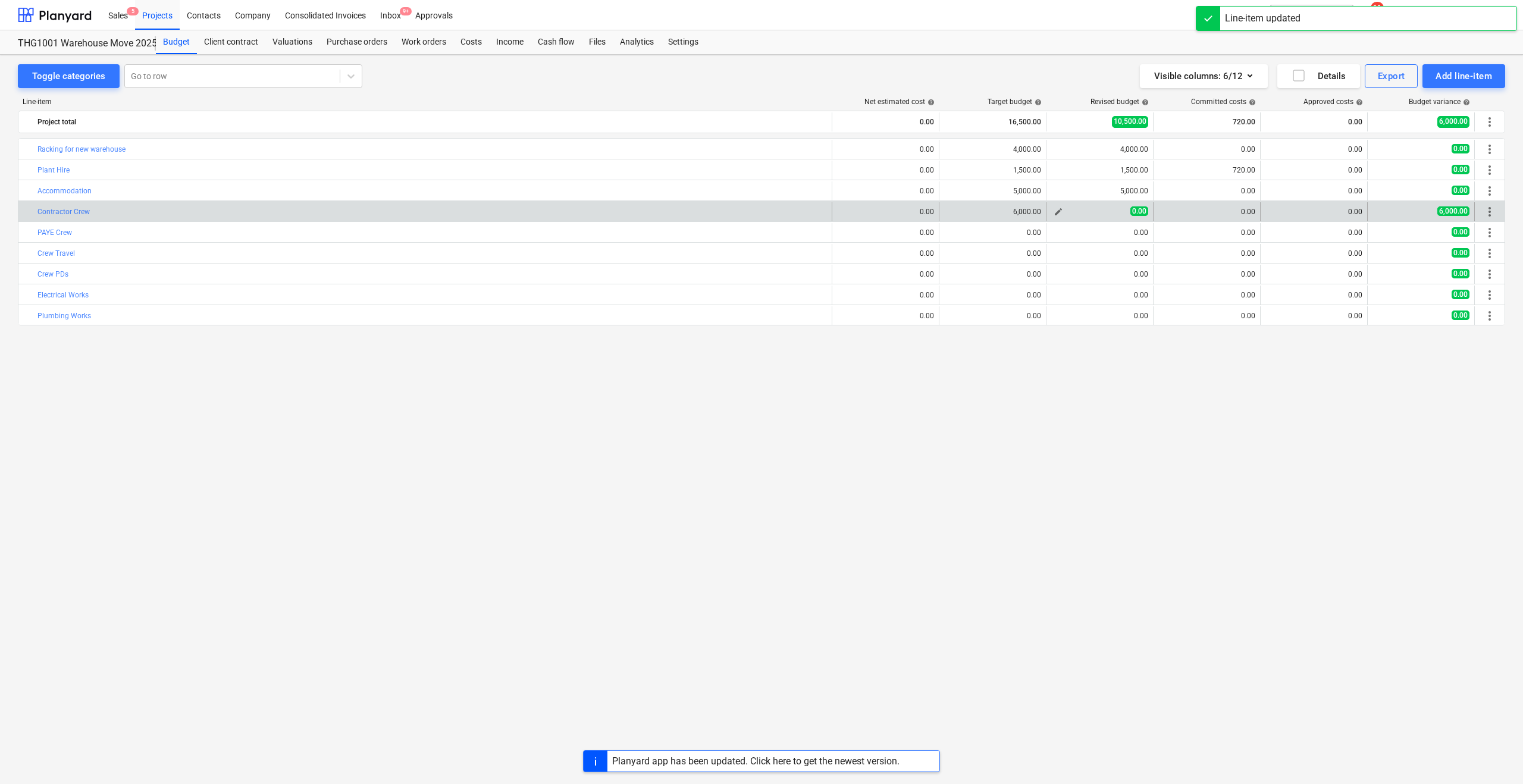
click at [1082, 209] on div "0.00" at bounding box center [1099, 211] width 97 height 10
click at [1062, 211] on span "edit" at bounding box center [1058, 212] width 10 height 10
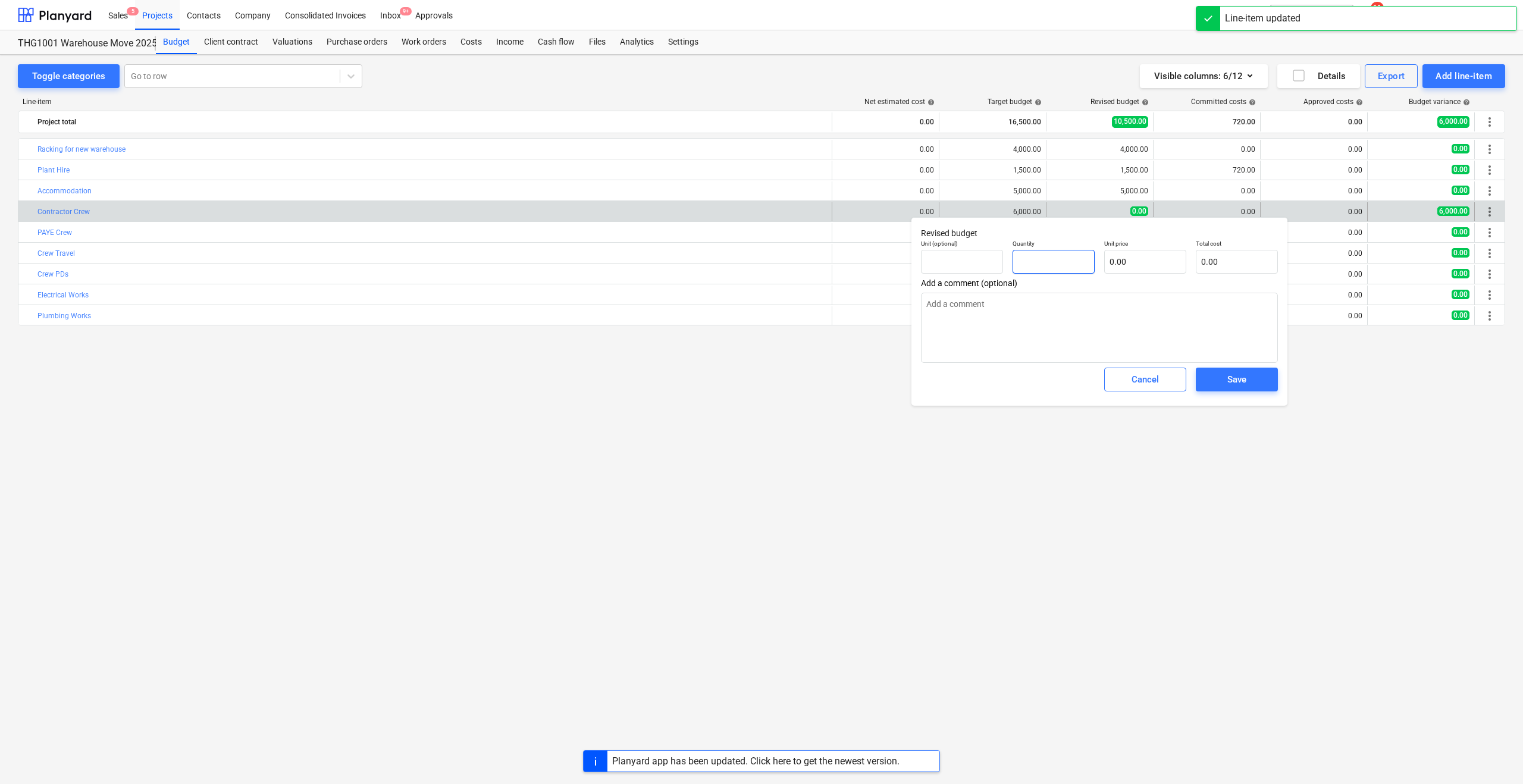
click at [1025, 261] on input "text" at bounding box center [1053, 262] width 82 height 24
click at [1134, 263] on input "text" at bounding box center [1145, 262] width 82 height 24
click at [1215, 392] on div "Save" at bounding box center [1237, 380] width 92 height 33
click at [1215, 380] on span "Save" at bounding box center [1237, 379] width 54 height 16
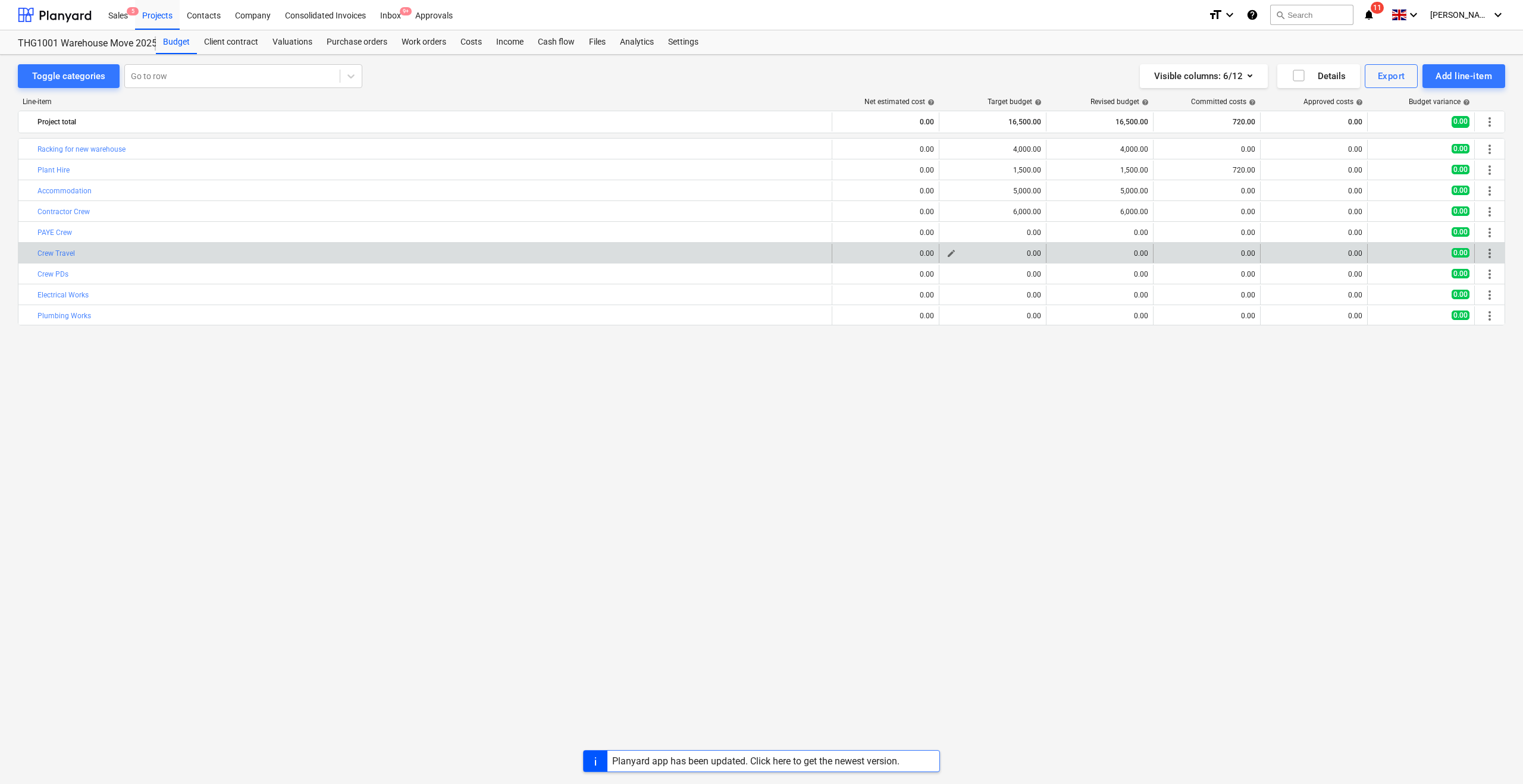
click at [951, 251] on span "edit" at bounding box center [952, 253] width 10 height 10
click at [928, 300] on input "text" at bounding box center [946, 302] width 82 height 24
click at [932, 305] on input "1500" at bounding box center [946, 302] width 82 height 24
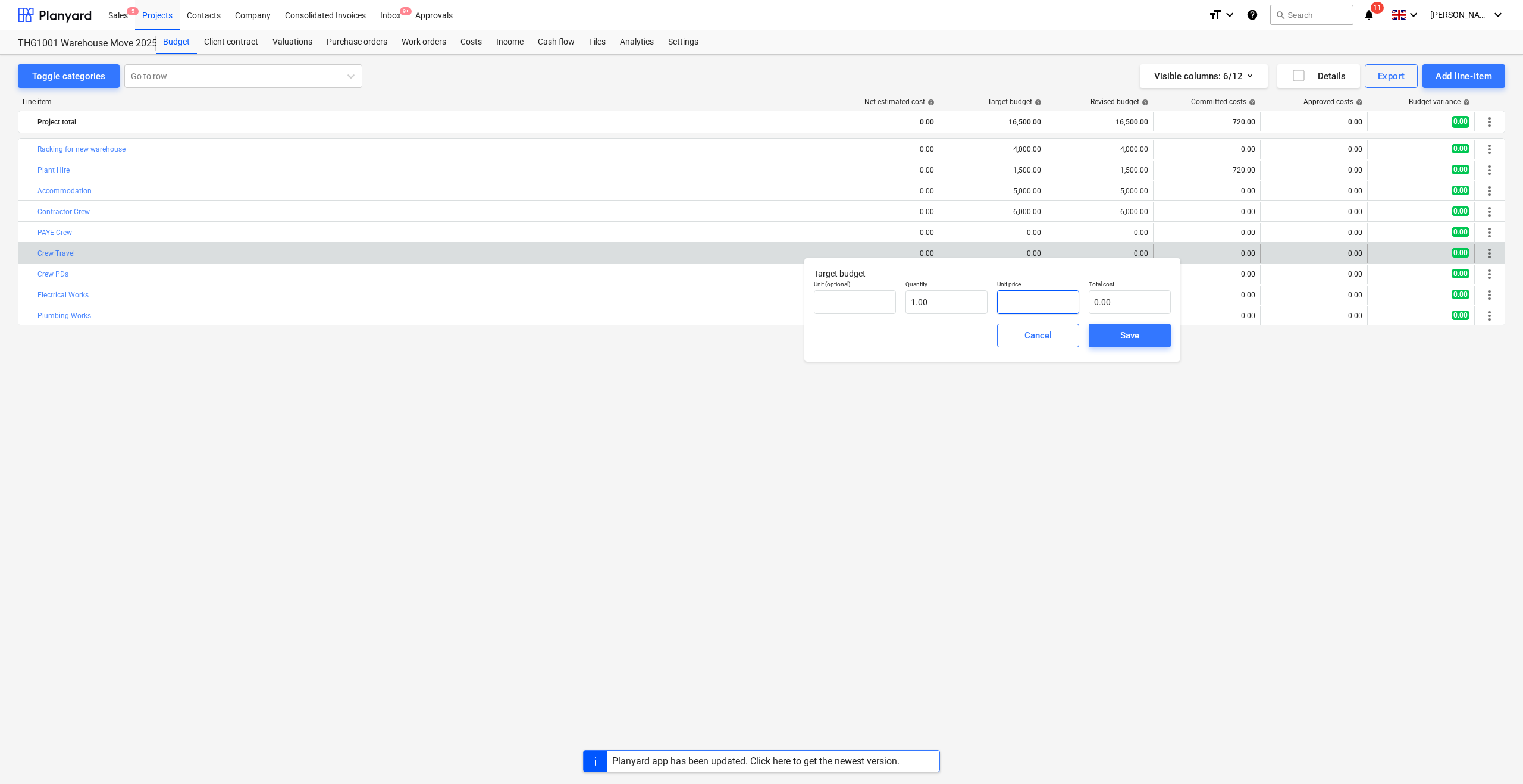
click at [1001, 300] on input "text" at bounding box center [1038, 302] width 82 height 24
click at [1122, 333] on div "Save" at bounding box center [1129, 335] width 19 height 16
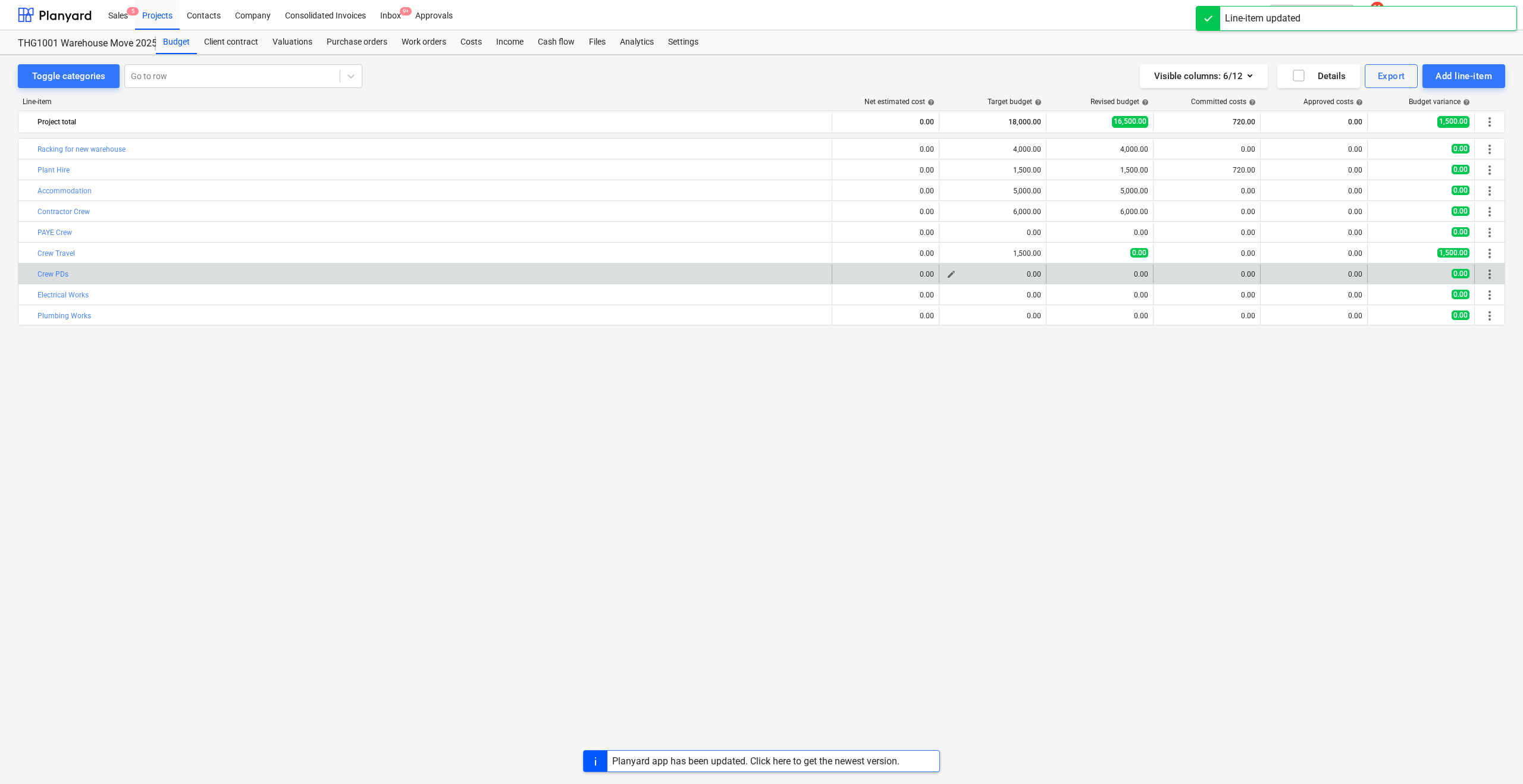
click at [1017, 273] on div "0.00" at bounding box center [992, 274] width 97 height 8
click at [950, 276] on span "edit" at bounding box center [952, 274] width 10 height 10
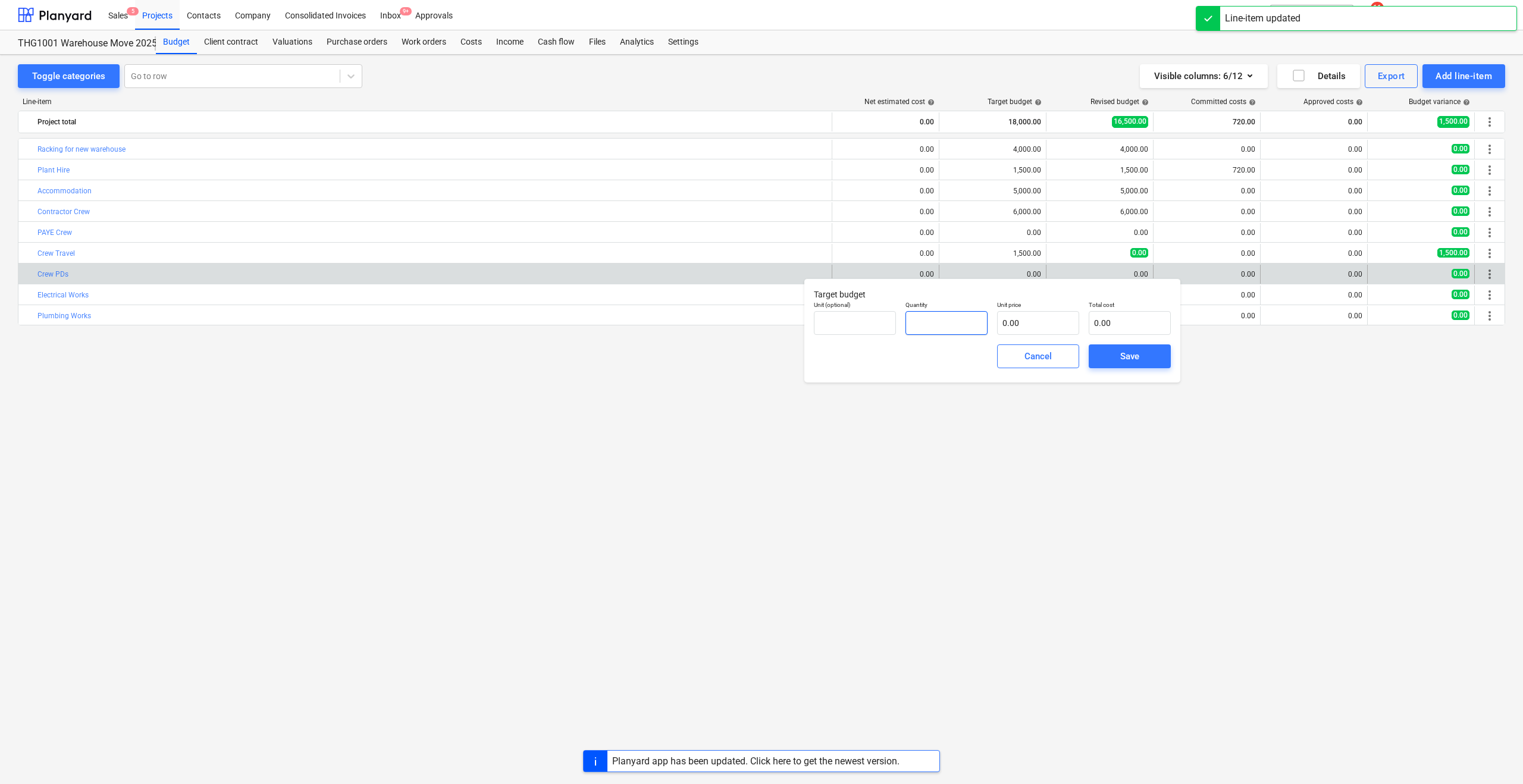
click at [932, 323] on input "text" at bounding box center [946, 323] width 82 height 24
click at [922, 323] on input "1" at bounding box center [946, 323] width 82 height 24
click at [1005, 319] on input "text" at bounding box center [1038, 323] width 82 height 24
click at [919, 325] on input "1" at bounding box center [946, 323] width 82 height 24
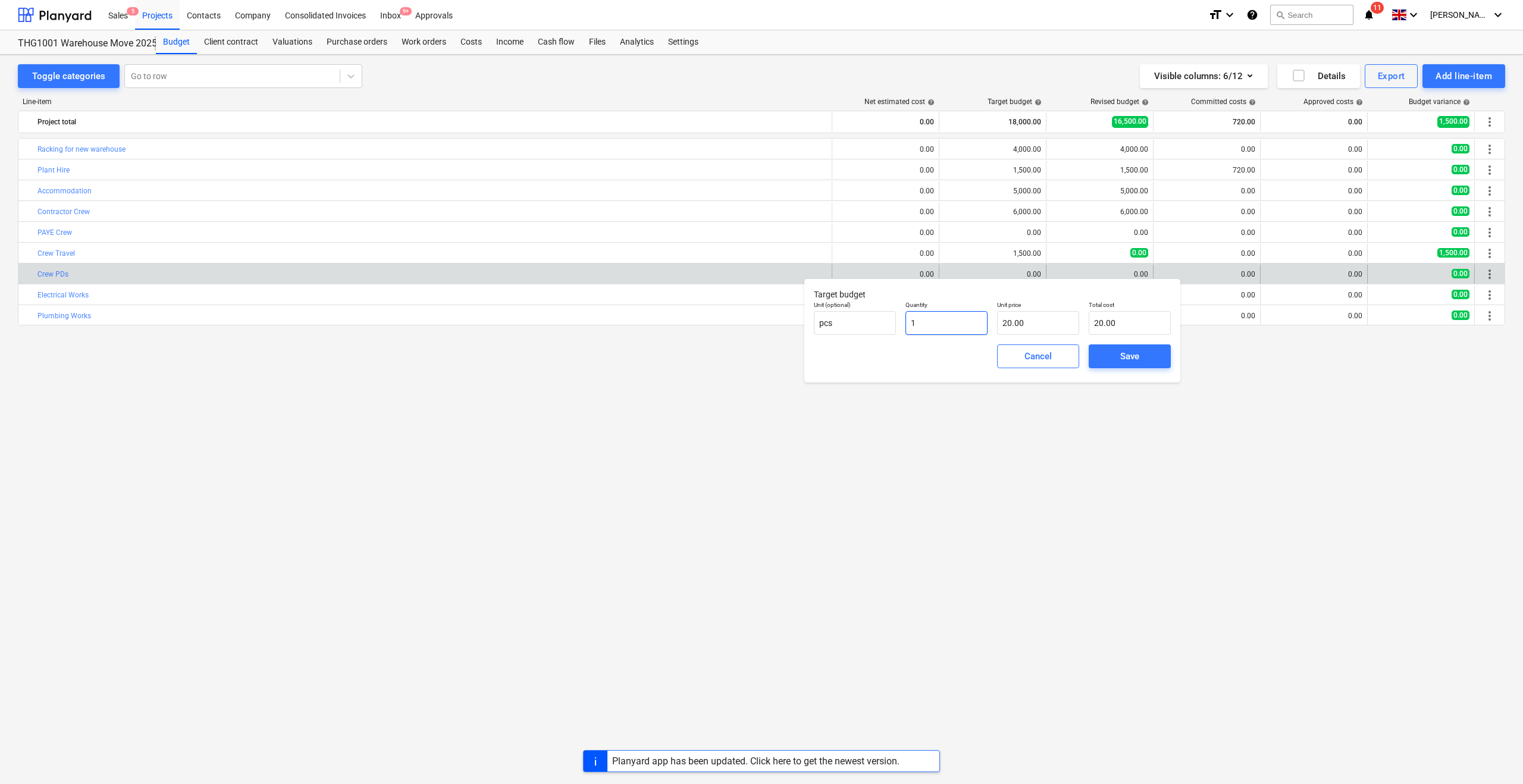
click at [919, 325] on input "1" at bounding box center [946, 323] width 82 height 24
click at [917, 361] on div "Cancel Save" at bounding box center [992, 357] width 367 height 43
click at [922, 326] on input "20" at bounding box center [946, 323] width 82 height 24
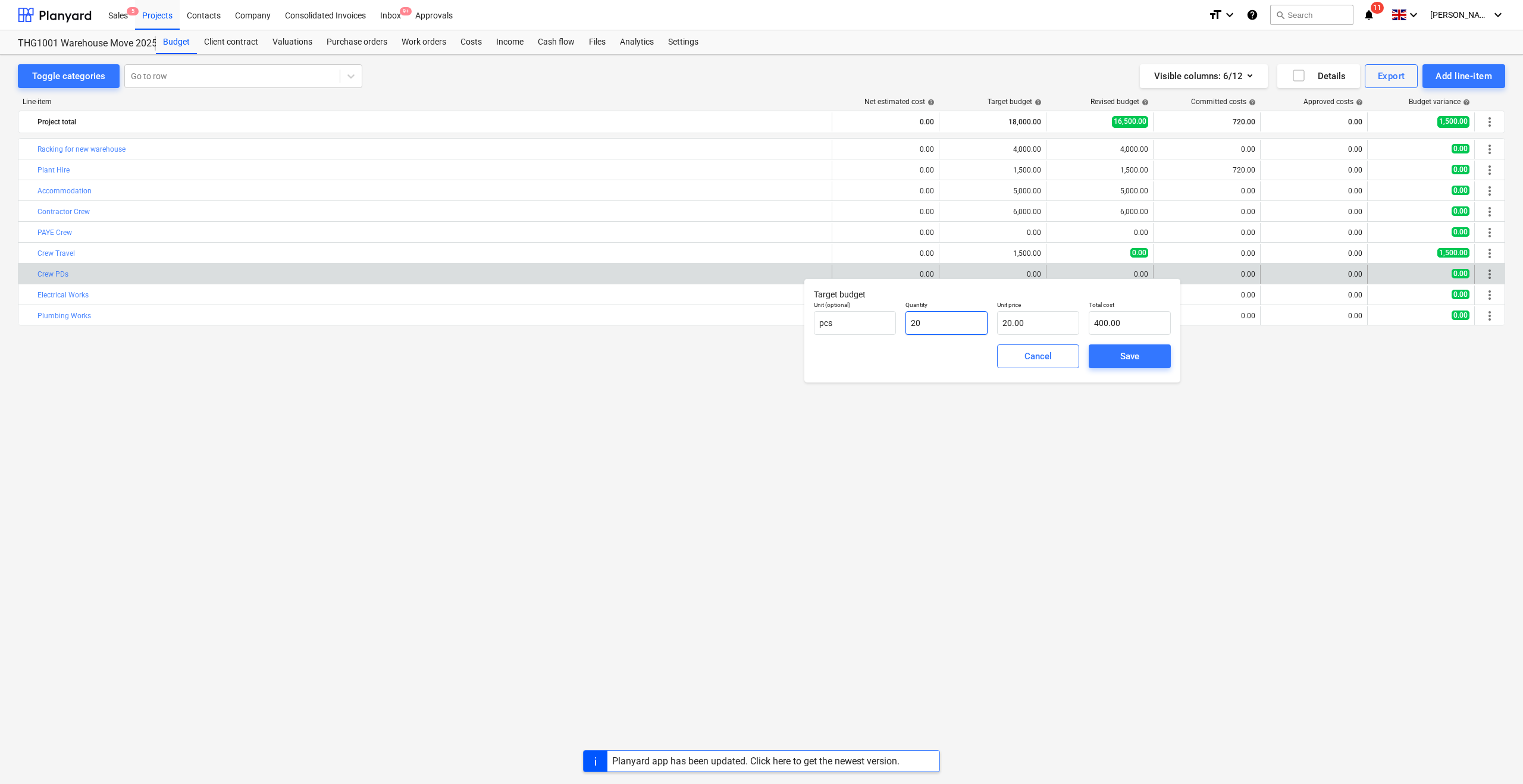
click at [922, 326] on input "20" at bounding box center [946, 323] width 82 height 24
click at [913, 351] on div "Cancel Save" at bounding box center [992, 357] width 367 height 43
click at [936, 324] on input "60" at bounding box center [946, 323] width 82 height 24
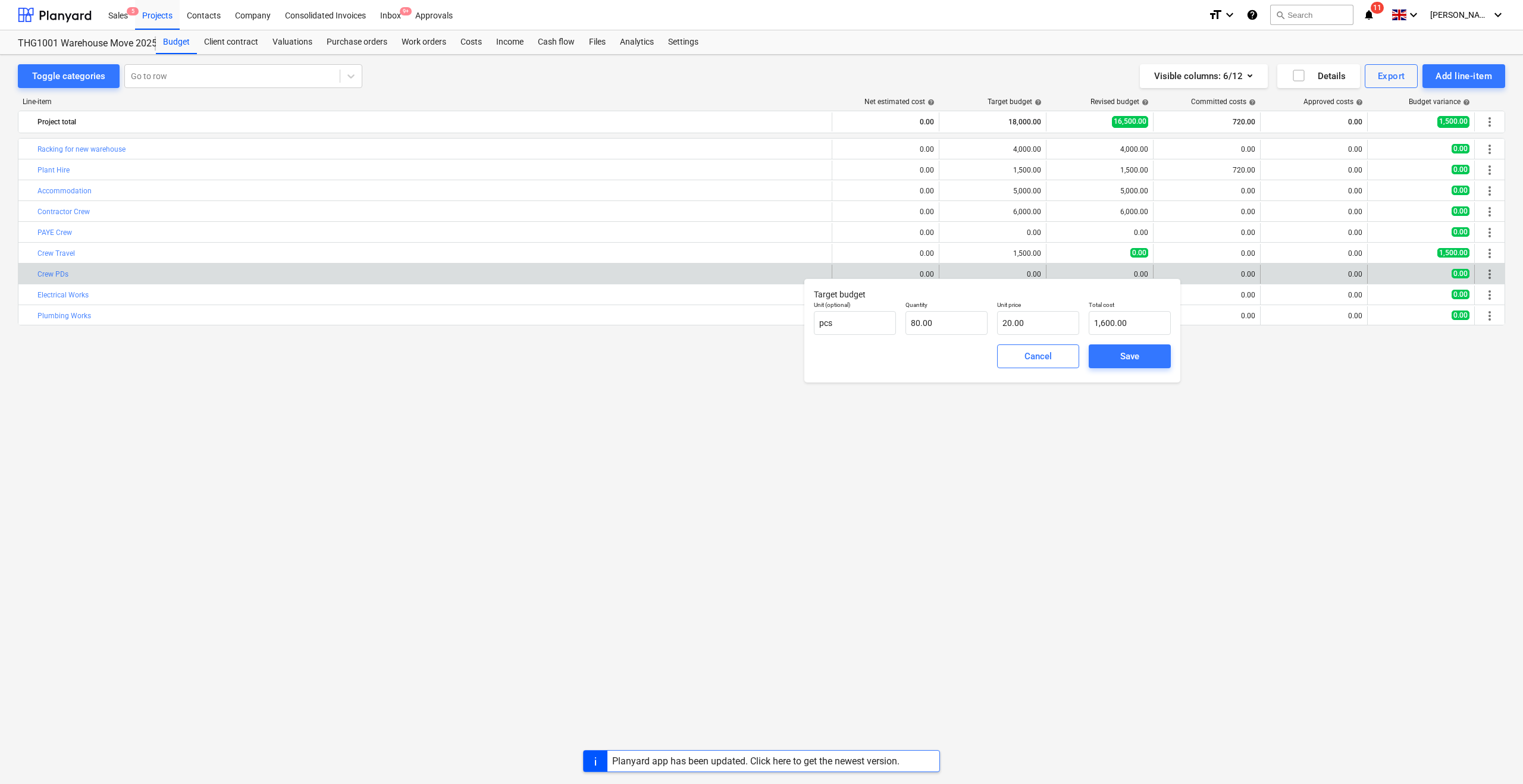
click at [923, 350] on div "Cancel Save" at bounding box center [992, 357] width 367 height 43
click at [1113, 356] on span "Save" at bounding box center [1129, 356] width 54 height 16
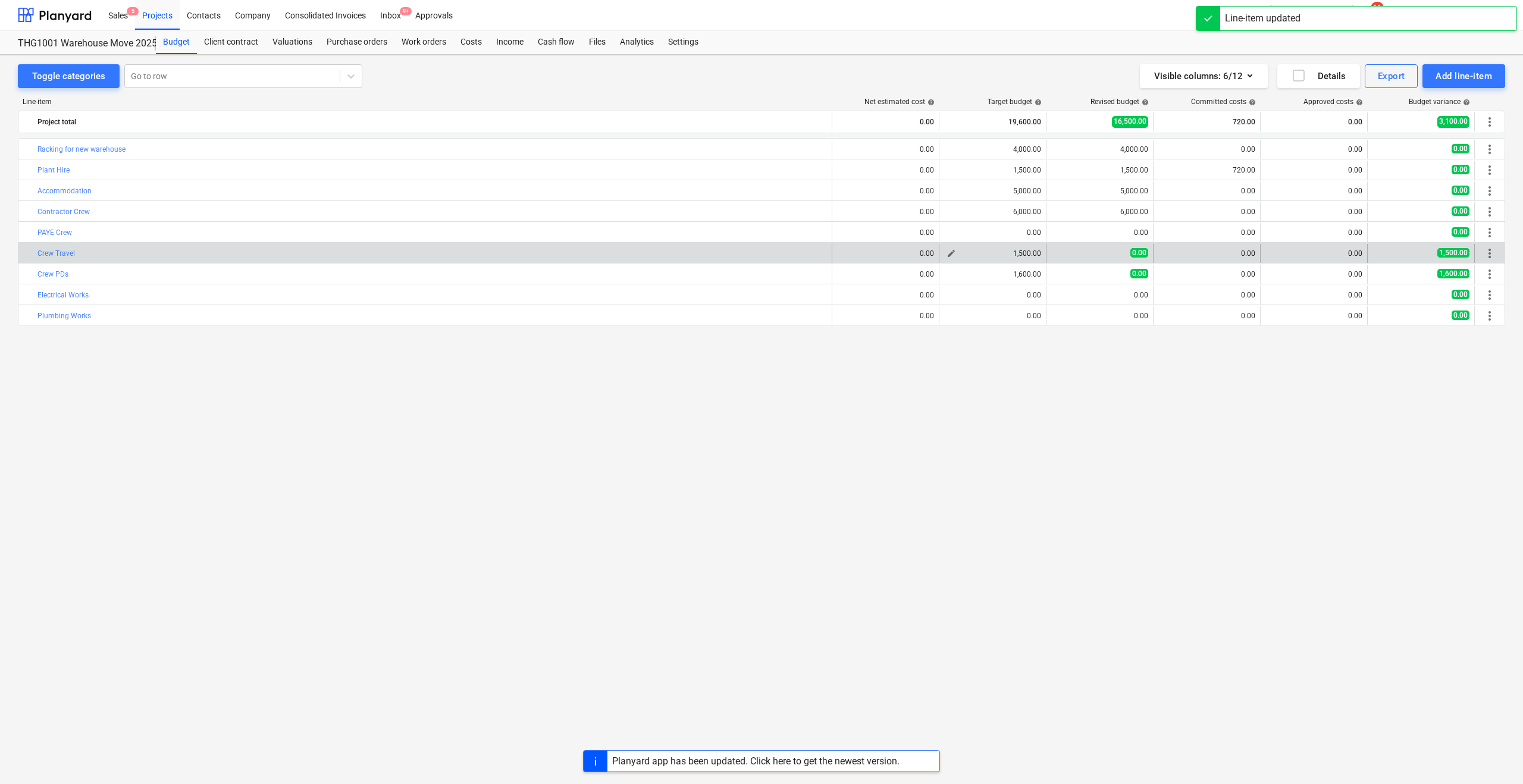
click at [952, 253] on span "edit" at bounding box center [952, 253] width 10 height 10
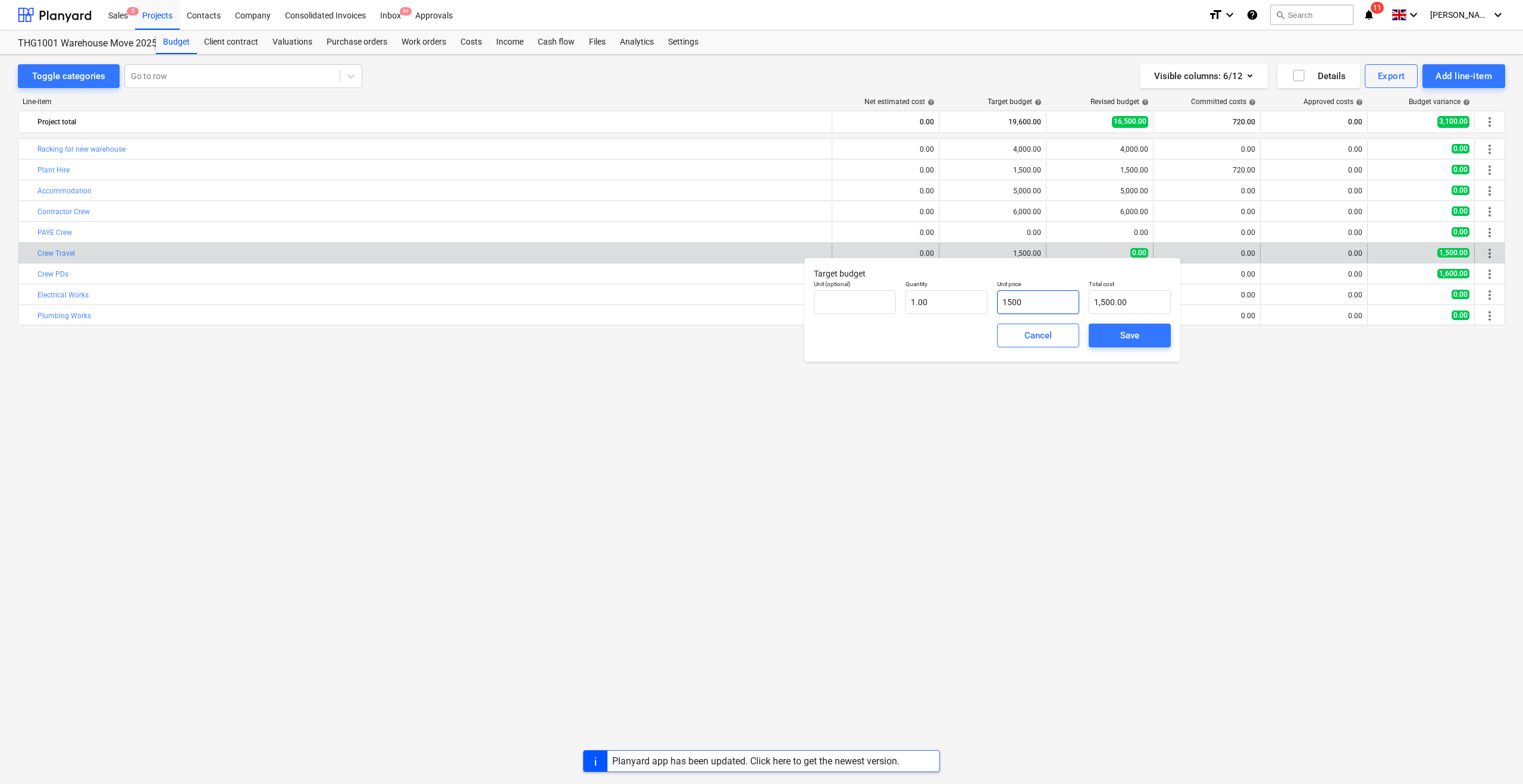
click at [1017, 301] on input "1500" at bounding box center [1038, 302] width 82 height 24
click at [936, 337] on div "Cancel Save" at bounding box center [992, 336] width 367 height 43
click at [934, 305] on input "1" at bounding box center [946, 302] width 82 height 24
click at [916, 347] on div "Cancel Save" at bounding box center [992, 336] width 367 height 43
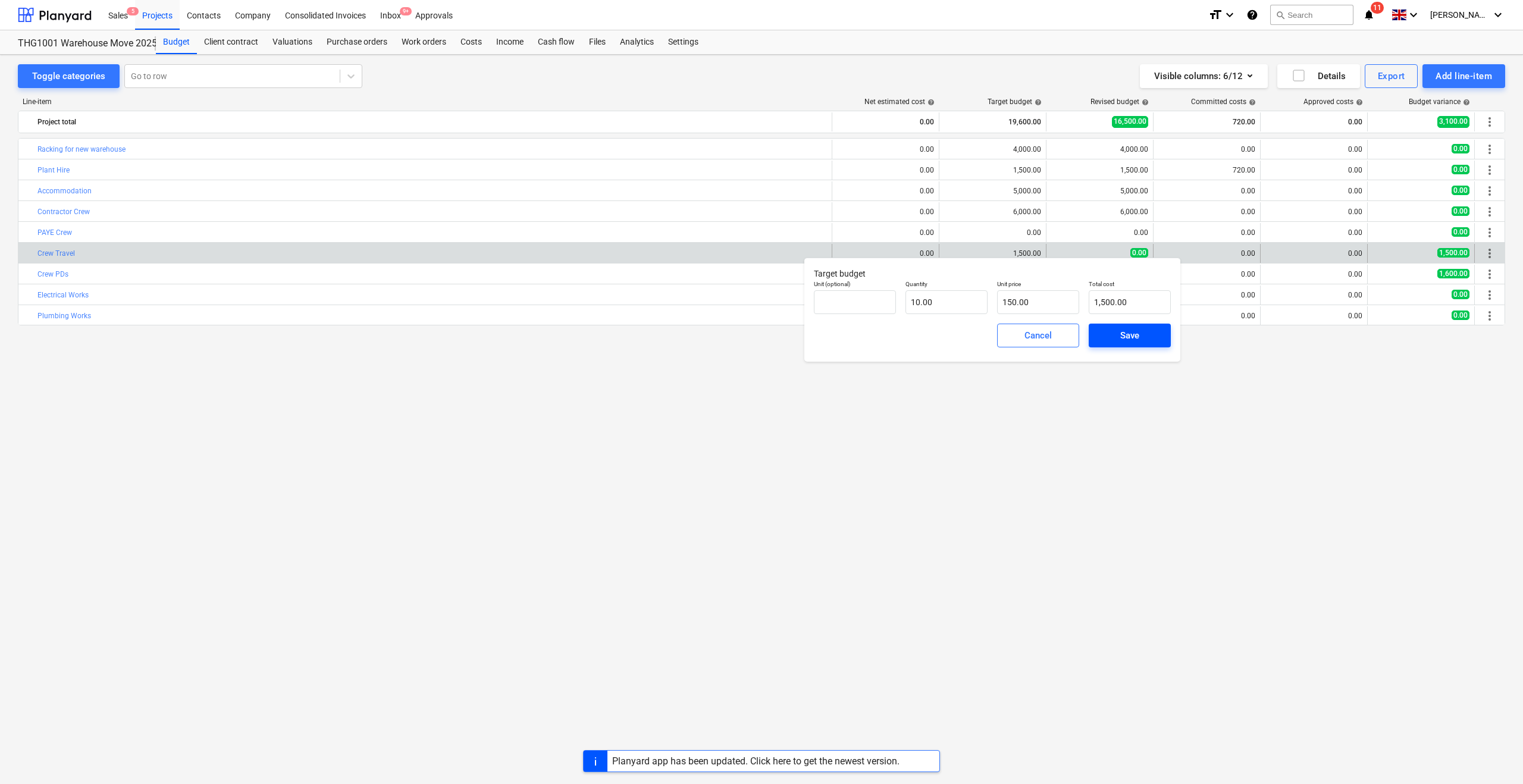
click at [1105, 339] on span "Save" at bounding box center [1129, 335] width 54 height 16
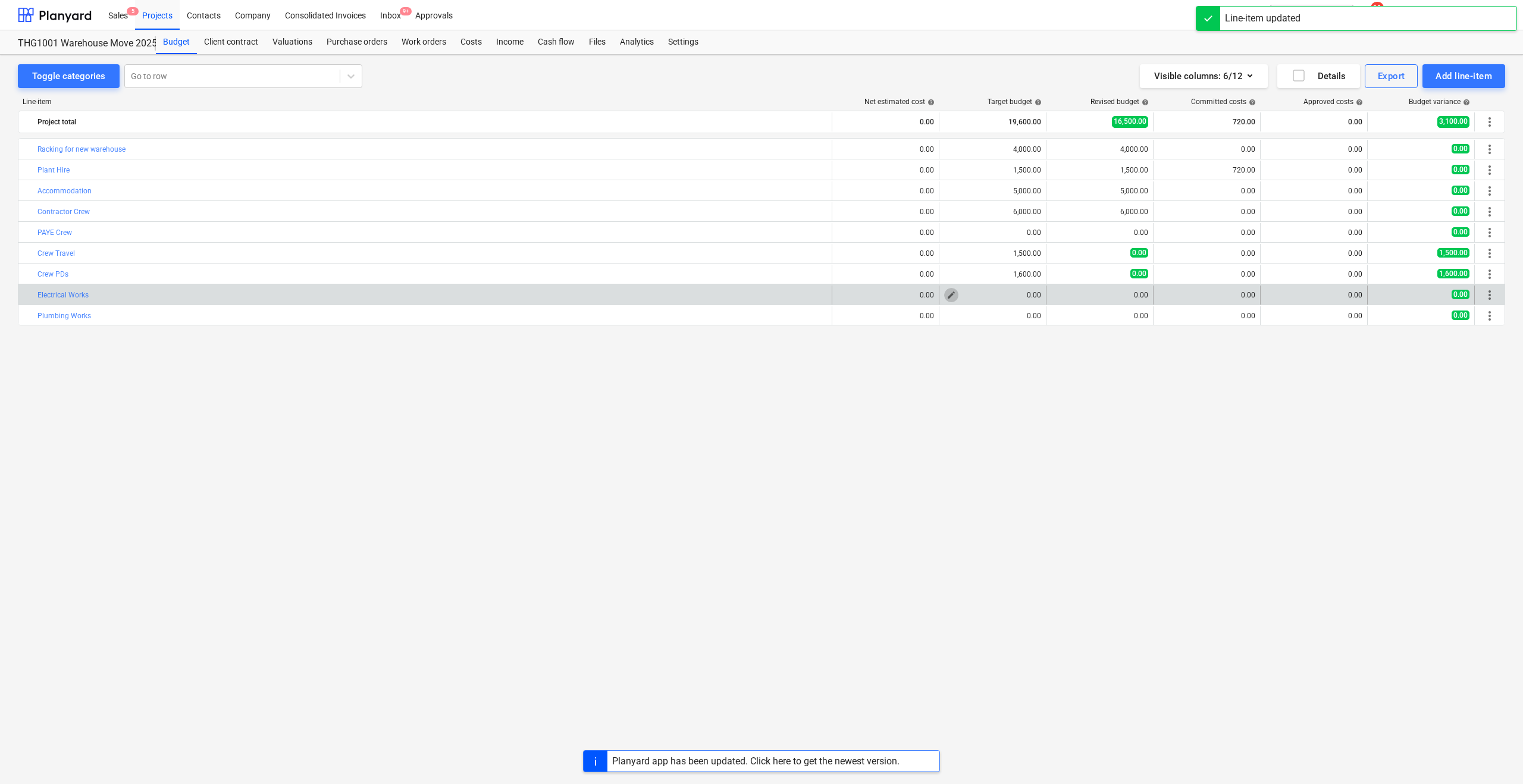
click at [950, 296] on span "edit" at bounding box center [952, 295] width 10 height 10
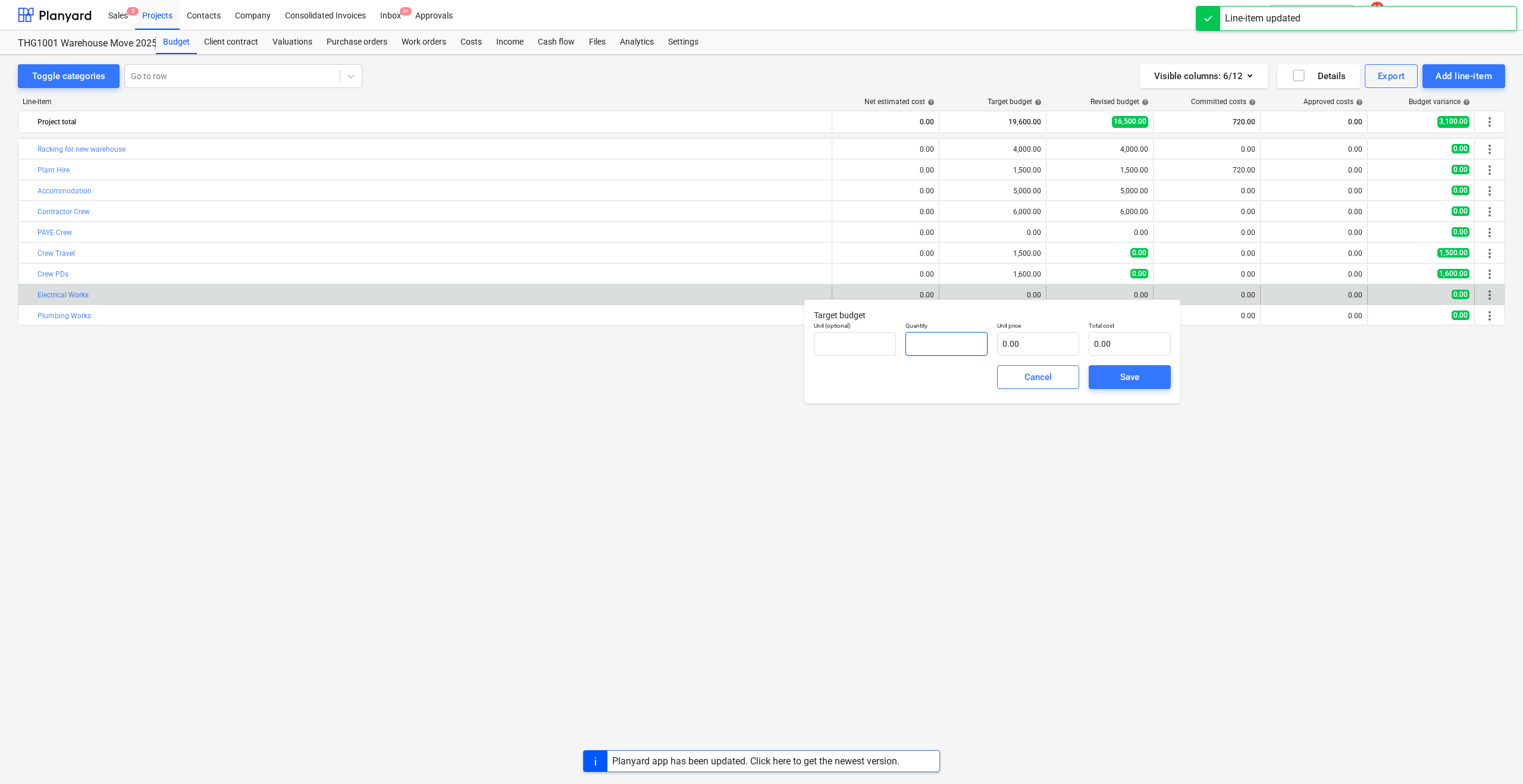
click at [921, 344] on input "text" at bounding box center [946, 343] width 82 height 24
click at [1003, 346] on input "text" at bounding box center [1038, 343] width 82 height 24
click at [1106, 374] on span "Save" at bounding box center [1129, 377] width 54 height 16
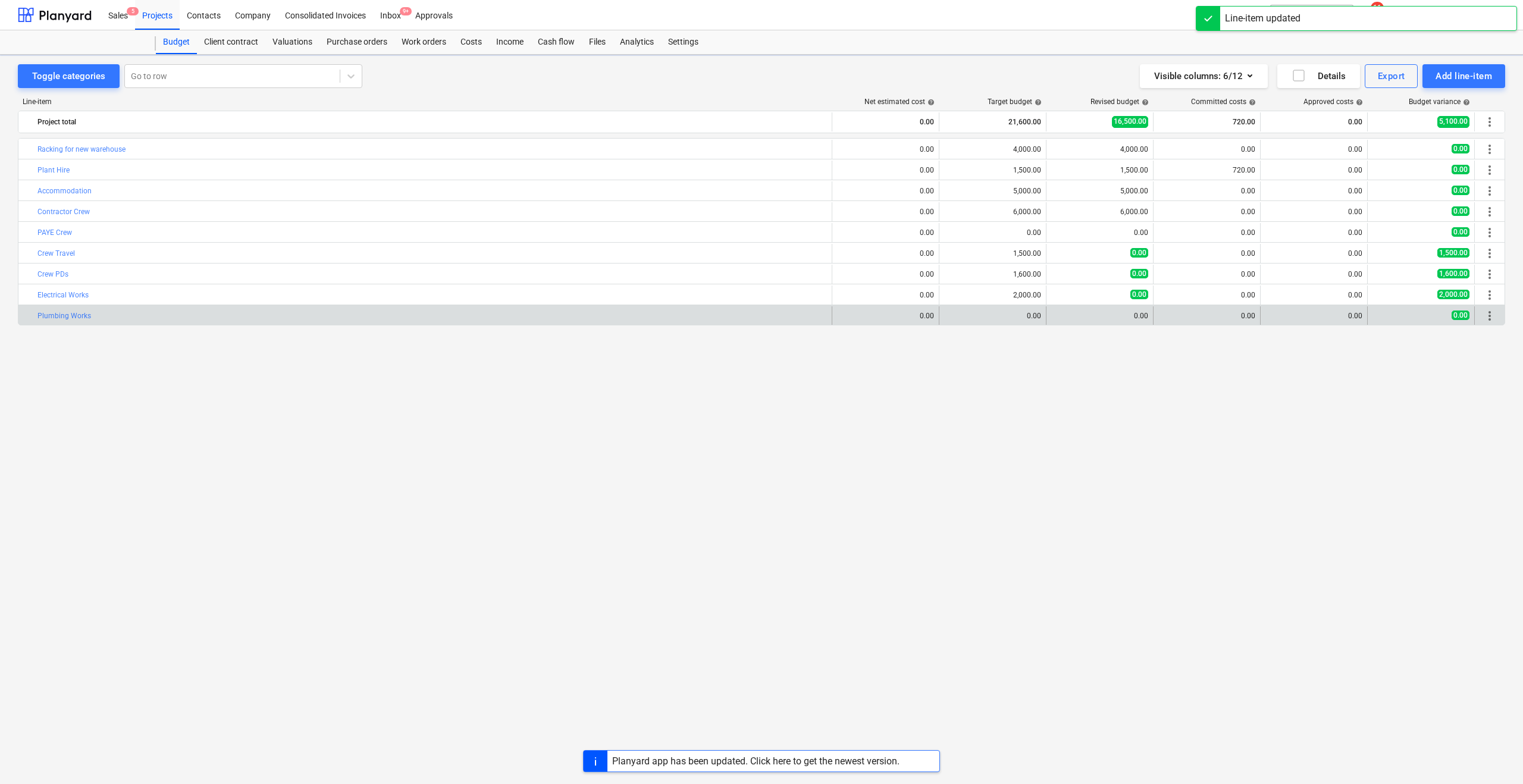
click at [1010, 320] on div "edit 0.00" at bounding box center [992, 315] width 97 height 19
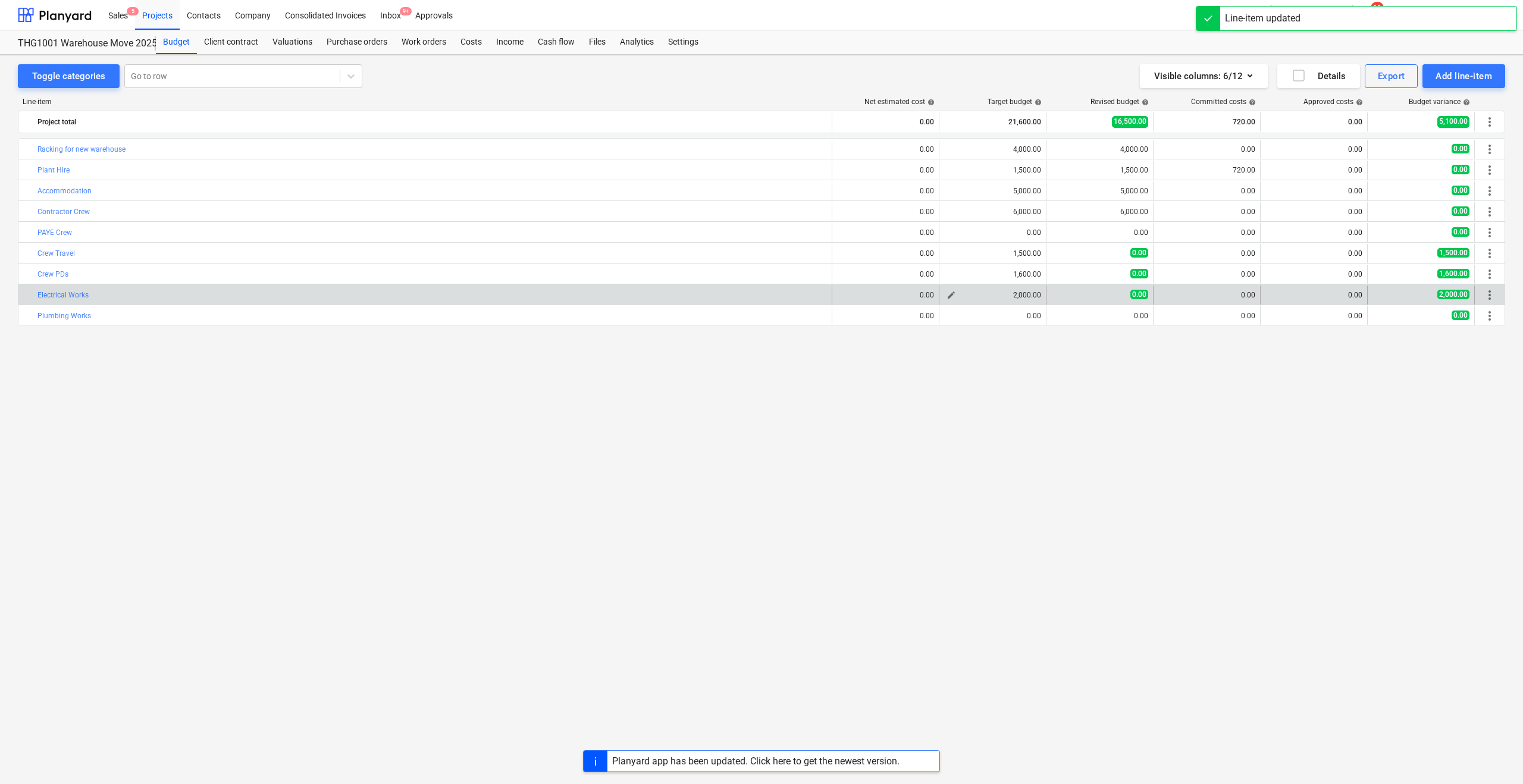
click at [1019, 297] on div "2,000.00" at bounding box center [992, 295] width 97 height 8
click at [953, 295] on span "edit" at bounding box center [952, 295] width 10 height 10
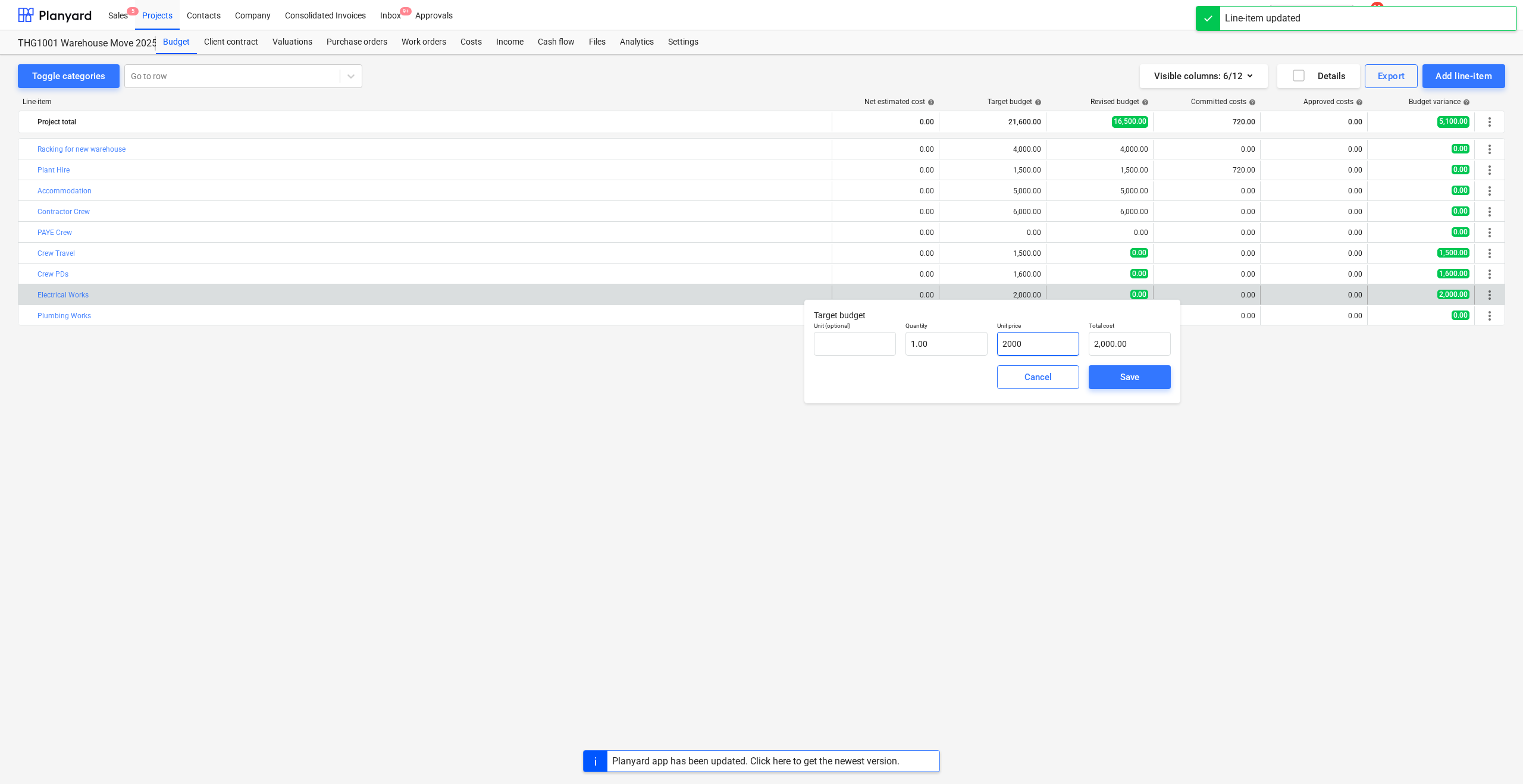
click at [1020, 344] on input "2000" at bounding box center [1038, 343] width 82 height 24
click at [1099, 383] on button "Save" at bounding box center [1129, 377] width 82 height 24
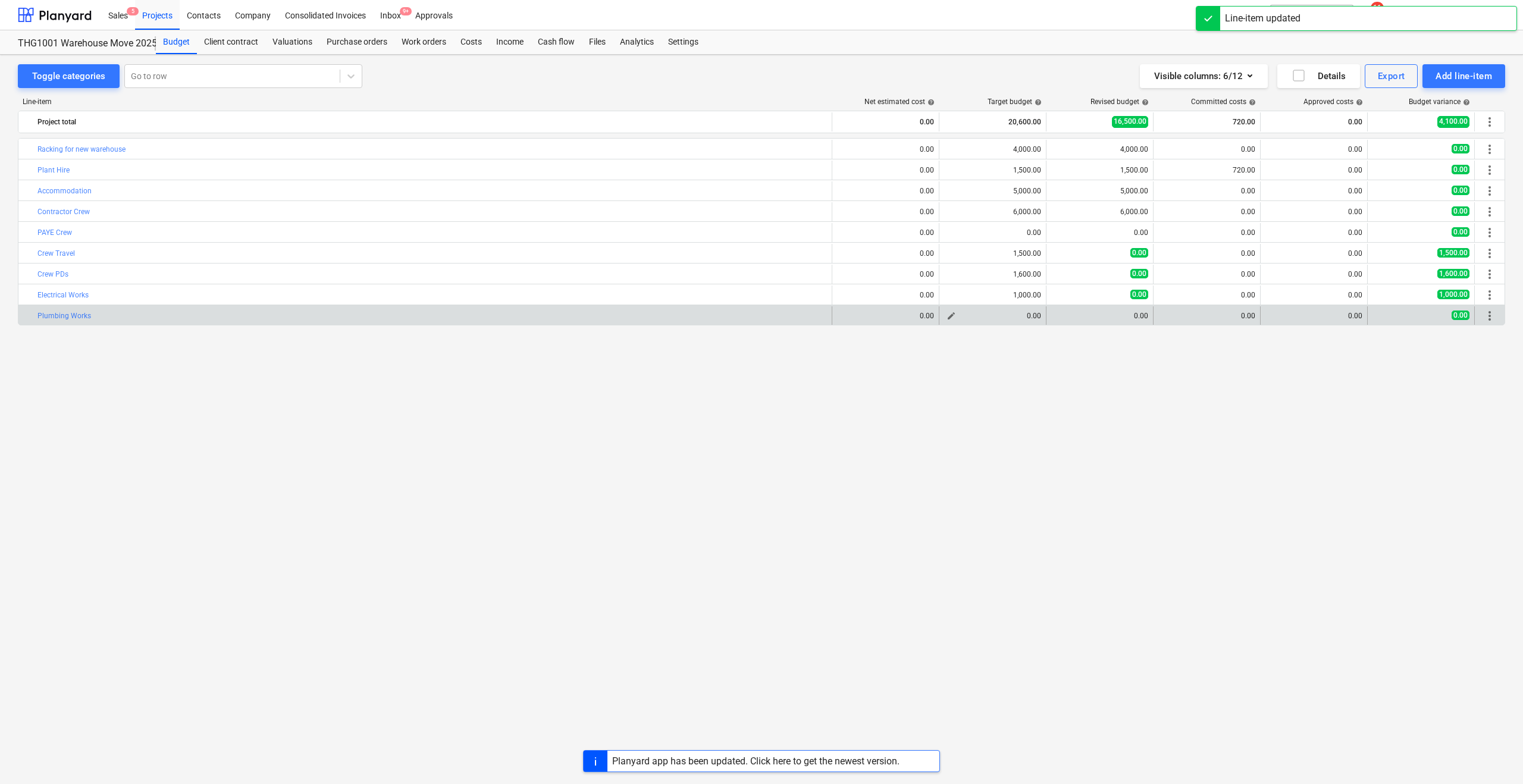
click at [1000, 319] on div "0.00" at bounding box center [992, 316] width 97 height 8
click at [951, 314] on span "edit" at bounding box center [952, 316] width 10 height 10
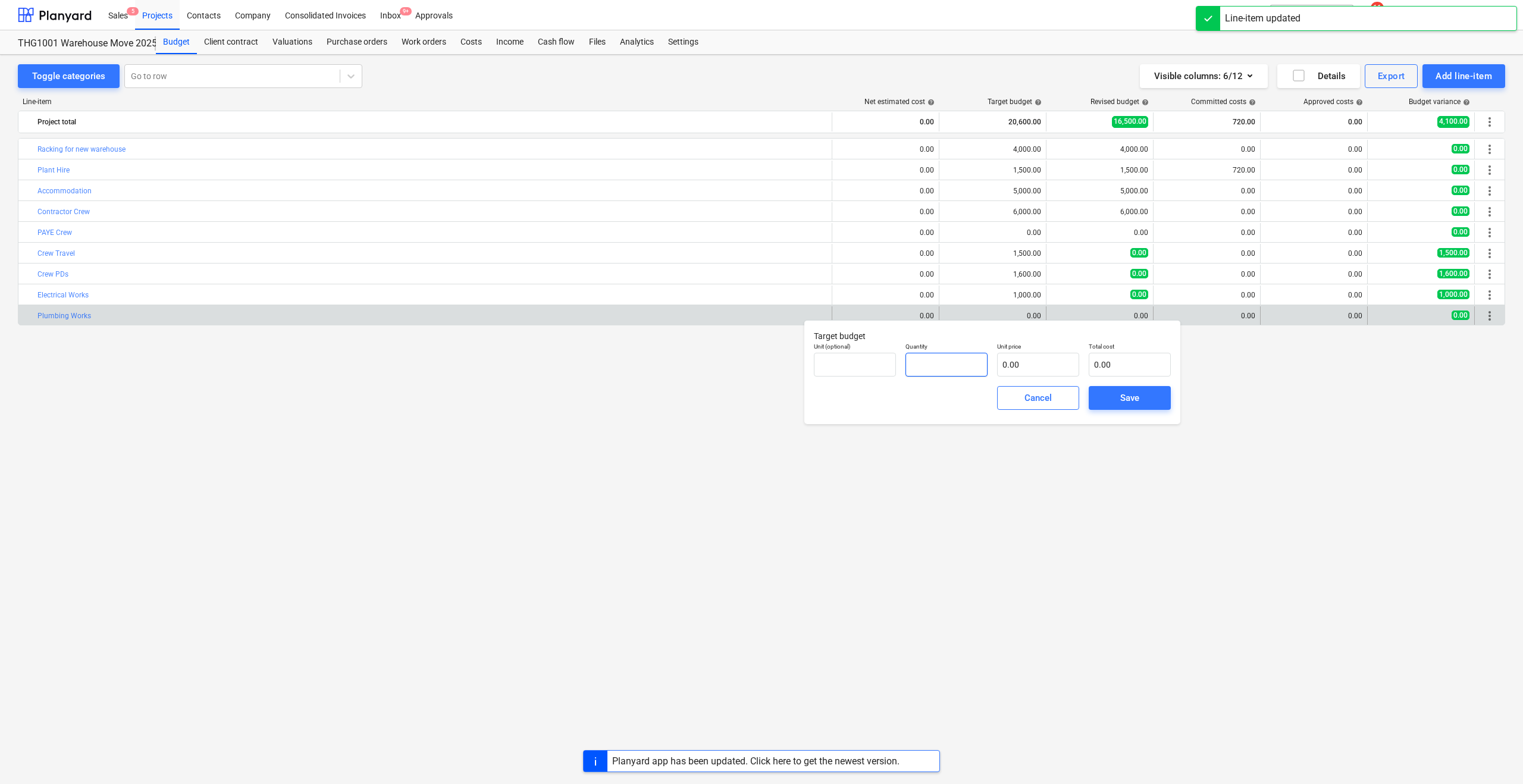
click at [939, 359] on input "text" at bounding box center [946, 364] width 82 height 24
click at [1005, 366] on input "text" at bounding box center [1038, 364] width 82 height 24
click at [1142, 393] on span "Save" at bounding box center [1129, 398] width 54 height 16
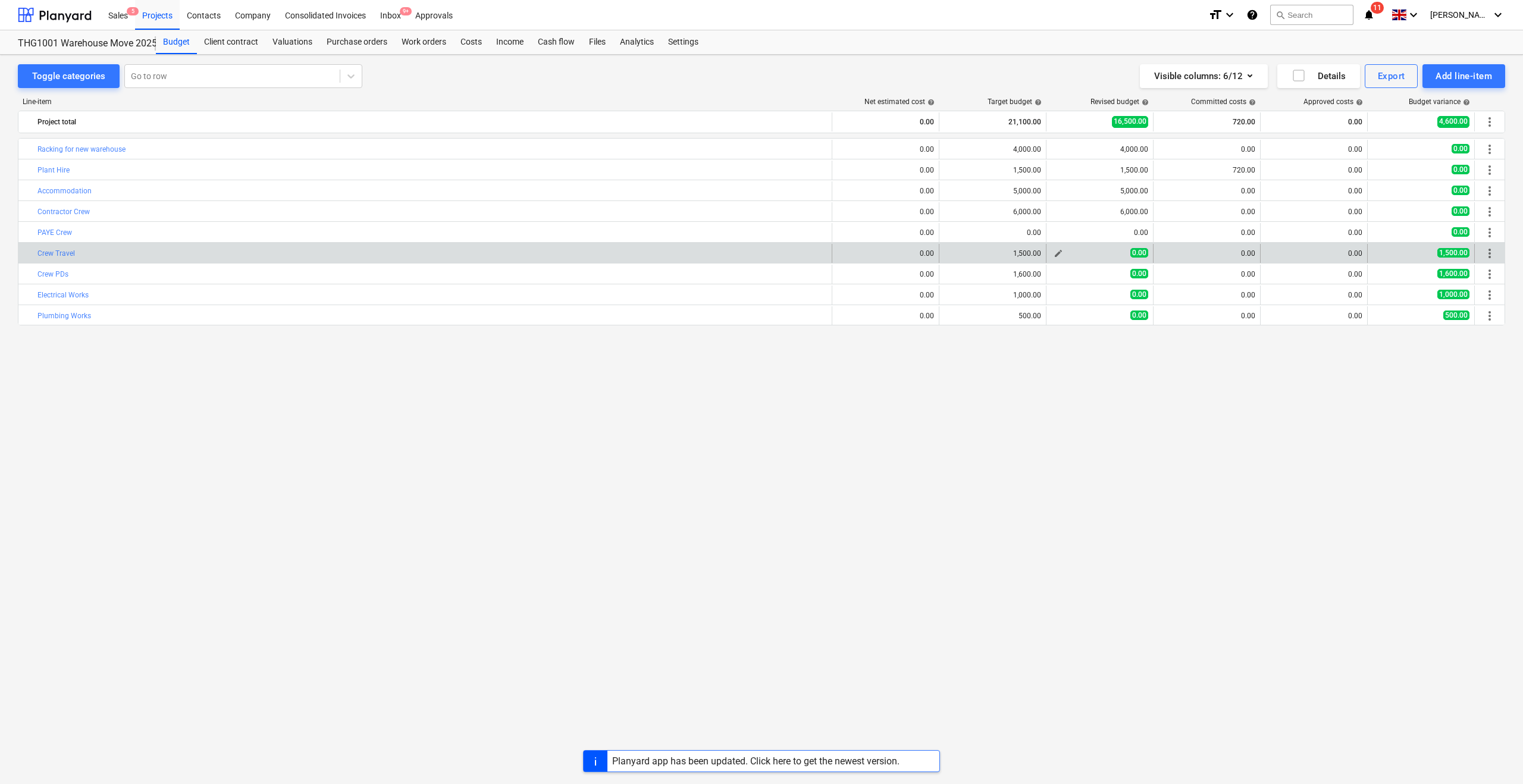
click at [1057, 253] on span "edit" at bounding box center [1058, 253] width 10 height 10
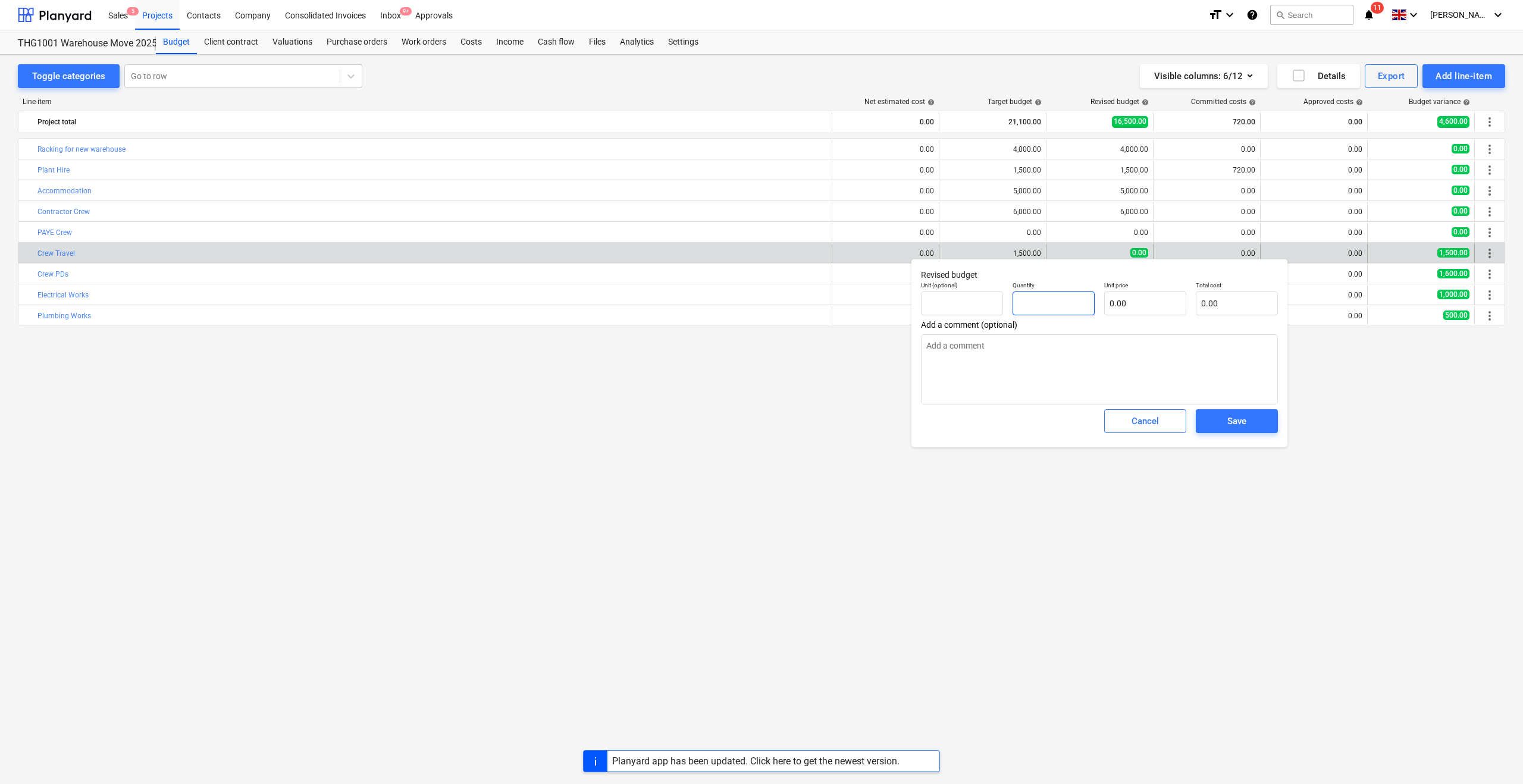
click at [1032, 298] on input "text" at bounding box center [1053, 303] width 82 height 24
click at [1122, 301] on input "text" at bounding box center [1145, 303] width 82 height 24
click at [1226, 417] on span "Save" at bounding box center [1237, 421] width 54 height 16
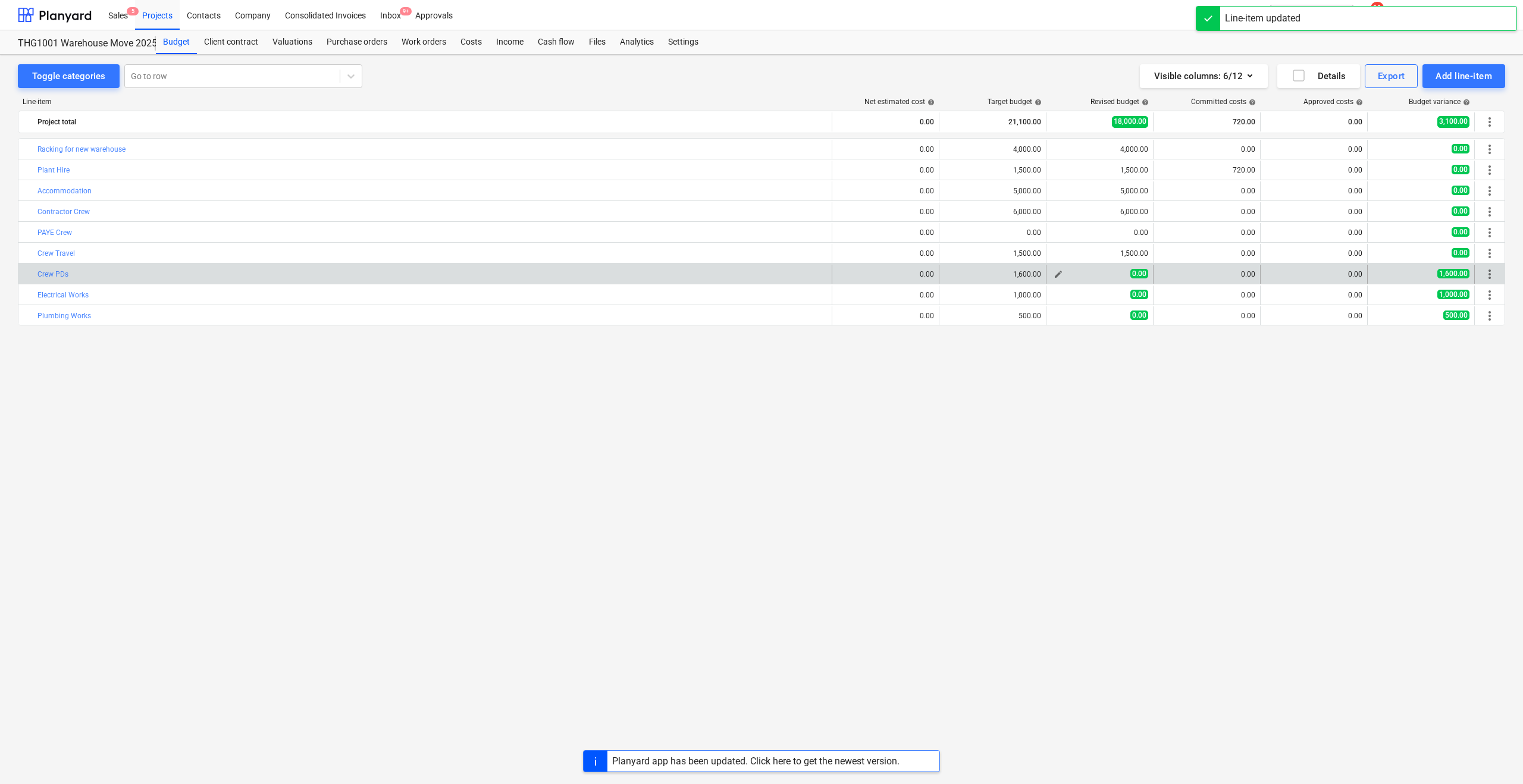
click at [1095, 274] on div "0.00" at bounding box center [1099, 274] width 97 height 10
click at [1057, 273] on span "edit" at bounding box center [1058, 274] width 10 height 10
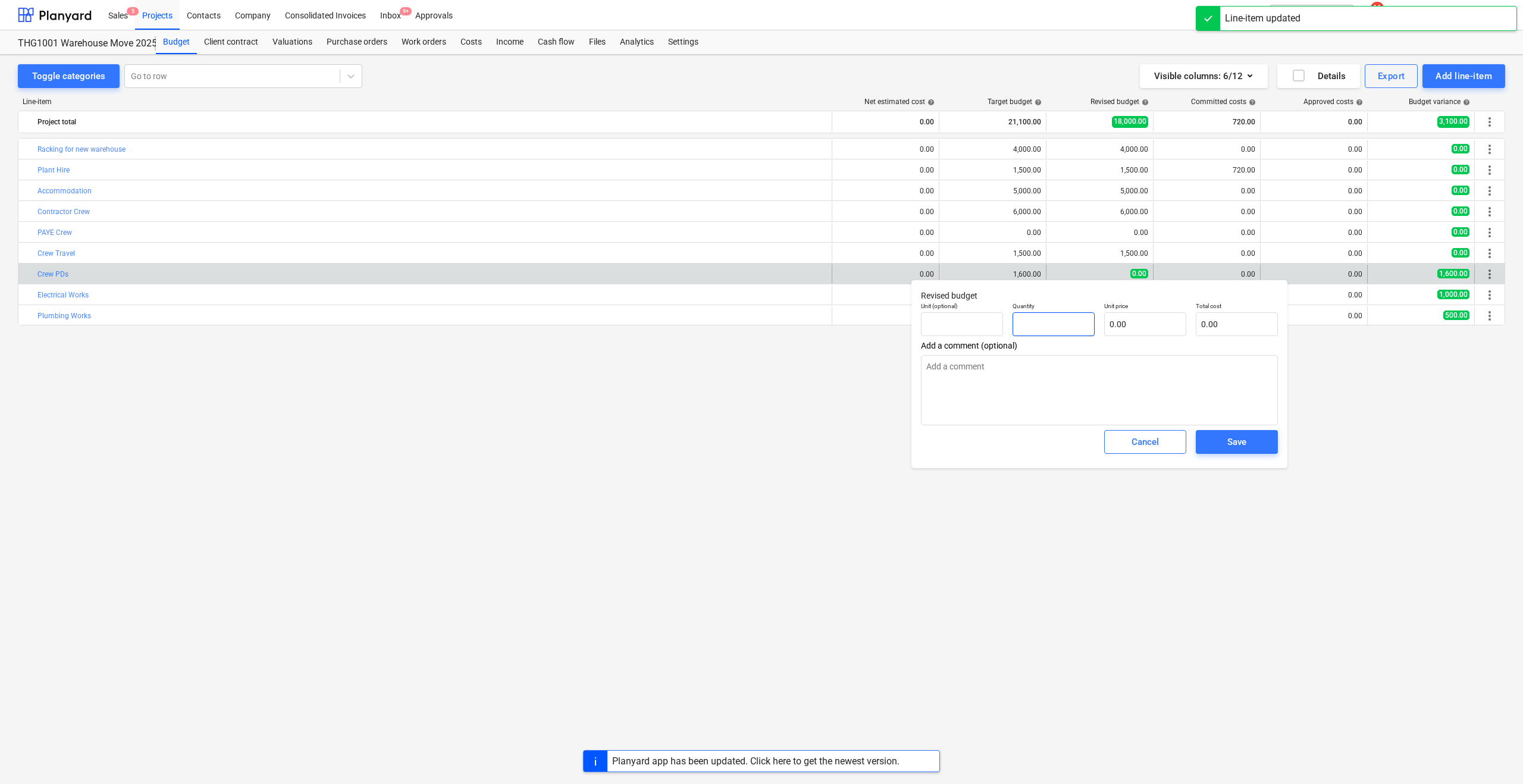
click at [1024, 323] on input "text" at bounding box center [1053, 324] width 82 height 24
click at [1117, 326] on input "text" at bounding box center [1145, 324] width 82 height 24
click at [1226, 442] on span "Save" at bounding box center [1237, 442] width 54 height 16
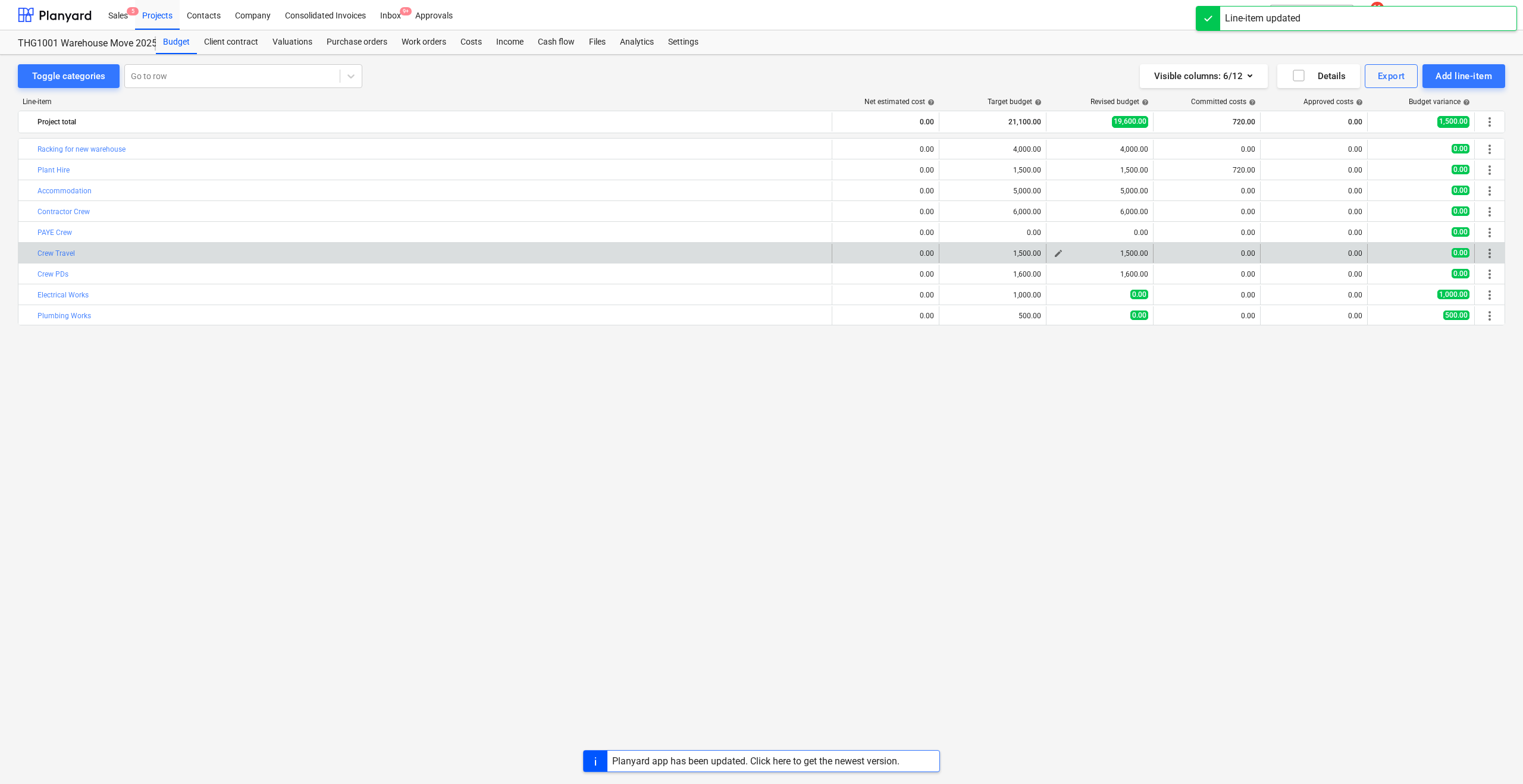
click at [1123, 253] on div "1,500.00" at bounding box center [1099, 253] width 97 height 8
click at [1057, 253] on span "edit" at bounding box center [1058, 253] width 10 height 10
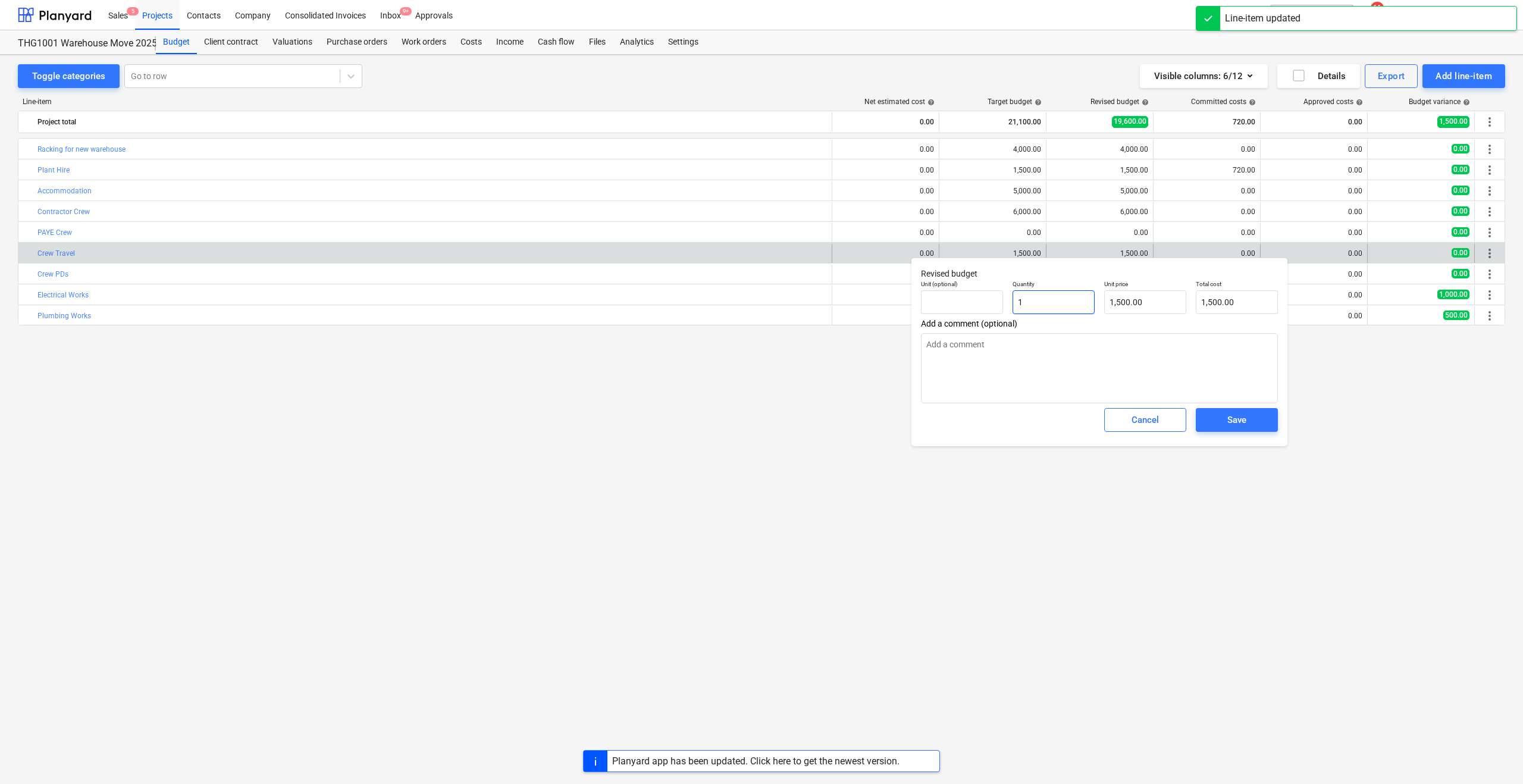
click at [1034, 305] on input "1" at bounding box center [1053, 302] width 82 height 24
click at [1133, 297] on input "1500" at bounding box center [1145, 302] width 82 height 24
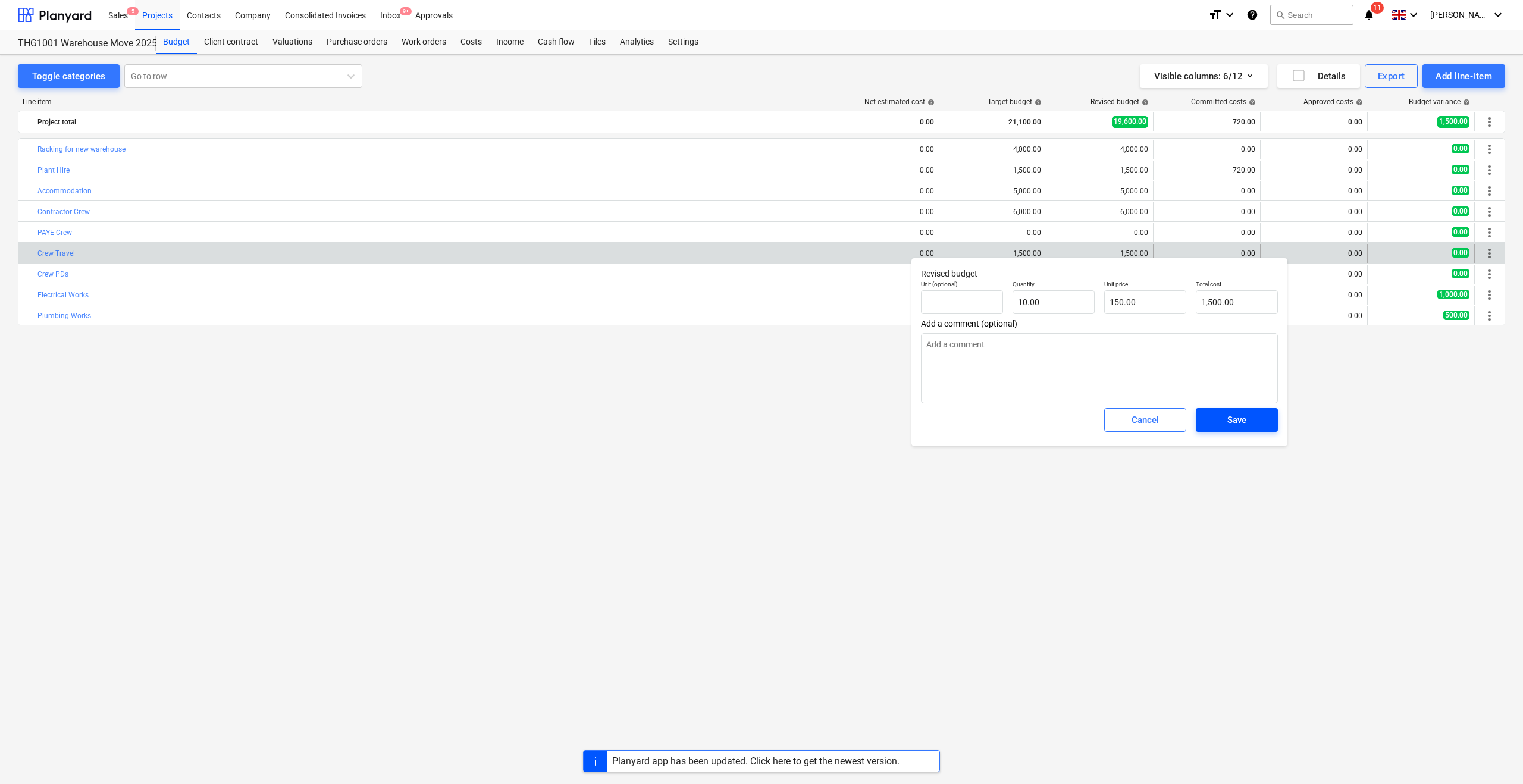
click at [1208, 426] on button "Save" at bounding box center [1237, 419] width 82 height 24
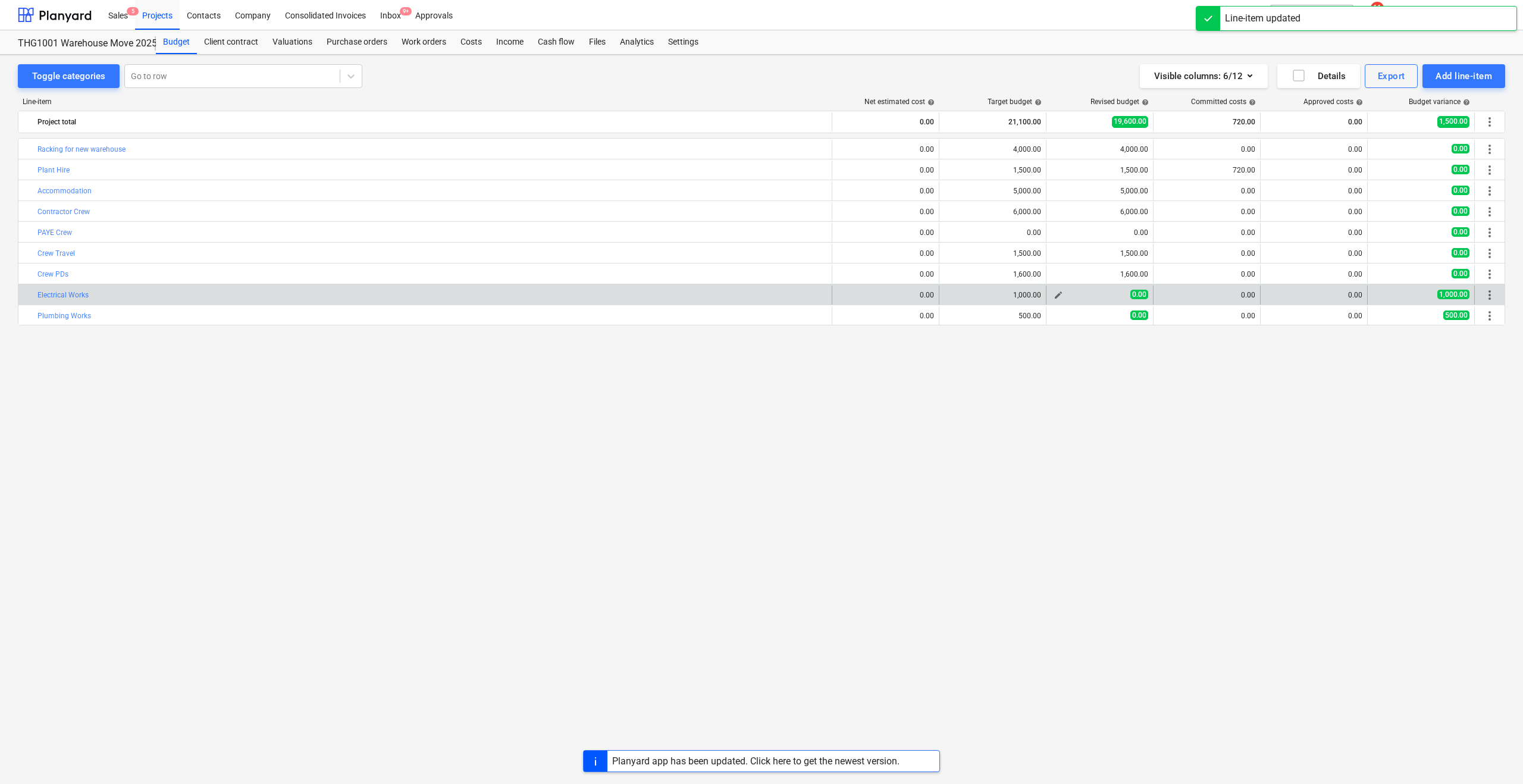
click at [1092, 295] on div "0.00" at bounding box center [1099, 295] width 97 height 10
click at [1061, 295] on span "edit" at bounding box center [1058, 295] width 10 height 10
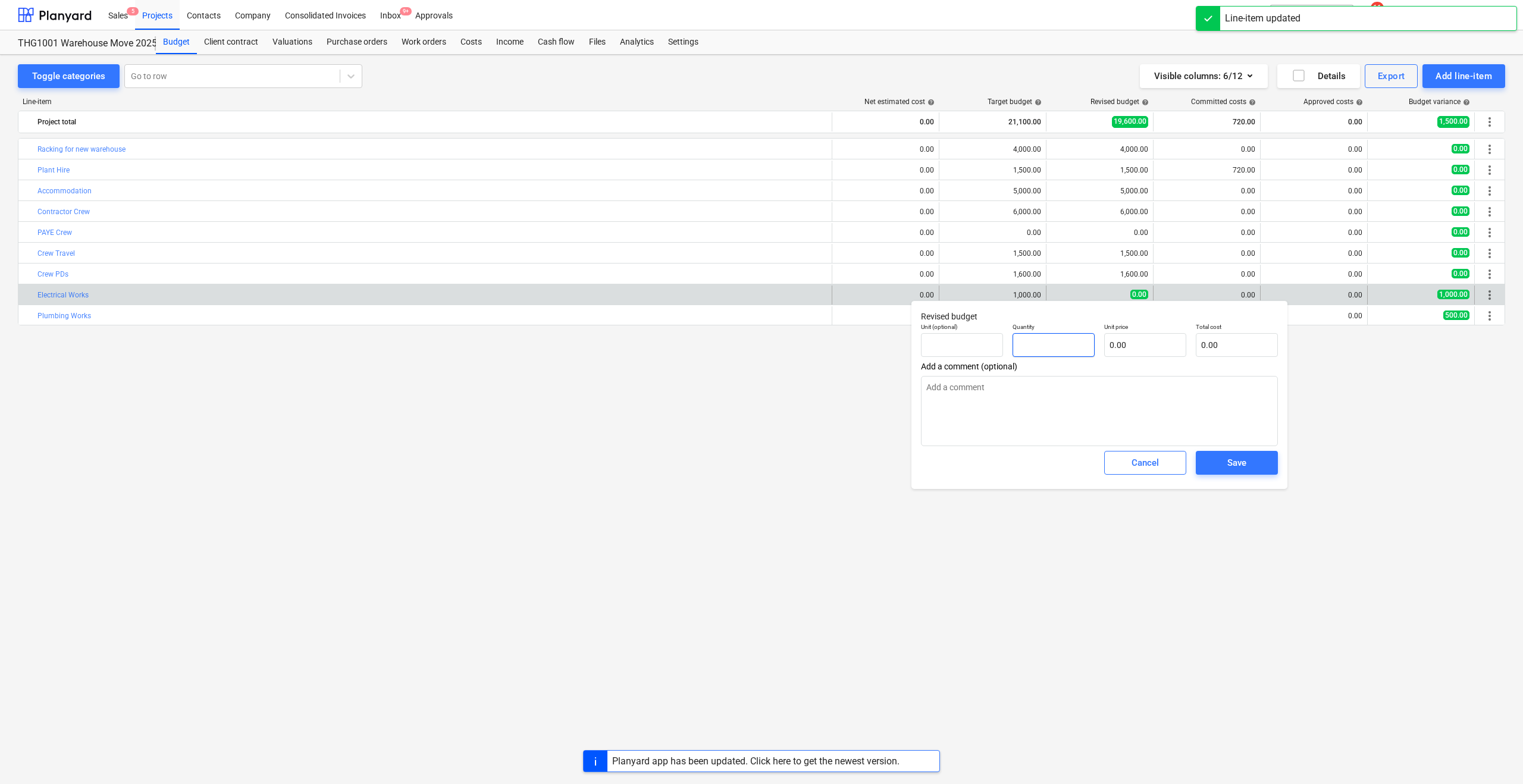
click at [1032, 352] on input "text" at bounding box center [1053, 345] width 82 height 24
click at [1119, 337] on input "text" at bounding box center [1145, 345] width 82 height 24
click at [1225, 463] on span "Save" at bounding box center [1237, 462] width 54 height 16
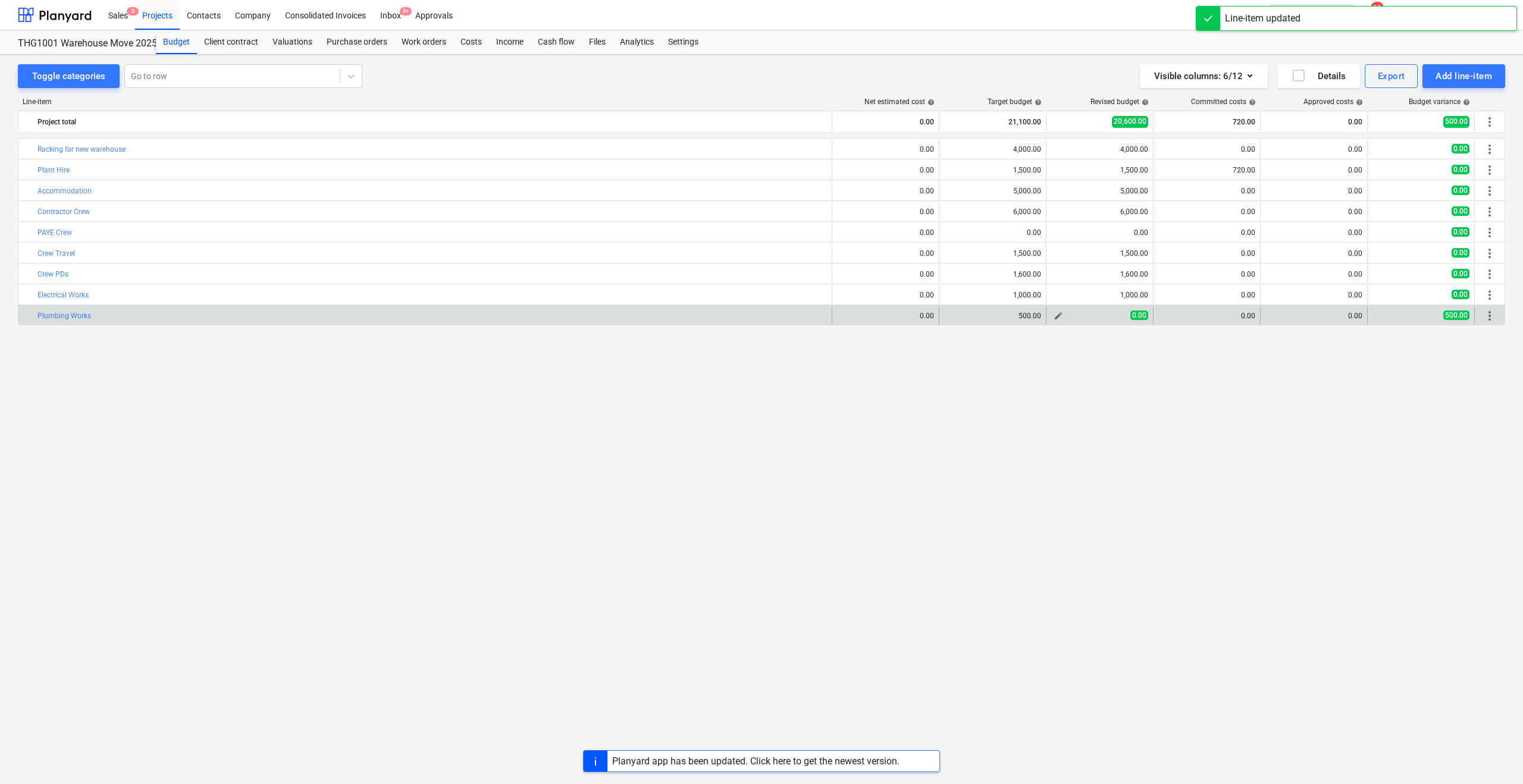
click at [1087, 319] on div "0.00" at bounding box center [1099, 315] width 97 height 10
click at [1065, 317] on button "edit" at bounding box center [1057, 315] width 14 height 14
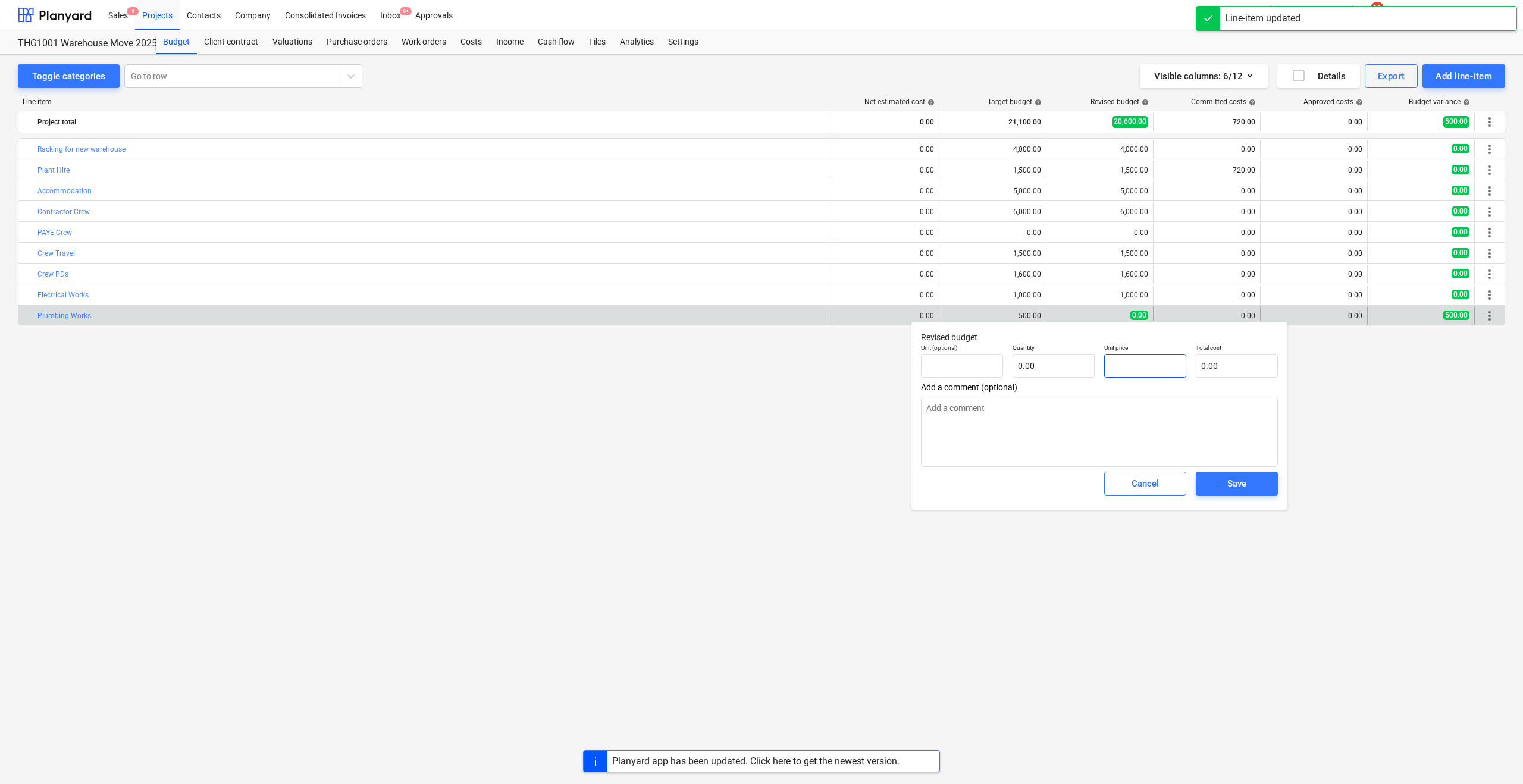
click at [1123, 366] on input "text" at bounding box center [1145, 366] width 82 height 24
click at [1228, 479] on div "Save" at bounding box center [1237, 484] width 19 height 16
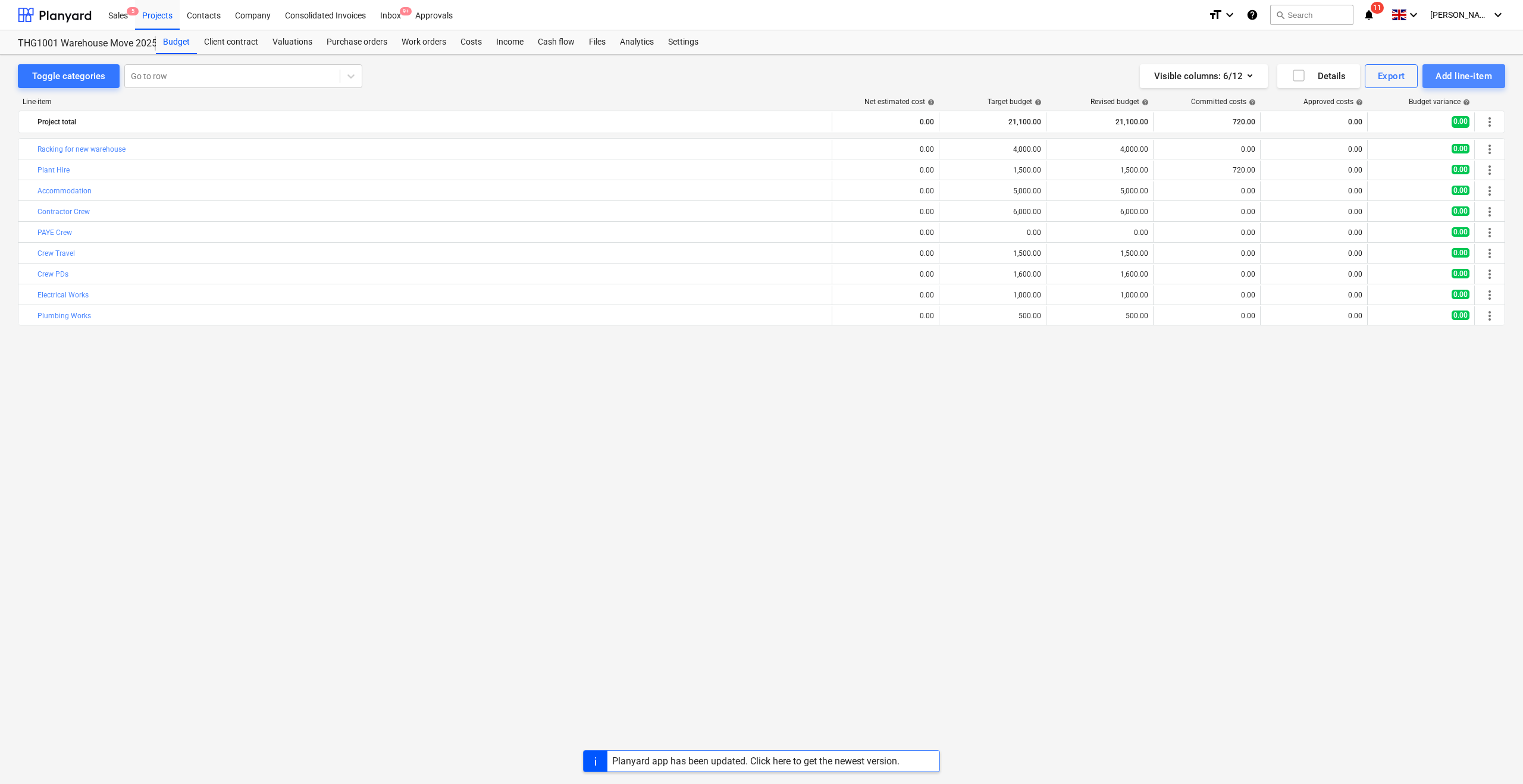
click at [1459, 73] on div "Add line-item" at bounding box center [1464, 76] width 56 height 16
click at [1388, 124] on div "Add custom" at bounding box center [1443, 126] width 124 height 21
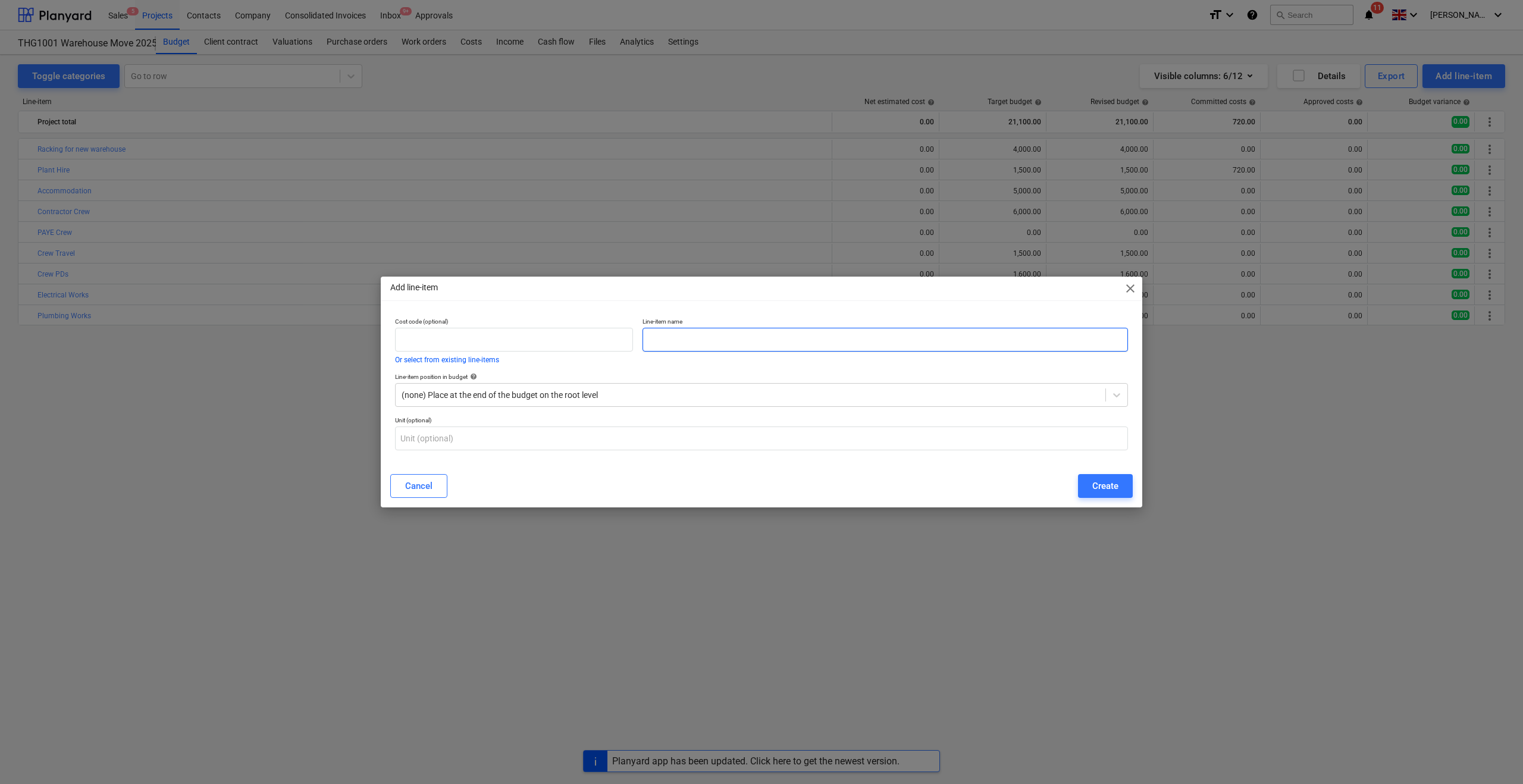
click at [674, 338] on input "text" at bounding box center [885, 339] width 485 height 24
click at [1092, 484] on div "Create" at bounding box center [1105, 485] width 26 height 16
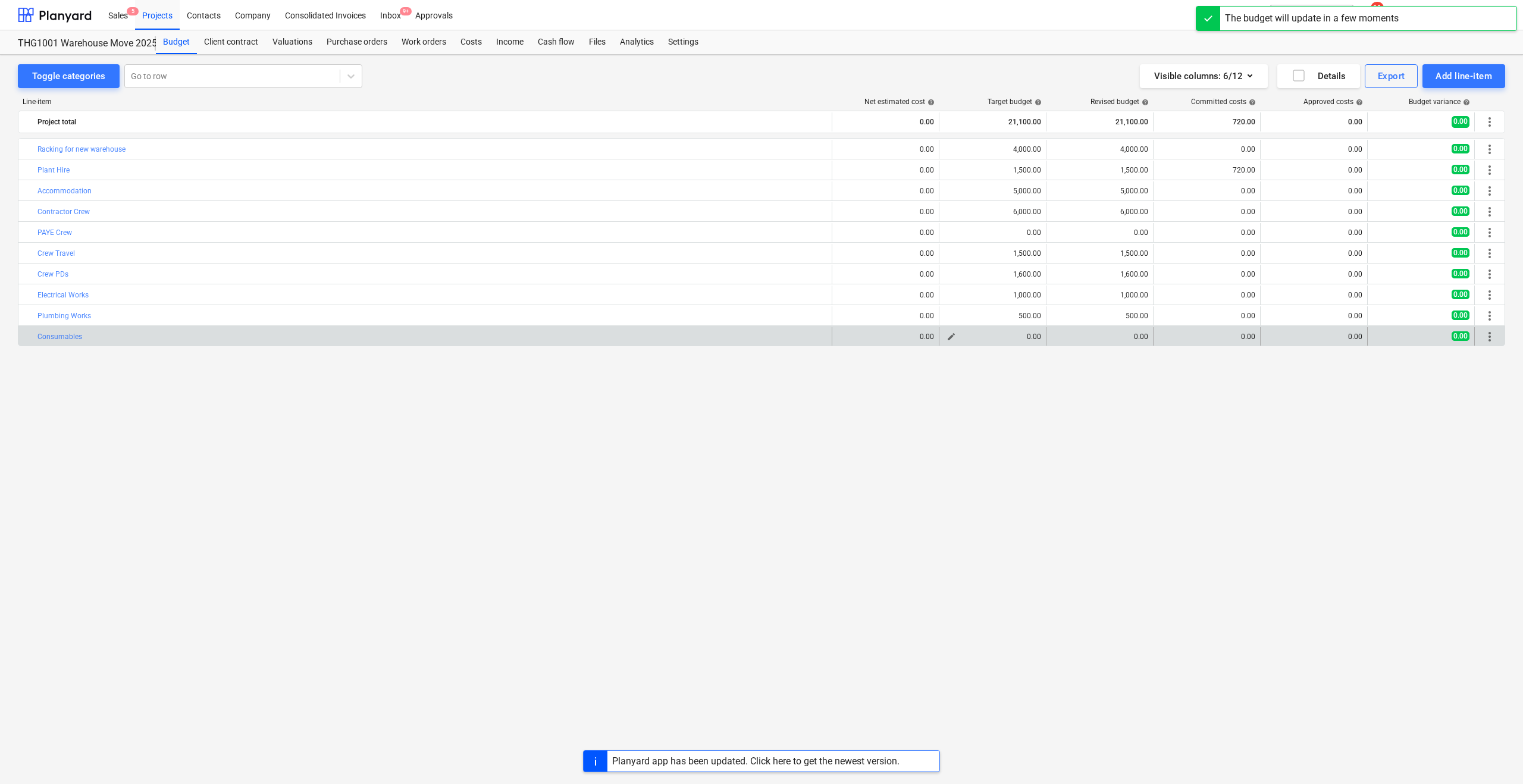
click at [952, 338] on span "edit" at bounding box center [952, 337] width 10 height 10
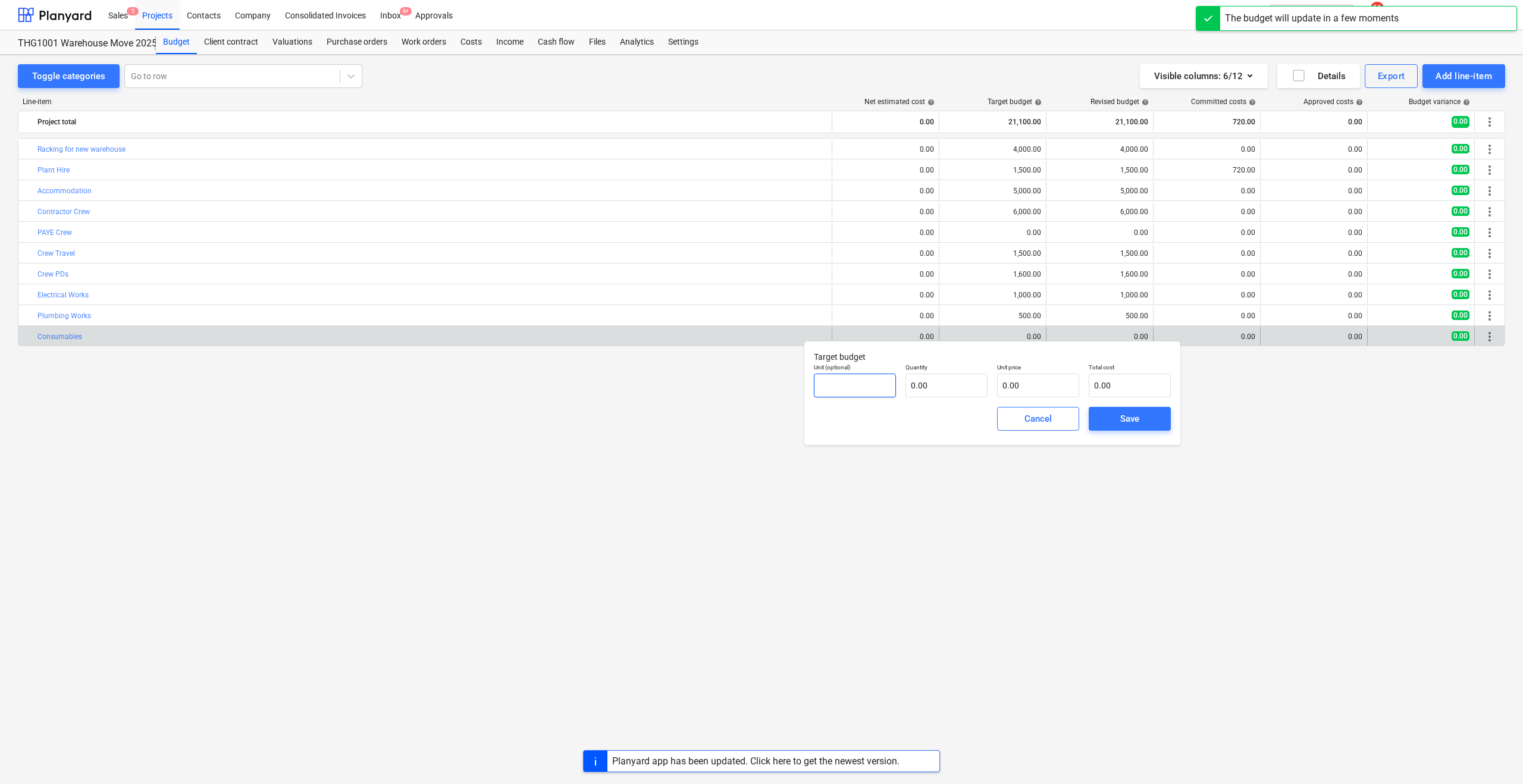
click at [851, 385] on input "text" at bounding box center [854, 385] width 82 height 24
click at [968, 388] on input "text" at bounding box center [946, 385] width 82 height 24
click at [1022, 389] on input "text" at bounding box center [1038, 385] width 82 height 24
click at [1113, 417] on span "Save" at bounding box center [1129, 418] width 54 height 16
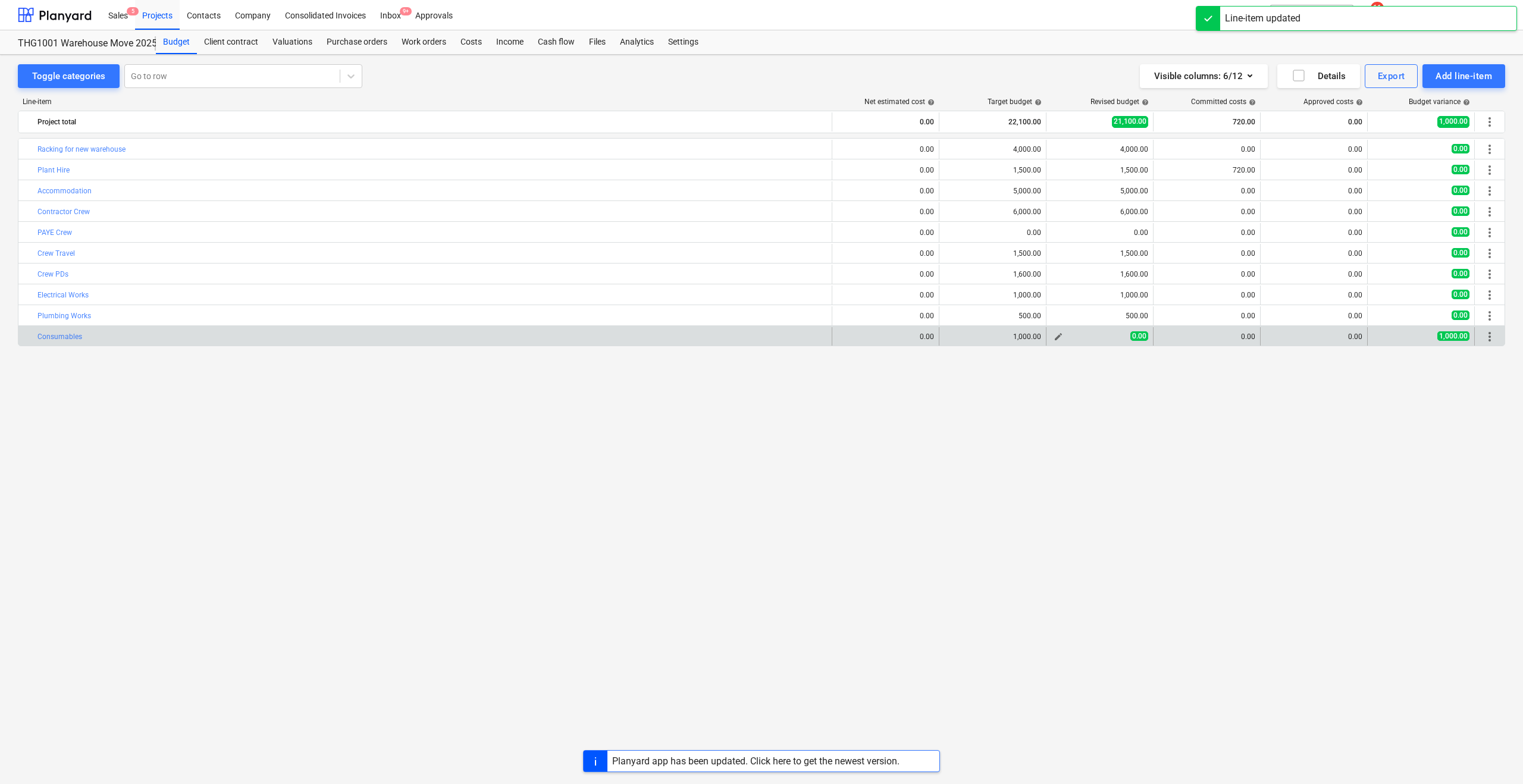
click at [1060, 336] on span "edit" at bounding box center [1058, 337] width 10 height 10
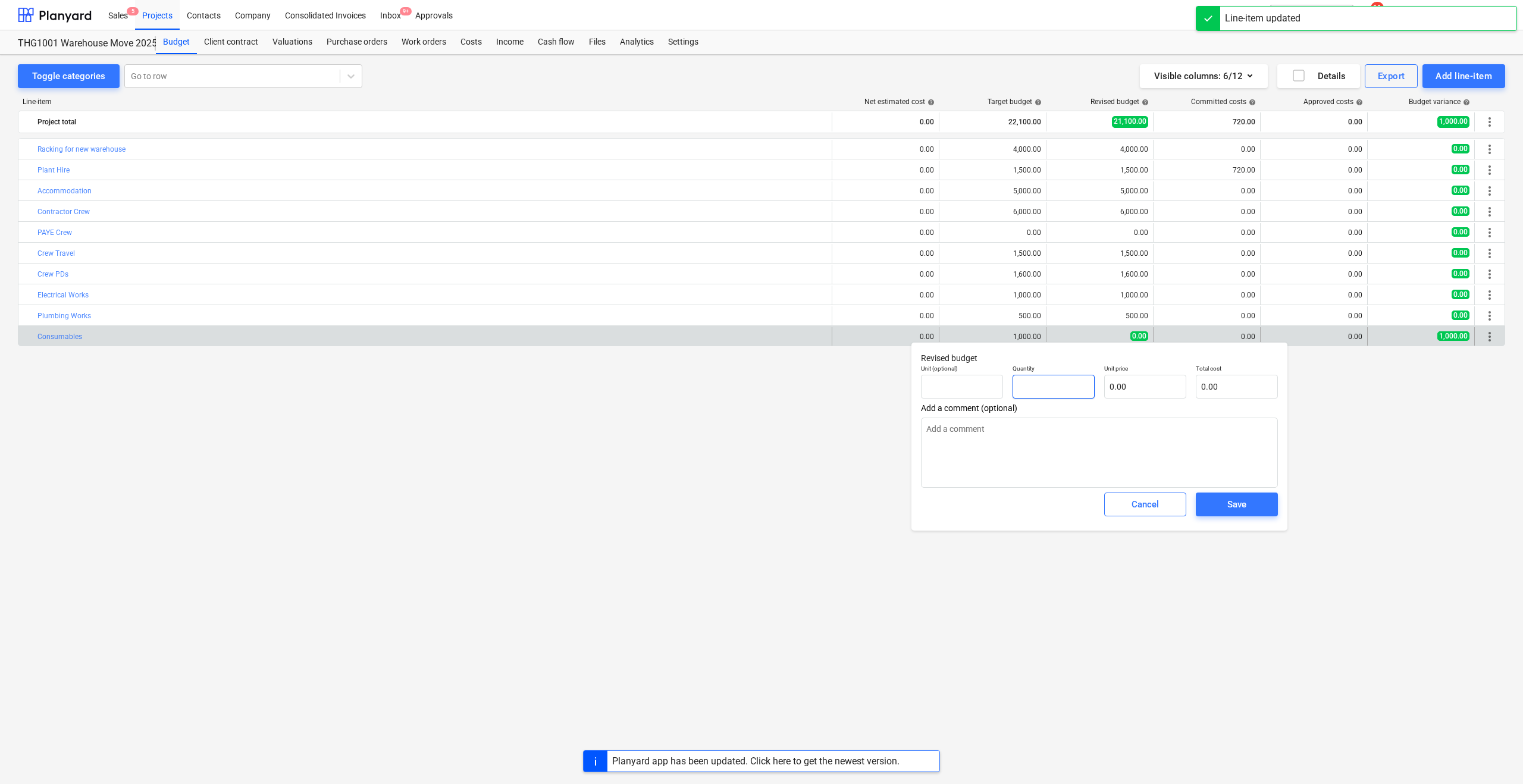
click at [1049, 385] on input "text" at bounding box center [1053, 386] width 82 height 24
click at [1131, 382] on input "text" at bounding box center [1145, 386] width 82 height 24
click at [1232, 501] on div "Save" at bounding box center [1237, 504] width 19 height 16
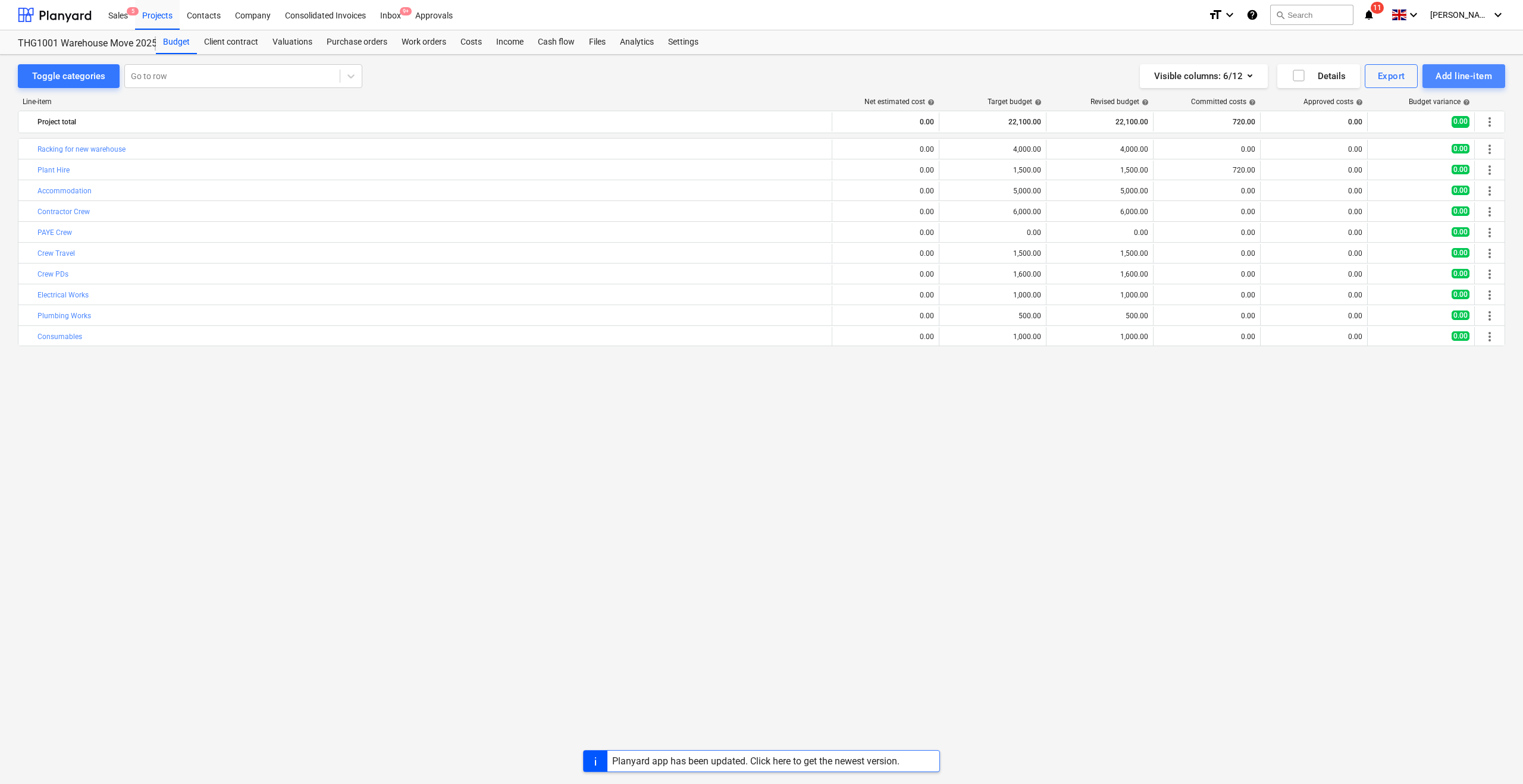
click at [1461, 75] on div "Add line-item" at bounding box center [1464, 76] width 56 height 16
click at [1399, 131] on div "Add custom" at bounding box center [1443, 126] width 124 height 21
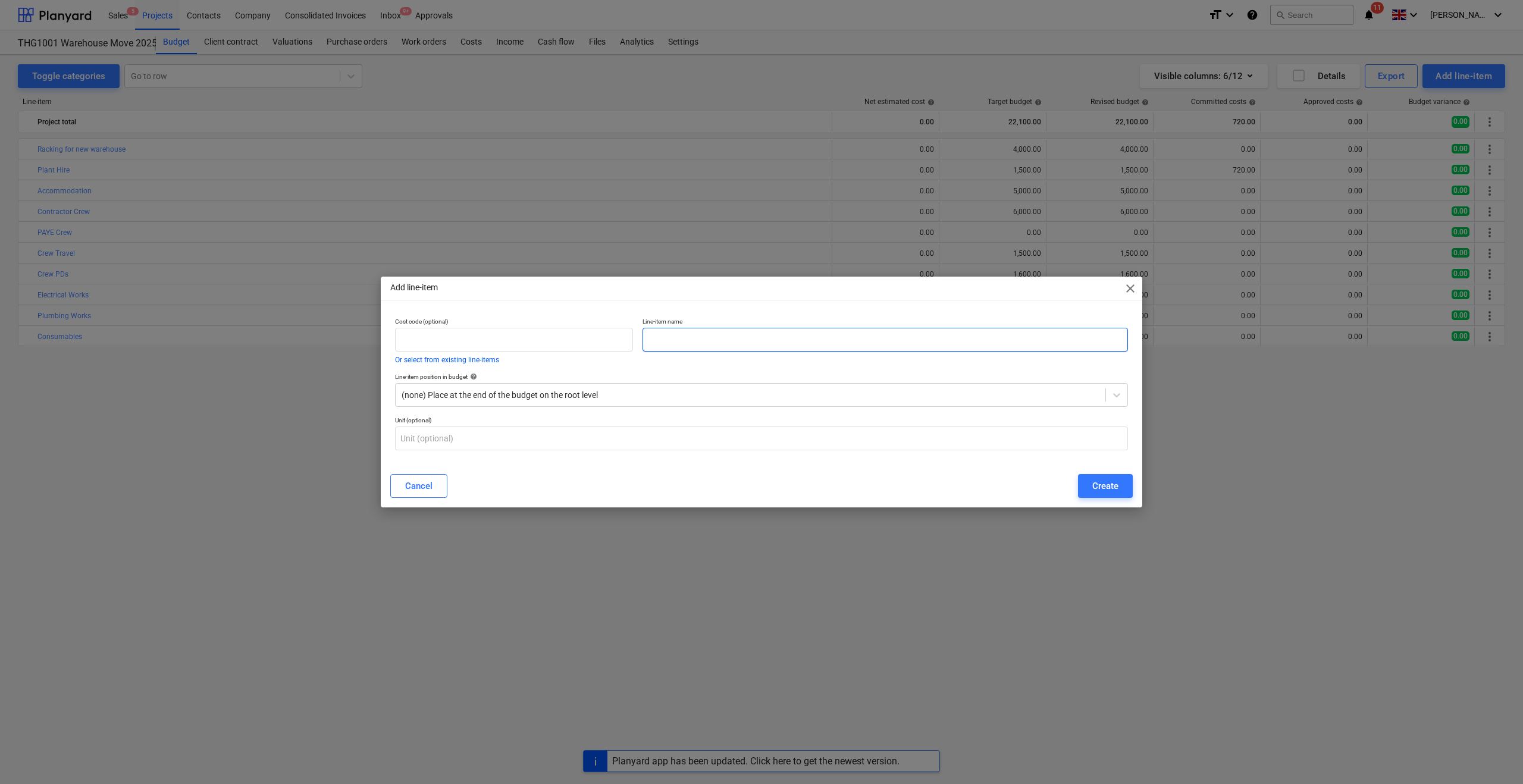
click at [670, 339] on input "text" at bounding box center [885, 339] width 485 height 24
click at [1096, 490] on div "Create" at bounding box center [1105, 485] width 26 height 16
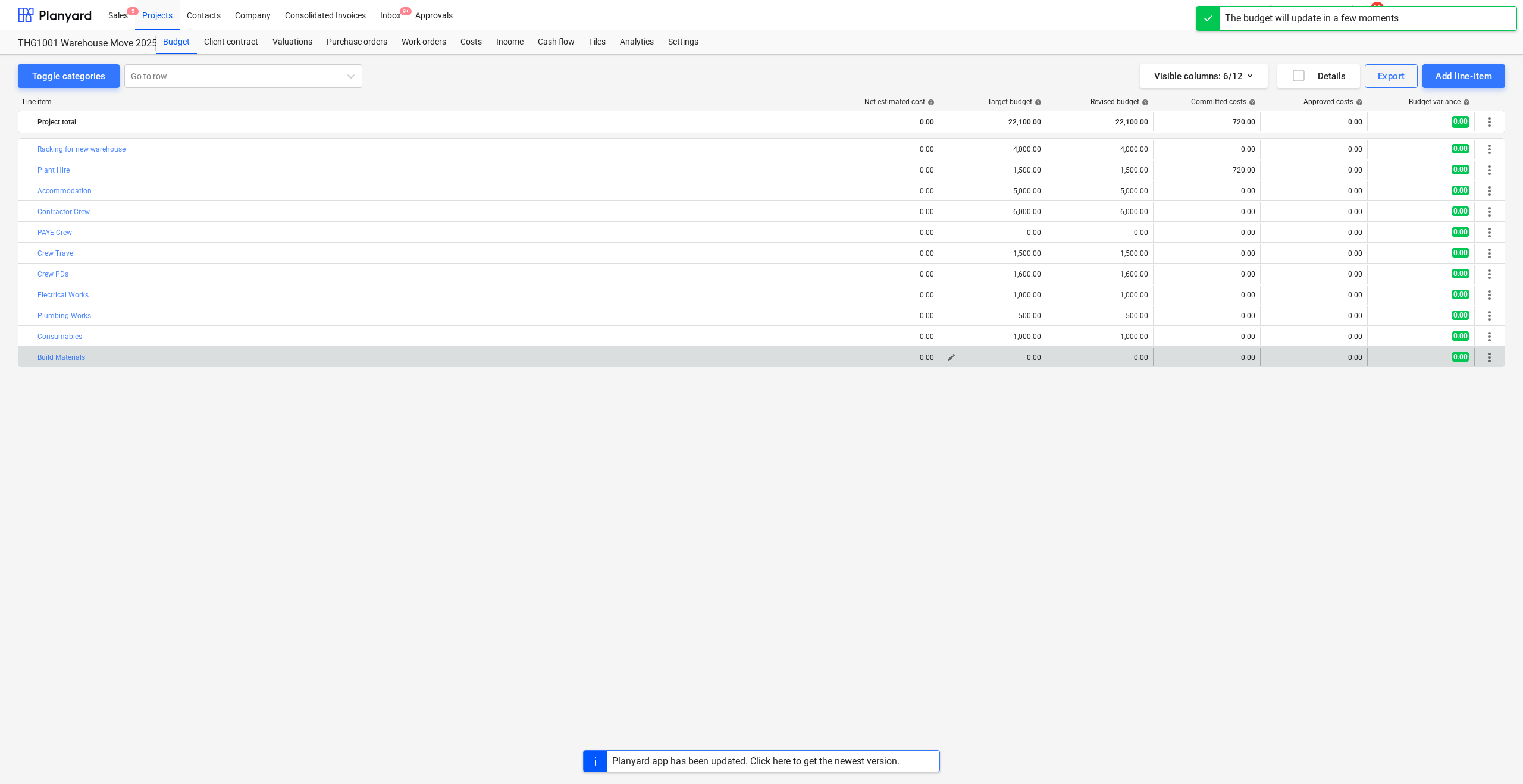
click at [996, 359] on div "0.00" at bounding box center [992, 357] width 97 height 8
click at [947, 357] on span "edit" at bounding box center [952, 357] width 10 height 10
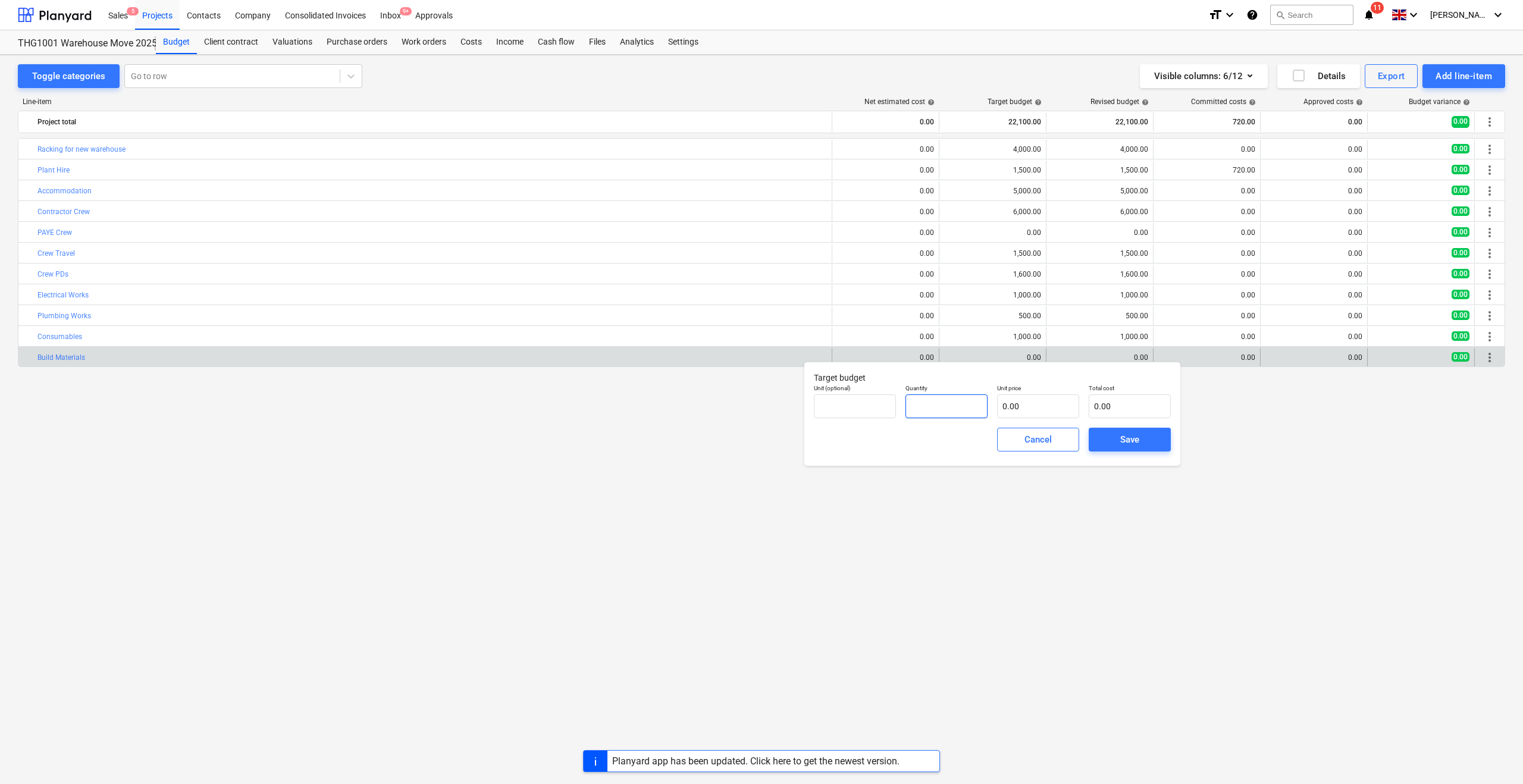
click at [920, 409] on input "text" at bounding box center [946, 406] width 82 height 24
click at [1015, 407] on input "text" at bounding box center [1038, 406] width 82 height 24
click at [1116, 437] on span "Save" at bounding box center [1129, 439] width 54 height 16
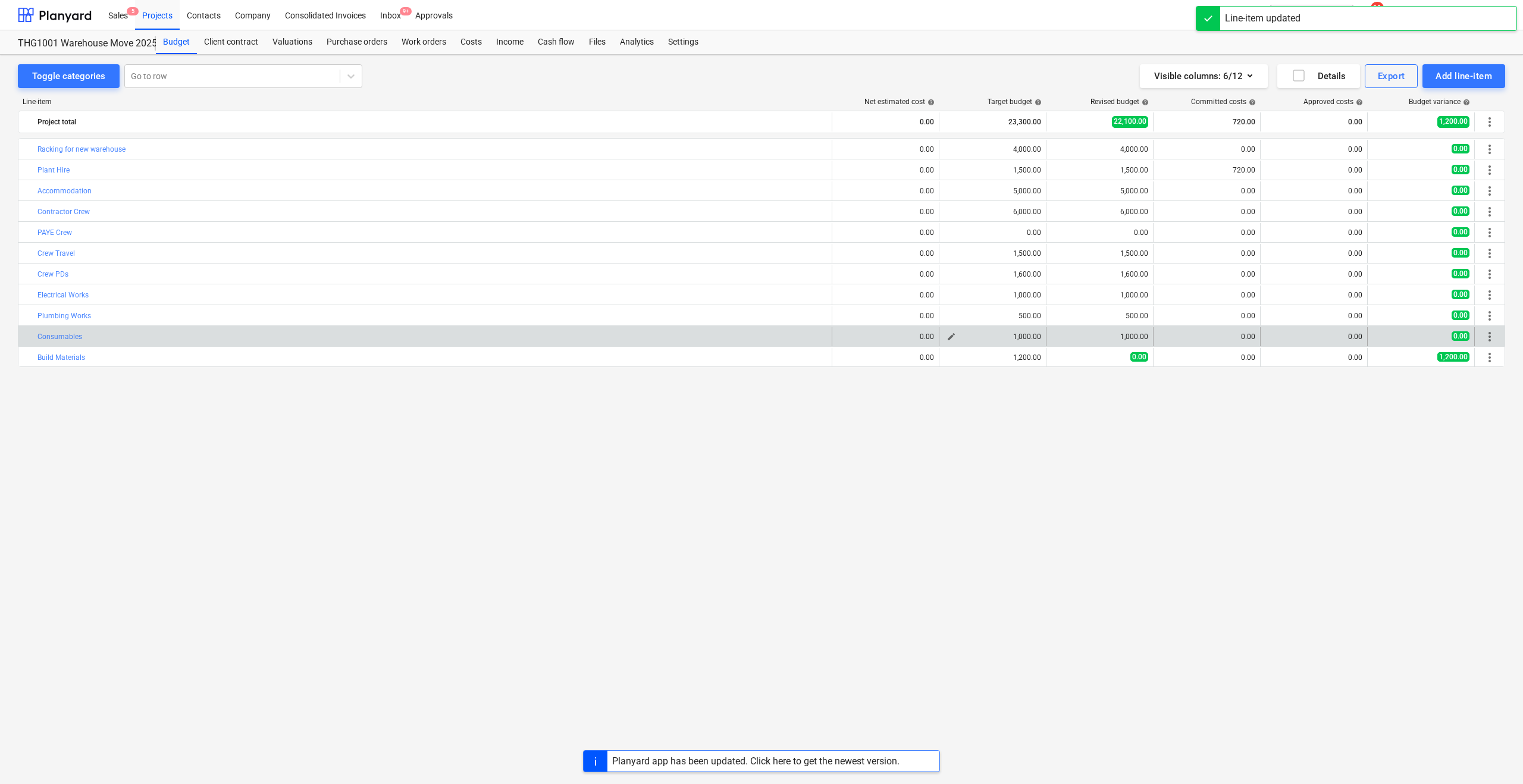
click at [1018, 335] on div "1,000.00" at bounding box center [992, 337] width 97 height 8
click at [949, 333] on span "edit" at bounding box center [952, 337] width 10 height 10
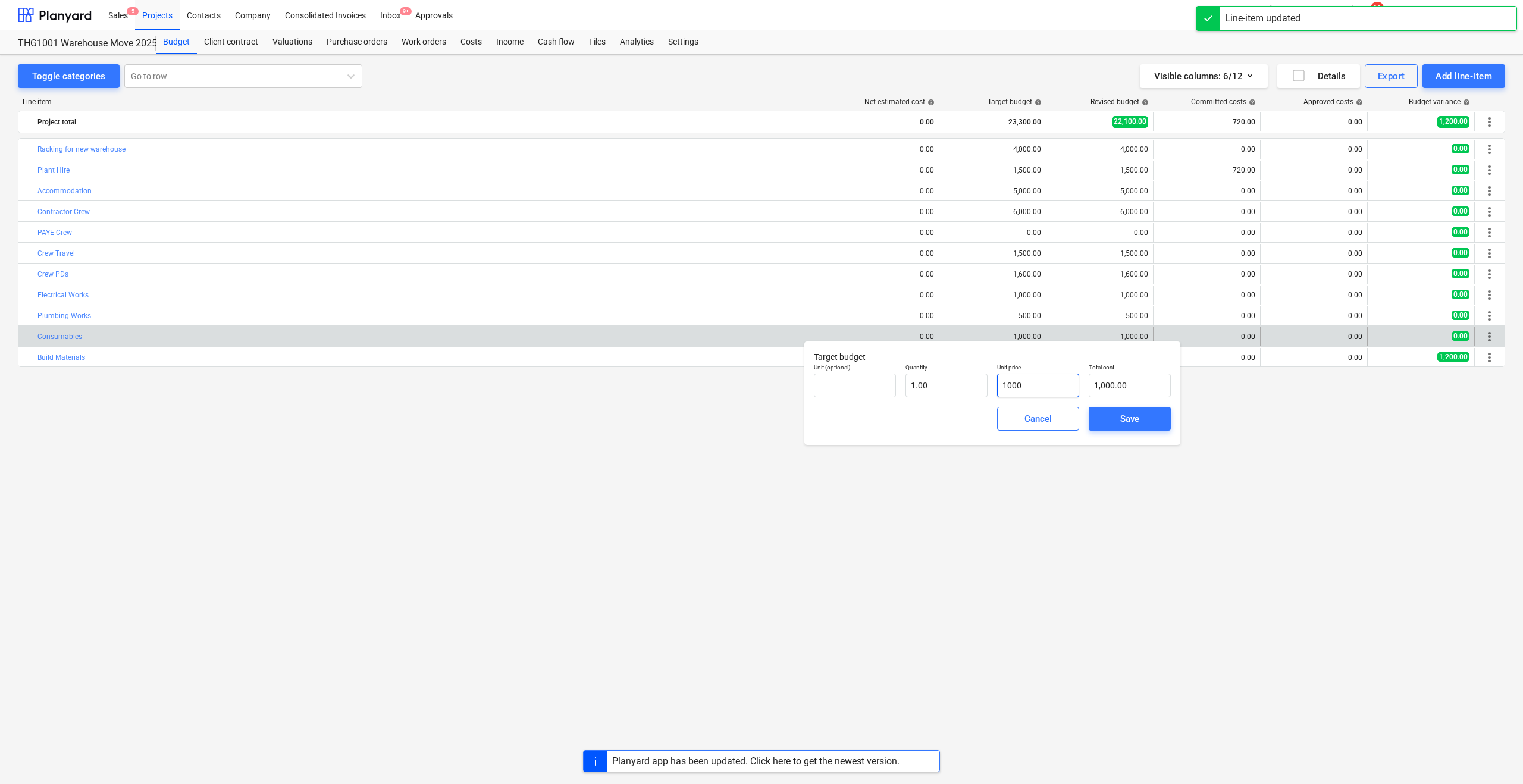
click at [1011, 385] on input "1000" at bounding box center [1038, 385] width 82 height 24
click at [1108, 426] on span "Save" at bounding box center [1129, 418] width 54 height 16
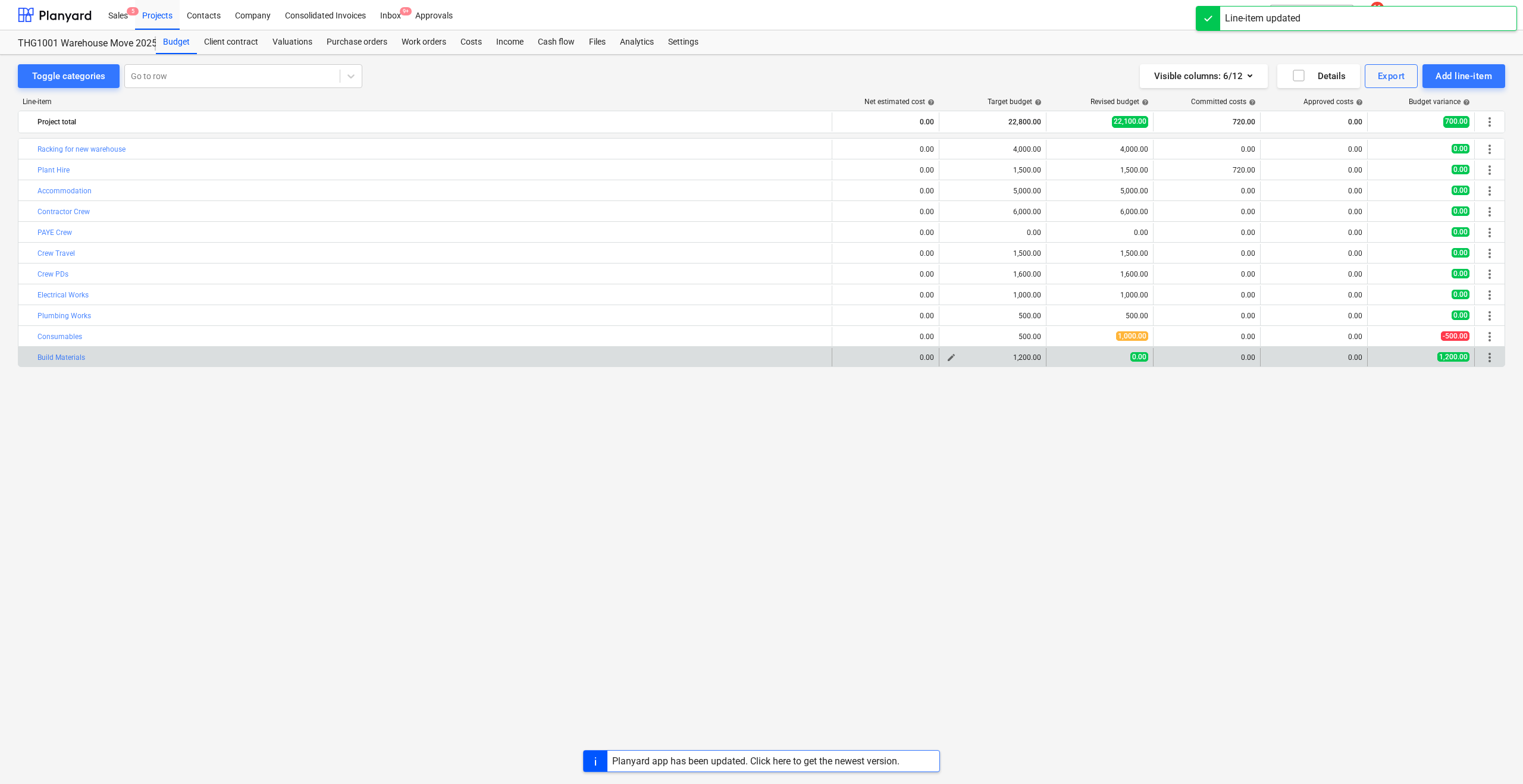
click at [1024, 359] on div "1,200.00" at bounding box center [992, 357] width 97 height 8
click at [958, 353] on div "1,200.00" at bounding box center [992, 357] width 97 height 8
click at [949, 356] on span "edit" at bounding box center [952, 357] width 10 height 10
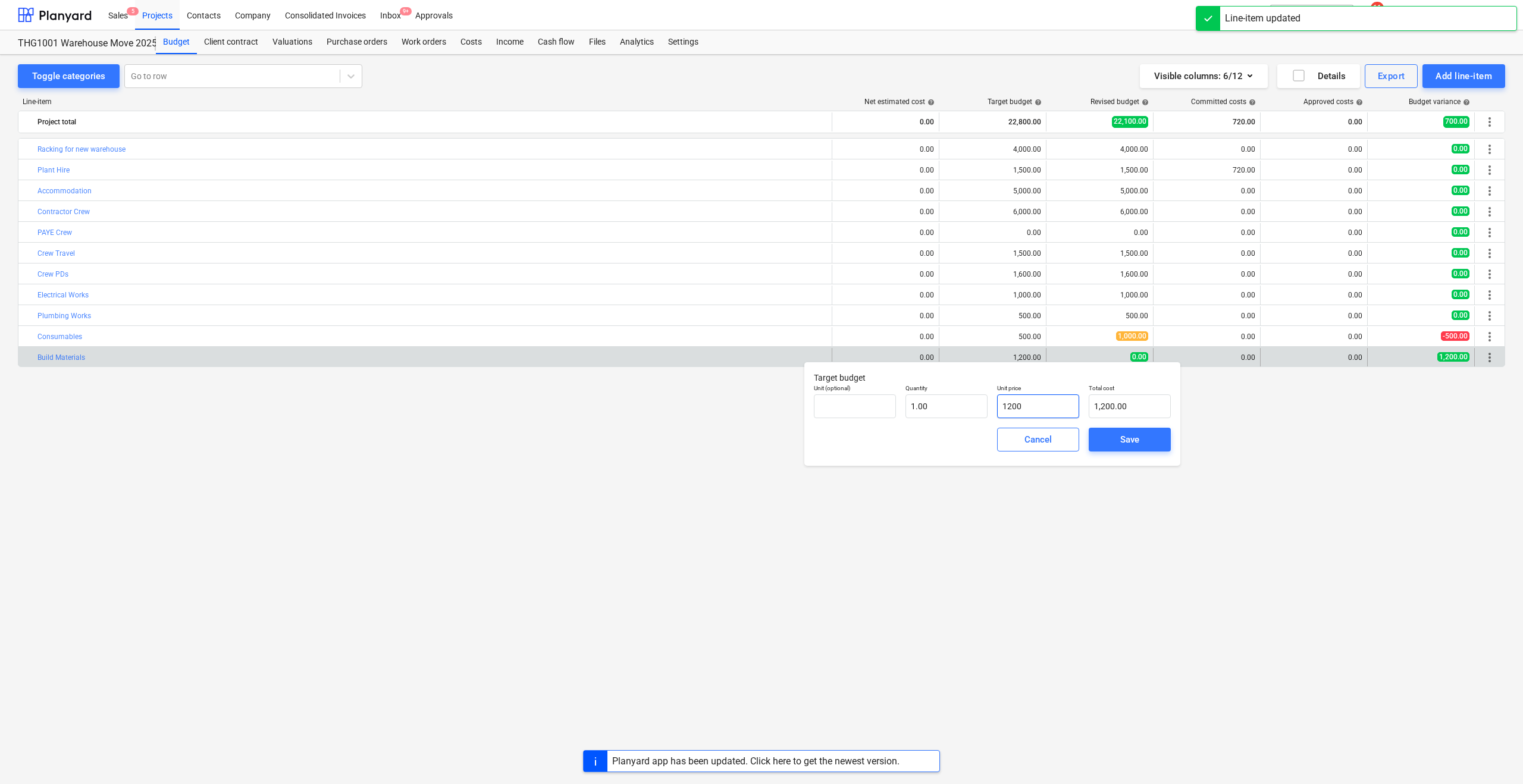
click at [1021, 404] on input "1200" at bounding box center [1038, 406] width 82 height 24
click at [1094, 436] on button "Save" at bounding box center [1129, 439] width 82 height 24
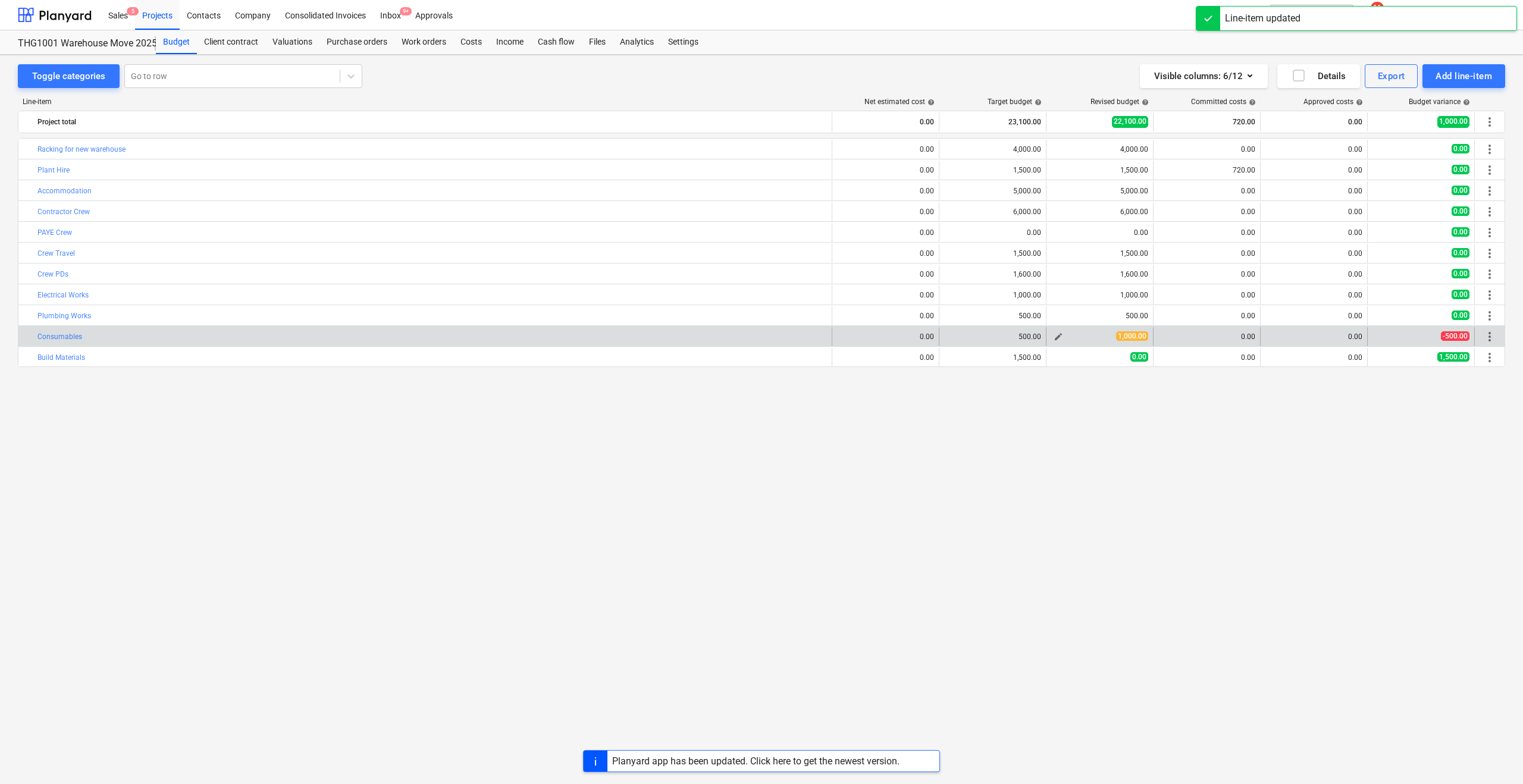
click at [1087, 338] on div "1,000.00" at bounding box center [1099, 336] width 97 height 10
click at [1053, 333] on span "edit" at bounding box center [1058, 337] width 10 height 10
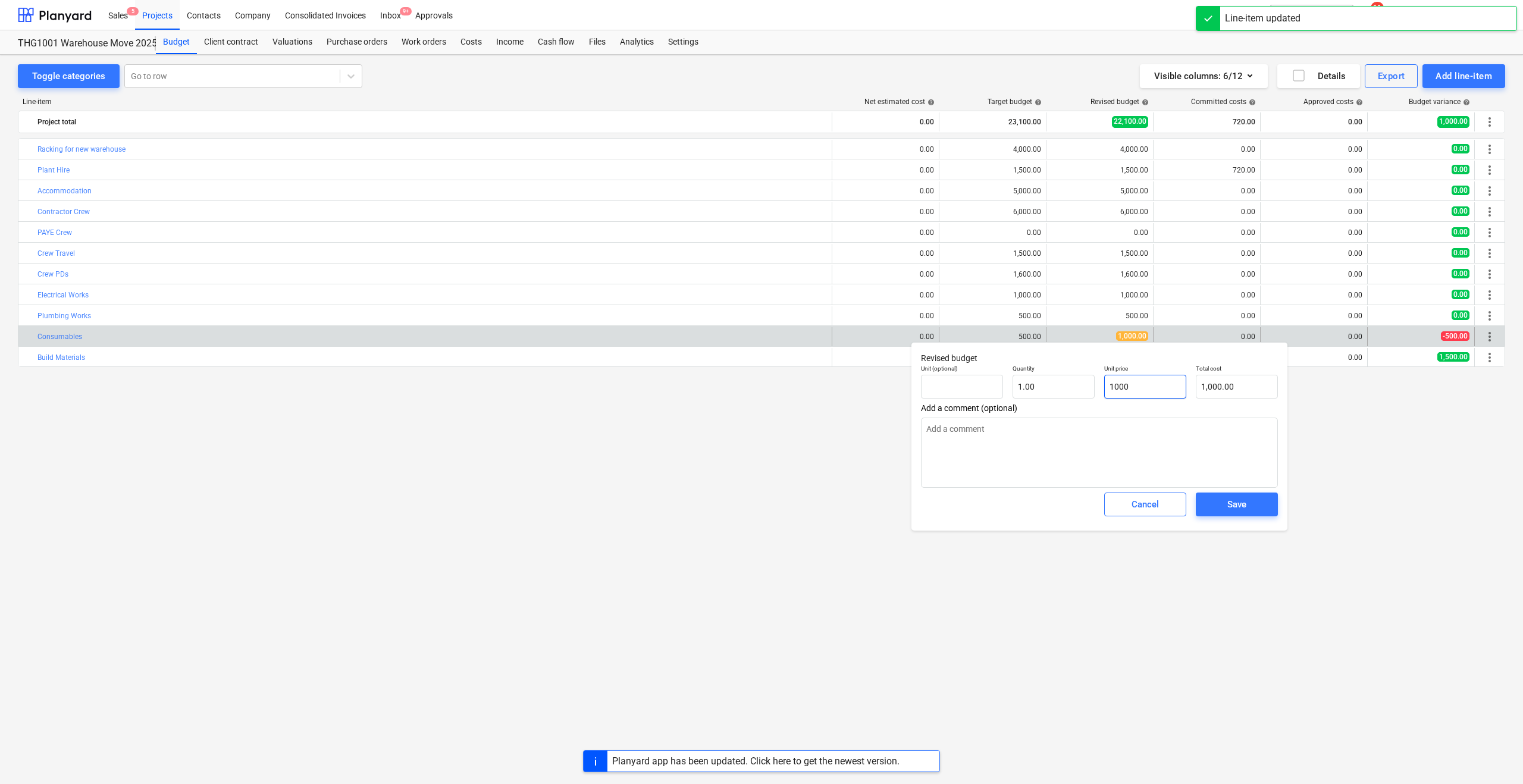
click at [1131, 387] on input "1000" at bounding box center [1145, 386] width 82 height 24
click at [1232, 498] on div "Save" at bounding box center [1237, 504] width 19 height 16
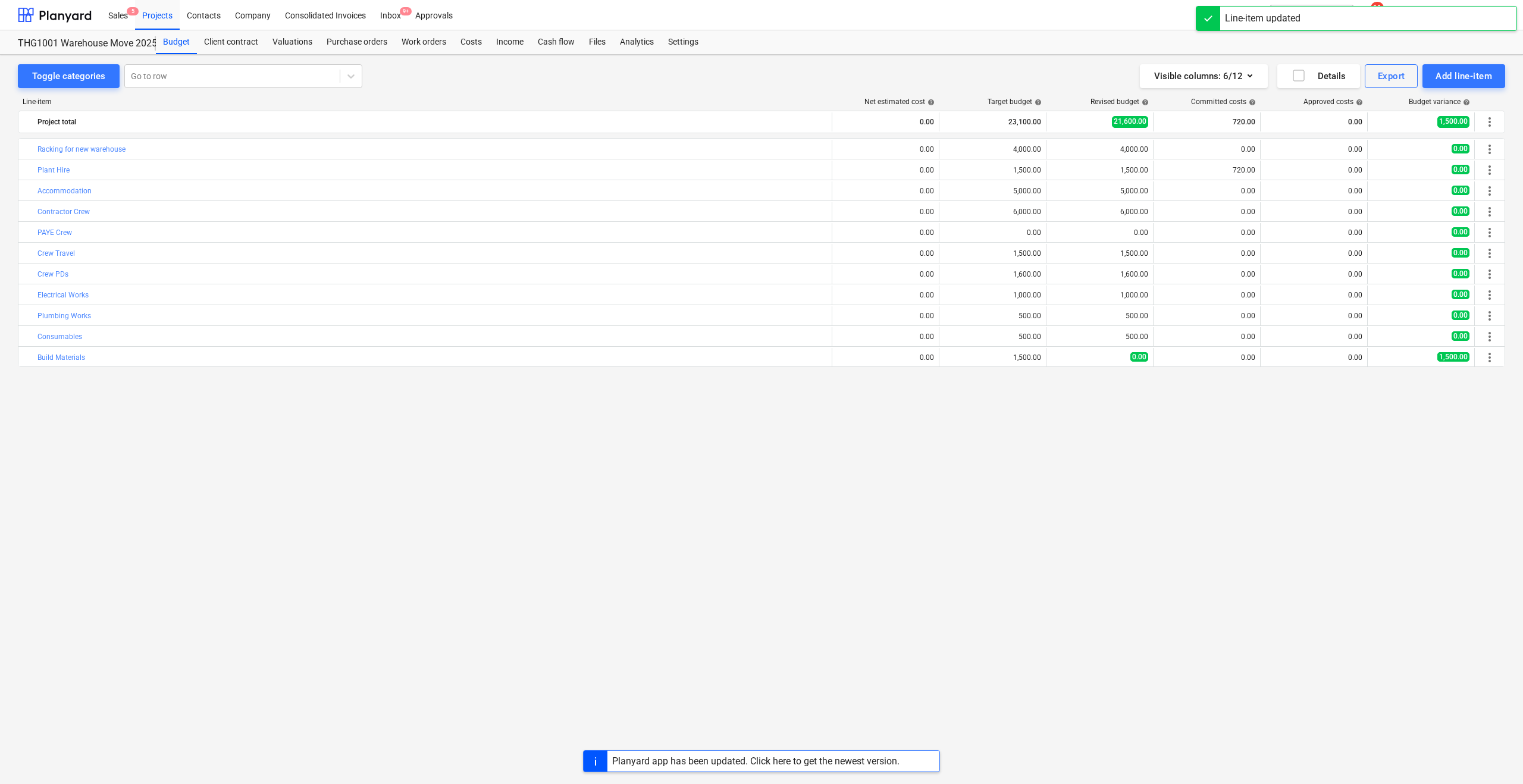
click at [1128, 359] on div "0.00" at bounding box center [1099, 357] width 97 height 10
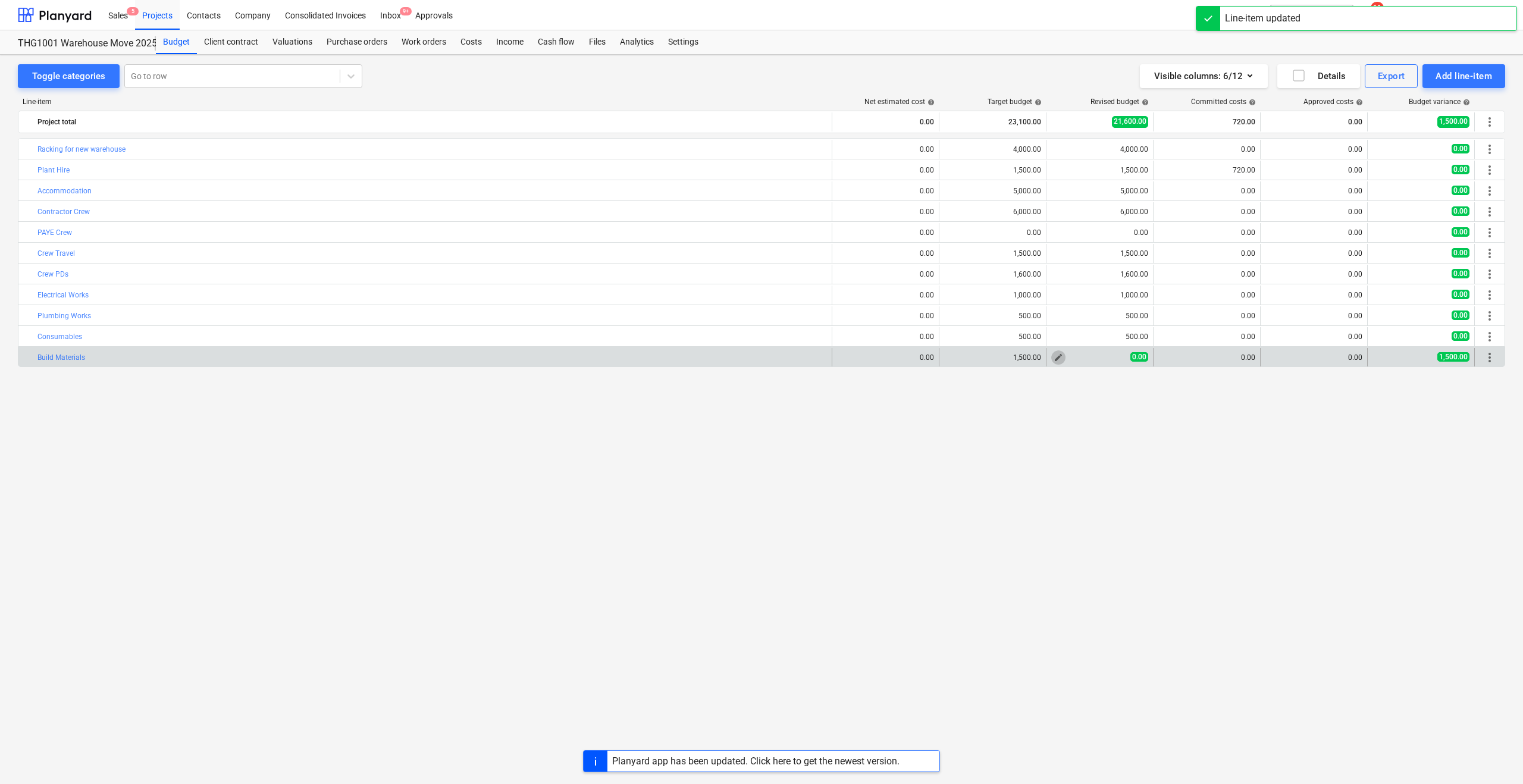
click at [1060, 355] on span "edit" at bounding box center [1058, 357] width 10 height 10
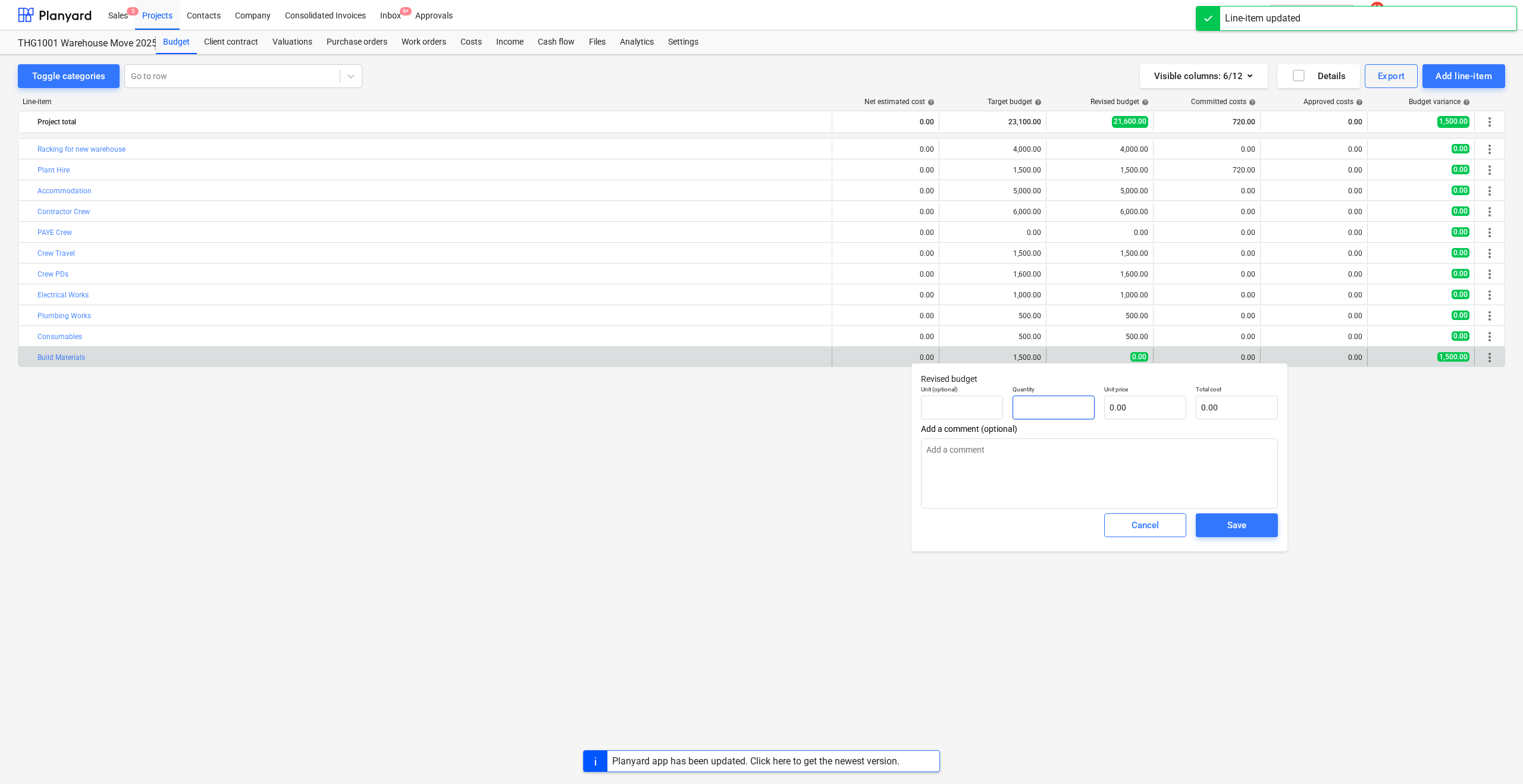
click at [1032, 410] on input "text" at bounding box center [1053, 407] width 82 height 24
click at [1205, 527] on button "Save" at bounding box center [1237, 525] width 82 height 24
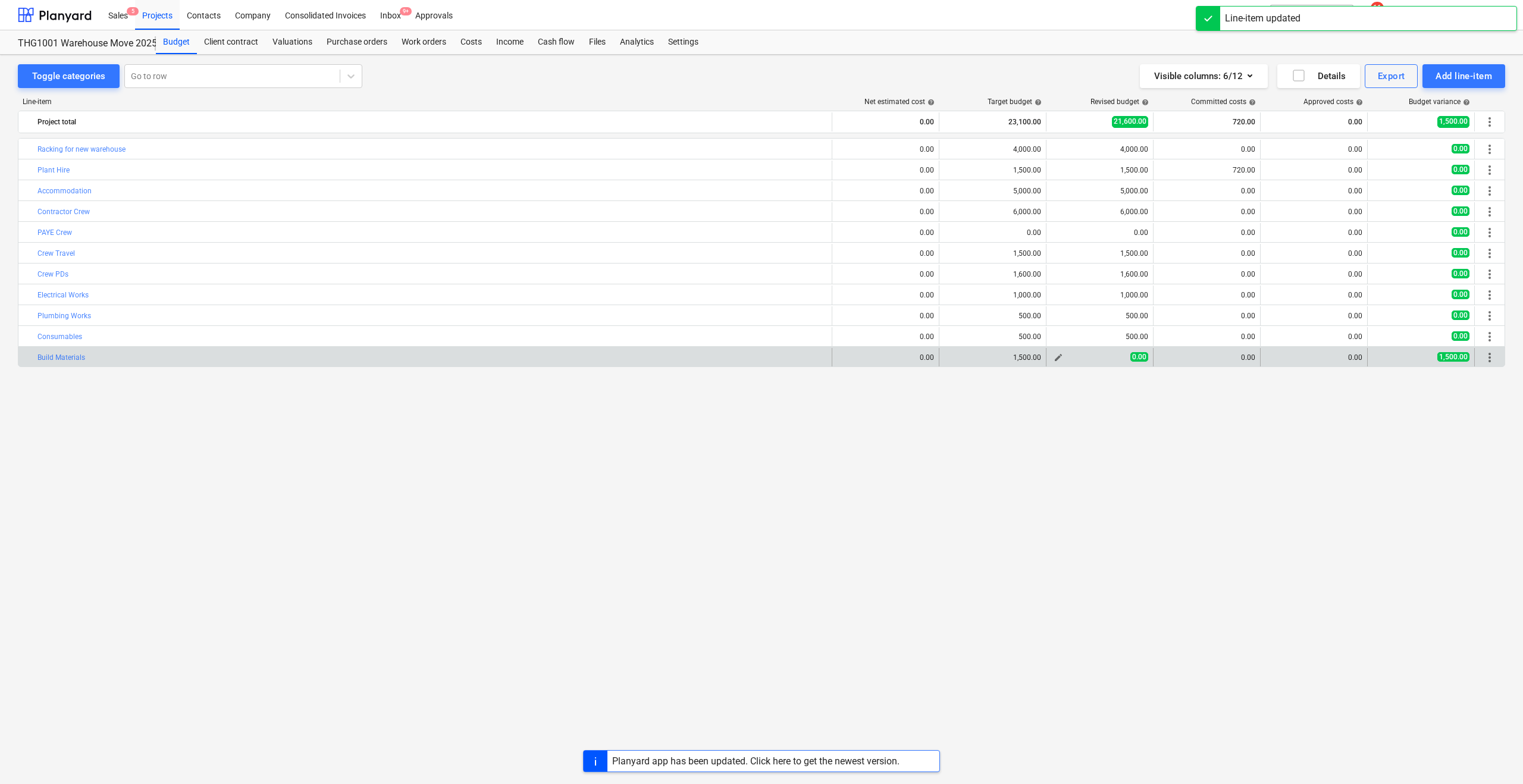
click at [1082, 362] on div "0.00" at bounding box center [1099, 357] width 97 height 10
click at [1057, 359] on span "edit" at bounding box center [1058, 357] width 10 height 10
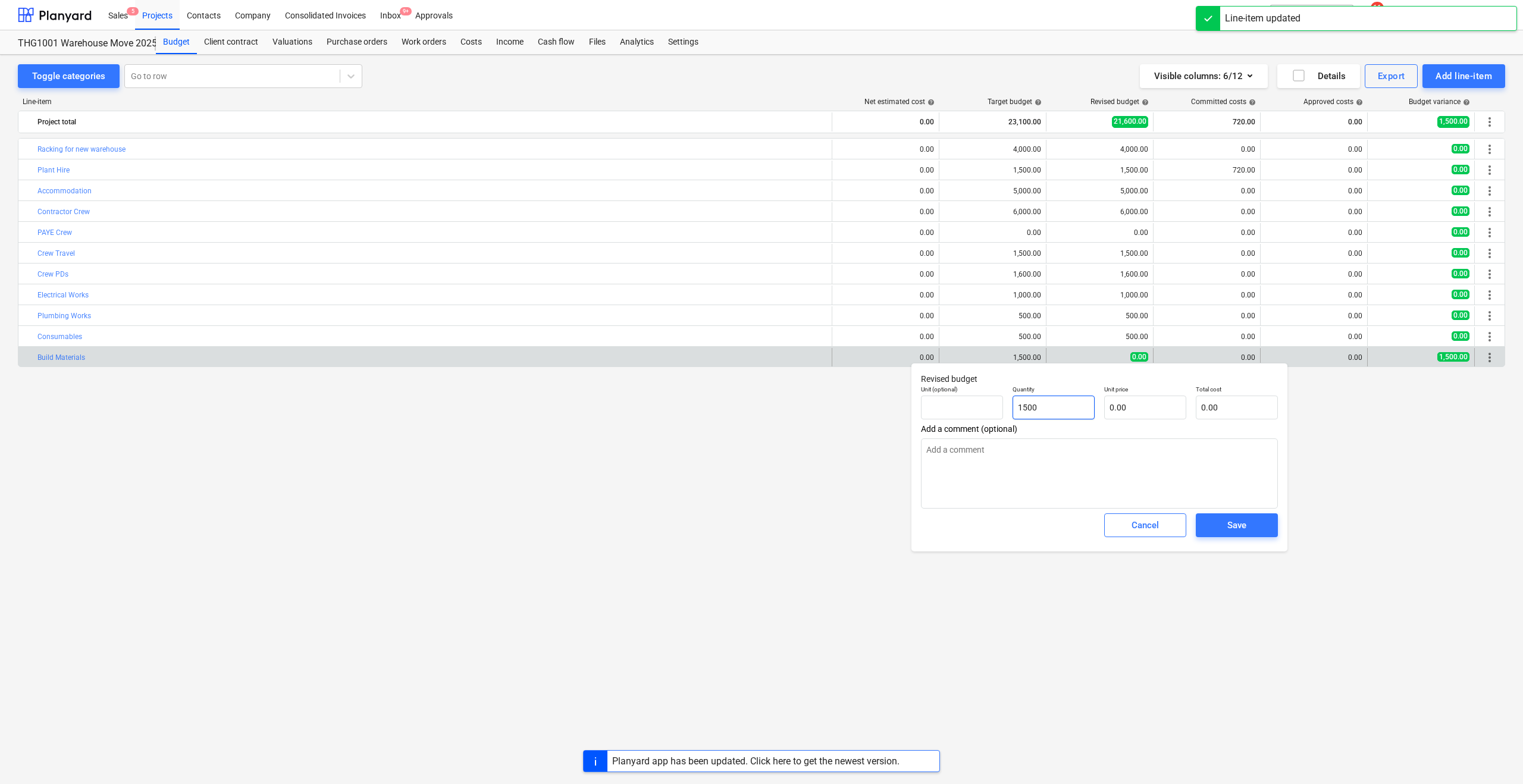
click at [1034, 405] on input "1500" at bounding box center [1053, 407] width 82 height 24
click at [1112, 399] on input "text" at bounding box center [1145, 407] width 82 height 24
click at [1218, 529] on span "Save" at bounding box center [1237, 525] width 54 height 16
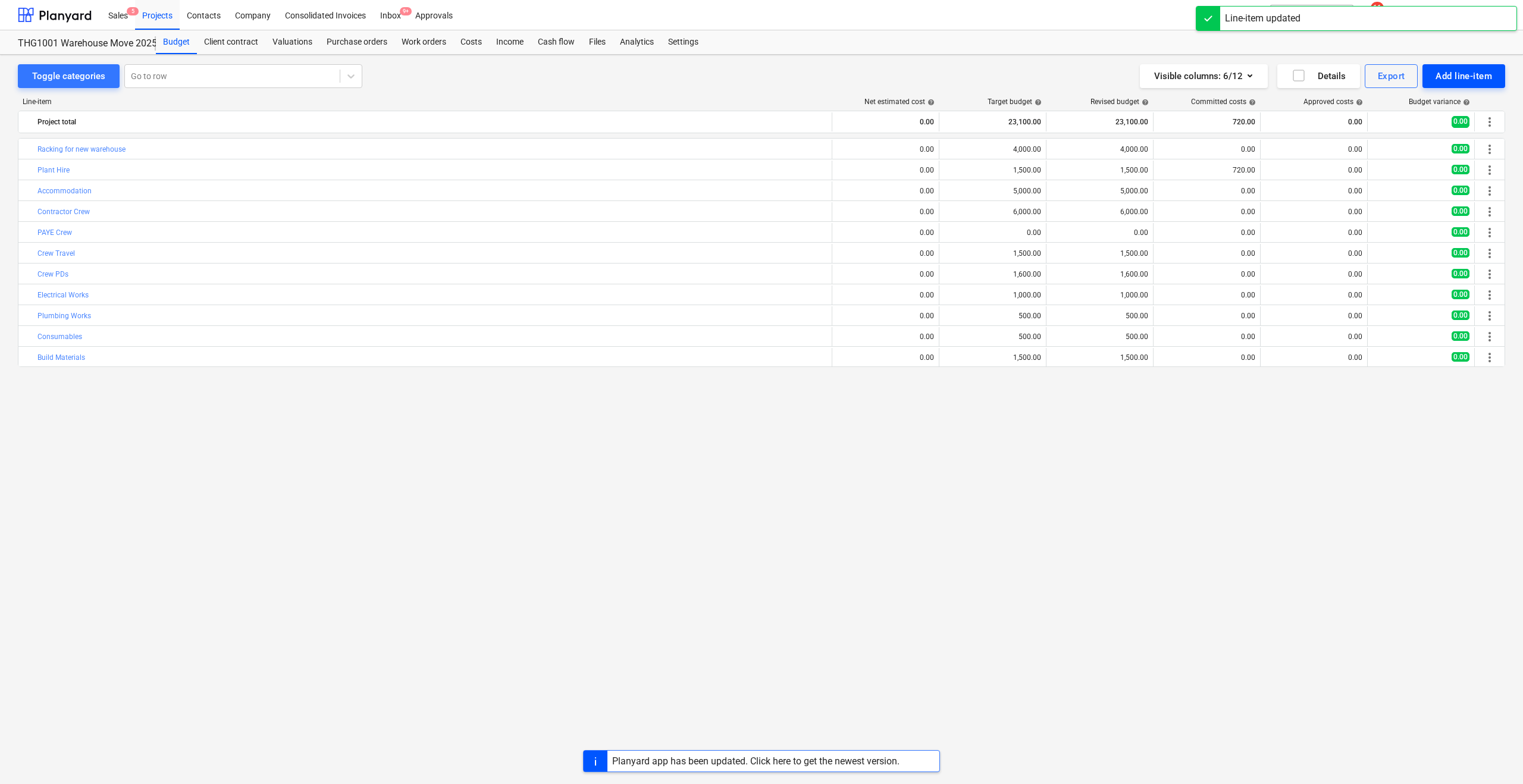
click at [1457, 83] on div "Add line-item" at bounding box center [1464, 76] width 56 height 16
click at [1409, 127] on div "Add custom" at bounding box center [1443, 126] width 124 height 21
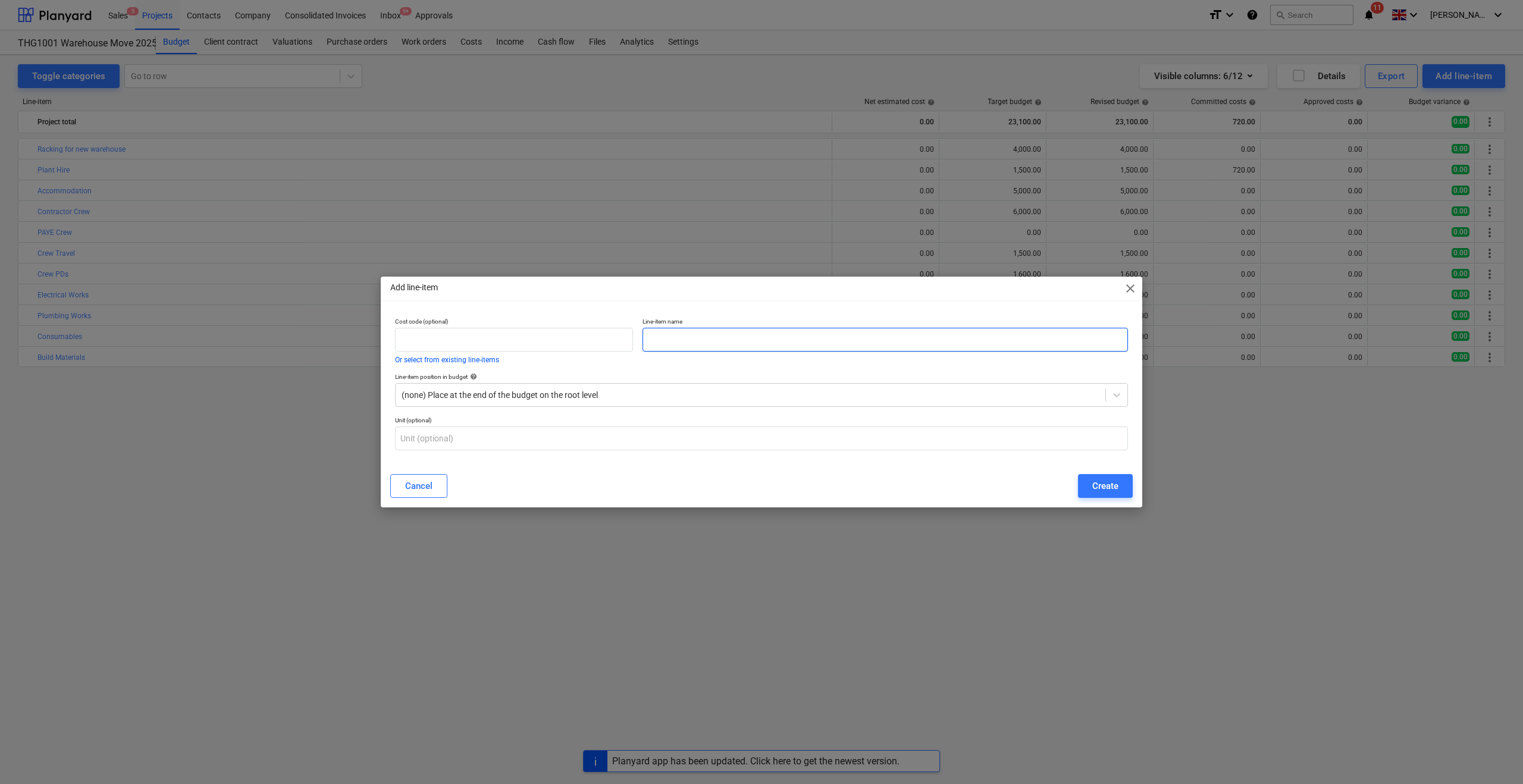
click at [719, 345] on input "text" at bounding box center [885, 339] width 485 height 24
click at [1100, 484] on div "Create" at bounding box center [1105, 485] width 26 height 16
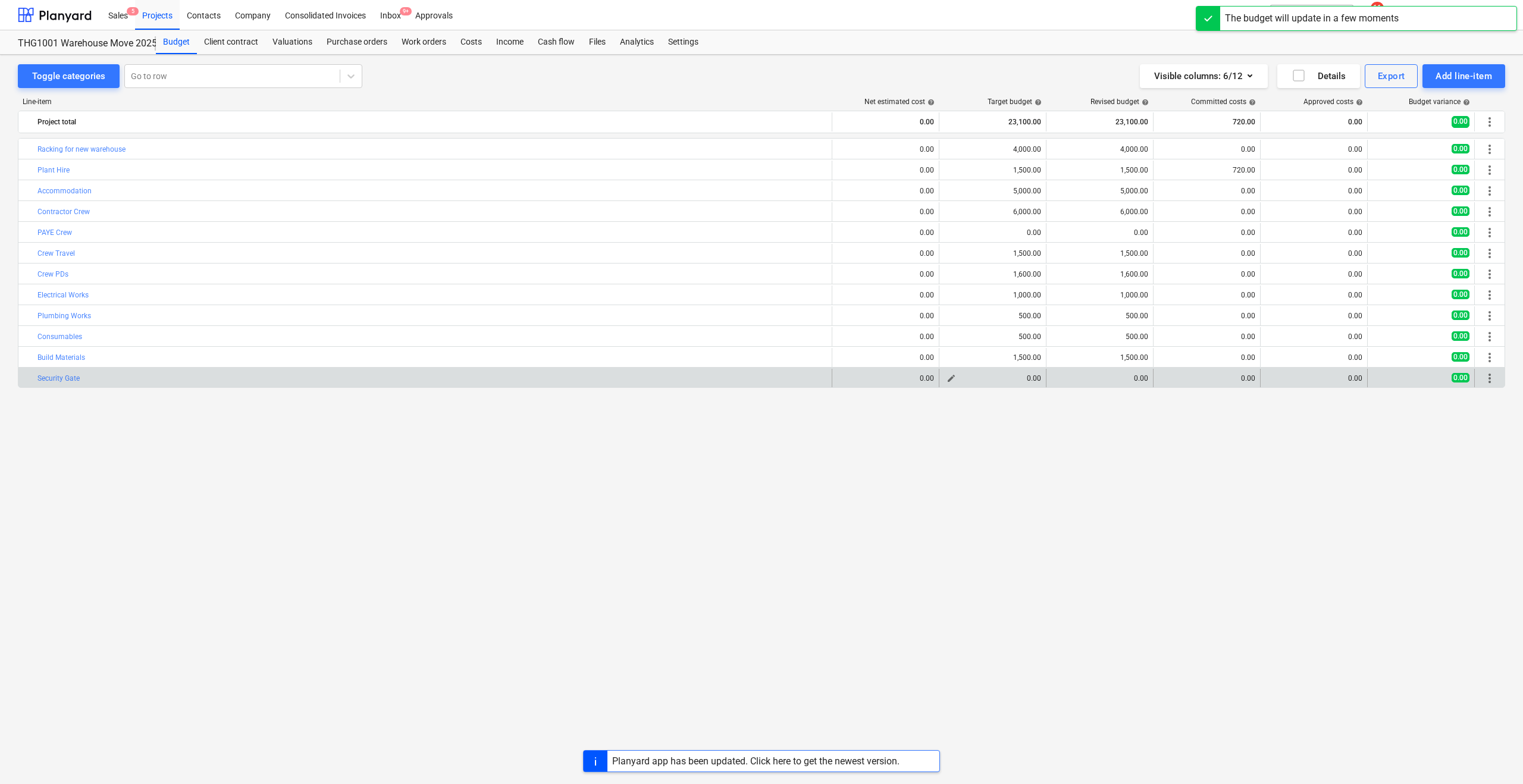
click at [968, 382] on div "0.00" at bounding box center [992, 378] width 97 height 8
click at [947, 380] on span "edit" at bounding box center [952, 379] width 10 height 10
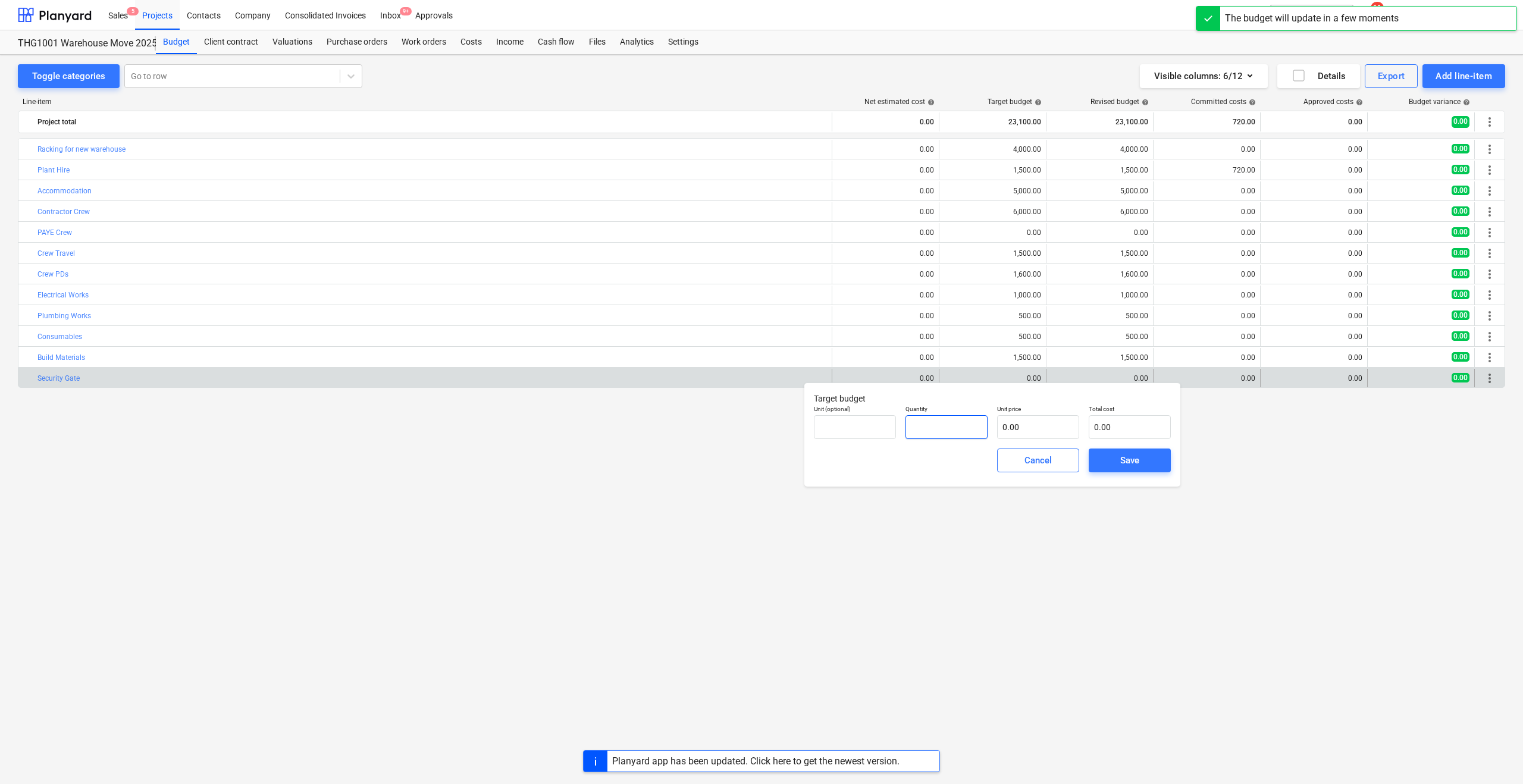
click at [929, 427] on input "text" at bounding box center [946, 427] width 82 height 24
click at [1006, 425] on input "text" at bounding box center [1038, 427] width 82 height 24
click at [1116, 463] on span "Save" at bounding box center [1129, 460] width 54 height 16
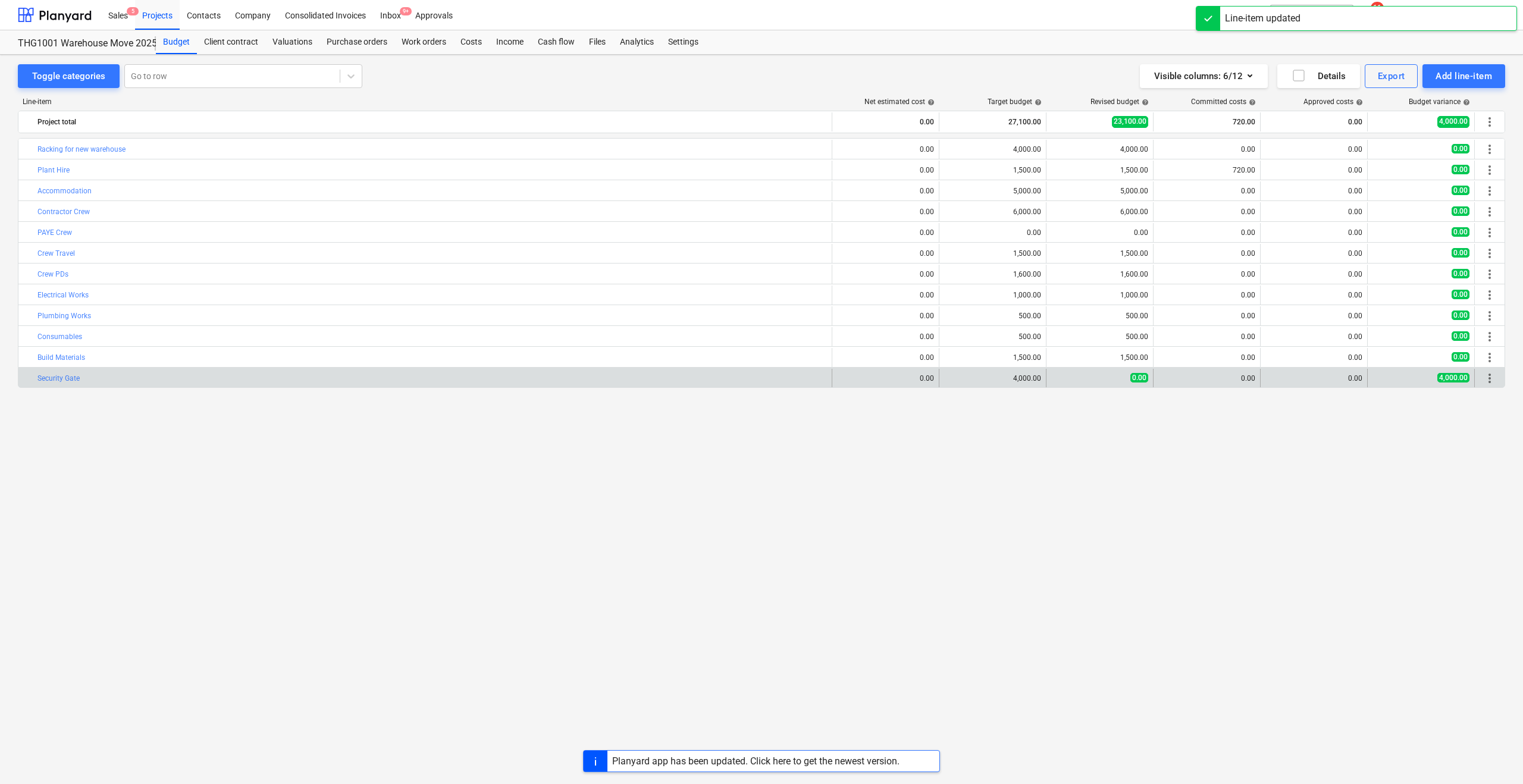
click at [1106, 386] on div "edit 0.00" at bounding box center [1099, 378] width 97 height 19
click at [1057, 379] on span "edit" at bounding box center [1058, 379] width 10 height 10
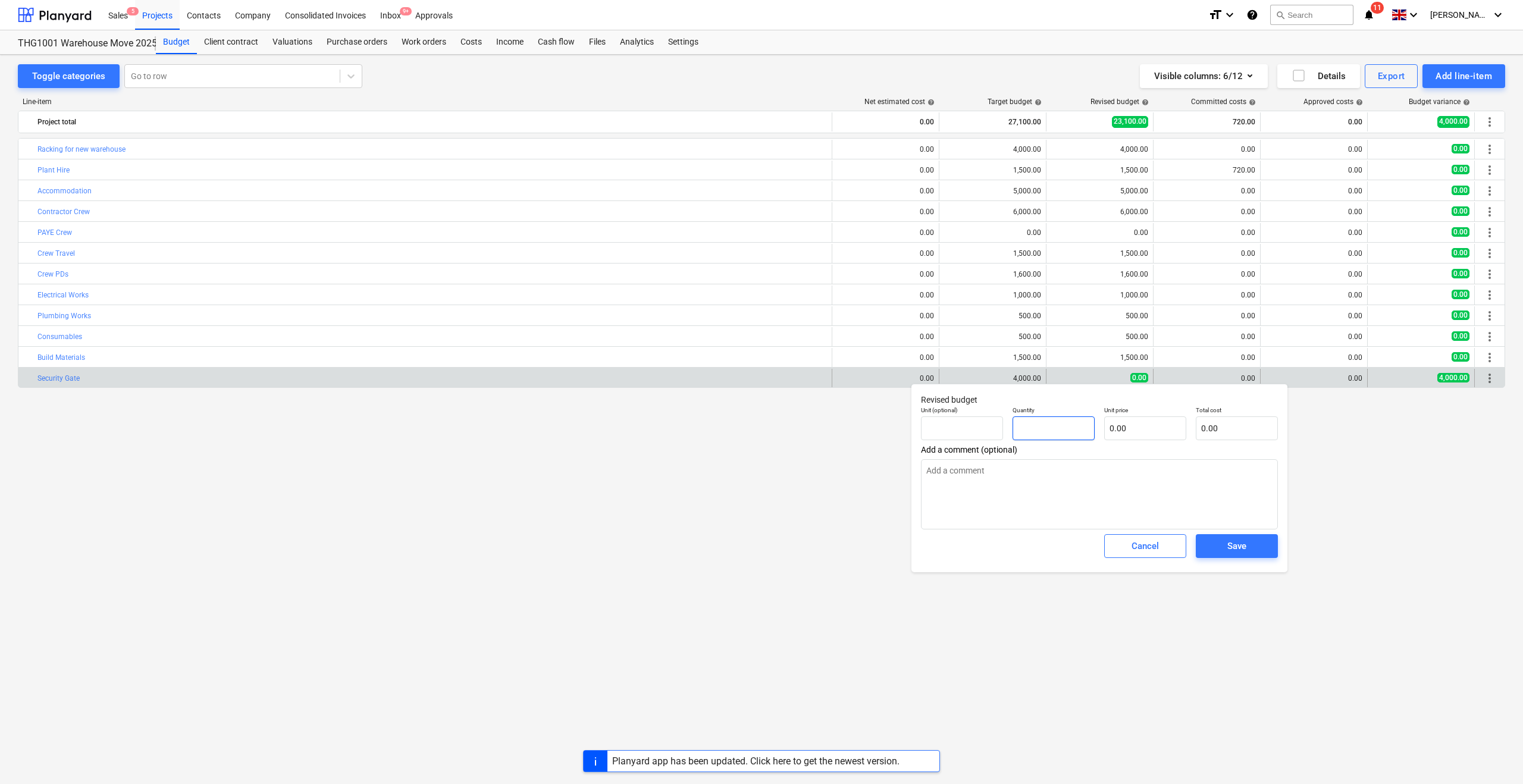
click at [1029, 432] on input "text" at bounding box center [1053, 427] width 82 height 24
click at [1135, 428] on input "text" at bounding box center [1145, 427] width 82 height 24
click at [1223, 546] on span "Save" at bounding box center [1237, 545] width 54 height 16
